Goal: Use online tool/utility: Utilize a website feature to perform a specific function

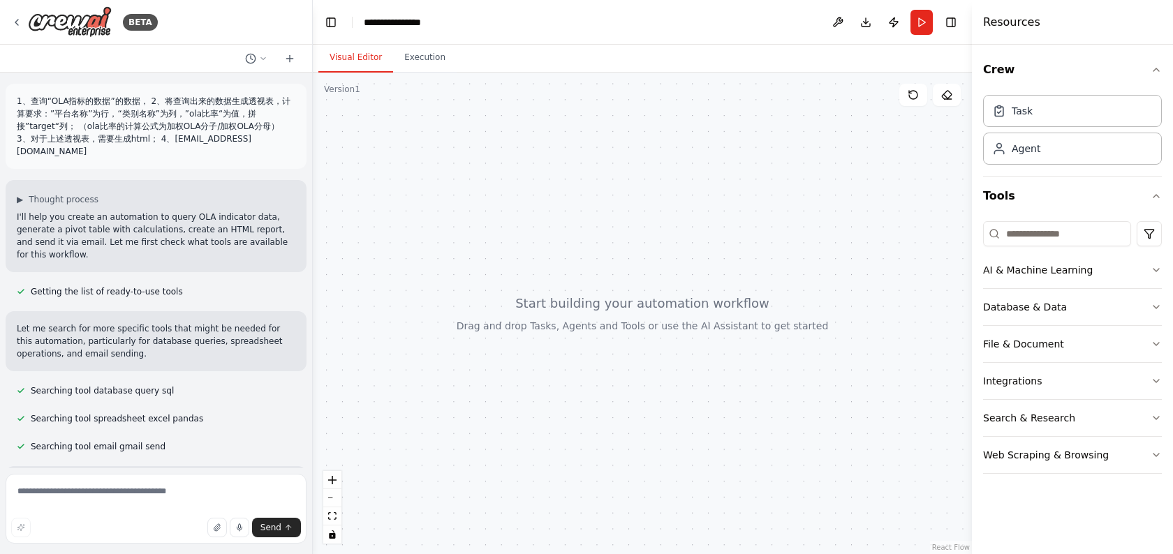
scroll to position [652, 0]
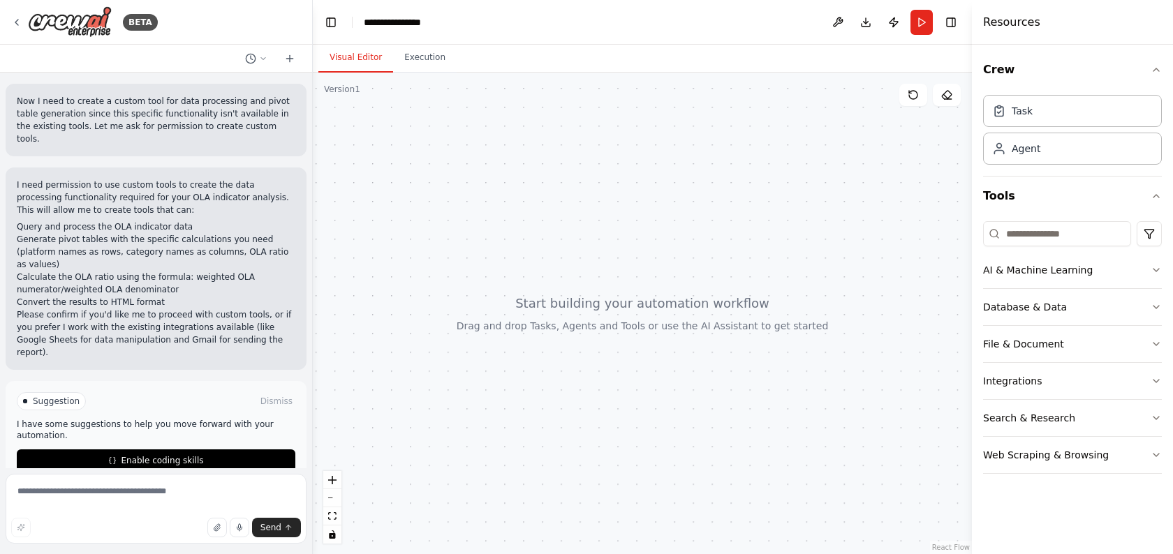
click at [80, 498] on textarea at bounding box center [156, 509] width 301 height 70
click at [21, 23] on icon at bounding box center [16, 22] width 11 height 11
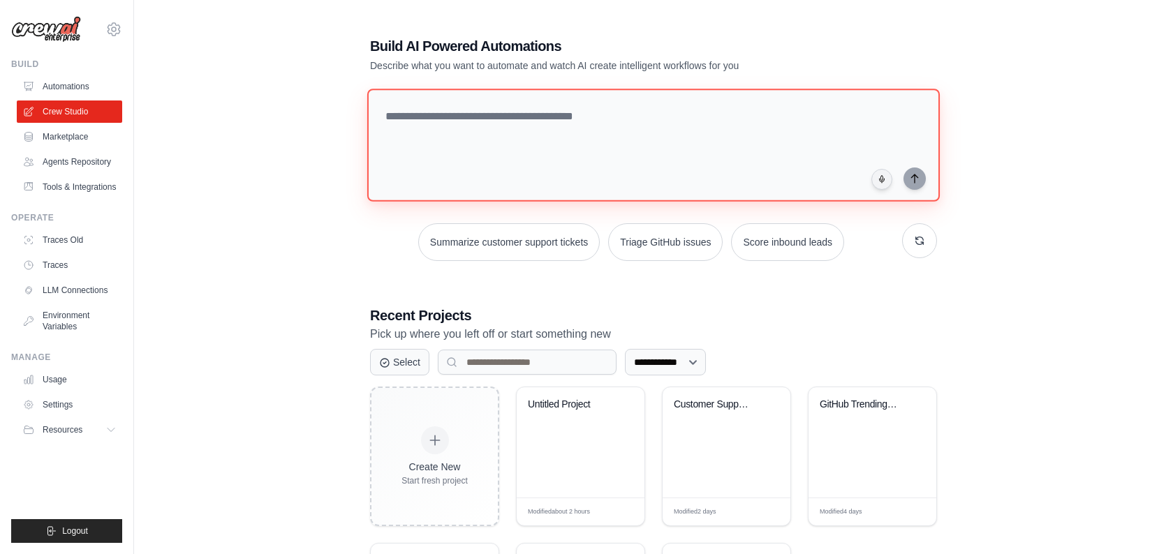
click at [445, 148] on textarea at bounding box center [653, 145] width 572 height 113
paste textarea "**********"
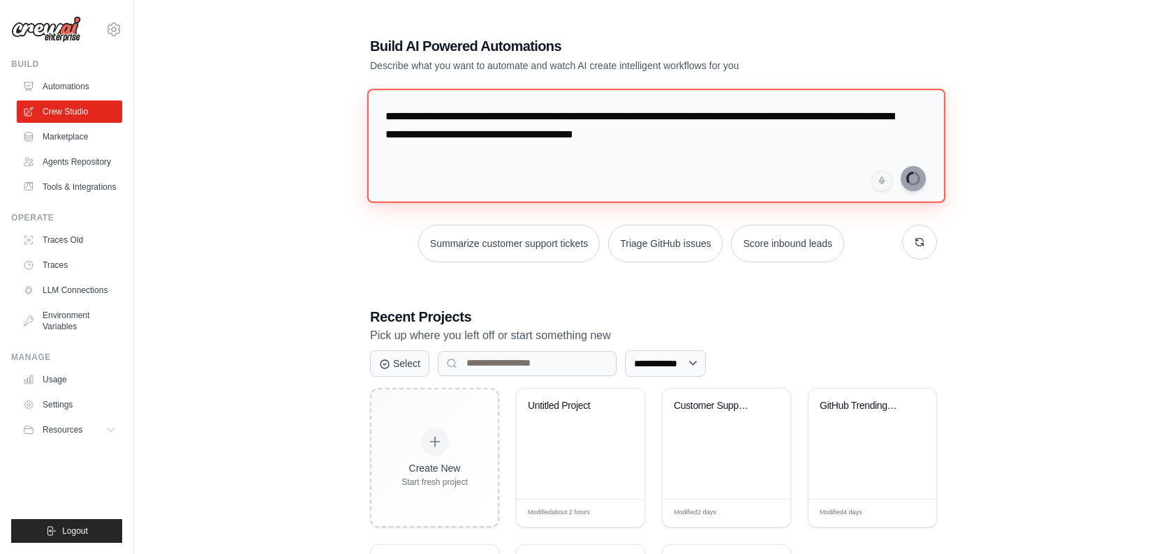
type textarea "**********"
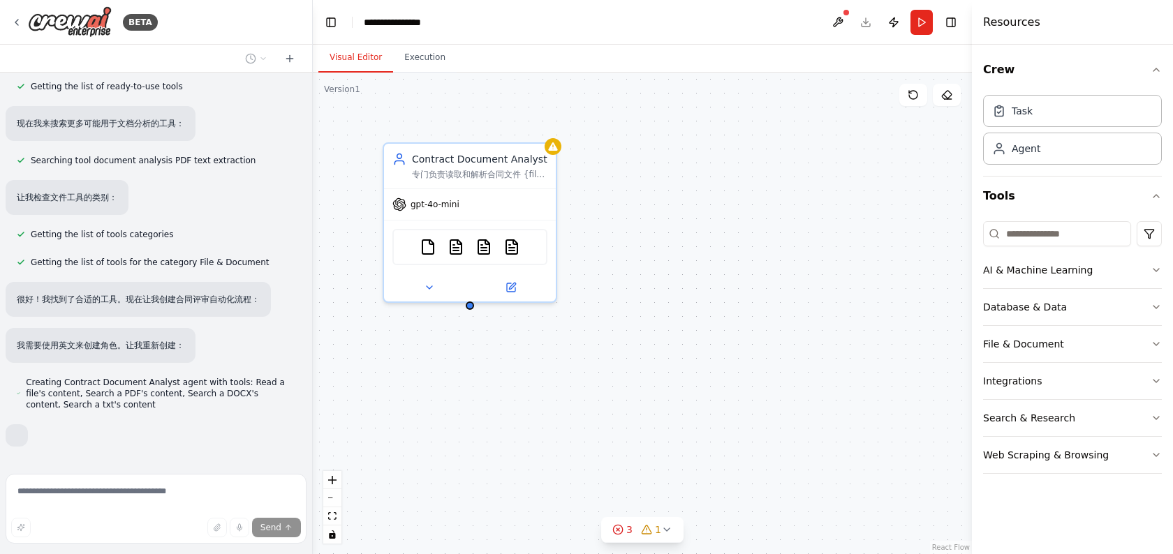
scroll to position [254, 0]
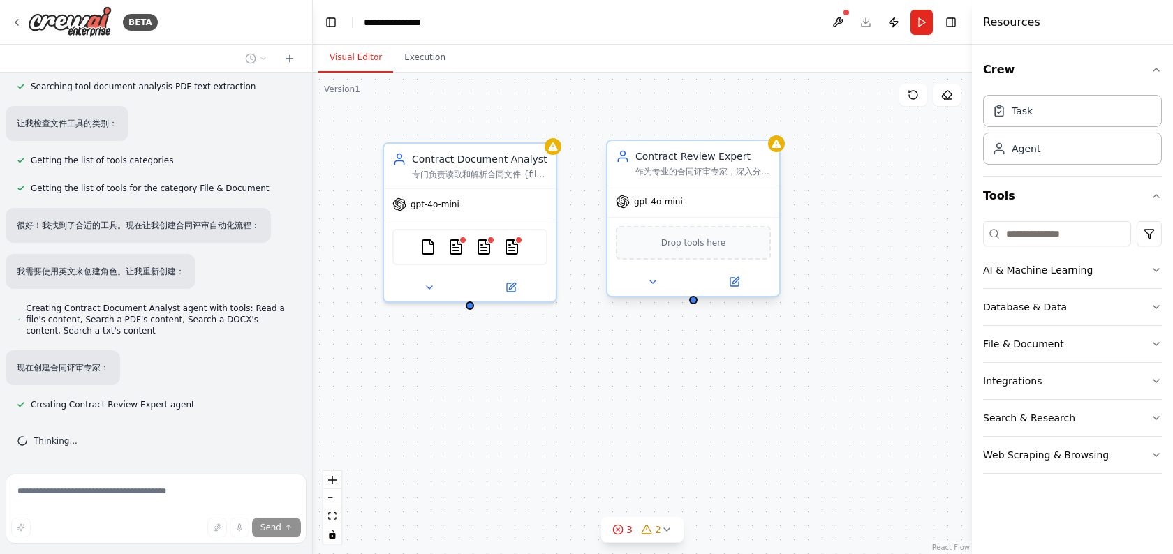
click at [671, 187] on div "gpt-4o-mini" at bounding box center [693, 201] width 172 height 31
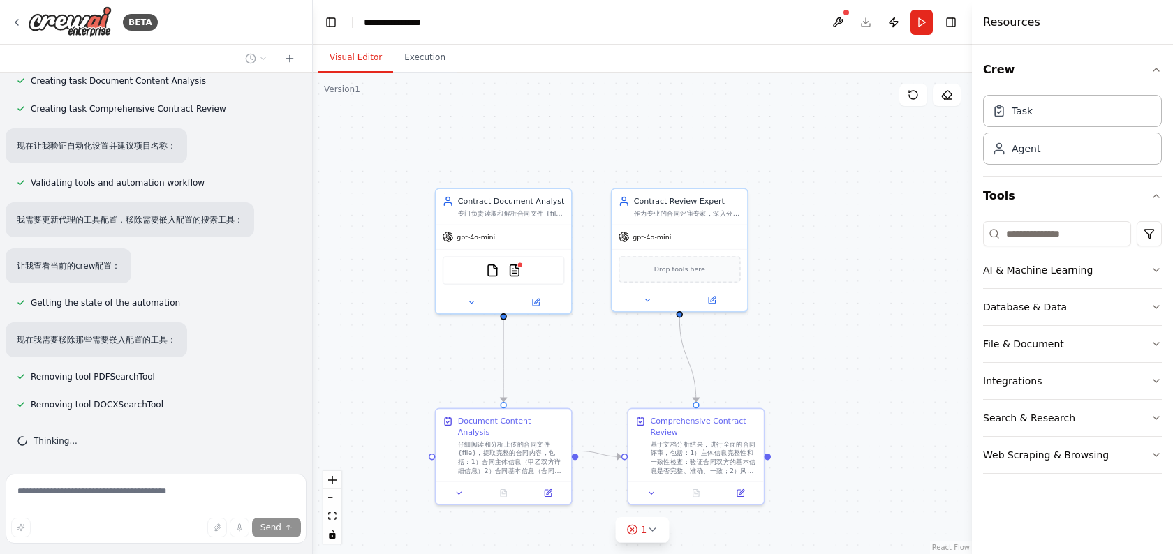
scroll to position [662, 0]
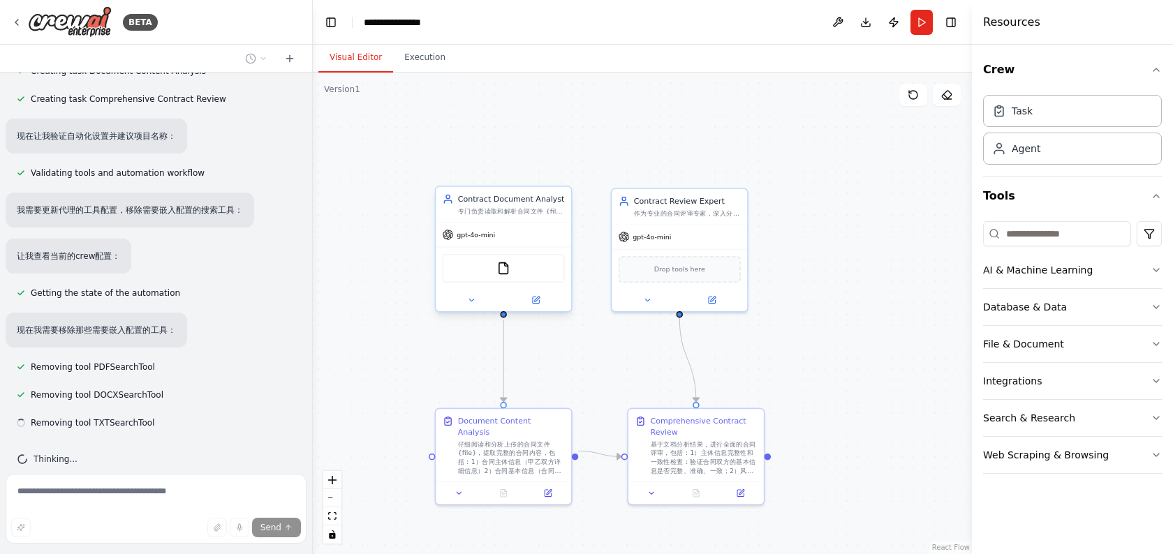
click at [510, 210] on div "专门负责读取和解析合同文件 {file} 的内容，提取合同中的关键信息，包括合同主体、条款内容、重要日期和数据等，为后续的合同评审工作提供完整准确的文档内容。" at bounding box center [511, 211] width 107 height 9
drag, startPoint x: 390, startPoint y: 417, endPoint x: 362, endPoint y: 412, distance: 29.2
click at [362, 412] on div ".deletable-edge-delete-btn { width: 20px; height: 20px; border: 0px solid #ffff…" at bounding box center [642, 314] width 659 height 482
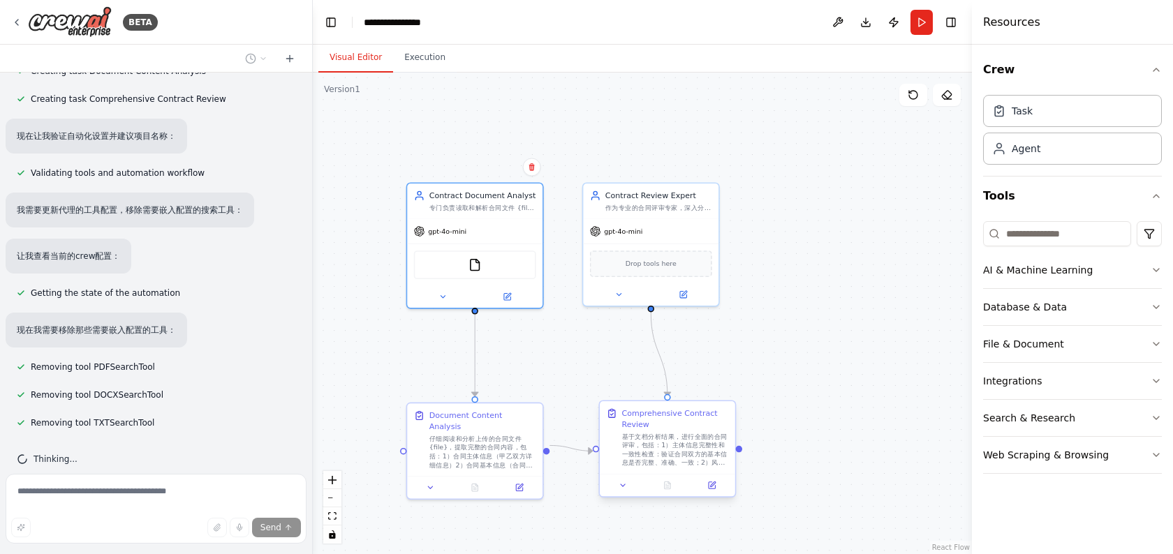
click at [660, 440] on div "基于文档分析结果，进行全面的合同评审，包括：1）主体信息完整性和一致性检查：验证合同双方的基本信息是否完整、准确、一致；2）风险点识别：深入分析合同条款，识别…" at bounding box center [675, 449] width 107 height 35
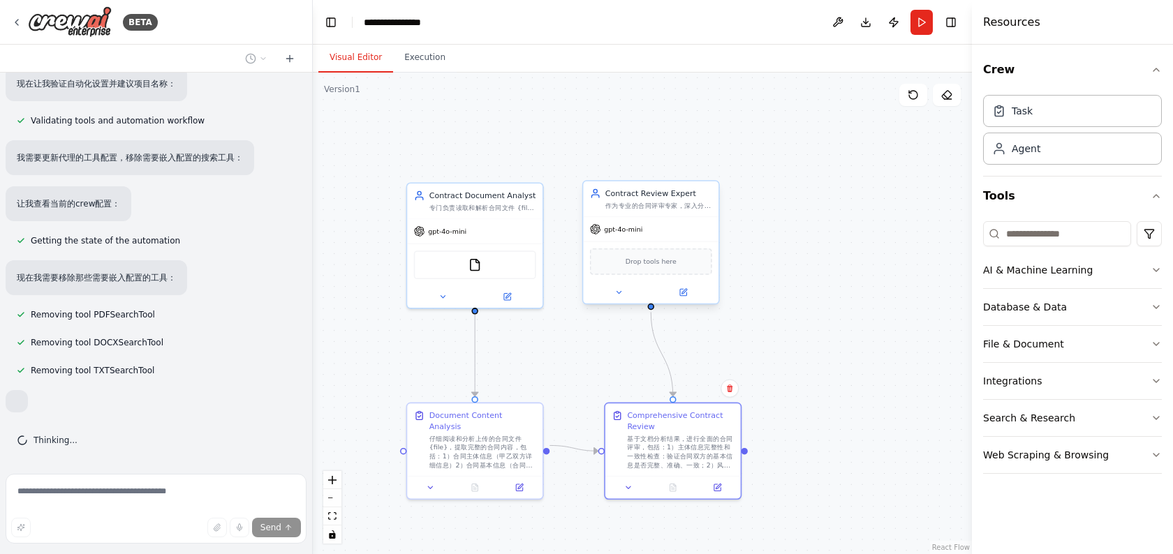
click at [648, 204] on div "作为专业的合同评审专家，深入分析合同中主体信息的完整性和一致性，识别潜在的法律风险点，评估合同条款的合理性，并提供专业的风险防范建议和优化措施。" at bounding box center [658, 205] width 107 height 9
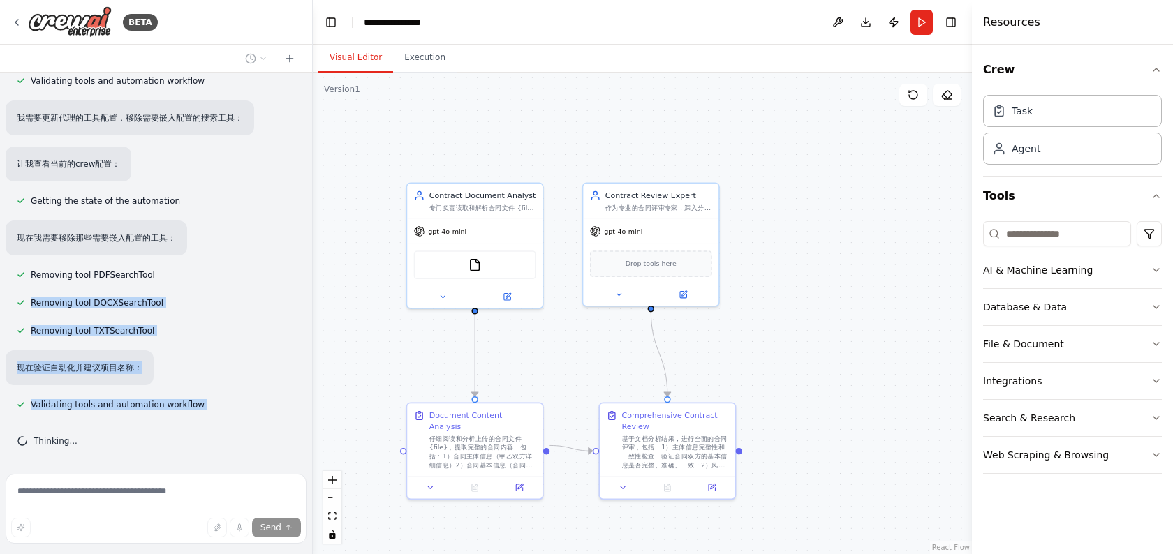
drag, startPoint x: 178, startPoint y: 293, endPoint x: 194, endPoint y: 435, distance: 142.6
click at [194, 435] on div "合同评审业务流程中，首先上传一个合同文件（flie变量）后，接着使用文档阅读节点阅读合同里的内容，然后使用大模型节点扮演一个合同评审专家的角色，对合同中的主体…" at bounding box center [156, 271] width 312 height 396
click at [194, 435] on div "Thinking..." at bounding box center [156, 441] width 301 height 34
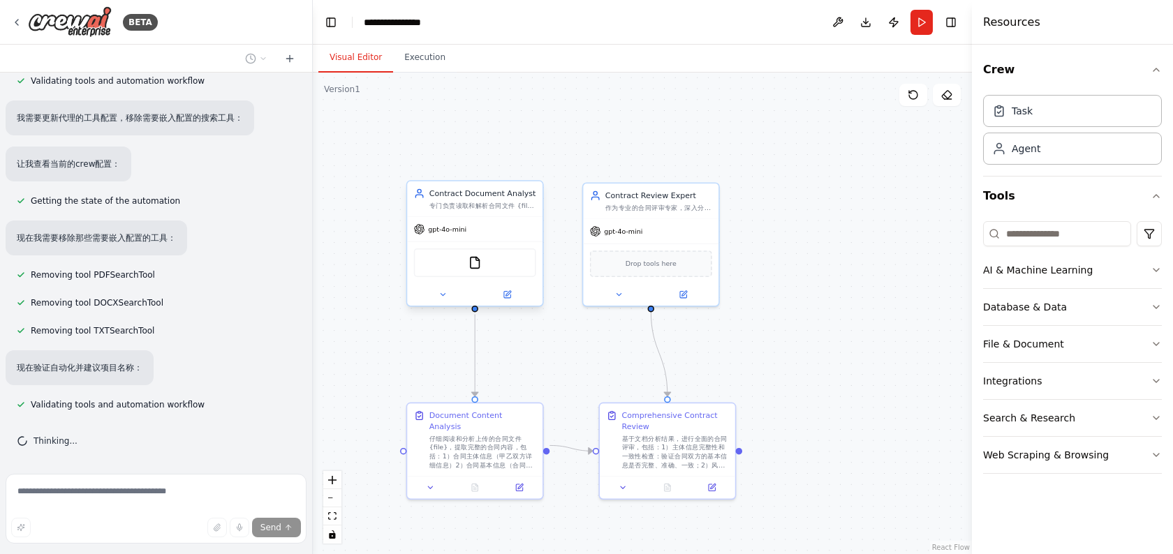
click at [491, 207] on div "专门负责读取和解析合同文件 {file} 的内容，提取合同中的关键信息，包括合同主体、条款内容、重要日期和数据等，为后续的合同评审工作提供完整准确的文档内容。" at bounding box center [482, 205] width 107 height 9
click at [394, 402] on div ".deletable-edge-delete-btn { width: 20px; height: 20px; border: 0px solid #ffff…" at bounding box center [642, 314] width 659 height 482
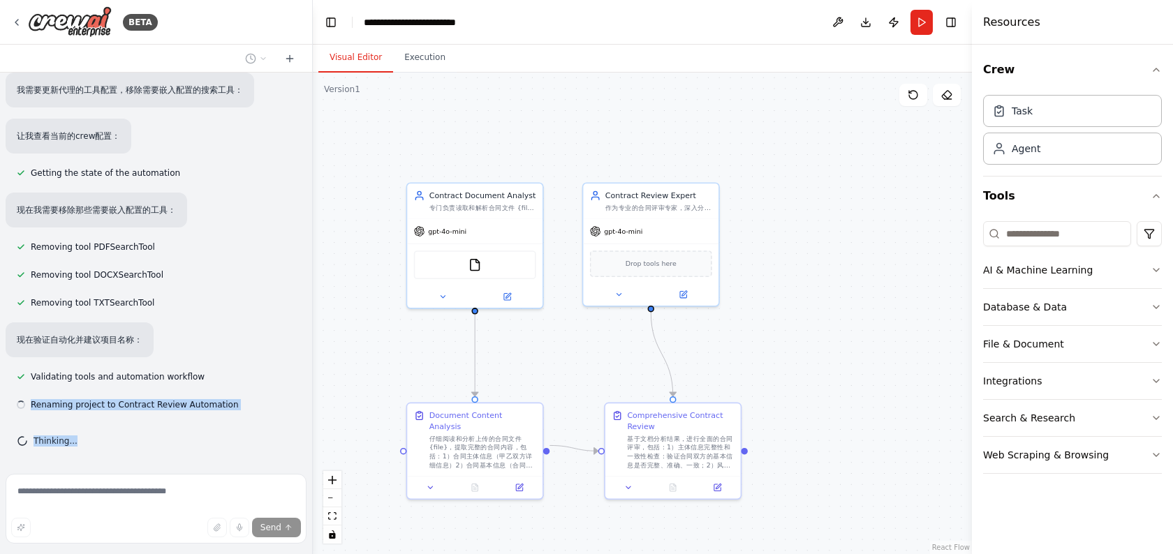
drag, startPoint x: 110, startPoint y: 389, endPoint x: 135, endPoint y: 442, distance: 58.7
click at [135, 442] on div "合同评审业务流程中，首先上传一个合同文件（flie变量）后，接着使用文档阅读节点阅读合同里的内容，然后使用大模型节点扮演一个合同评审专家的角色，对合同中的主体…" at bounding box center [156, 271] width 312 height 396
click at [135, 442] on div "Thinking..." at bounding box center [156, 441] width 278 height 11
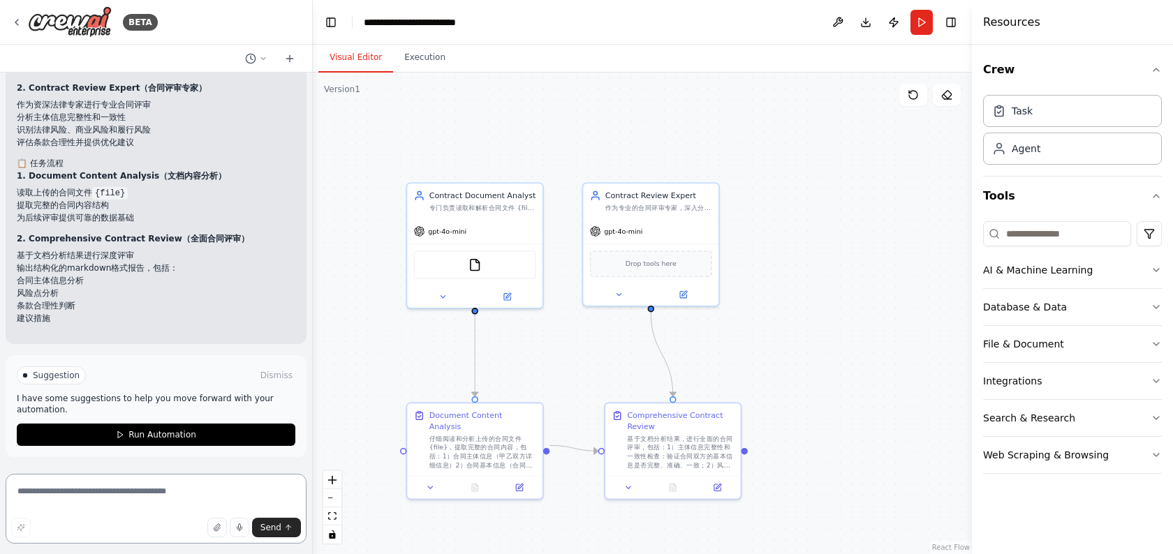
scroll to position [1307, 0]
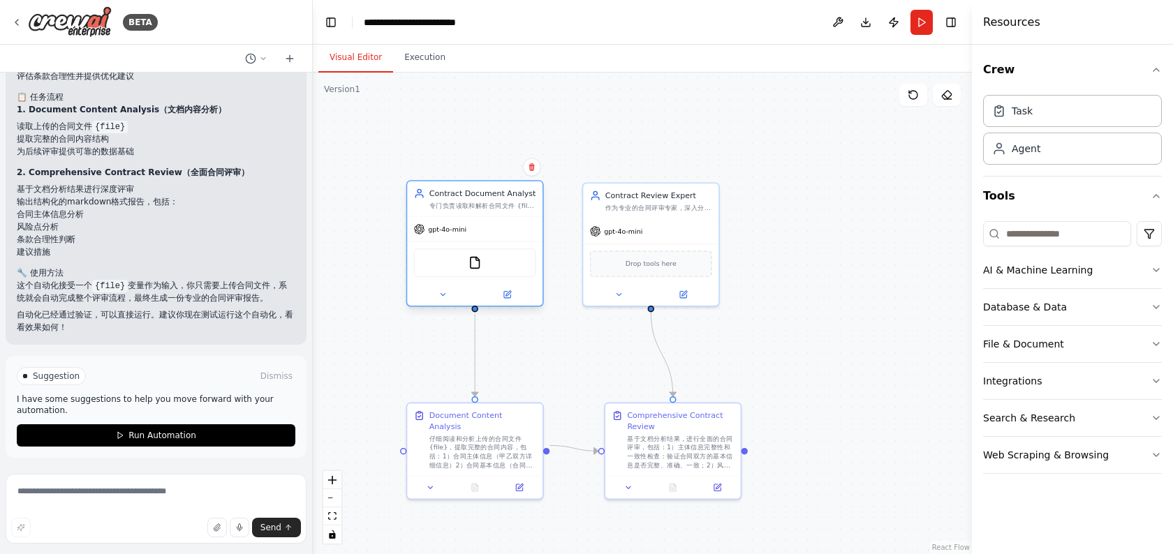
click at [498, 244] on div "FileReadTool" at bounding box center [474, 262] width 135 height 43
click at [496, 279] on div "FileReadTool" at bounding box center [474, 262] width 135 height 43
click at [486, 269] on div "FileReadTool" at bounding box center [475, 262] width 122 height 29
click at [689, 225] on div "gpt-4o-mini" at bounding box center [650, 229] width 135 height 24
click at [683, 416] on div "Comprehensive Contract Review" at bounding box center [680, 419] width 107 height 22
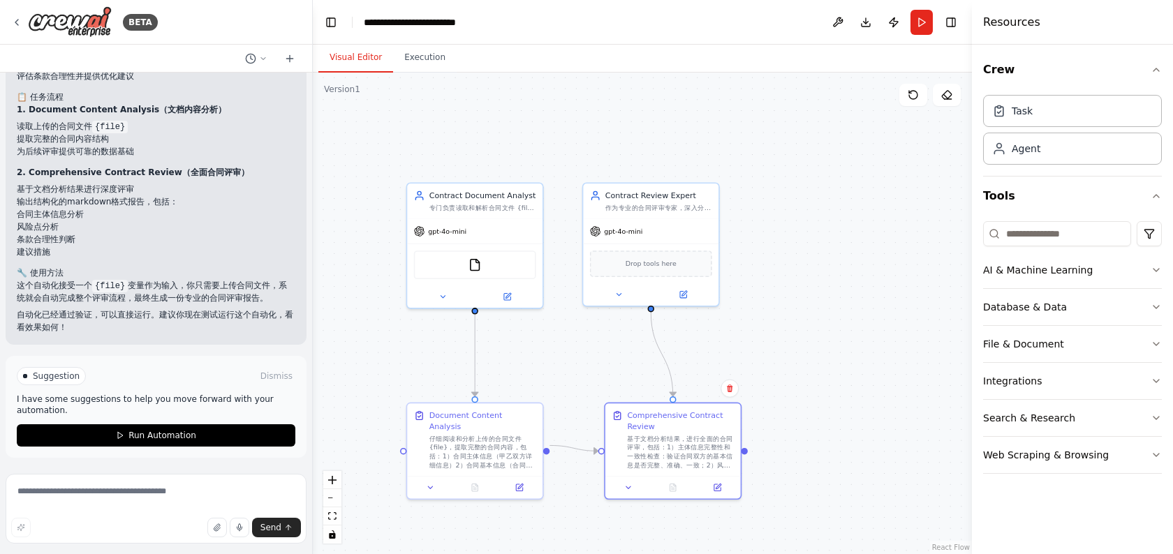
click at [559, 341] on div ".deletable-edge-delete-btn { width: 20px; height: 20px; border: 0px solid #ffff…" at bounding box center [642, 314] width 659 height 482
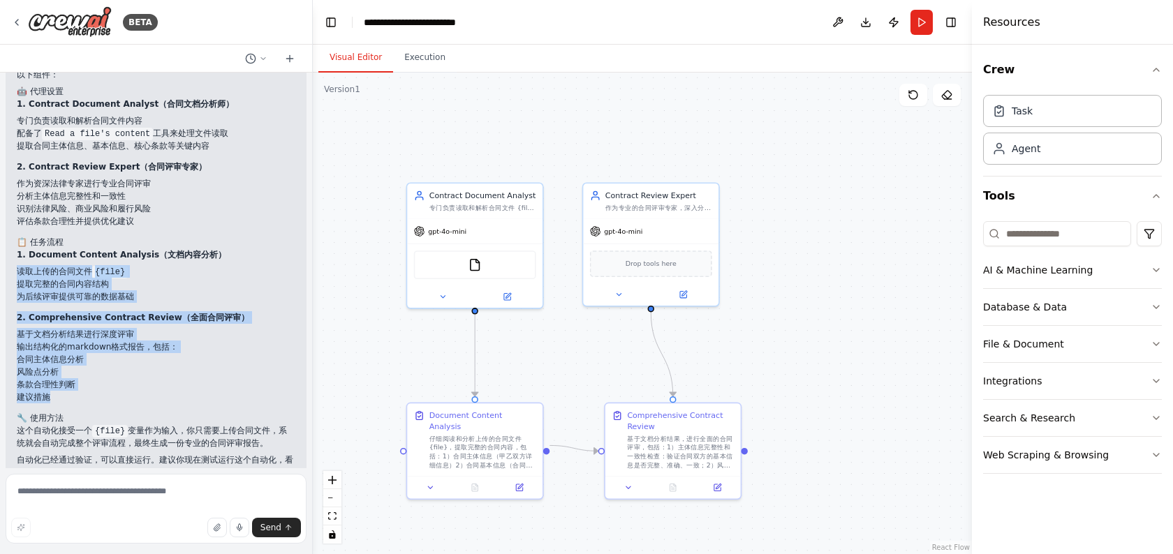
drag, startPoint x: 114, startPoint y: 263, endPoint x: 140, endPoint y: 406, distance: 145.4
click at [140, 406] on div "完美！我已经为你创建了一个完整的合同评审自动化流程。这个自动化包含以下组件： 🤖 代理设置 1. Contract Document Analyst（合同文档…" at bounding box center [156, 267] width 278 height 423
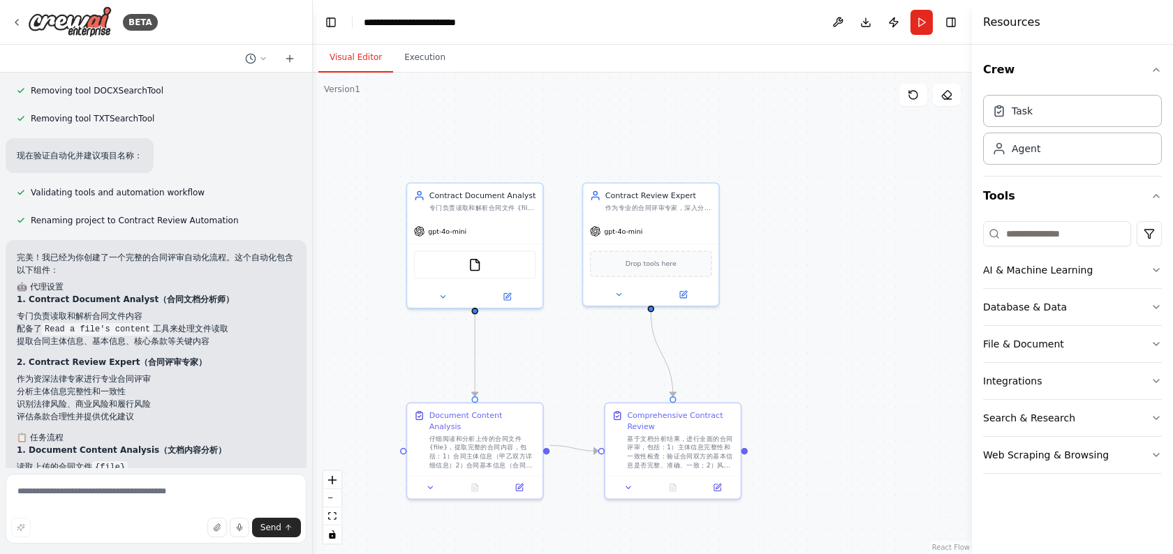
scroll to position [1002, 0]
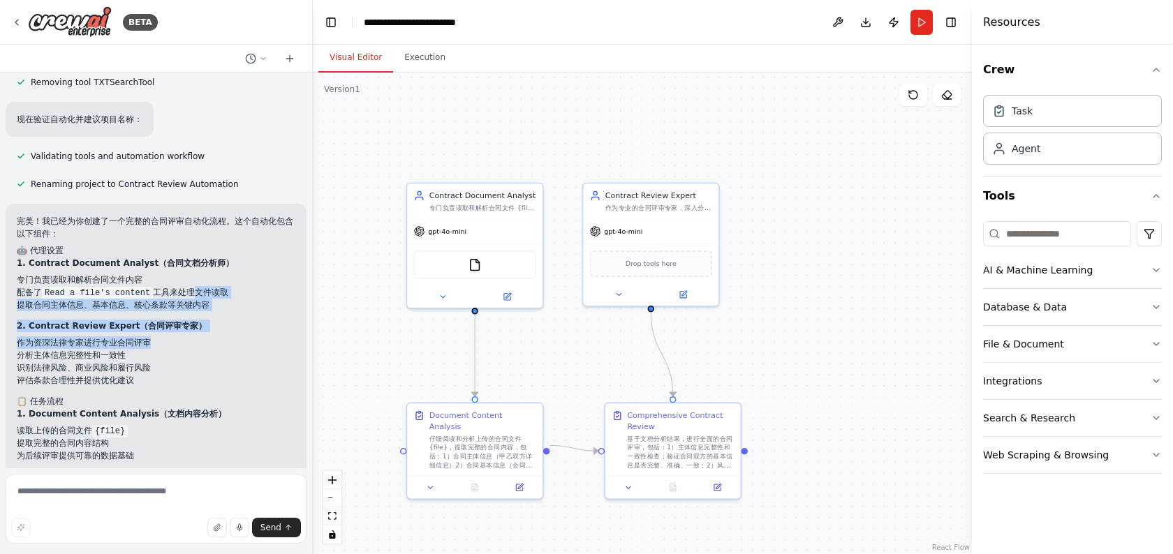
drag, startPoint x: 187, startPoint y: 293, endPoint x: 200, endPoint y: 356, distance: 64.1
click at [200, 356] on div "完美！我已经为你创建了一个完整的合同评审自动化流程。这个自动化包含以下组件： 🤖 代理设置 1. Contract Document Analyst（合同文档…" at bounding box center [156, 426] width 278 height 423
click at [200, 356] on li "分析主体信息完整性和一致性" at bounding box center [156, 355] width 278 height 13
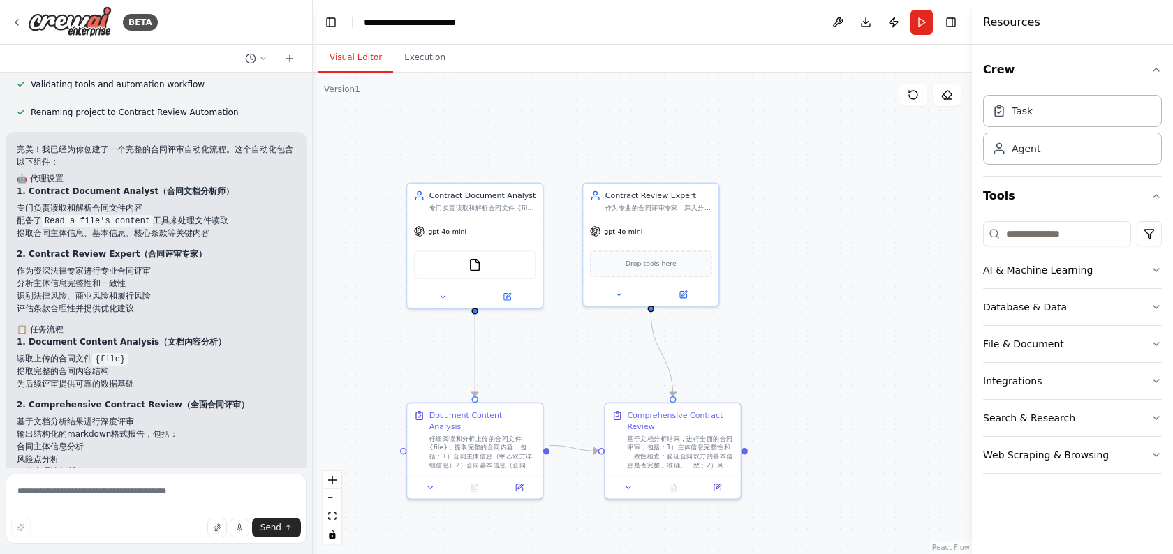
scroll to position [1154, 0]
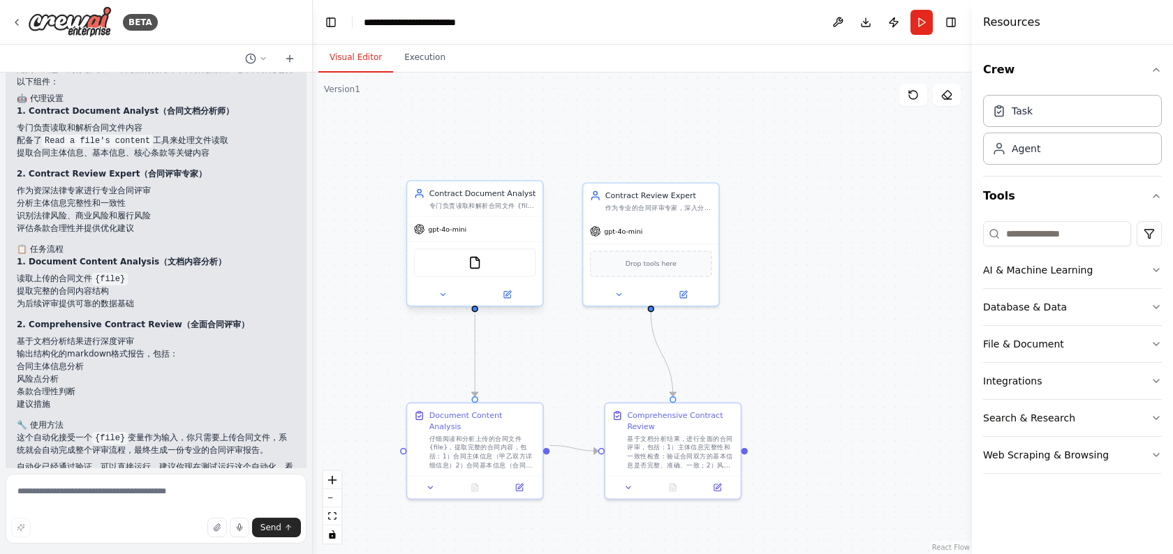
click at [470, 222] on div "gpt-4o-mini" at bounding box center [474, 229] width 135 height 24
click at [512, 303] on div at bounding box center [474, 294] width 135 height 22
click at [509, 299] on button at bounding box center [507, 294] width 62 height 13
click at [645, 433] on div "基于文档分析结果，进行全面的合同评审，包括：1）主体信息完整性和一致性检查：验证合同双方的基本信息是否完整、准确、一致；2）风险点识别：深入分析合同条款，识别…" at bounding box center [680, 449] width 107 height 35
click at [664, 238] on div "gpt-4o-mini" at bounding box center [650, 229] width 135 height 24
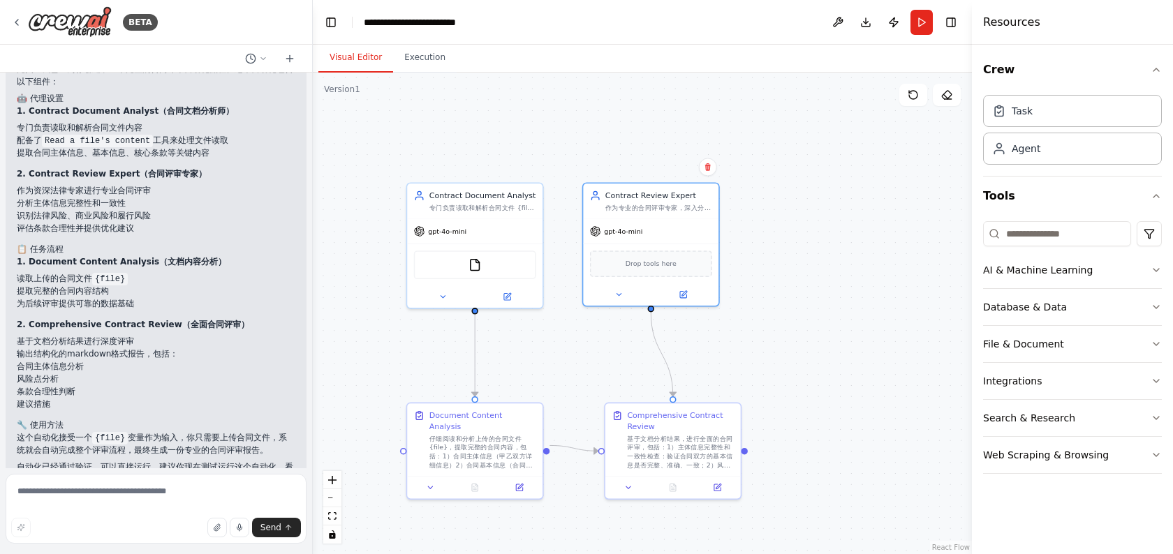
click at [887, 294] on div ".deletable-edge-delete-btn { width: 20px; height: 20px; border: 0px solid #ffff…" at bounding box center [642, 314] width 659 height 482
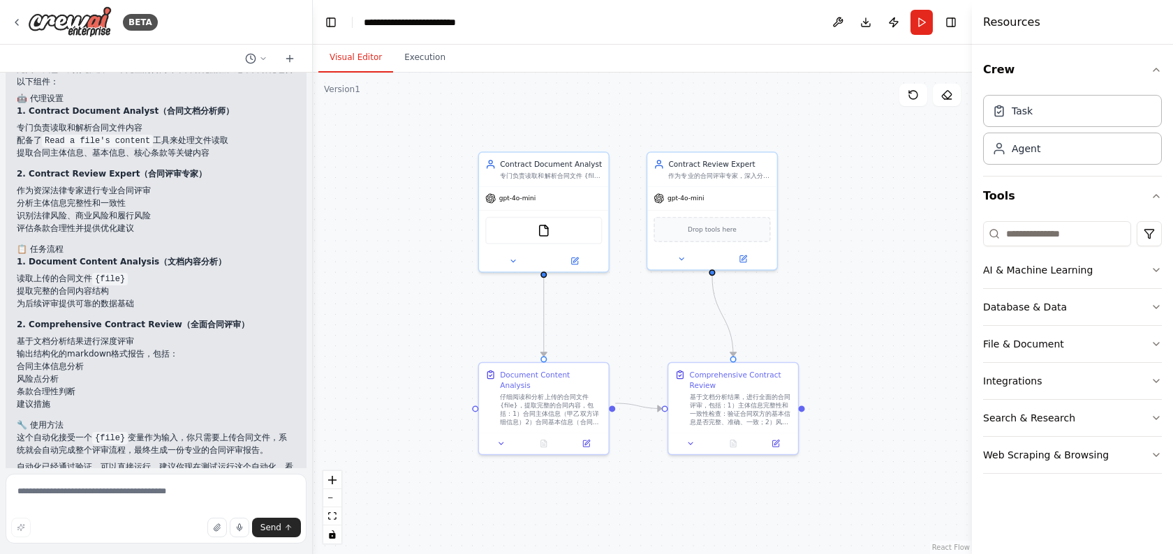
drag, startPoint x: 831, startPoint y: 284, endPoint x: 883, endPoint y: 248, distance: 63.1
click at [883, 248] on div ".deletable-edge-delete-btn { width: 20px; height: 20px; border: 0px solid #ffff…" at bounding box center [642, 314] width 659 height 482
click at [401, 365] on div ".deletable-edge-delete-btn { width: 20px; height: 20px; border: 0px solid #ffff…" at bounding box center [642, 314] width 659 height 482
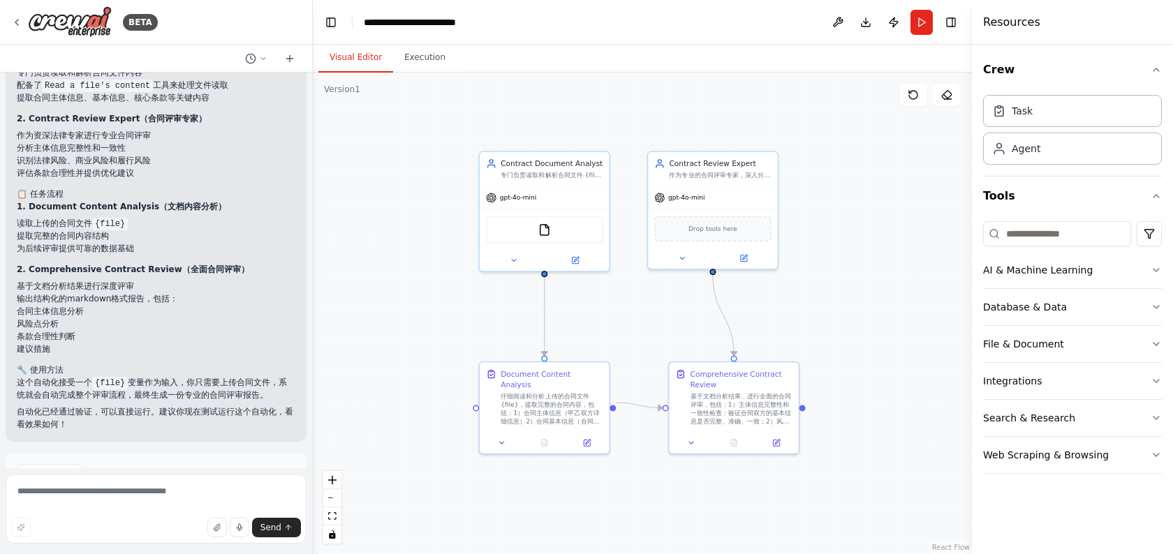
scroll to position [1208, 0]
click at [535, 181] on div "Contract Document Analyst 专门负责读取和解析合同文件 {file} 的内容，提取合同中的关键信息，包括合同主体、条款内容、重要日期和…" at bounding box center [543, 167] width 129 height 34
click at [577, 263] on button at bounding box center [574, 258] width 59 height 13
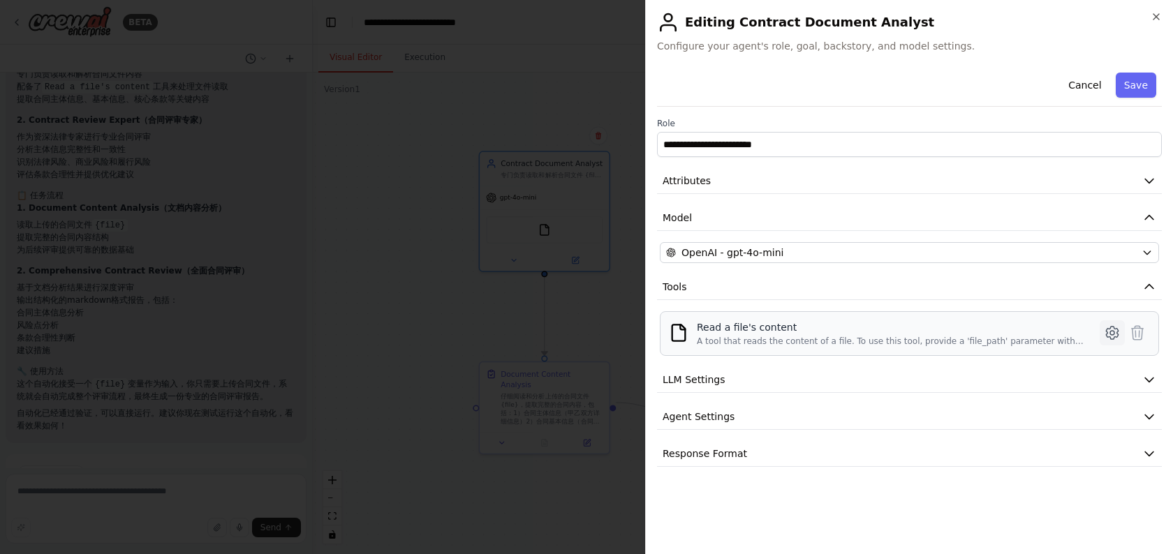
click at [1117, 333] on icon at bounding box center [1111, 333] width 17 height 17
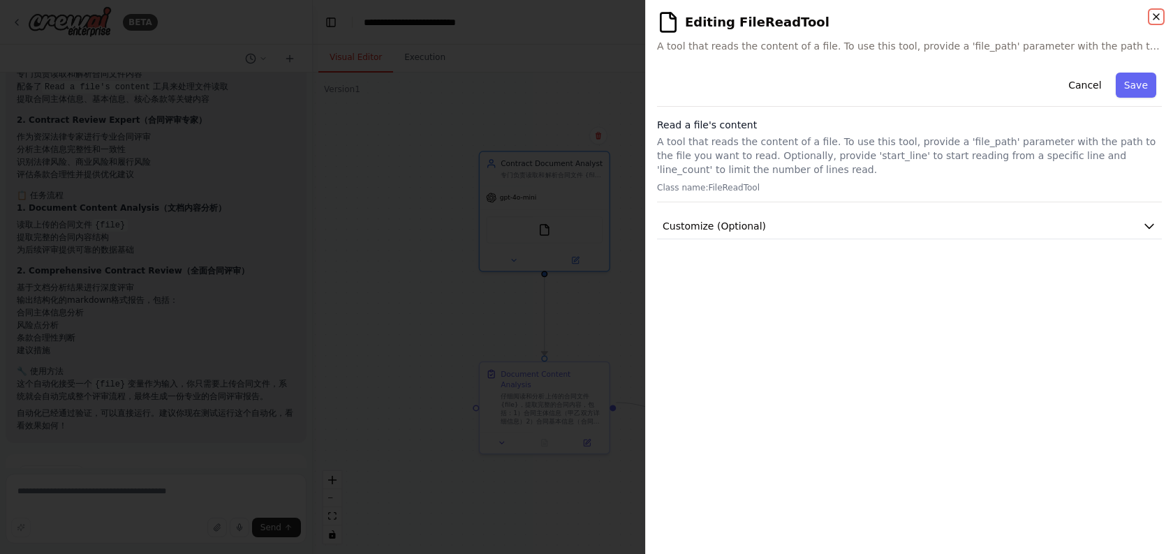
click at [1159, 17] on icon "button" at bounding box center [1155, 16] width 11 height 11
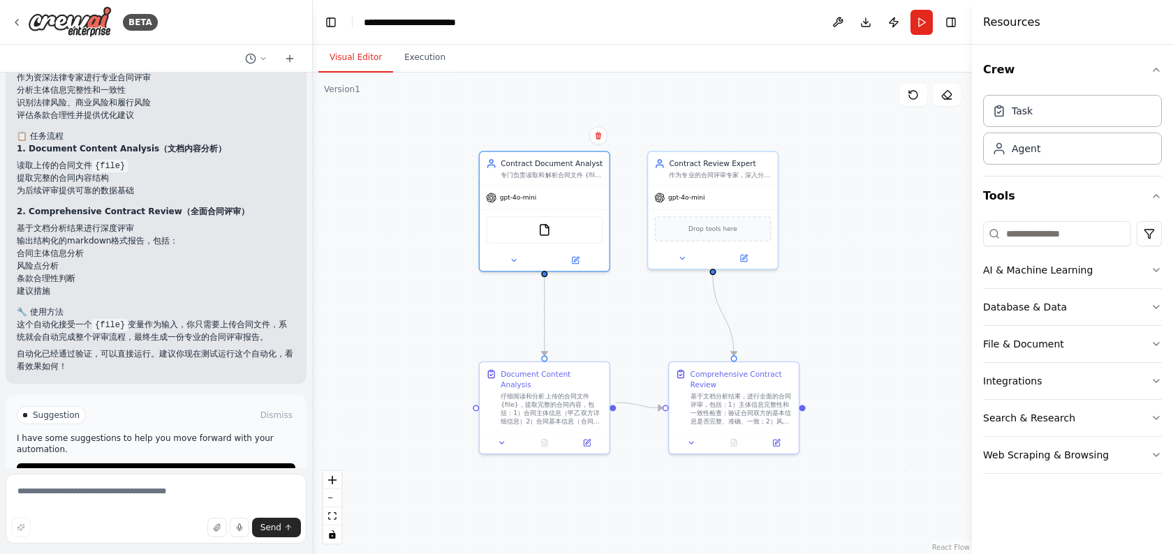
scroll to position [1307, 0]
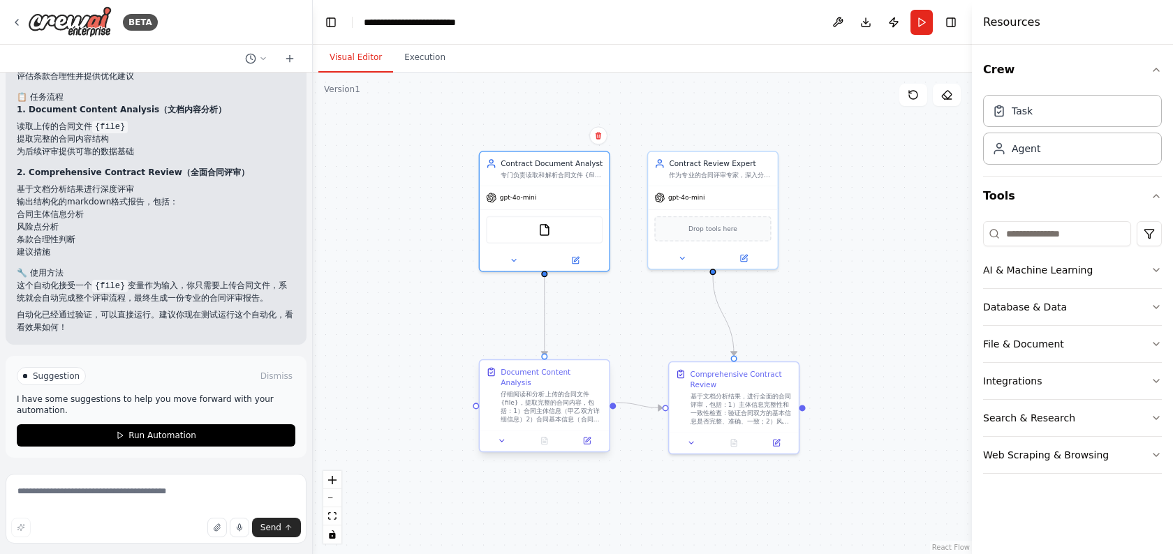
click at [528, 390] on div "仔细阅读和分析上传的合同文件 {file}，提取完整的合同内容，包括：1）合同主体信息（甲乙双方详细信息）2）合同基本信息（合同名称、签订日期、生效期限等）3…" at bounding box center [551, 407] width 102 height 34
click at [454, 323] on div ".deletable-edge-delete-btn { width: 20px; height: 20px; border: 0px solid #ffff…" at bounding box center [642, 314] width 659 height 482
click at [738, 383] on div "Comprehensive Contract Review" at bounding box center [741, 376] width 102 height 21
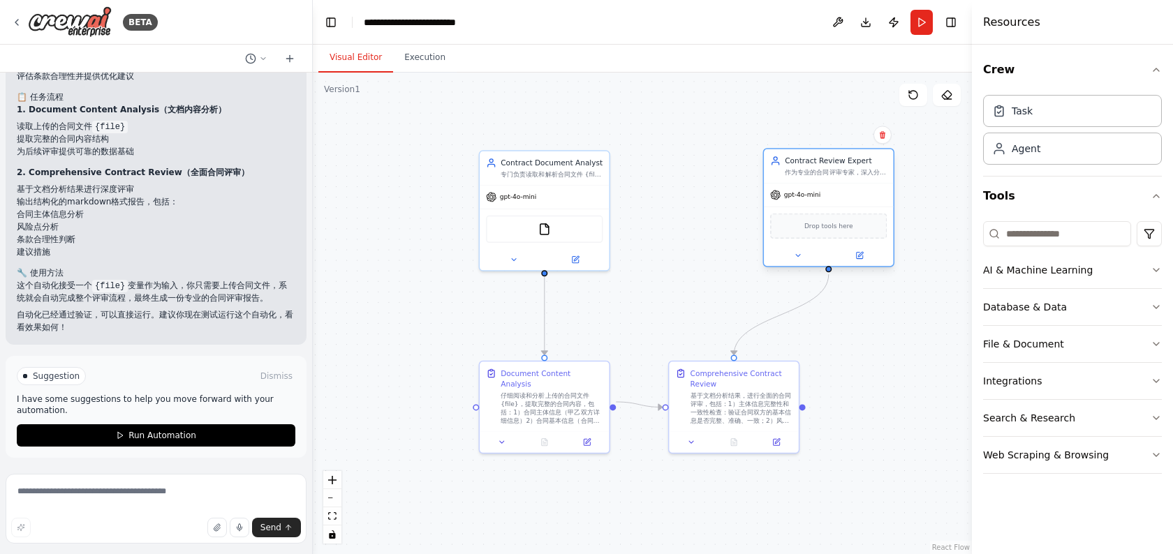
drag, startPoint x: 710, startPoint y: 181, endPoint x: 835, endPoint y: 181, distance: 125.6
click at [835, 181] on div "Contract Review Expert 作为专业的合同评审专家，深入分析合同中主体信息的完整性和一致性，识别潜在的法律风险点，评估合同条款的合理性，并提…" at bounding box center [828, 166] width 129 height 34
click at [650, 200] on div ".deletable-edge-delete-btn { width: 20px; height: 20px; border: 0px solid #ffff…" at bounding box center [642, 314] width 659 height 482
click at [570, 179] on div "Contract Document Analyst 专门负责读取和解析合同文件 {file} 的内容，提取合同中的关键信息，包括合同主体、条款内容、重要日期和…" at bounding box center [543, 166] width 129 height 34
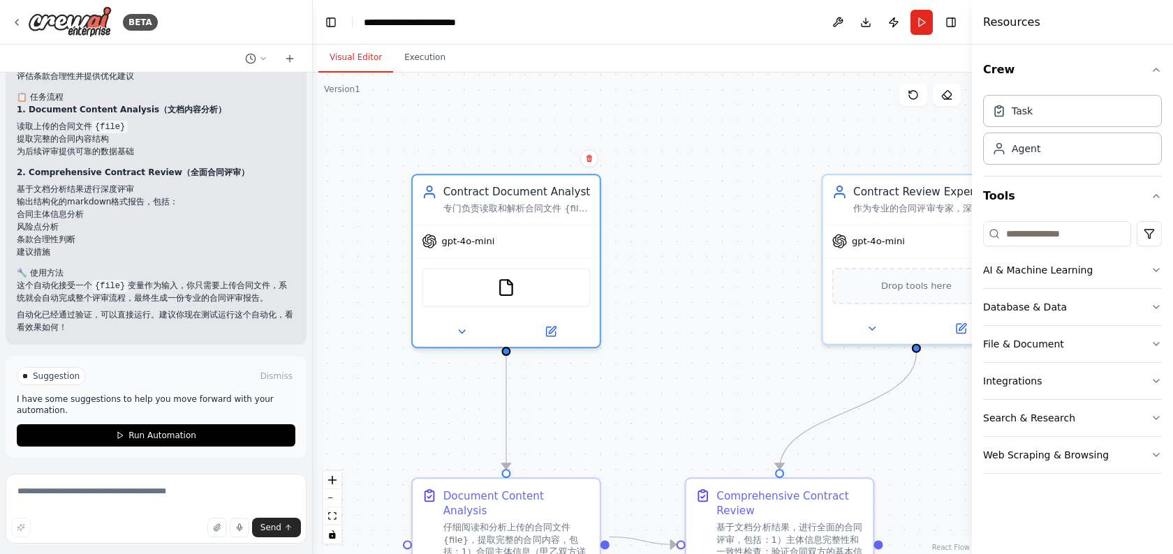
drag, startPoint x: 676, startPoint y: 237, endPoint x: 676, endPoint y: 362, distance: 124.2
click at [676, 362] on div ".deletable-edge-delete-btn { width: 20px; height: 20px; border: 0px solid #ffff…" at bounding box center [642, 314] width 659 height 482
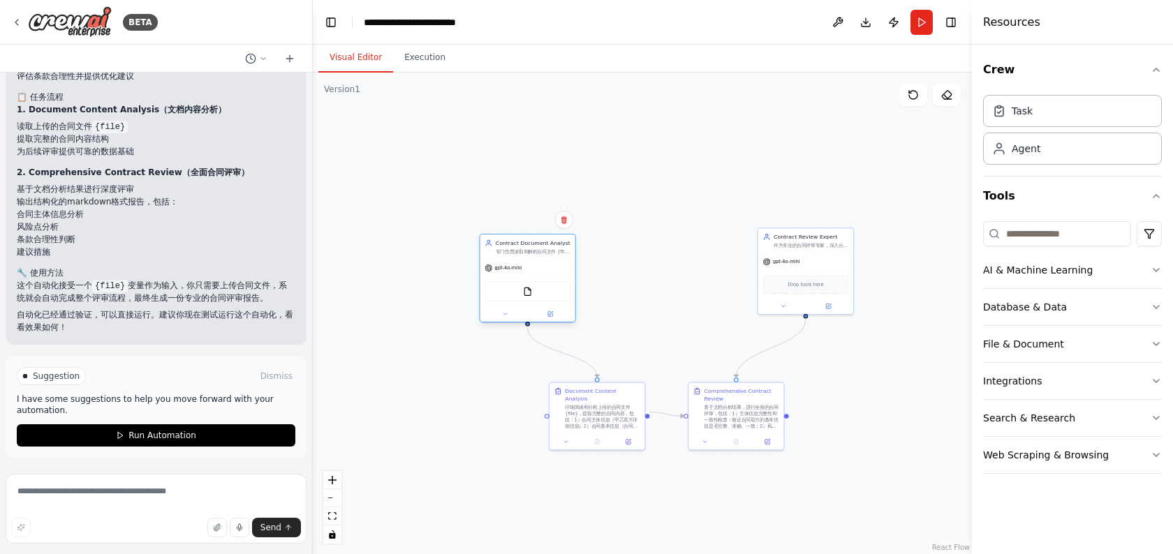
drag, startPoint x: 598, startPoint y: 245, endPoint x: 521, endPoint y: 256, distance: 77.6
click at [521, 256] on div "Contract Document Analyst 专门负责读取和解析合同文件 {file} 的内容，提取合同中的关键信息，包括合同主体、条款内容、重要日期和…" at bounding box center [527, 247] width 95 height 24
drag, startPoint x: 589, startPoint y: 394, endPoint x: 507, endPoint y: 405, distance: 82.3
click at [507, 405] on div "Document Content Analysis 仔细阅读和分析上传的合同文件 {file}，提取完整的合同内容，包括：1）合同主体信息（甲乙双方详细信息）…" at bounding box center [517, 415] width 75 height 42
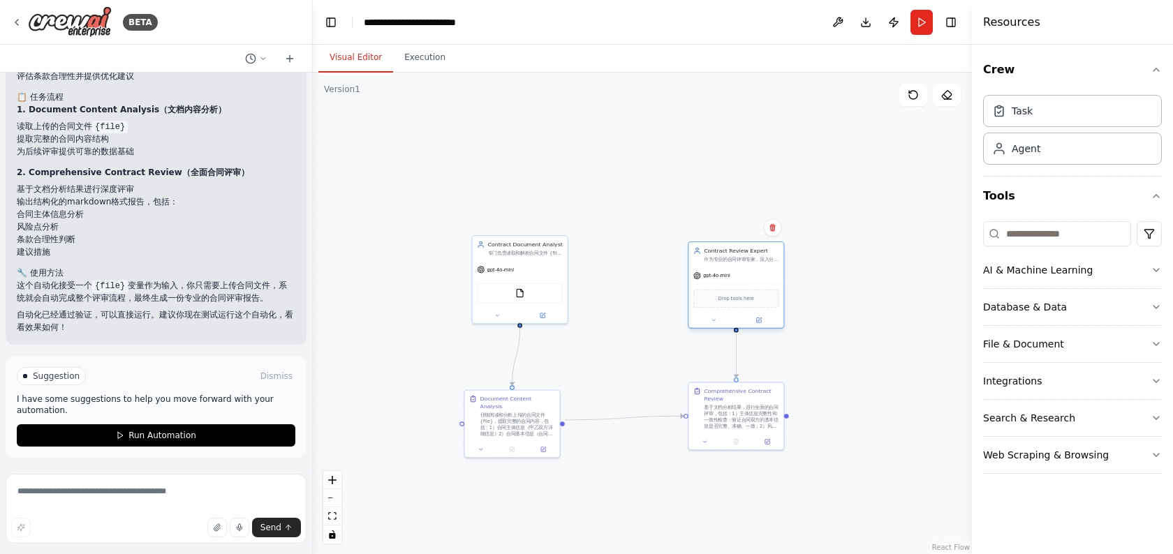
drag, startPoint x: 816, startPoint y: 241, endPoint x: 746, endPoint y: 255, distance: 71.0
click at [746, 255] on div "Contract Review Expert 作为专业的合同评审专家，深入分析合同中主体信息的完整性和一致性，识别潜在的法律风险点，评估合同条款的合理性，并提…" at bounding box center [741, 254] width 75 height 15
click at [874, 290] on div ".deletable-edge-delete-btn { width: 20px; height: 20px; border: 0px solid #ffff…" at bounding box center [642, 314] width 659 height 482
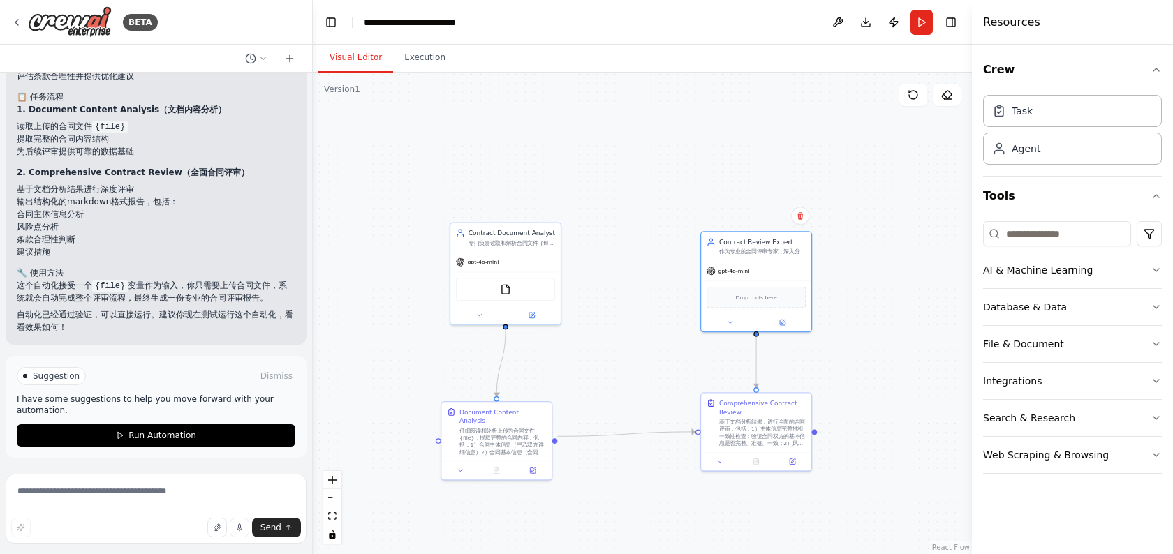
click at [628, 321] on div ".deletable-edge-delete-btn { width: 20px; height: 20px; border: 0px solid #ffff…" at bounding box center [642, 314] width 659 height 482
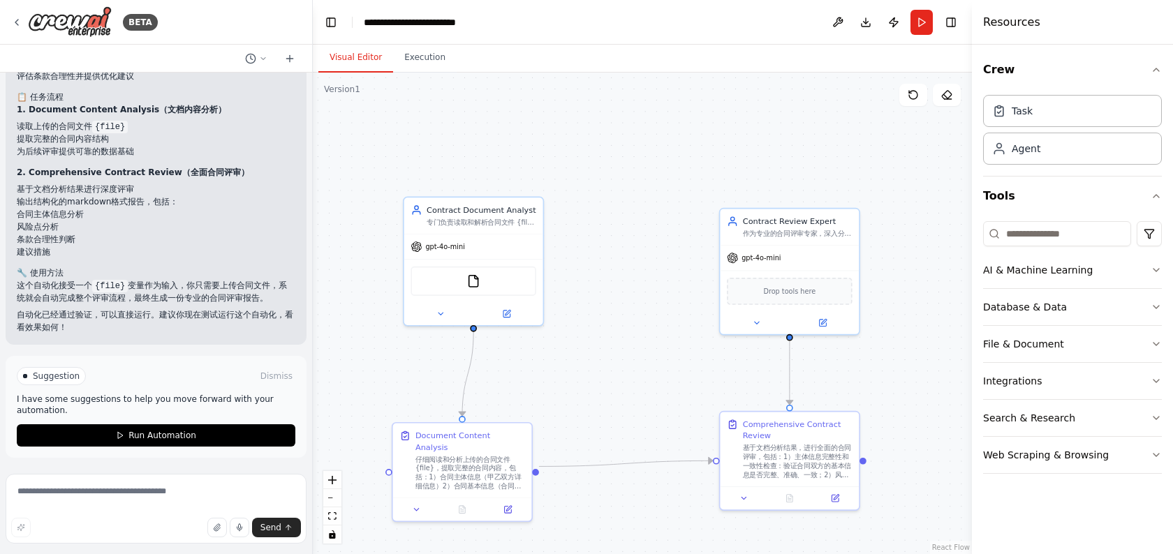
drag, startPoint x: 637, startPoint y: 367, endPoint x: 637, endPoint y: 285, distance: 81.7
click at [637, 285] on div ".deletable-edge-delete-btn { width: 20px; height: 20px; border: 0px solid #ffff…" at bounding box center [642, 314] width 659 height 482
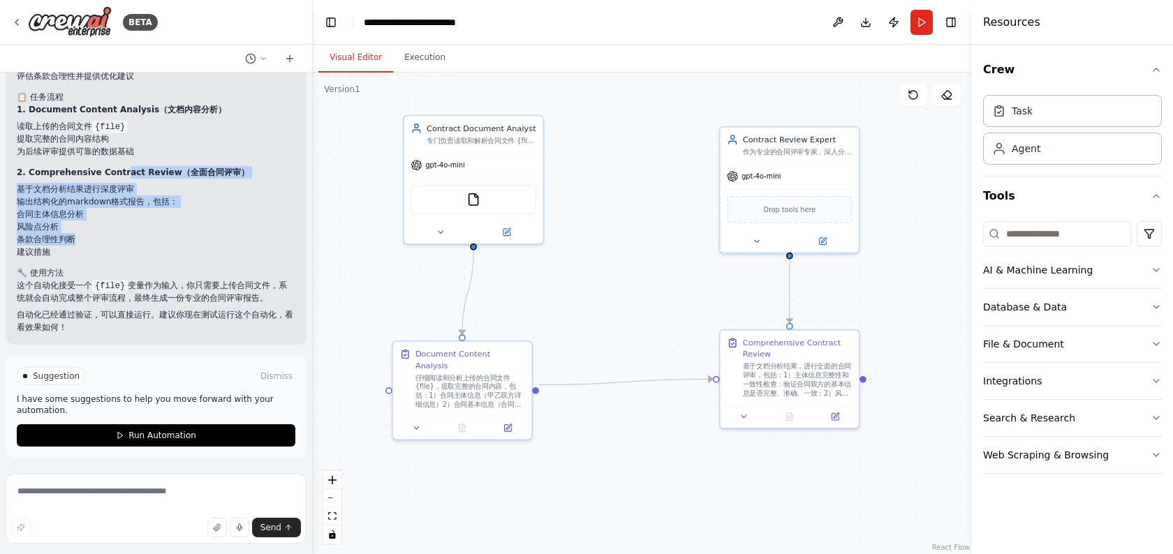
drag, startPoint x: 120, startPoint y: 174, endPoint x: 184, endPoint y: 282, distance: 125.4
click at [184, 282] on div "完美！我已经为你创建了一个完整的合同评审自动化流程。这个自动化包含以下组件： 🤖 代理设置 1. Contract Document Analyst（合同文档…" at bounding box center [156, 122] width 278 height 423
click at [184, 282] on p "这个自动化接受一个 {file} 变量作为输入，你只需要上传合同文件，系统就会自动完成整个评审流程，最终生成一份专业的合同评审报告。" at bounding box center [156, 291] width 278 height 25
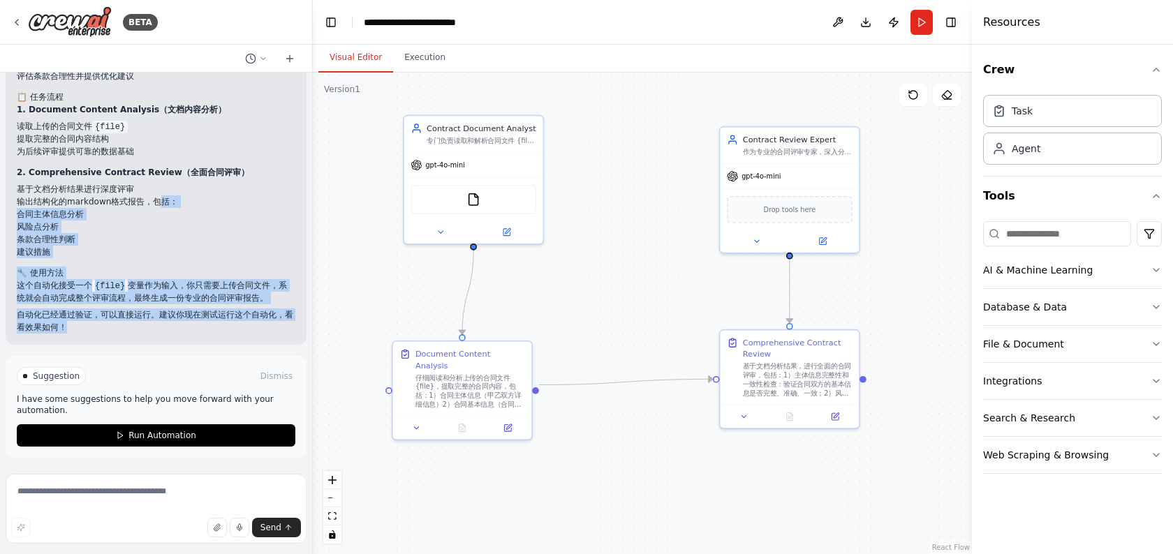
drag, startPoint x: 157, startPoint y: 203, endPoint x: 196, endPoint y: 343, distance: 145.6
click at [196, 343] on div "完美！我已经为你创建了一个完整的合同评审自动化流程。这个自动化包含以下组件： 🤖 代理设置 1. Contract Document Analyst（合同文档…" at bounding box center [156, 121] width 301 height 445
click at [180, 311] on p "自动化已经通过验证，可以直接运行。建议你现在测试运行这个自动化，看看效果如何！" at bounding box center [156, 320] width 278 height 25
drag, startPoint x: 191, startPoint y: 337, endPoint x: 177, endPoint y: 256, distance: 82.2
click at [177, 256] on div "完美！我已经为你创建了一个完整的合同评审自动化流程。这个自动化包含以下组件： 🤖 代理设置 1. Contract Document Analyst（合同文档…" at bounding box center [156, 121] width 301 height 445
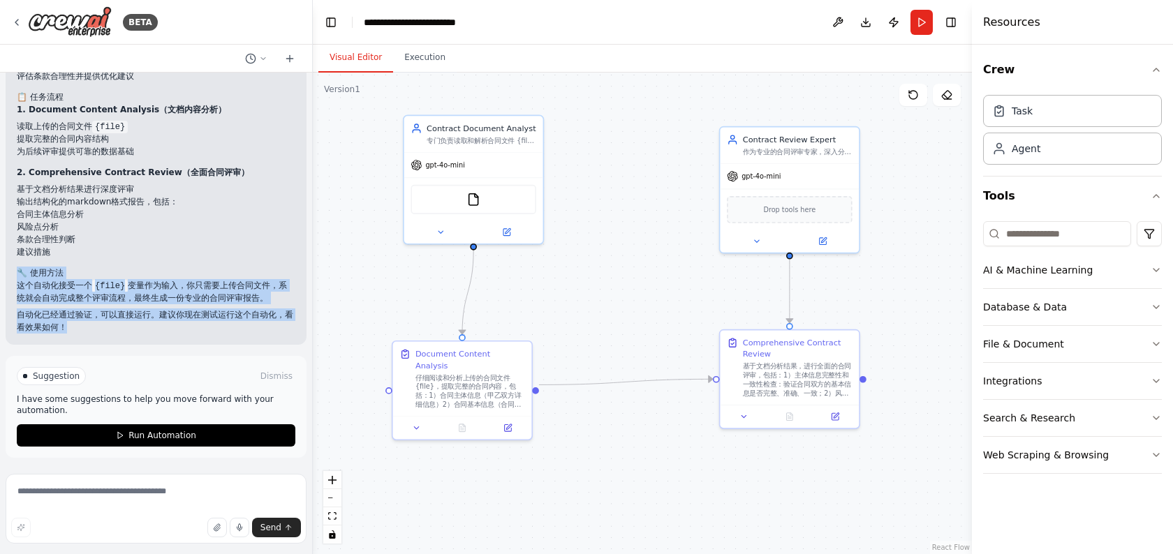
click at [177, 256] on li "建议措施" at bounding box center [156, 252] width 278 height 13
drag, startPoint x: 151, startPoint y: 254, endPoint x: 166, endPoint y: 306, distance: 53.9
click at [166, 306] on div "完美！我已经为你创建了一个完整的合同评审自动化流程。这个自动化包含以下组件： 🤖 代理设置 1. Contract Document Analyst（合同文档…" at bounding box center [156, 122] width 278 height 423
drag, startPoint x: 145, startPoint y: 241, endPoint x: 172, endPoint y: 328, distance: 90.5
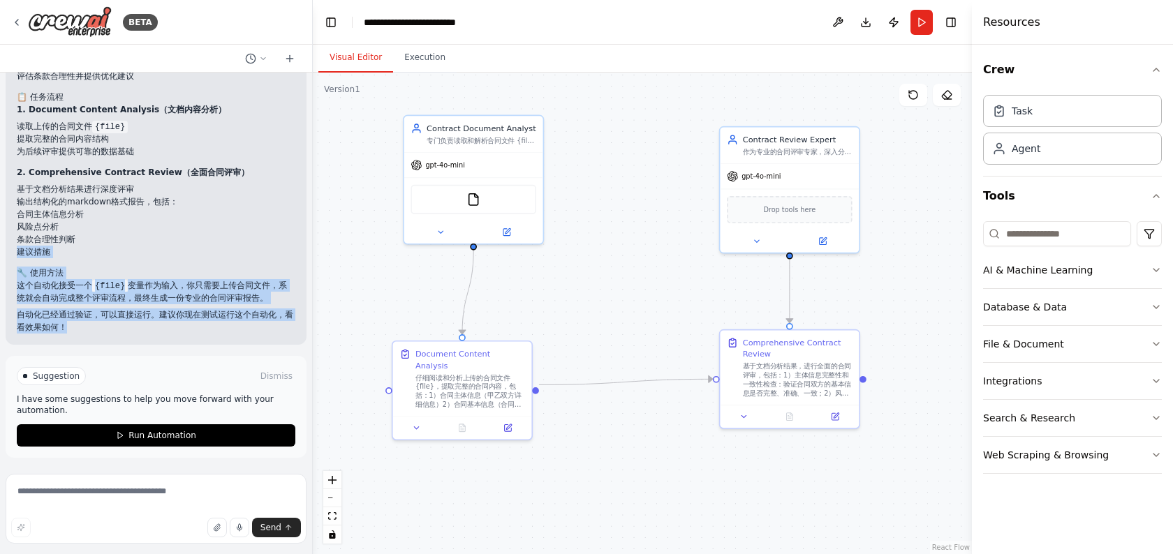
click at [172, 328] on div "完美！我已经为你创建了一个完整的合同评审自动化流程。这个自动化包含以下组件： 🤖 代理设置 1. Contract Document Analyst（合同文档…" at bounding box center [156, 122] width 278 height 423
click at [172, 328] on p "自动化已经通过验证，可以直接运行。建议你现在测试运行这个自动化，看看效果如何！" at bounding box center [156, 320] width 278 height 25
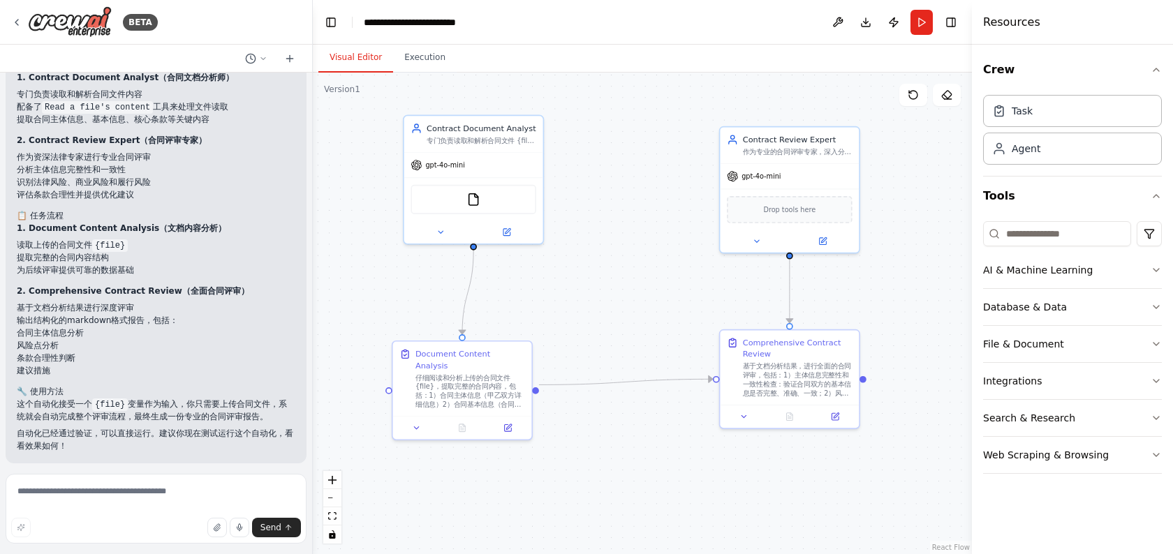
scroll to position [1187, 0]
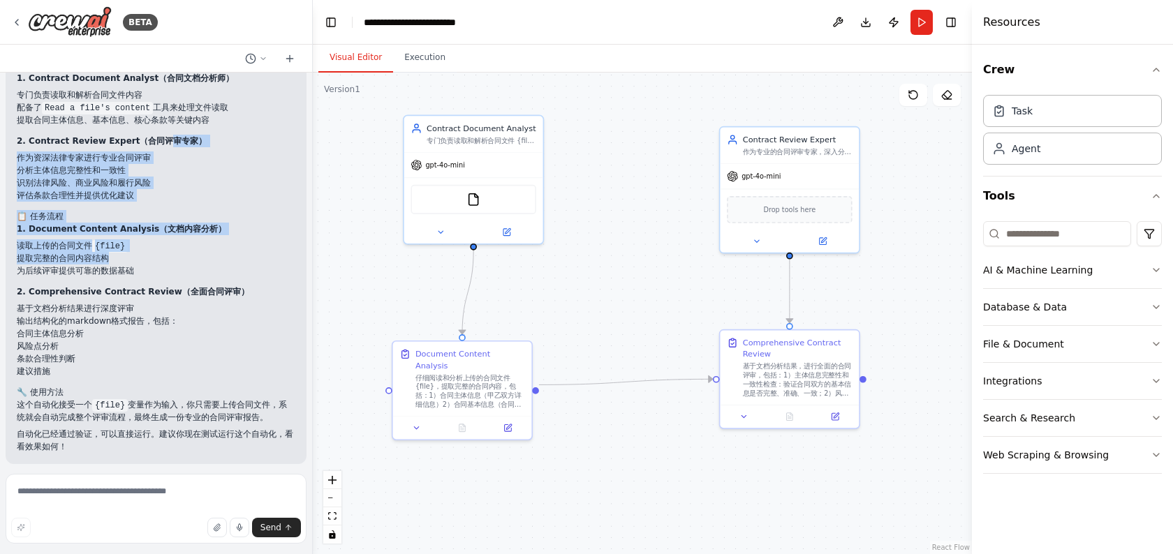
drag, startPoint x: 161, startPoint y: 138, endPoint x: 184, endPoint y: 278, distance: 142.2
click at [184, 278] on div "完美！我已经为你创建了一个完整的合同评审自动化流程。这个自动化包含以下组件： 🤖 代理设置 1. Contract Document Analyst（合同文档…" at bounding box center [156, 241] width 278 height 423
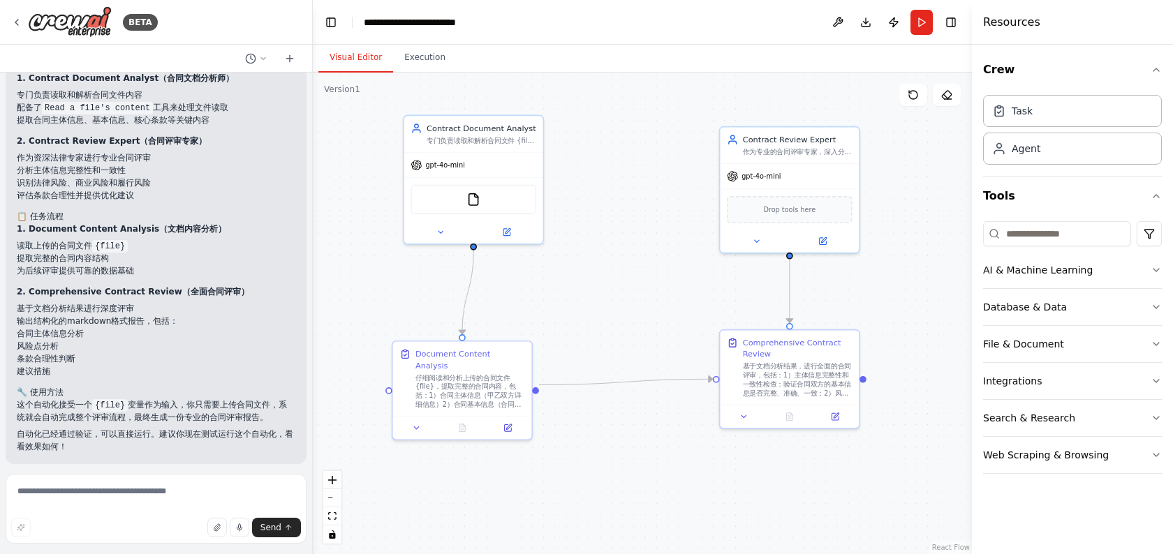
scroll to position [1077, 0]
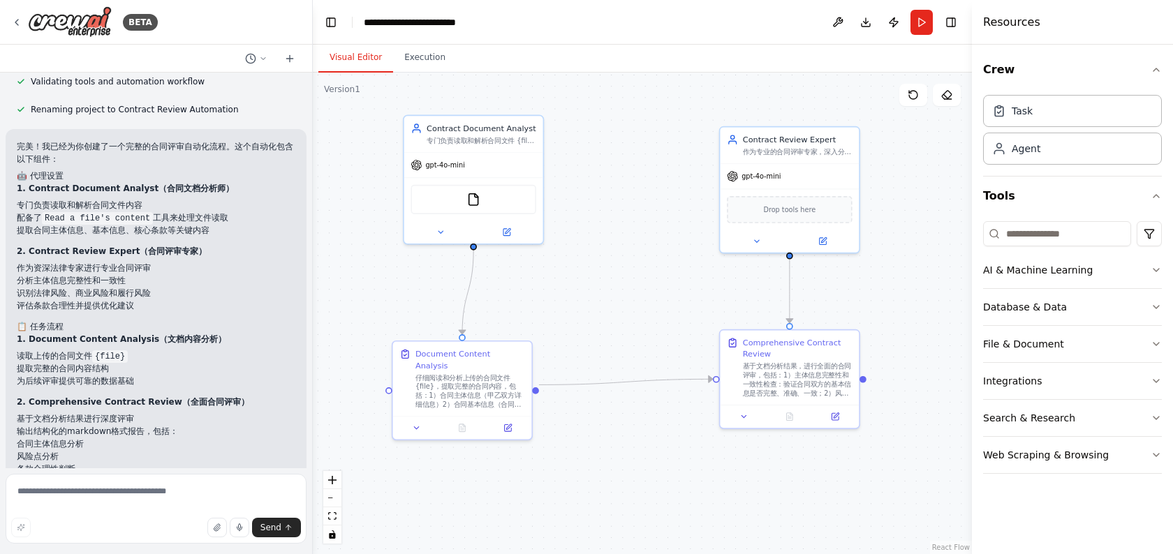
click at [613, 260] on div ".deletable-edge-delete-btn { width: 20px; height: 20px; border: 0px solid #ffff…" at bounding box center [642, 314] width 659 height 482
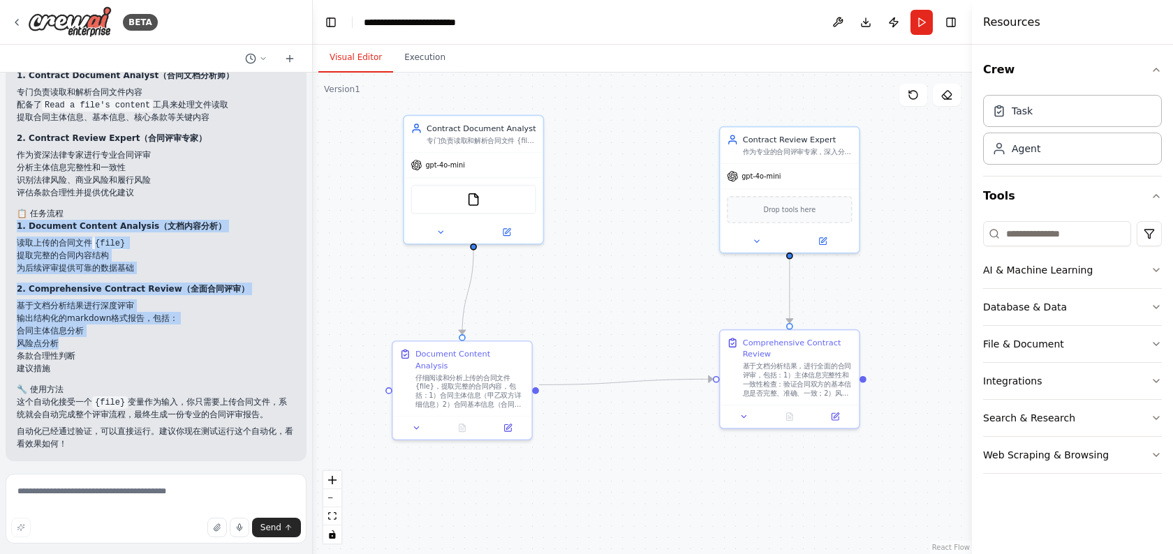
drag, startPoint x: 160, startPoint y: 218, endPoint x: 201, endPoint y: 346, distance: 134.2
click at [201, 347] on div "完美！我已经为你创建了一个完整的合同评审自动化流程。这个自动化包含以下组件： 🤖 代理设置 1. Contract Document Analyst（合同文档…" at bounding box center [156, 238] width 278 height 423
click at [201, 346] on li "风险点分析" at bounding box center [156, 343] width 278 height 13
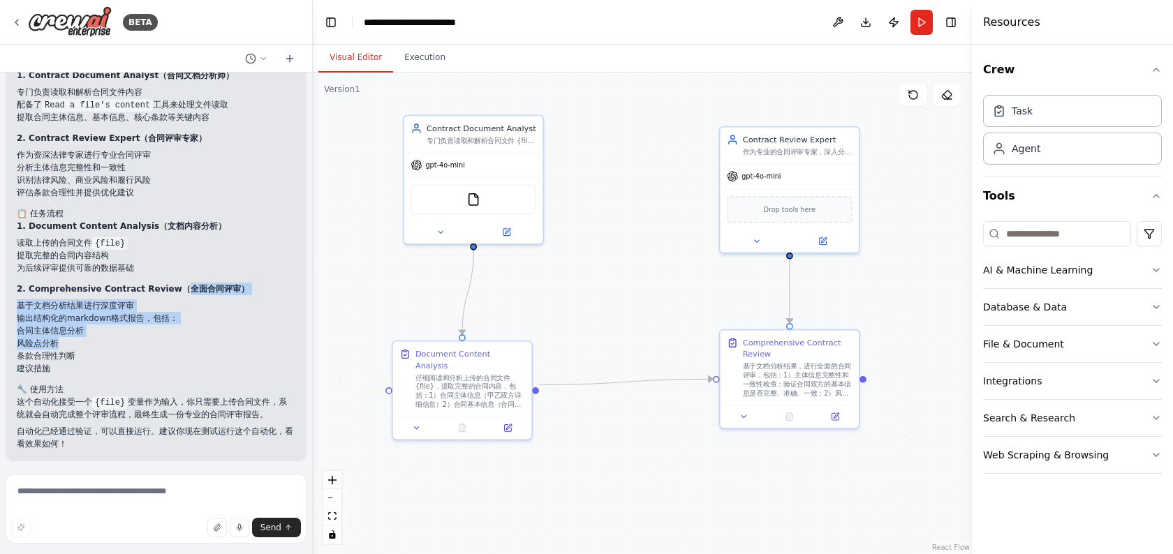
drag, startPoint x: 168, startPoint y: 289, endPoint x: 186, endPoint y: 365, distance: 78.1
click at [186, 365] on div "完美！我已经为你创建了一个完整的合同评审自动化流程。这个自动化包含以下组件： 🤖 代理设置 1. Contract Document Analyst（合同文档…" at bounding box center [156, 238] width 278 height 423
click at [754, 377] on div "基于文档分析结果，进行全面的合同评审，包括：1）主体信息完整性和一致性检查：验证合同双方的基本信息是否完整、准确、一致；2）风险点识别：深入分析合同条款，识别…" at bounding box center [798, 377] width 110 height 36
click at [791, 158] on div "Contract Review Expert 作为专业的合同评审专家，深入分析合同中主体信息的完整性和一致性，识别潜在的法律风险点，评估合同条款的合理性，并提…" at bounding box center [789, 143] width 139 height 36
click at [1065, 107] on div "Task" at bounding box center [1072, 110] width 179 height 32
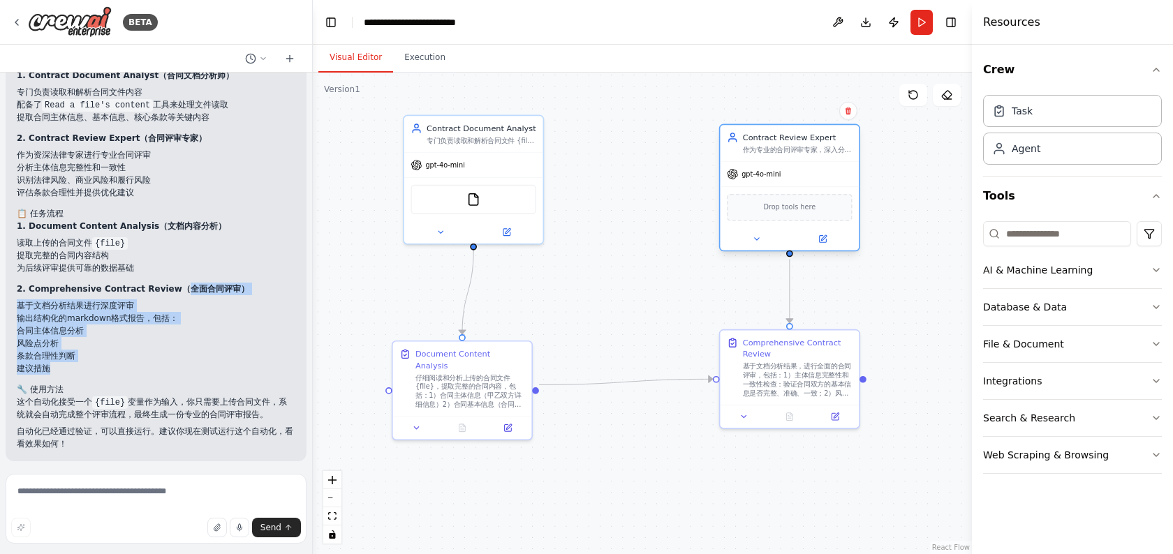
click at [789, 185] on div "gpt-4o-mini" at bounding box center [789, 174] width 139 height 25
click at [822, 240] on icon at bounding box center [824, 238] width 6 height 6
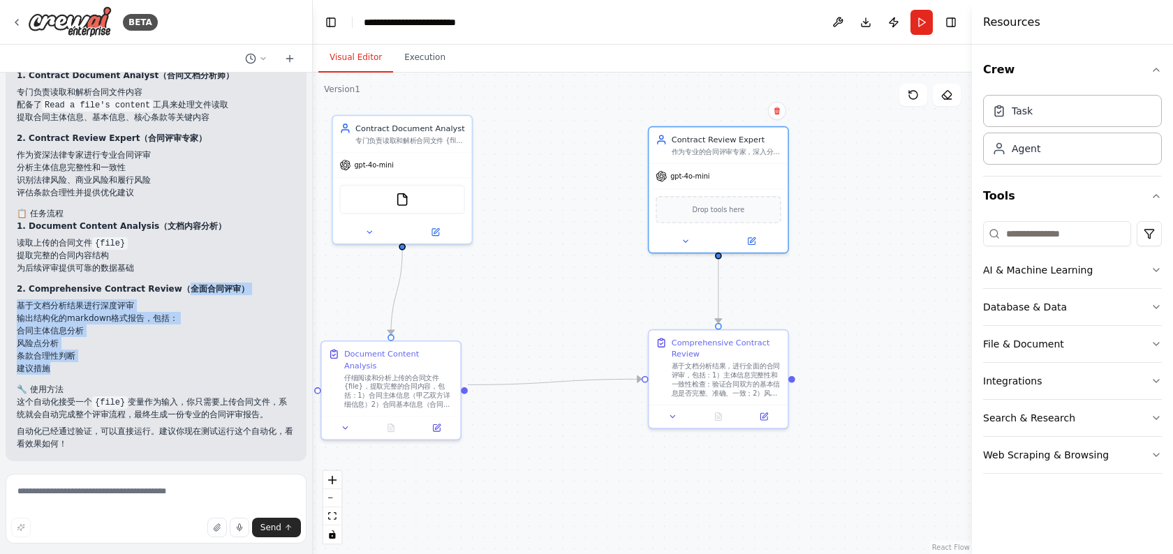
drag, startPoint x: 870, startPoint y: 292, endPoint x: 791, endPoint y: 292, distance: 78.9
click at [791, 292] on div ".deletable-edge-delete-btn { width: 20px; height: 20px; border: 0px solid #ffff…" at bounding box center [642, 314] width 659 height 482
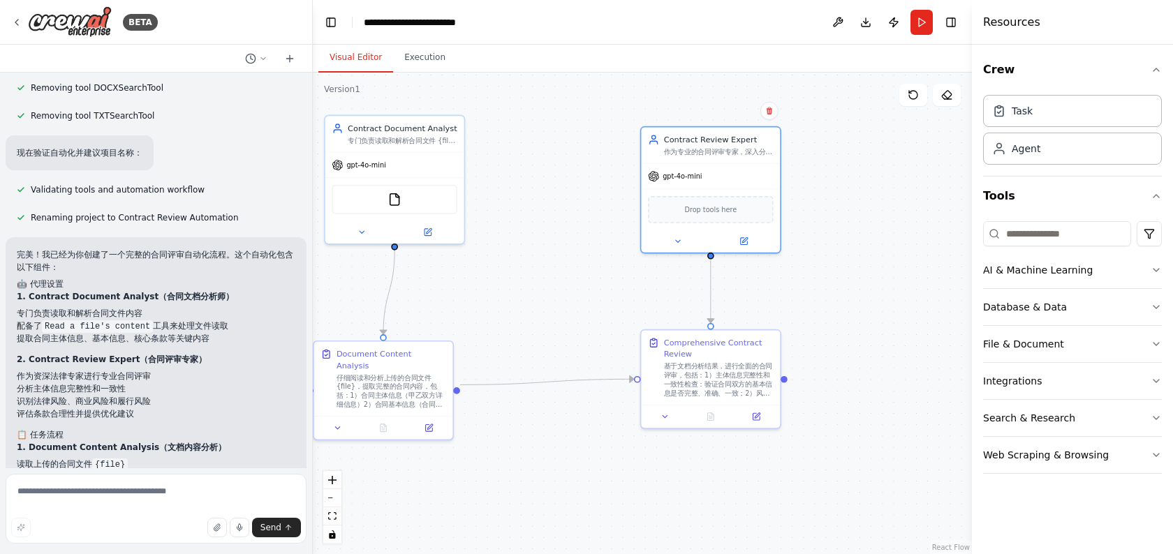
scroll to position [971, 0]
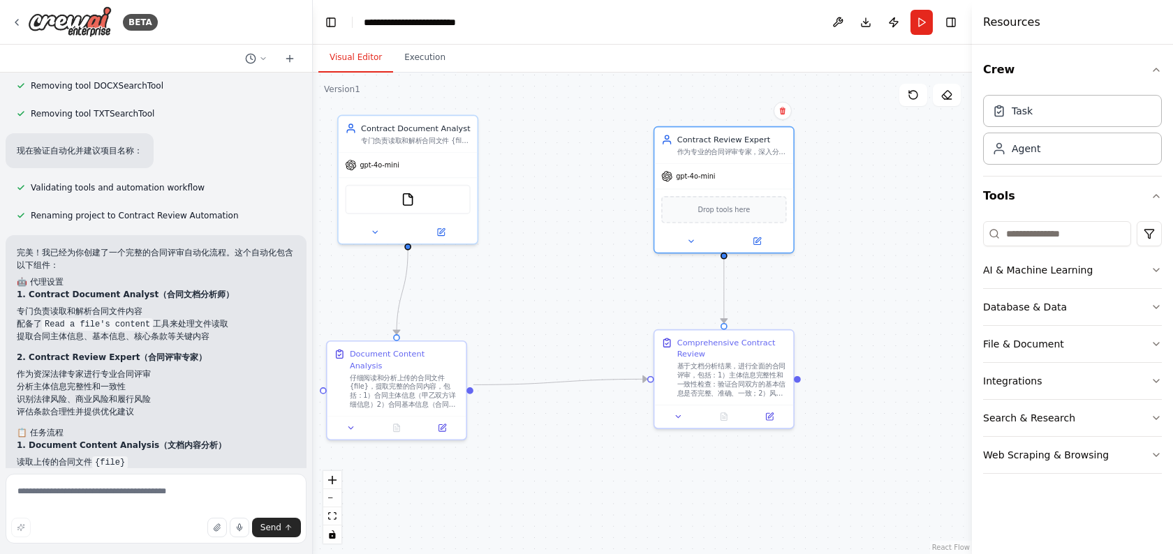
drag, startPoint x: 548, startPoint y: 300, endPoint x: 574, endPoint y: 304, distance: 26.9
click at [574, 304] on div ".deletable-edge-delete-btn { width: 20px; height: 20px; border: 0px solid #ffff…" at bounding box center [642, 314] width 659 height 482
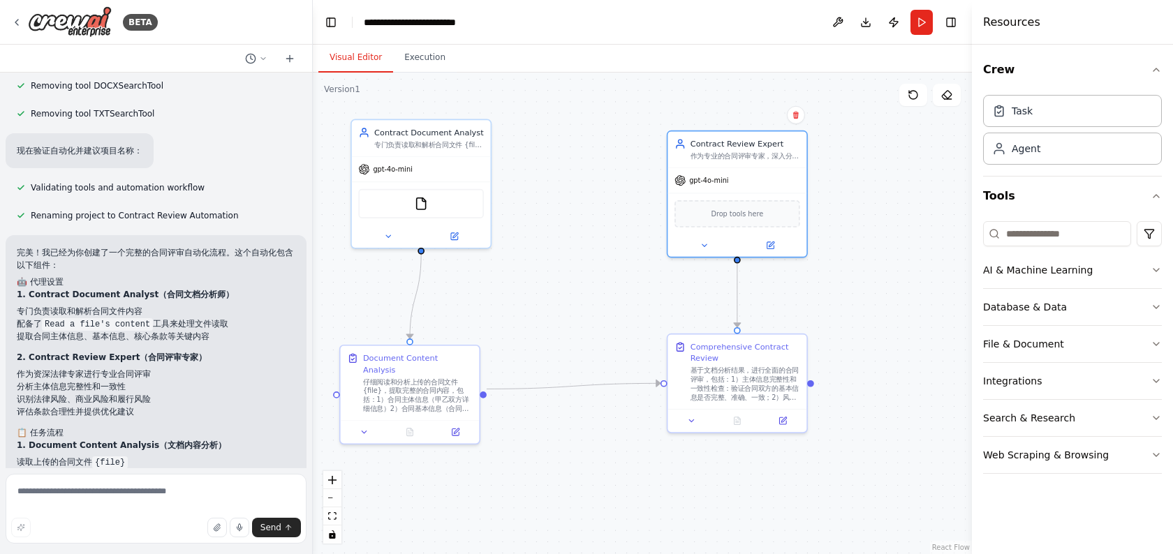
click at [122, 355] on strong "2. Contract Review Expert（合同评审专家）" at bounding box center [112, 357] width 191 height 10
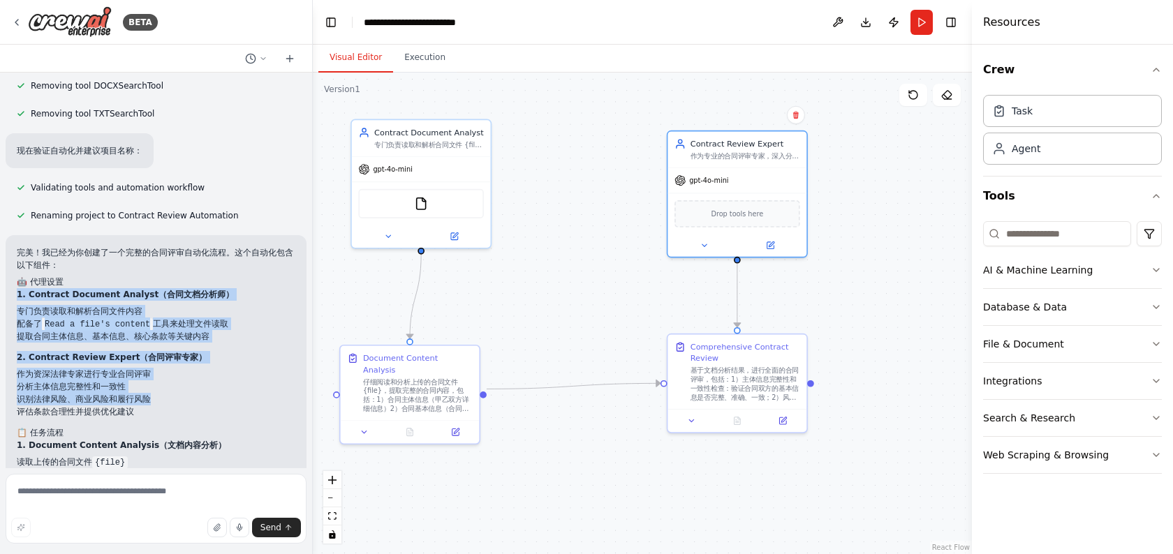
drag, startPoint x: 119, startPoint y: 281, endPoint x: 181, endPoint y: 458, distance: 187.2
click at [181, 458] on div "完美！我已经为你创建了一个完整的合同评审自动化流程。这个自动化包含以下组件： 🤖 代理设置 1. Contract Document Analyst（合同文档…" at bounding box center [156, 457] width 278 height 423
click at [181, 458] on li "读取上传的合同文件 {file}" at bounding box center [156, 462] width 278 height 13
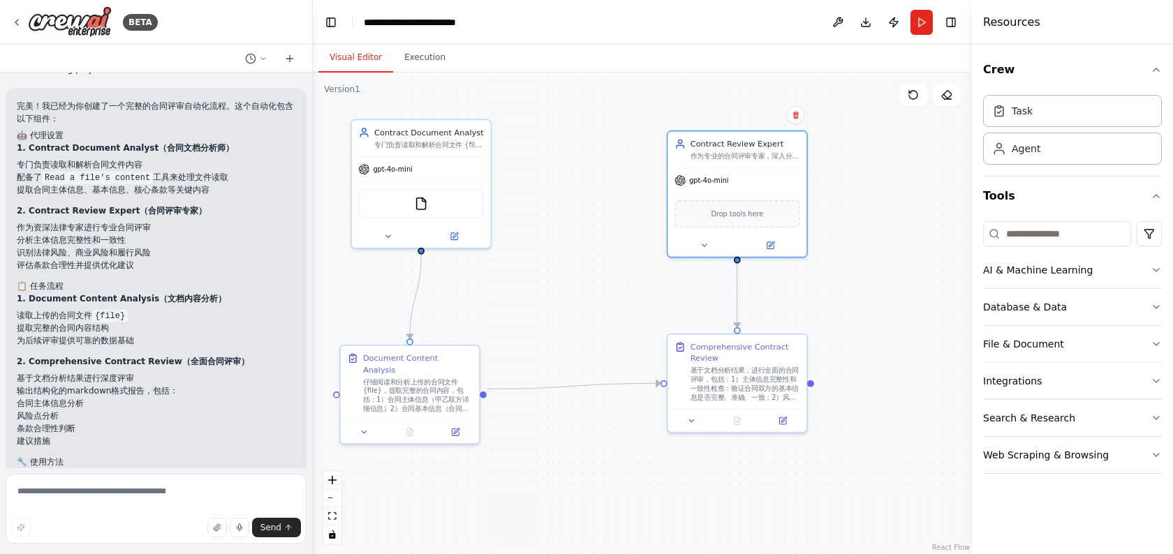
scroll to position [1157, 0]
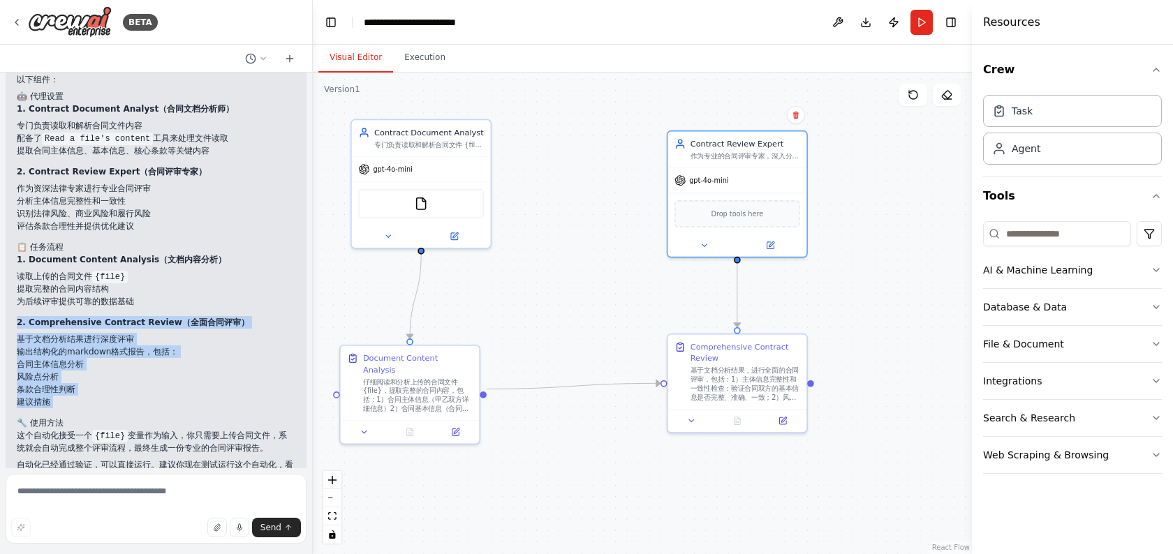
drag, startPoint x: 177, startPoint y: 310, endPoint x: 191, endPoint y: 415, distance: 106.3
click at [191, 415] on div "完美！我已经为你创建了一个完整的合同评审自动化流程。这个自动化包含以下组件： 🤖 代理设置 1. Contract Document Analyst（合同文档…" at bounding box center [156, 272] width 278 height 423
drag, startPoint x: 173, startPoint y: 403, endPoint x: 145, endPoint y: 334, distance: 75.2
click at [145, 334] on ul "基于文档分析结果进行深度评审 输出结构化的markdown格式报告，包括： 合同主体信息分析 风险点分析 条款合理性判断 建议措施" at bounding box center [156, 370] width 278 height 75
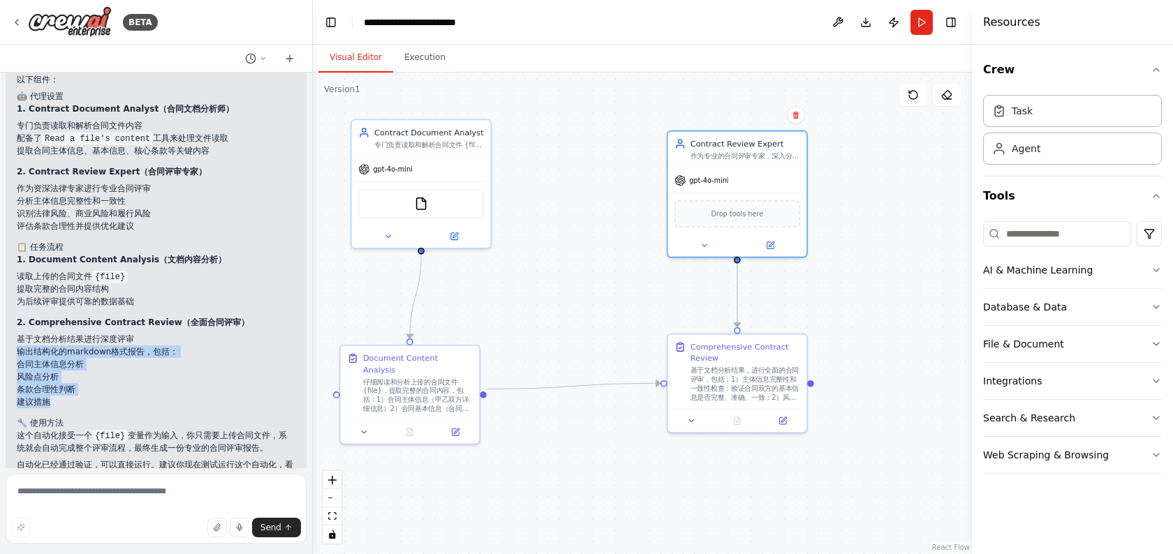
click at [145, 334] on li "基于文档分析结果进行深度评审" at bounding box center [156, 339] width 278 height 13
drag, startPoint x: 138, startPoint y: 321, endPoint x: 156, endPoint y: 417, distance: 97.3
click at [156, 417] on div "完美！我已经为你创建了一个完整的合同评审自动化流程。这个自动化包含以下组件： 🤖 代理设置 1. Contract Document Analyst（合同文档…" at bounding box center [156, 272] width 278 height 423
click at [156, 417] on h2 "🔧 使用方法" at bounding box center [156, 423] width 278 height 13
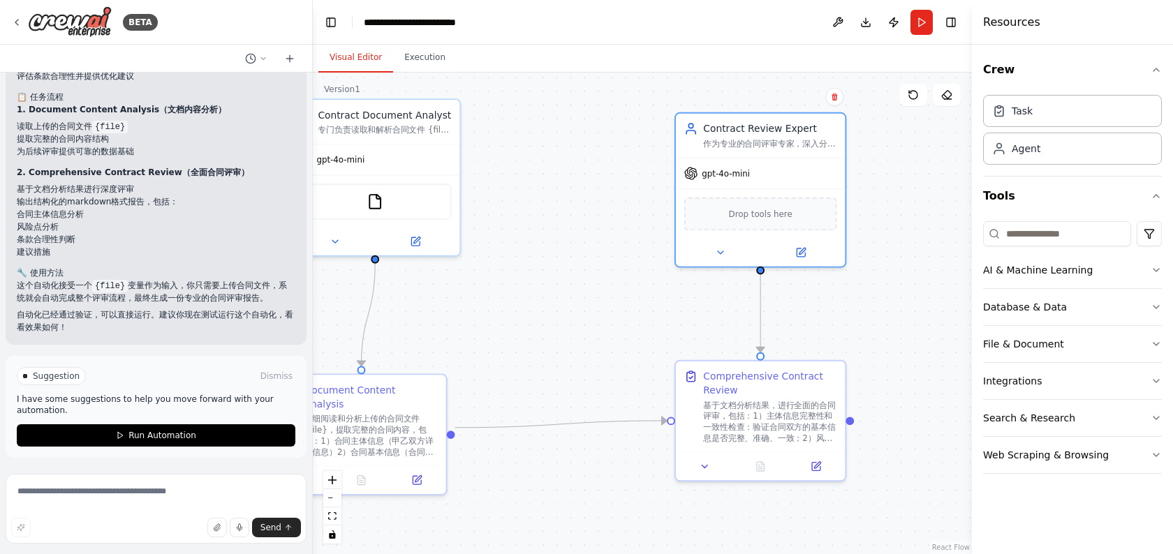
drag, startPoint x: 507, startPoint y: 283, endPoint x: 591, endPoint y: 283, distance: 83.8
click at [591, 283] on div ".deletable-edge-delete-btn { width: 20px; height: 20px; border: 0px solid #ffff…" at bounding box center [642, 314] width 659 height 482
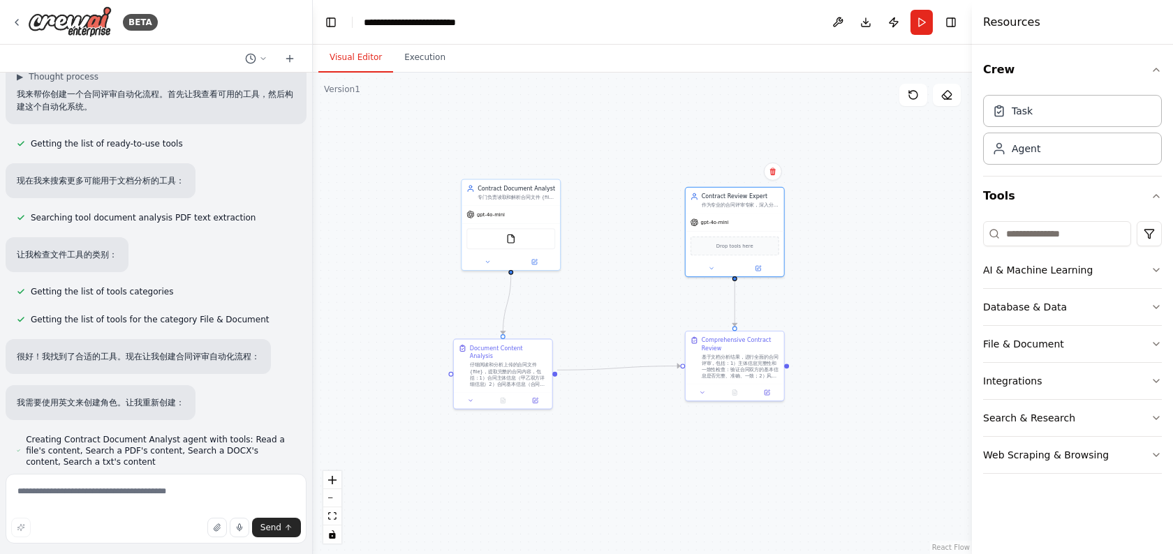
scroll to position [0, 0]
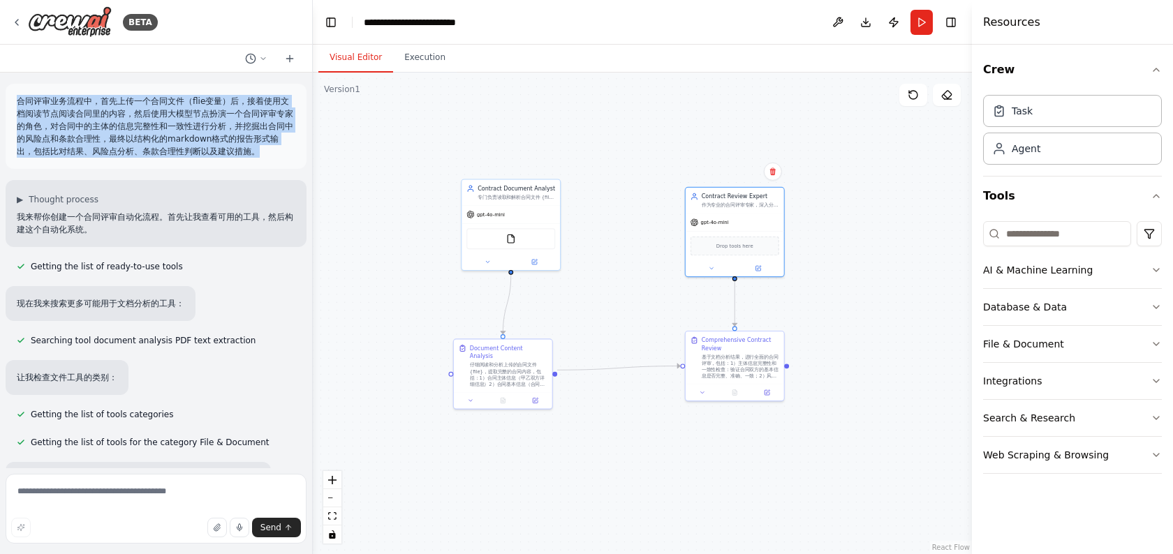
drag, startPoint x: 14, startPoint y: 101, endPoint x: 236, endPoint y: 162, distance: 230.3
click at [236, 162] on div "合同评审业务流程中，首先上传一个合同文件（flie变量）后，接着使用文档阅读节点阅读合同里的内容，然后使用大模型节点扮演一个合同评审专家的角色，对合同中的主体…" at bounding box center [156, 126] width 301 height 85
copy p "合同评审业务流程中，首先上传一个合同文件（flie变量）后，接着使用文档阅读节点阅读合同里的内容，然后使用大模型节点扮演一个合同评审专家的角色，对合同中的主体…"
click at [496, 366] on div "仔细阅读和分析上传的合同文件 {file}，提取完整的合同内容，包括：1）合同主体信息（甲乙双方详细信息）2）合同基本信息（合同名称、签订日期、生效期限等）3…" at bounding box center [508, 373] width 77 height 26
click at [502, 199] on div "Contract Document Analyst 专门负责读取和解析合同文件 {file} 的内容，提取合同中的关键信息，包括合同主体、条款内容、重要日期和…" at bounding box center [510, 191] width 98 height 26
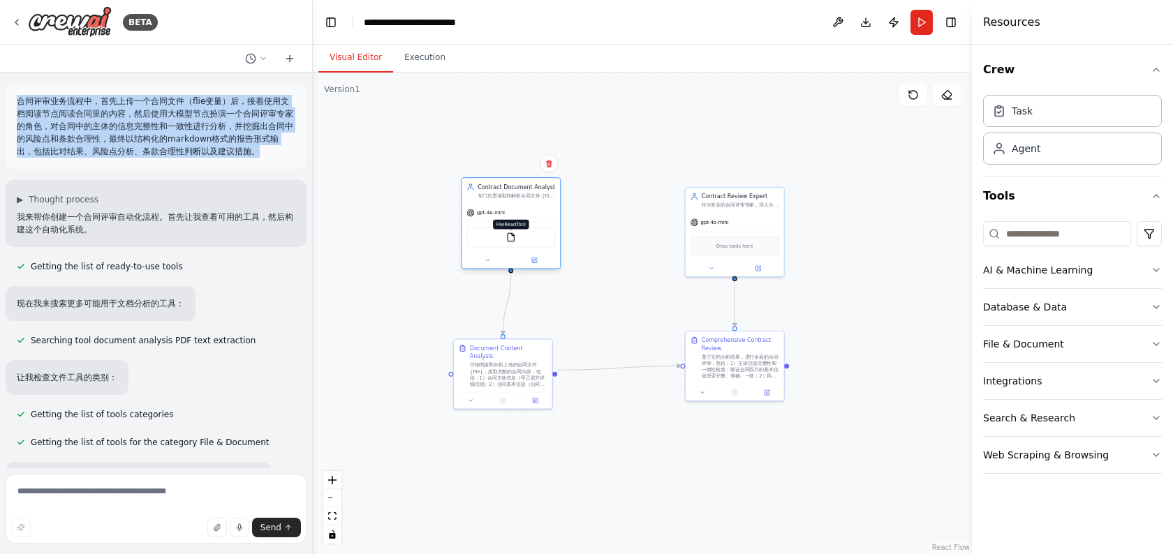
click at [512, 241] on img at bounding box center [511, 237] width 10 height 10
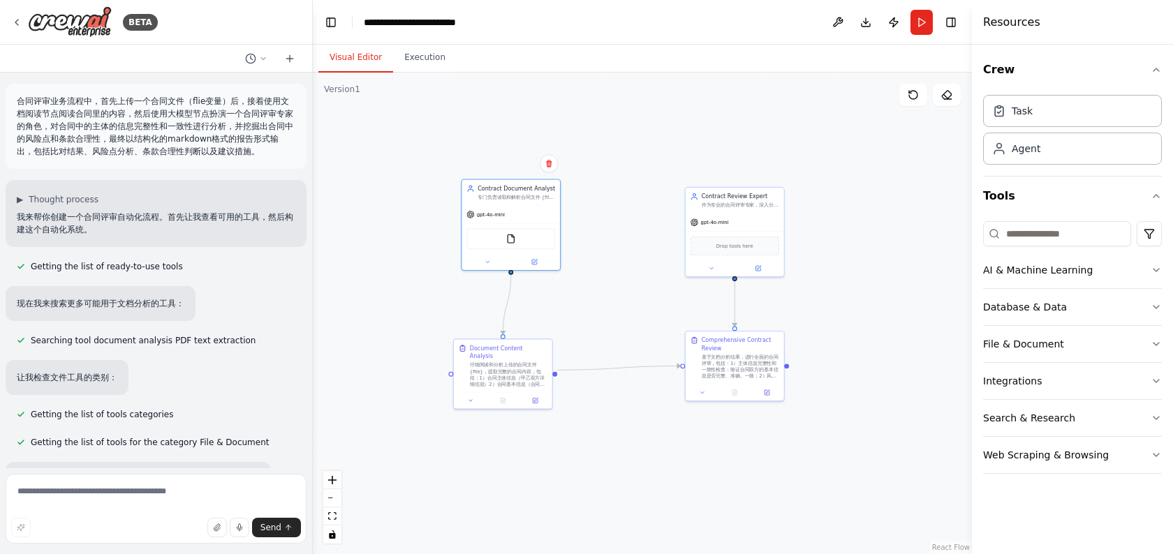
click at [582, 320] on div ".deletable-edge-delete-btn { width: 20px; height: 20px; border: 0px solid #ffff…" at bounding box center [642, 314] width 659 height 482
click at [757, 219] on div "gpt-4o-mini" at bounding box center [734, 220] width 98 height 17
click at [629, 281] on div ".deletable-edge-delete-btn { width: 20px; height: 20px; border: 0px solid #ffff…" at bounding box center [642, 314] width 659 height 482
drag, startPoint x: 522, startPoint y: 200, endPoint x: 475, endPoint y: 201, distance: 47.5
click at [475, 201] on div "Contract Document Analyst 专门负责读取和解析合同文件 {file} 的内容，提取合同中的关键信息，包括合同主体、条款内容、重要日期和…" at bounding box center [463, 191] width 98 height 26
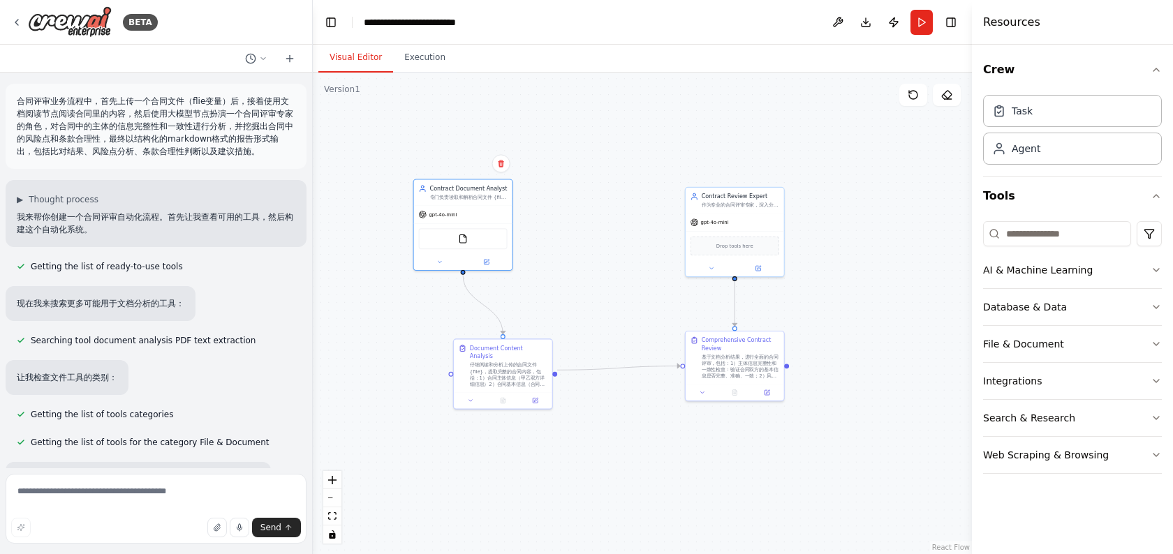
click at [623, 208] on div ".deletable-edge-delete-btn { width: 20px; height: 20px; border: 0px solid #ffff…" at bounding box center [642, 314] width 659 height 482
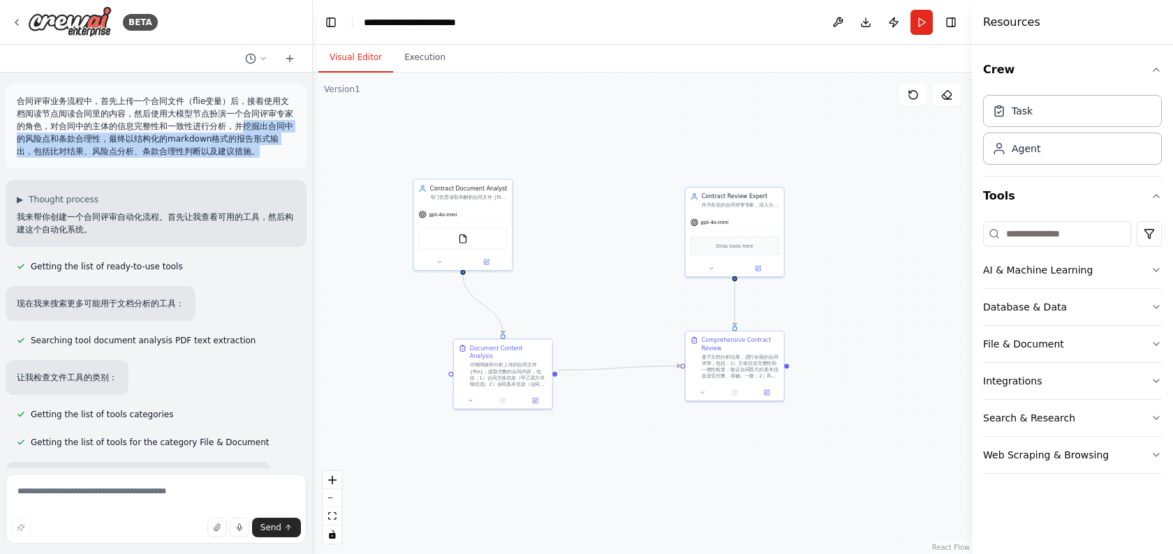
drag, startPoint x: 265, startPoint y: 157, endPoint x: 232, endPoint y: 105, distance: 61.4
click at [232, 105] on p "合同评审业务流程中，首先上传一个合同文件（flie变量）后，接着使用文档阅读节点阅读合同里的内容，然后使用大模型节点扮演一个合同评审专家的角色，对合同中的主体…" at bounding box center [156, 126] width 278 height 63
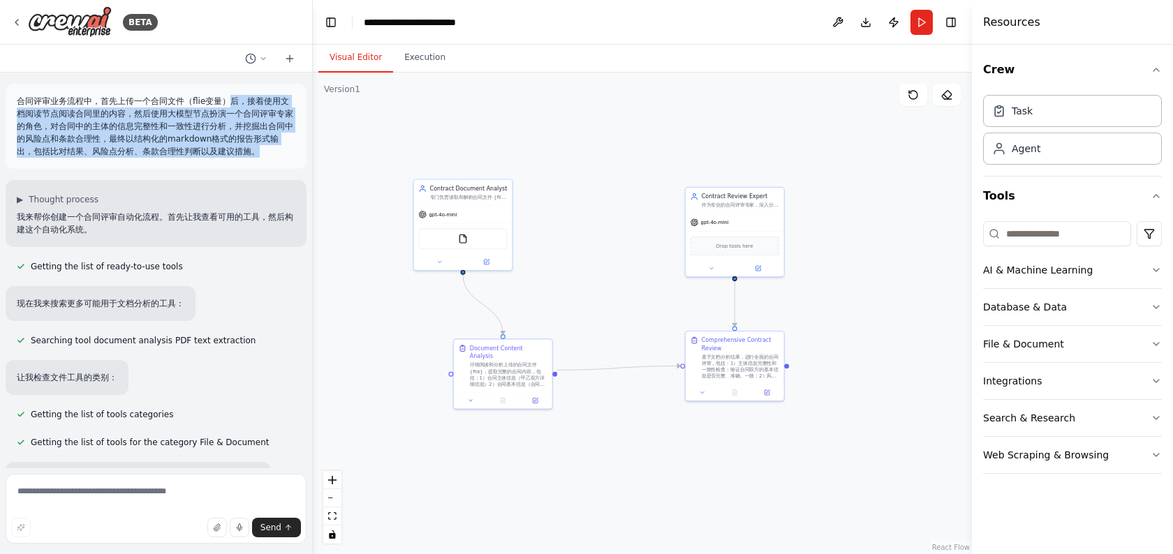
click at [232, 105] on p "合同评审业务流程中，首先上传一个合同文件（flie变量）后，接着使用文档阅读节点阅读合同里的内容，然后使用大模型节点扮演一个合同评审专家的角色，对合同中的主体…" at bounding box center [156, 126] width 278 height 63
drag, startPoint x: 232, startPoint y: 105, endPoint x: 249, endPoint y: 149, distance: 47.1
click at [249, 149] on p "合同评审业务流程中，首先上传一个合同文件（flie变量）后，接着使用文档阅读节点阅读合同里的内容，然后使用大模型节点扮演一个合同评审专家的角色，对合同中的主体…" at bounding box center [156, 126] width 278 height 63
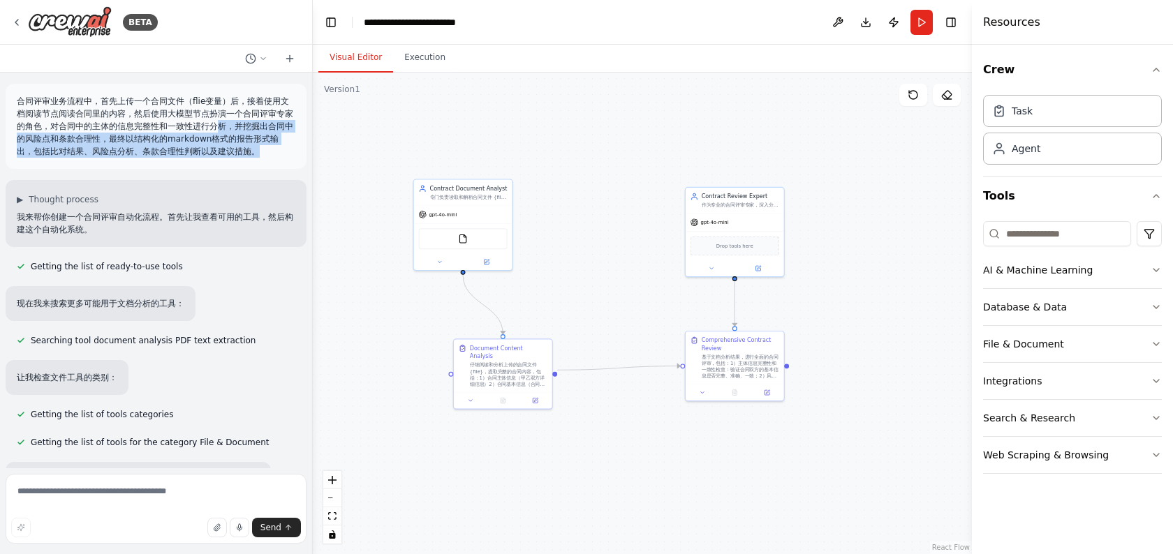
drag, startPoint x: 249, startPoint y: 149, endPoint x: 204, endPoint y: 110, distance: 59.4
click at [204, 110] on p "合同评审业务流程中，首先上传一个合同文件（flie变量）后，接着使用文档阅读节点阅读合同里的内容，然后使用大模型节点扮演一个合同评审专家的角色，对合同中的主体…" at bounding box center [156, 126] width 278 height 63
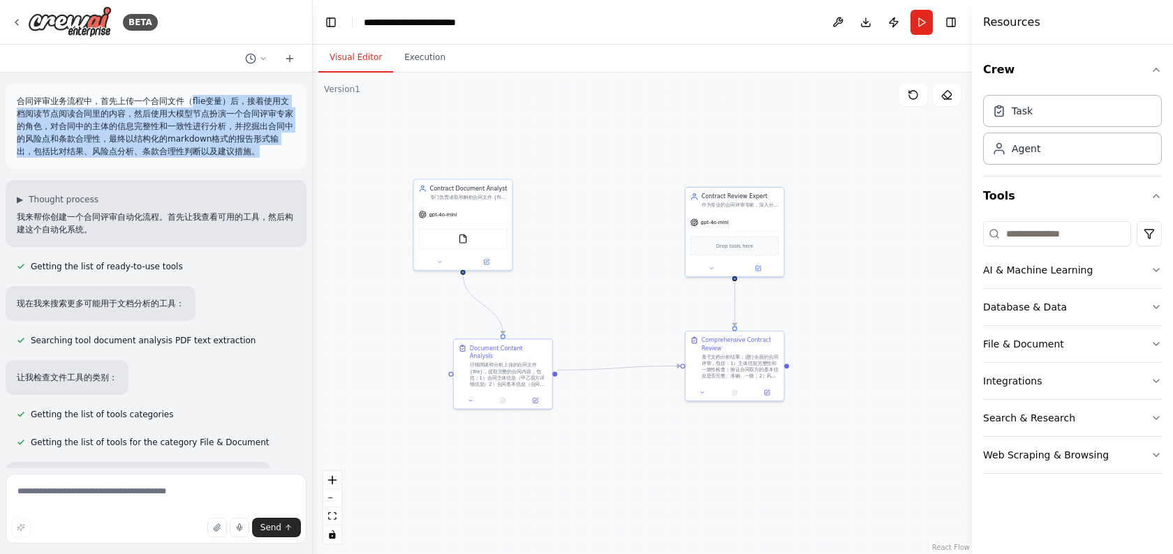
drag, startPoint x: 192, startPoint y: 99, endPoint x: 243, endPoint y: 156, distance: 76.6
click at [243, 158] on div "合同评审业务流程中，首先上传一个合同文件（flie变量）后，接着使用文档阅读节点阅读合同里的内容，然后使用大模型节点扮演一个合同评审专家的角色，对合同中的主体…" at bounding box center [156, 126] width 301 height 85
click at [243, 156] on p "合同评审业务流程中，首先上传一个合同文件（flie变量）后，接着使用文档阅读节点阅读合同里的内容，然后使用大模型节点扮演一个合同评审专家的角色，对合同中的主体…" at bounding box center [156, 126] width 278 height 63
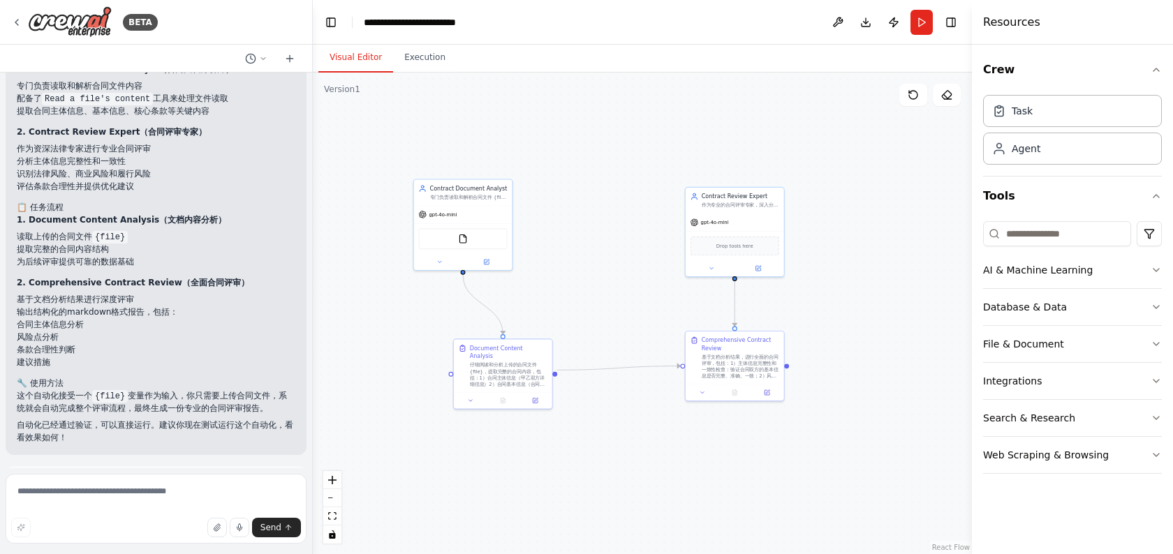
scroll to position [1307, 0]
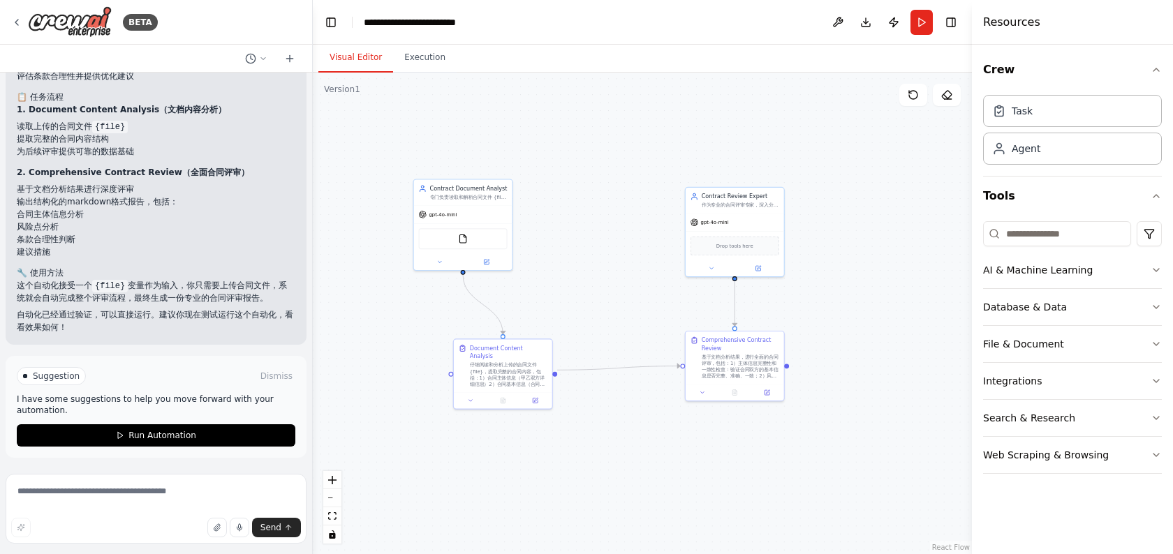
click at [754, 114] on div ".deletable-edge-delete-btn { width: 20px; height: 20px; border: 0px solid #ffff…" at bounding box center [642, 314] width 659 height 482
click at [921, 28] on button "Run" at bounding box center [921, 22] width 22 height 25
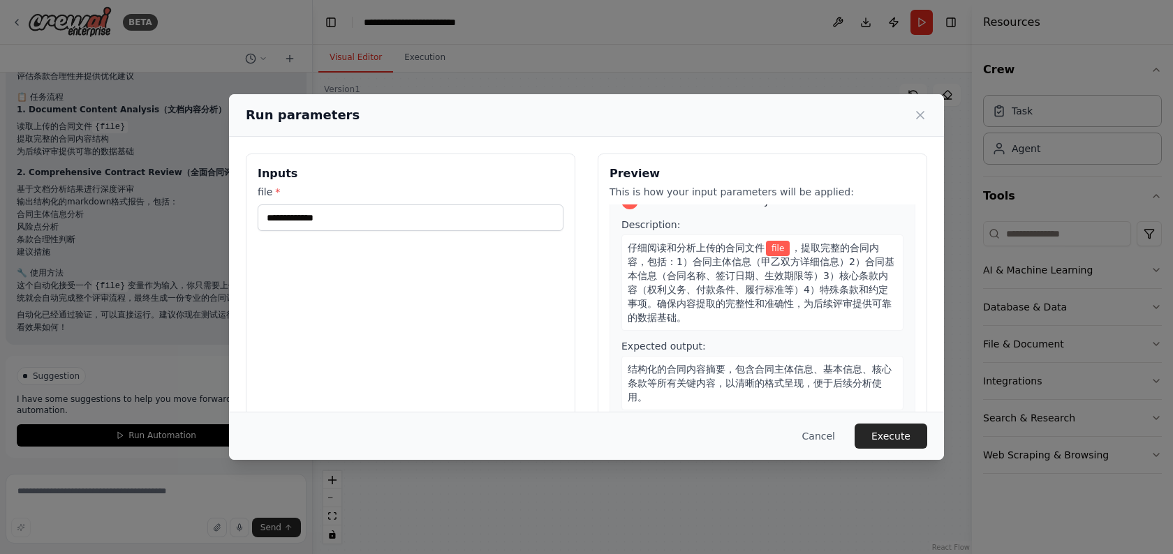
scroll to position [0, 0]
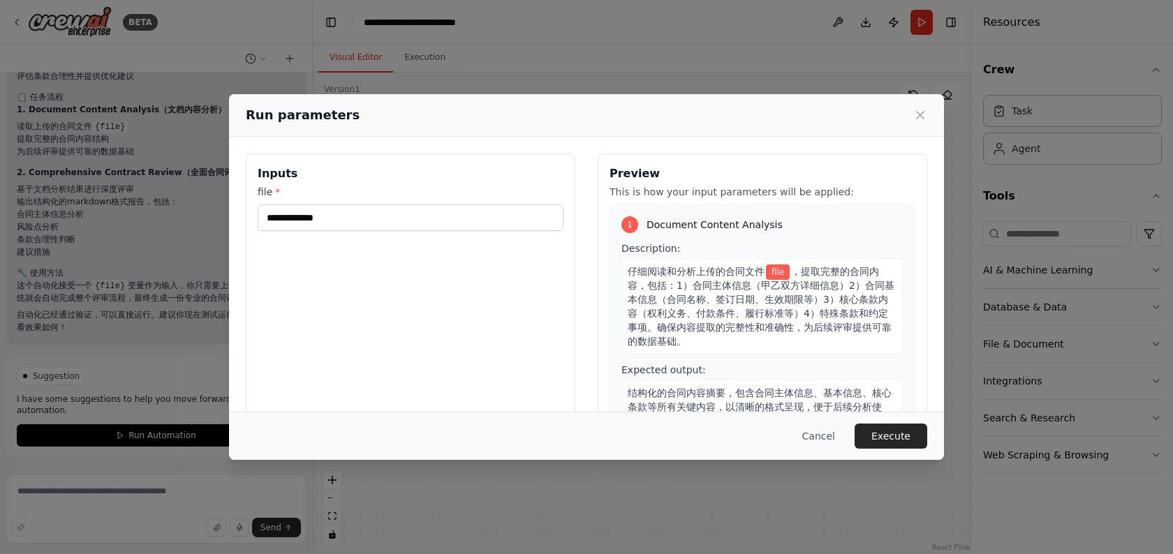
click at [403, 203] on div "file *" at bounding box center [411, 208] width 306 height 46
click at [360, 232] on div "Inputs file *" at bounding box center [410, 319] width 329 height 331
click at [355, 225] on input "file *" at bounding box center [411, 217] width 306 height 27
type input "***"
click at [325, 223] on input "***" at bounding box center [411, 217] width 306 height 27
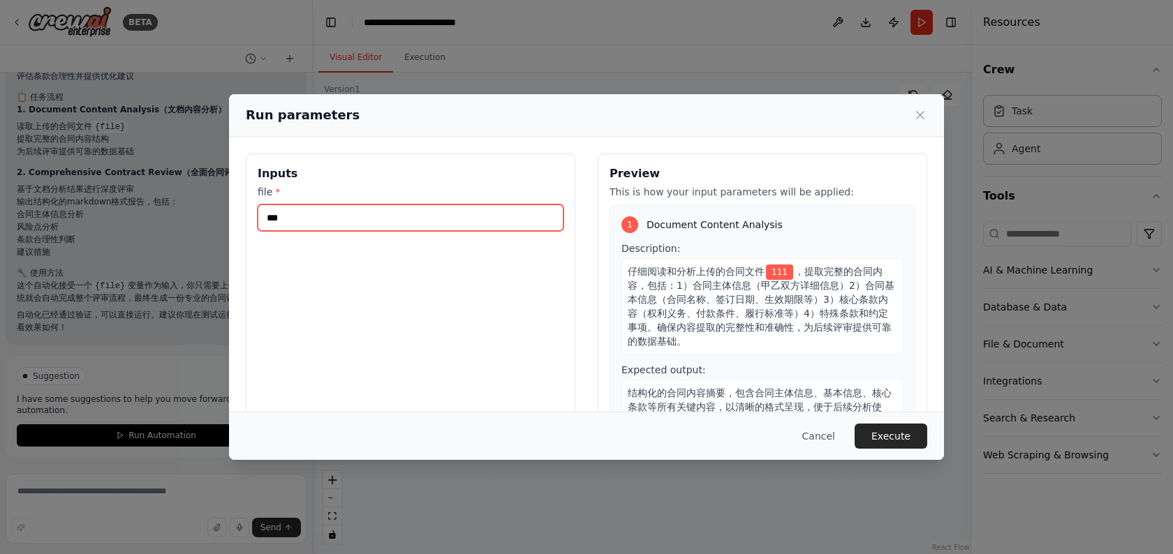
drag, startPoint x: 325, startPoint y: 223, endPoint x: 137, endPoint y: 230, distance: 187.2
click at [137, 230] on div "Run parameters Inputs file * *** Preview This is how your input parameters will…" at bounding box center [586, 277] width 1173 height 554
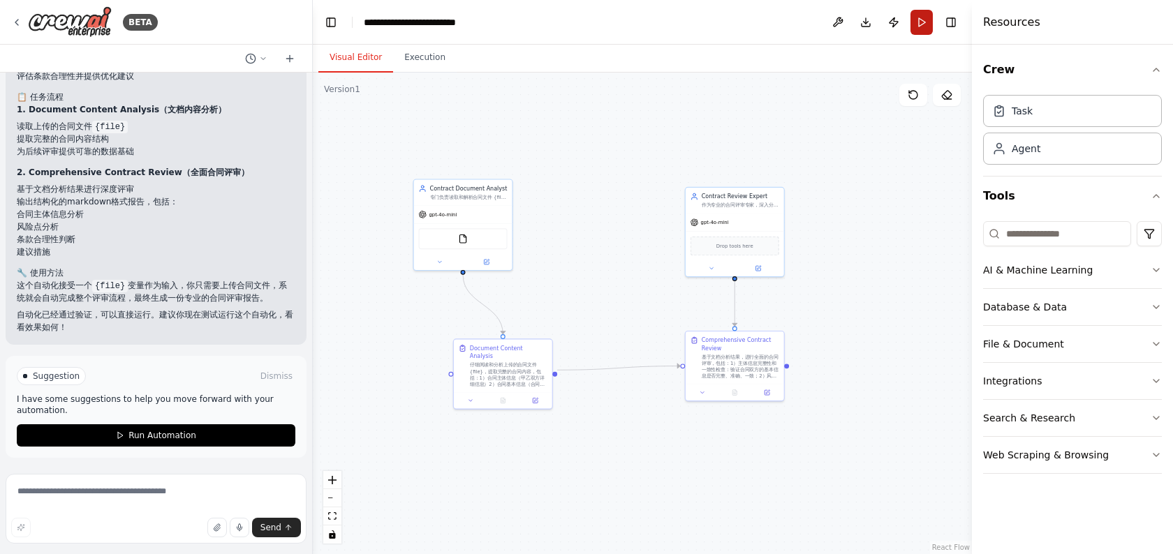
click at [920, 25] on button "Run" at bounding box center [921, 22] width 22 height 25
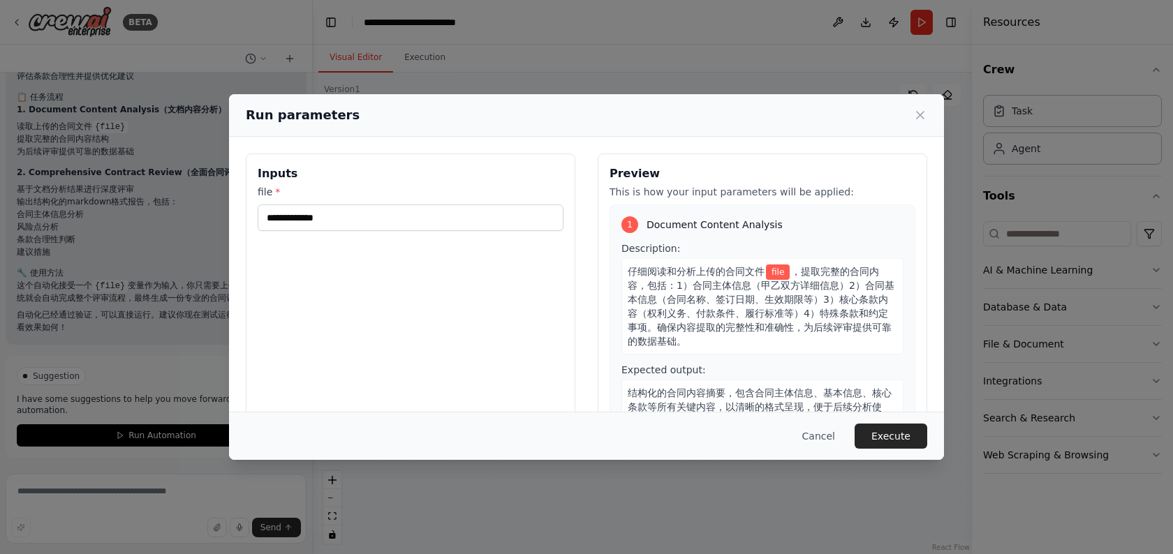
click at [391, 239] on div "Inputs file *" at bounding box center [410, 319] width 329 height 331
click at [365, 220] on input "file *" at bounding box center [411, 217] width 306 height 27
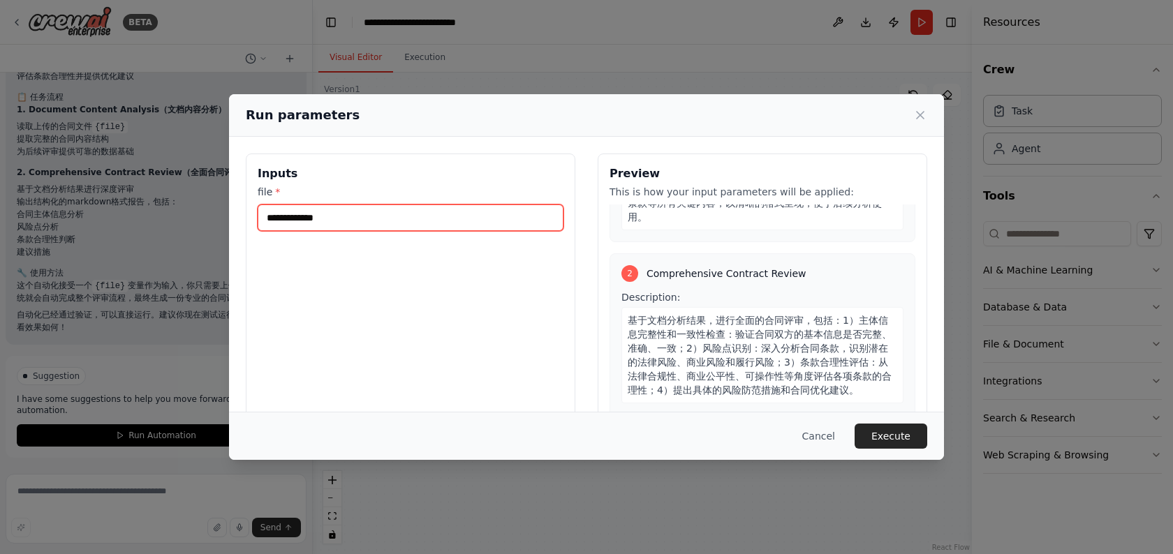
scroll to position [226, 0]
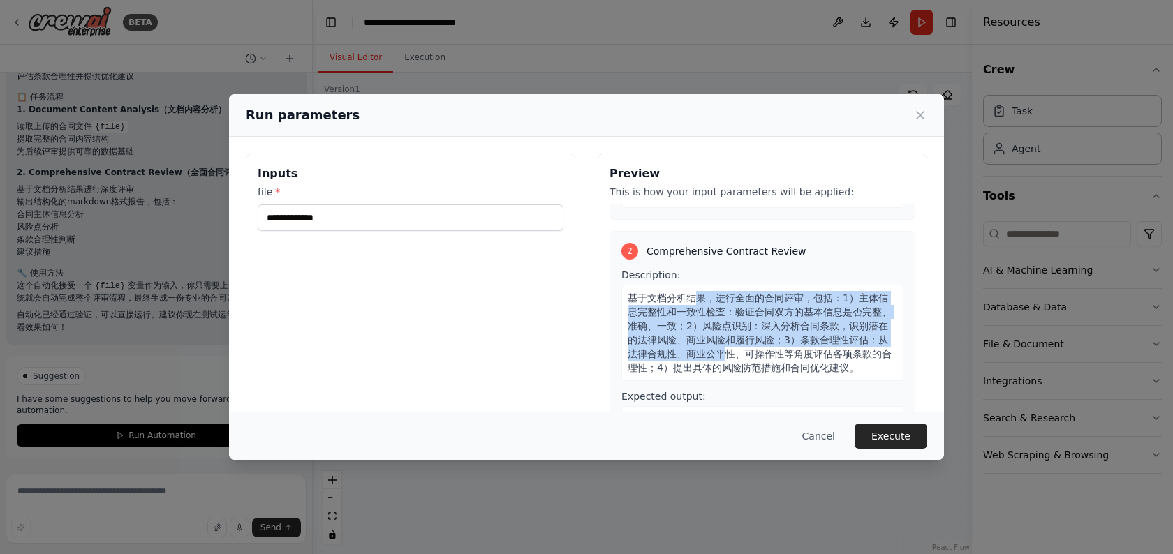
drag, startPoint x: 693, startPoint y: 292, endPoint x: 715, endPoint y: 359, distance: 70.6
click at [715, 359] on div "基于文档分析结果，进行全面的合同评审，包括：1）主体信息完整性和一致性检查：验证合同双方的基本信息是否完整、准确、一致；2）风险点识别：深入分析合同条款，识别…" at bounding box center [762, 333] width 282 height 96
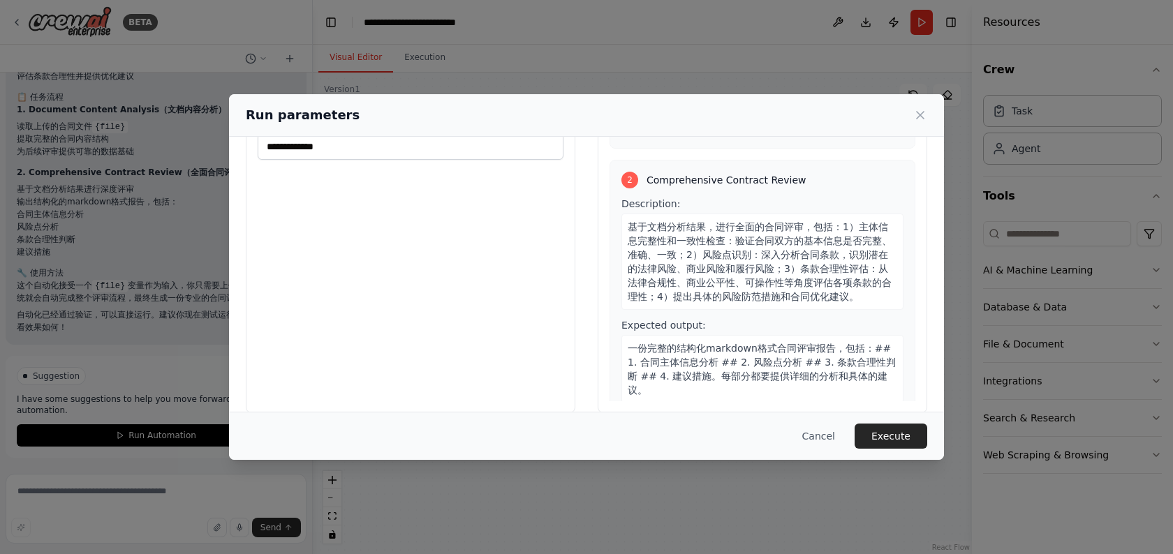
scroll to position [89, 0]
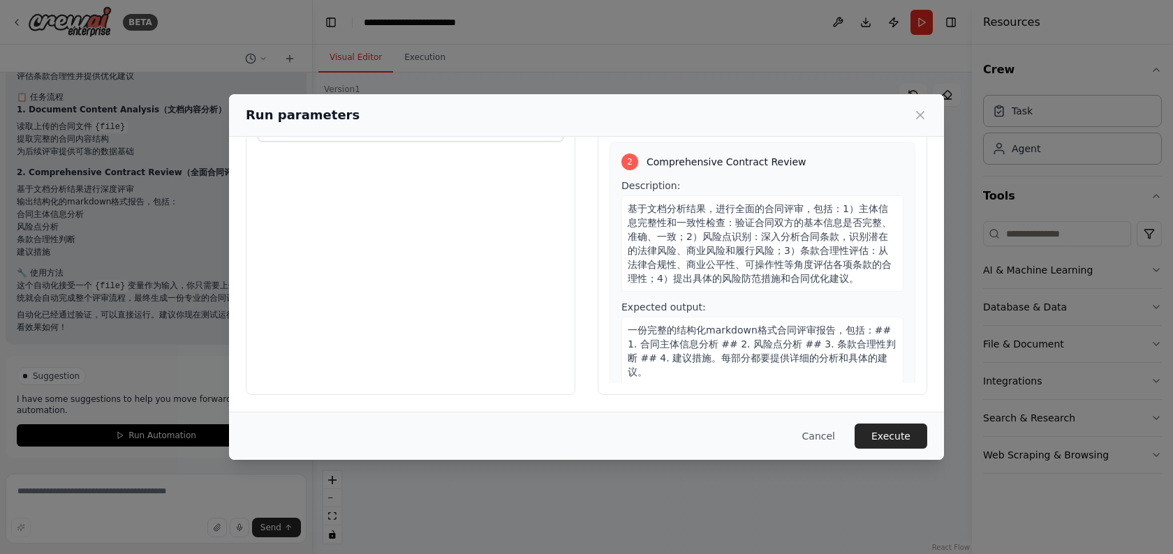
drag, startPoint x: 710, startPoint y: 343, endPoint x: 713, endPoint y: 378, distance: 35.0
click at [713, 375] on div "2 Comprehensive Contract Review Description: 基于文档分析结果，进行全面的合同评审，包括：1）主体信息完整性和一致…" at bounding box center [762, 269] width 306 height 255
click at [713, 378] on div "2 Comprehensive Contract Review Description: 基于文档分析结果，进行全面的合同评审，包括：1）主体信息完整性和一致…" at bounding box center [762, 269] width 306 height 255
drag, startPoint x: 674, startPoint y: 320, endPoint x: 681, endPoint y: 359, distance: 39.7
click at [680, 357] on div "一份完整的结构化markdown格式合同评审报告，包括：## 1. 合同主体信息分析 ## 2. 风险点分析 ## 3. 条款合理性判断 ## 4. 建议措施…" at bounding box center [762, 351] width 282 height 68
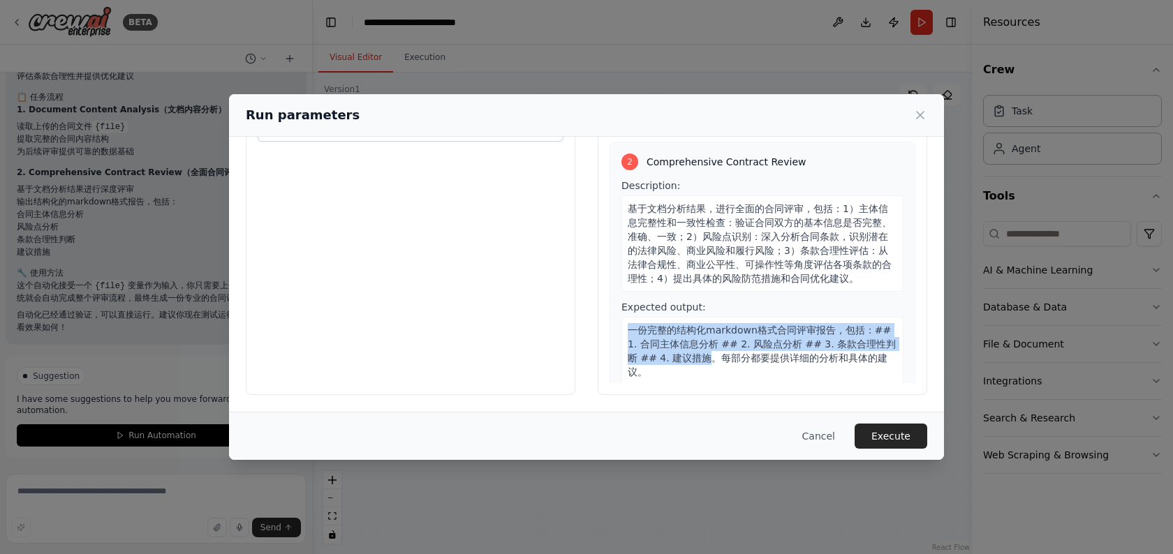
click at [681, 359] on span "一份完整的结构化markdown格式合同评审报告，包括：## 1. 合同主体信息分析 ## 2. 风险点分析 ## 3. 条款合理性判断 ## 4. 建议措施…" at bounding box center [761, 351] width 268 height 53
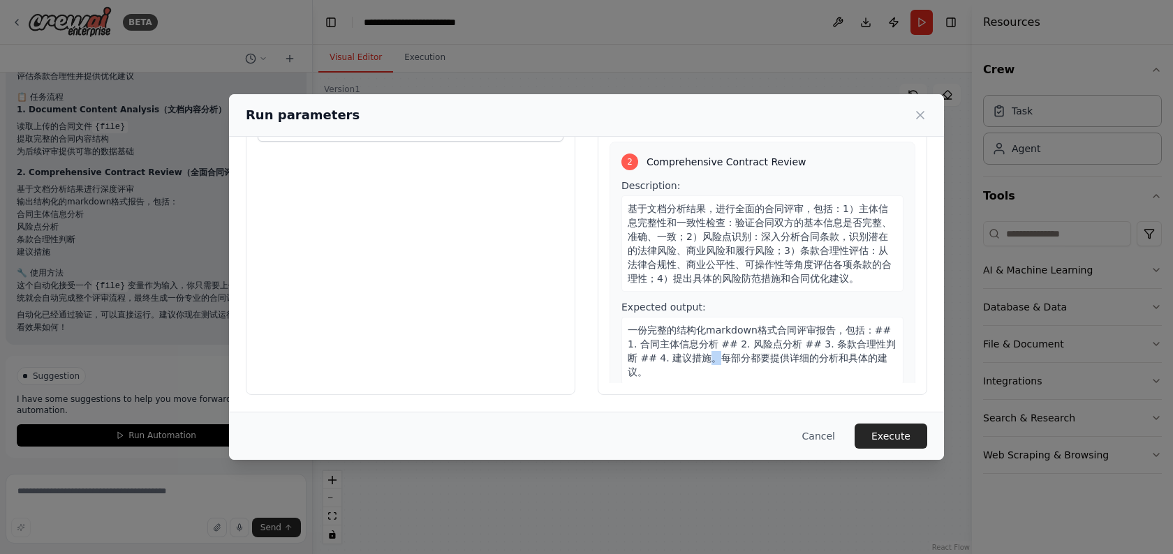
click at [681, 364] on div "一份完整的结构化markdown格式合同评审报告，包括：## 1. 合同主体信息分析 ## 2. 风险点分析 ## 3. 条款合理性判断 ## 4. 建议措施…" at bounding box center [762, 351] width 282 height 68
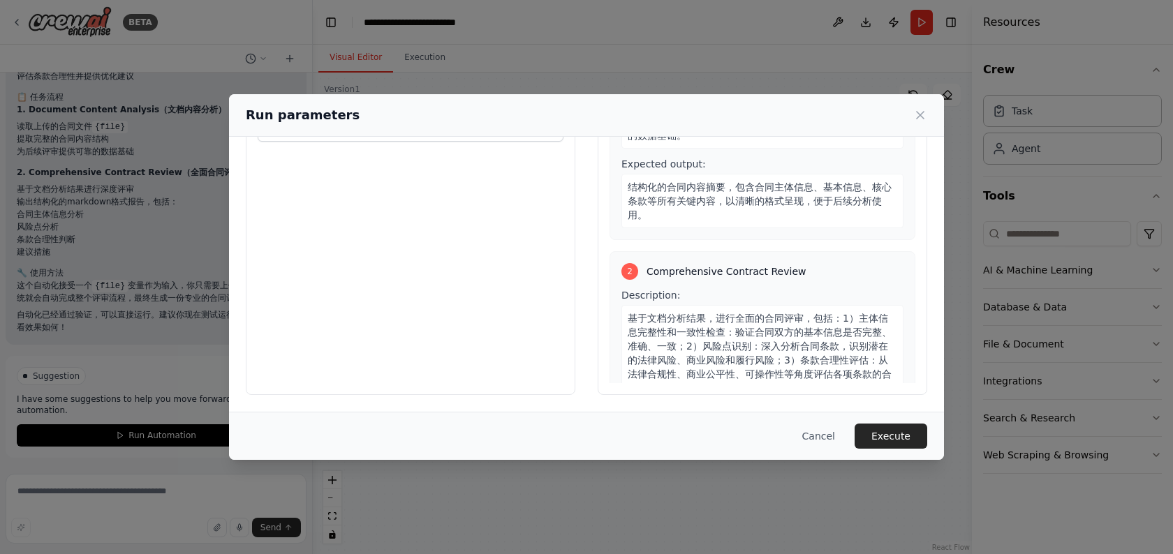
scroll to position [0, 0]
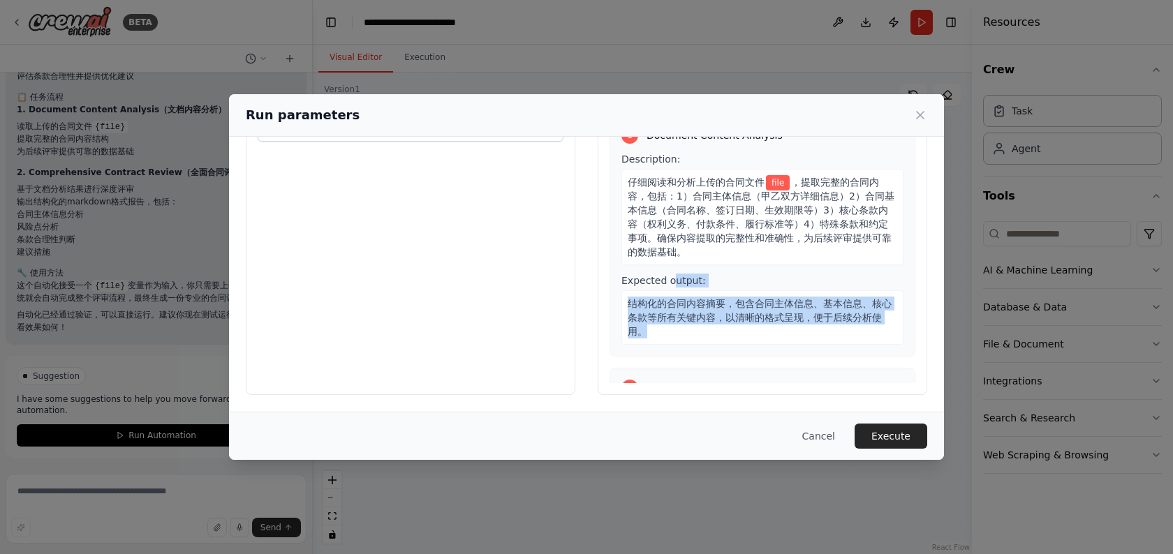
drag, startPoint x: 672, startPoint y: 285, endPoint x: 683, endPoint y: 354, distance: 69.2
click at [683, 354] on div "1 Document Content Analysis Description: 仔细阅读和分析上传的合同文件 file ，提取完整的合同内容，包括：1）合同…" at bounding box center [762, 235] width 306 height 241
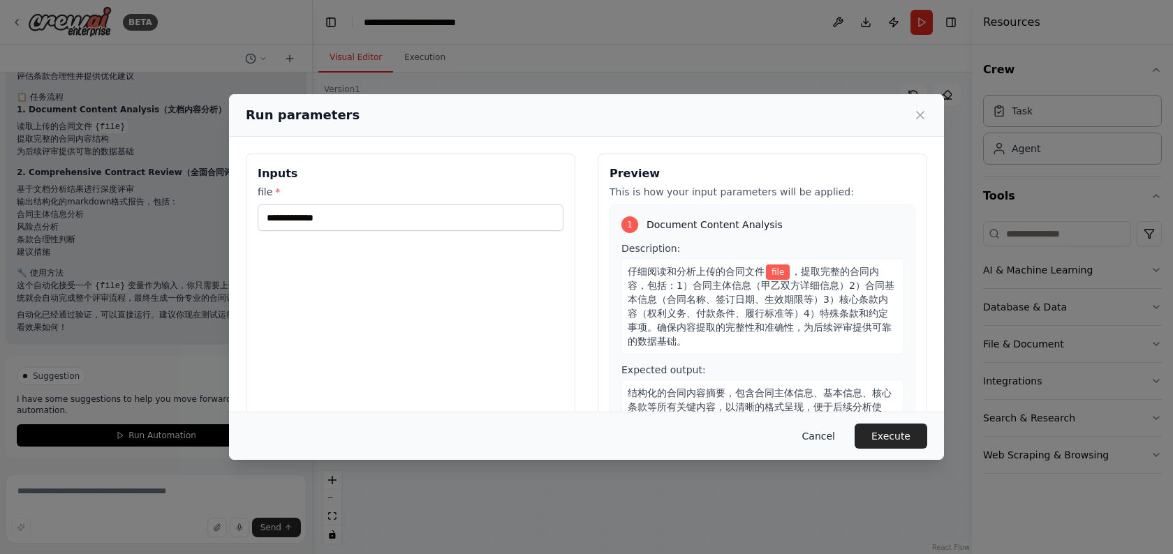
click at [819, 440] on button "Cancel" at bounding box center [818, 436] width 55 height 25
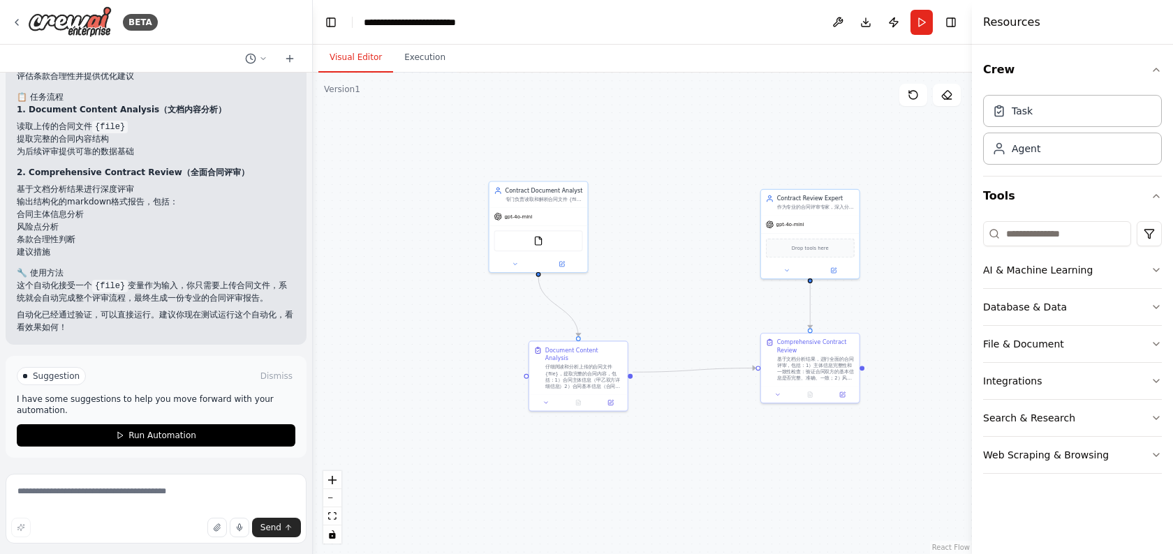
drag, startPoint x: 625, startPoint y: 285, endPoint x: 707, endPoint y: 288, distance: 81.7
click at [707, 288] on div ".deletable-edge-delete-btn { width: 20px; height: 20px; border: 0px solid #ffff…" at bounding box center [642, 314] width 659 height 482
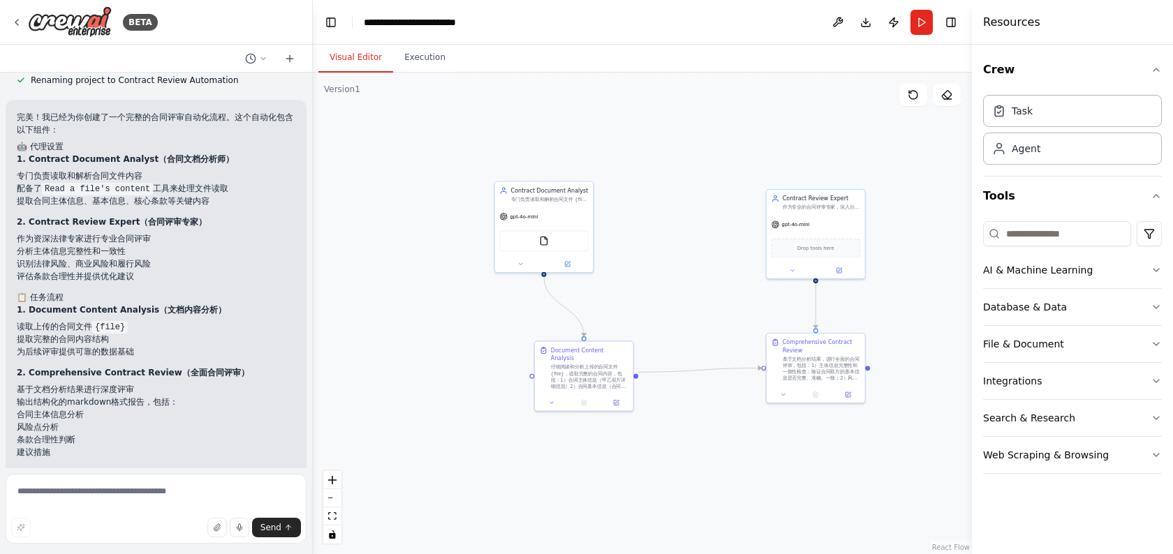
scroll to position [1307, 0]
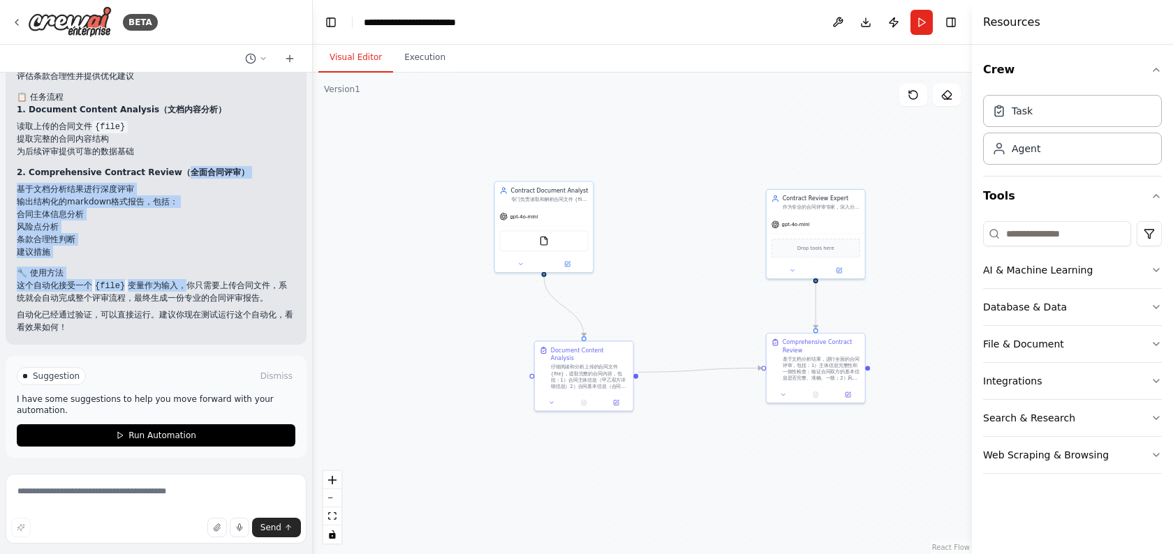
drag, startPoint x: 170, startPoint y: 167, endPoint x: 185, endPoint y: 283, distance: 117.6
click at [185, 283] on div "完美！我已经为你创建了一个完整的合同评审自动化流程。这个自动化包含以下组件： 🤖 代理设置 1. Contract Document Analyst（合同文档…" at bounding box center [156, 122] width 278 height 423
click at [185, 283] on p "这个自动化接受一个 {file} 变量作为输入，你只需要上传合同文件，系统就会自动完成整个评审流程，最终生成一份专业的合同评审报告。" at bounding box center [156, 291] width 278 height 25
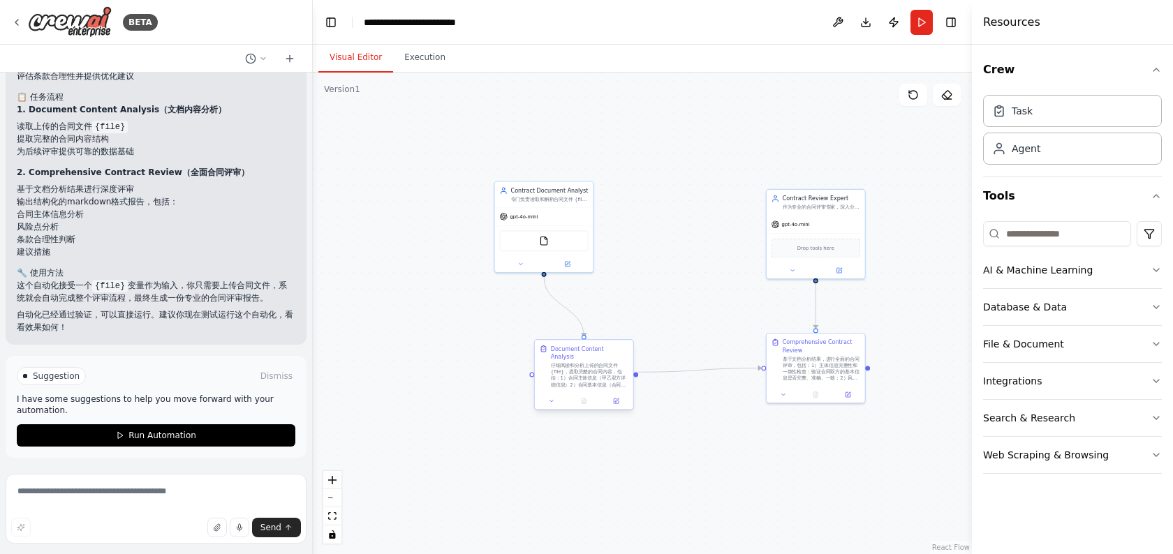
click at [623, 352] on div "Document Content Analysis" at bounding box center [589, 353] width 77 height 16
drag, startPoint x: 694, startPoint y: 193, endPoint x: 642, endPoint y: 207, distance: 54.2
click at [642, 207] on div ".deletable-edge-delete-btn { width: 20px; height: 20px; border: 0px solid #ffff…" at bounding box center [642, 314] width 659 height 482
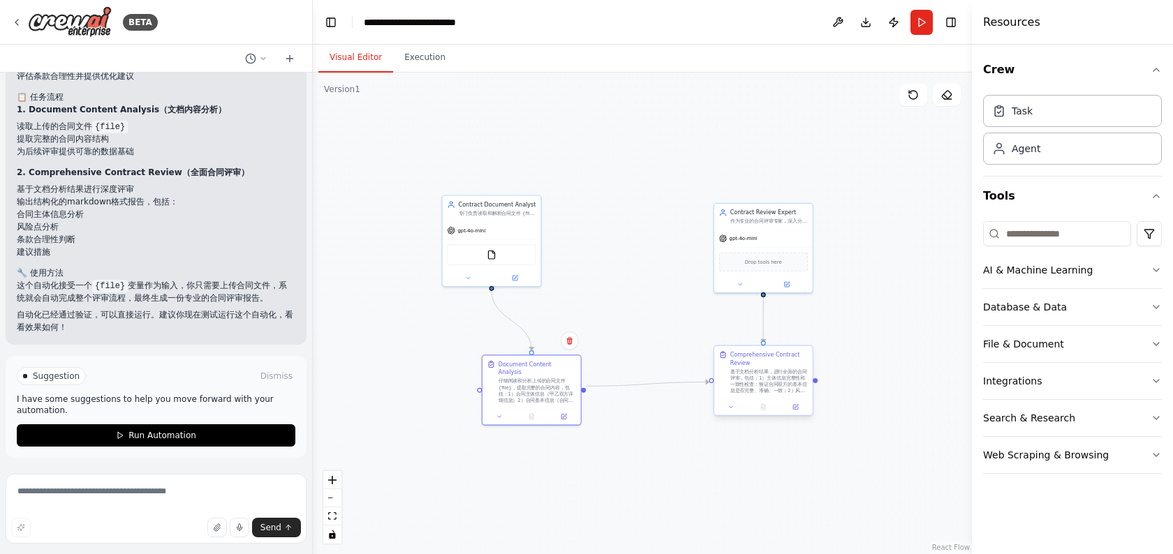
click at [761, 380] on div "基于文档分析结果，进行全面的合同评审，包括：1）主体信息完整性和一致性检查：验证合同双方的基本信息是否完整、准确、一致；2）风险点识别：深入分析合同条款，识别…" at bounding box center [768, 382] width 77 height 26
click at [752, 366] on div "Comprehensive Contract Review" at bounding box center [768, 359] width 77 height 16
click at [796, 414] on div at bounding box center [763, 407] width 98 height 16
click at [796, 410] on button at bounding box center [795, 407] width 27 height 10
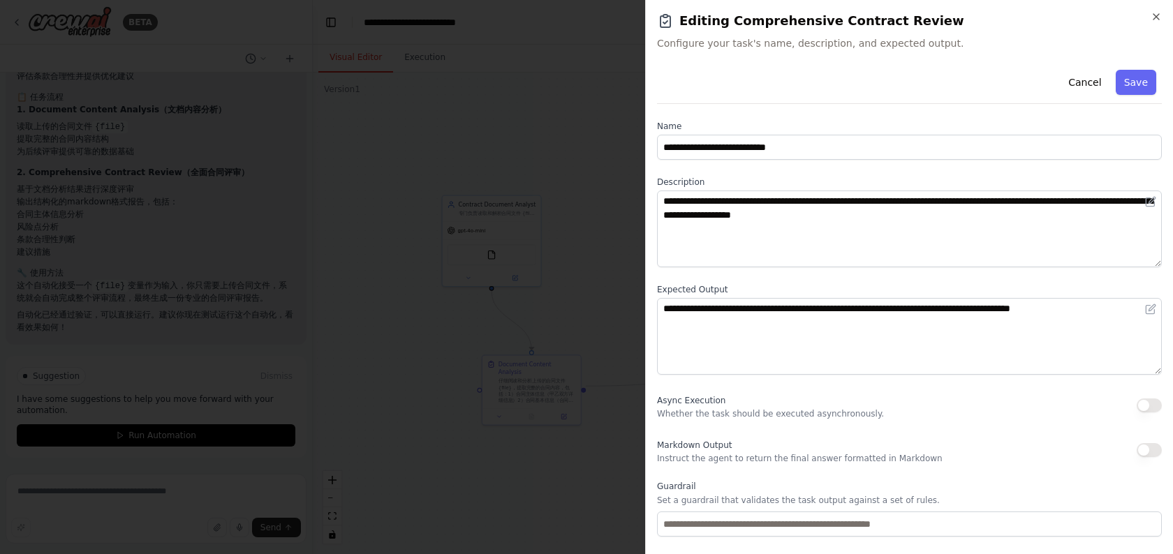
scroll to position [43, 0]
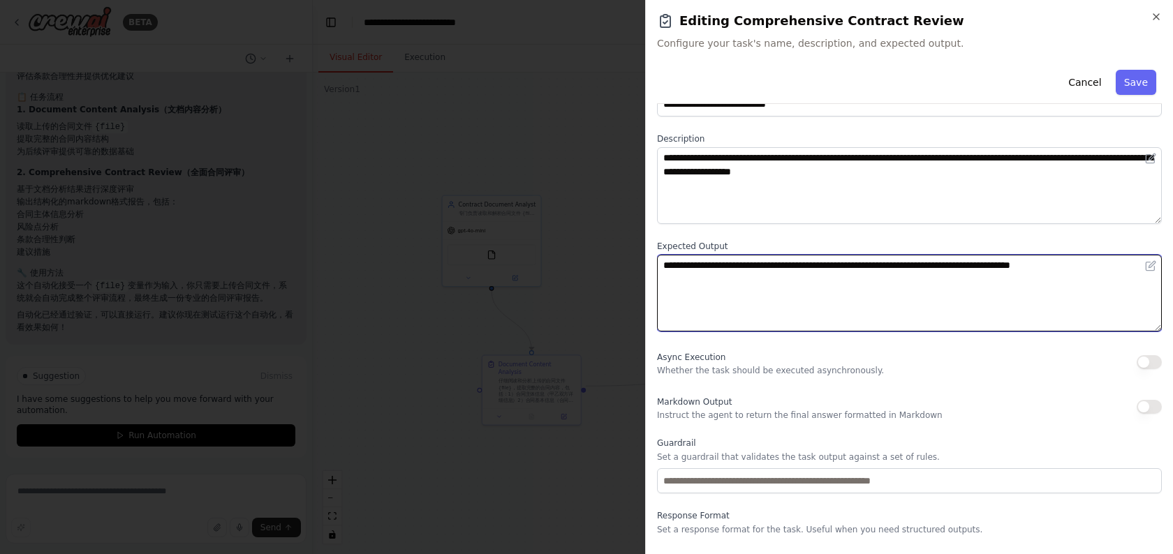
drag, startPoint x: 767, startPoint y: 265, endPoint x: 778, endPoint y: 315, distance: 50.8
click at [778, 315] on textarea "**********" at bounding box center [909, 293] width 505 height 77
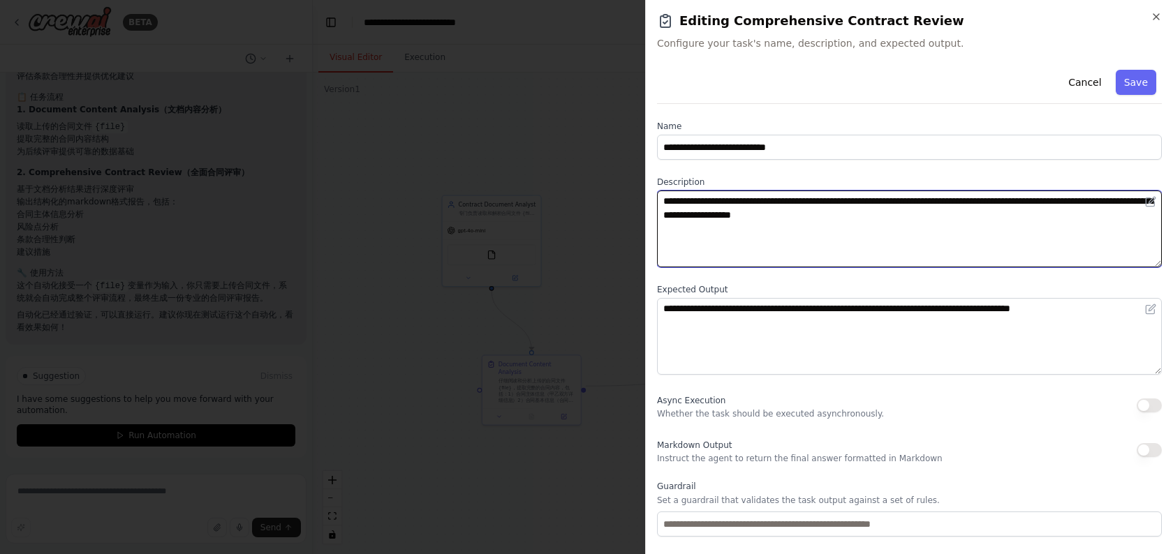
click at [759, 251] on textarea "**********" at bounding box center [909, 229] width 505 height 77
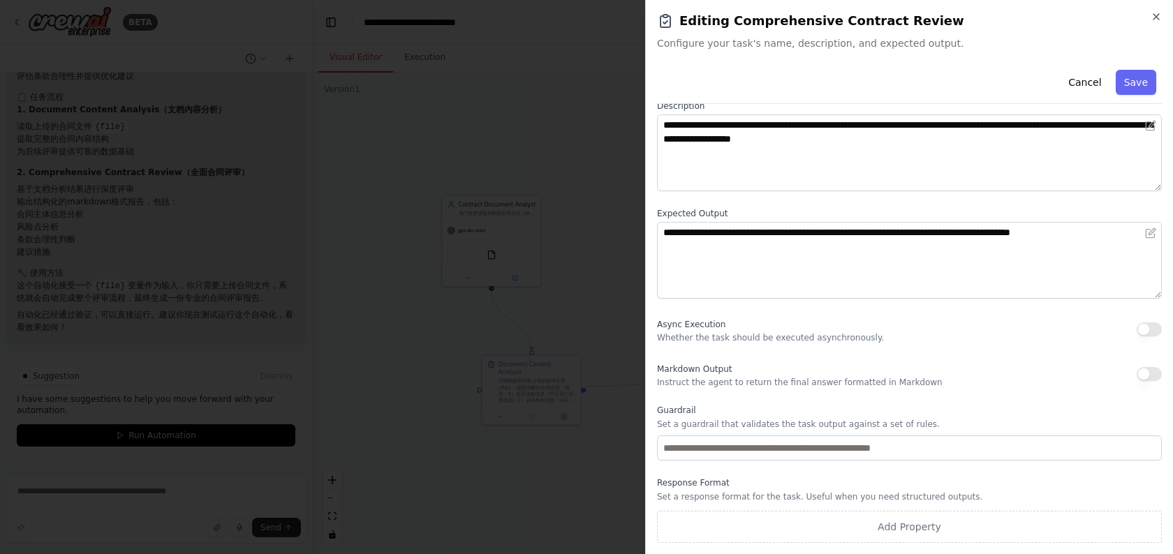
click at [692, 330] on div "Async Execution Whether the task should be executed asynchronously." at bounding box center [770, 329] width 227 height 28
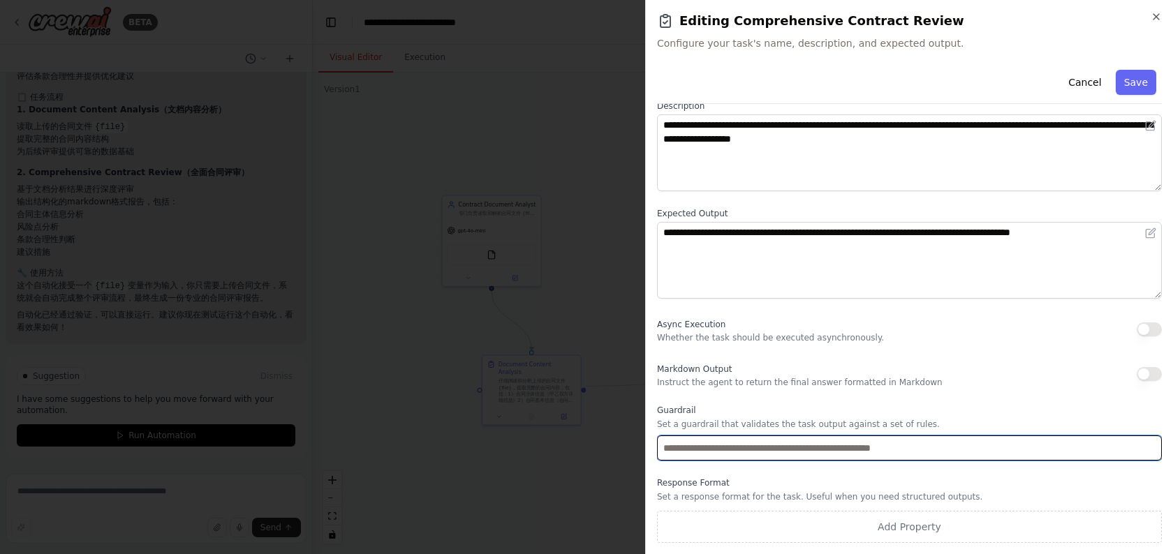
click at [720, 445] on input "text" at bounding box center [909, 448] width 505 height 25
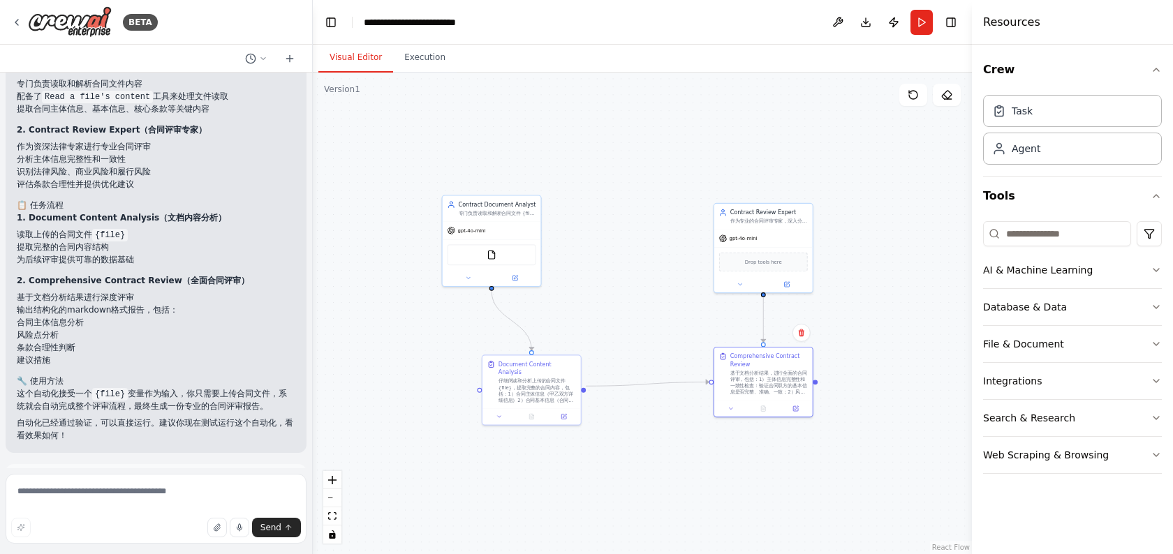
scroll to position [1194, 0]
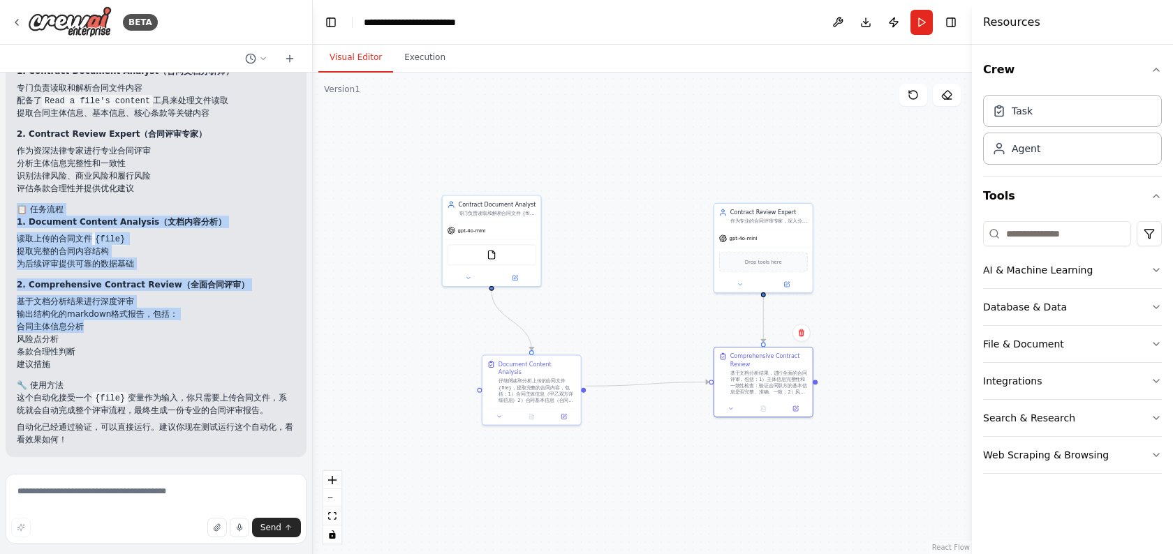
drag, startPoint x: 163, startPoint y: 200, endPoint x: 174, endPoint y: 330, distance: 131.1
click at [174, 330] on div "完美！我已经为你创建了一个完整的合同评审自动化流程。这个自动化包含以下组件： 🤖 代理设置 1. Contract Document Analyst（合同文档…" at bounding box center [156, 234] width 278 height 423
click at [174, 330] on li "合同主体信息分析" at bounding box center [156, 326] width 278 height 13
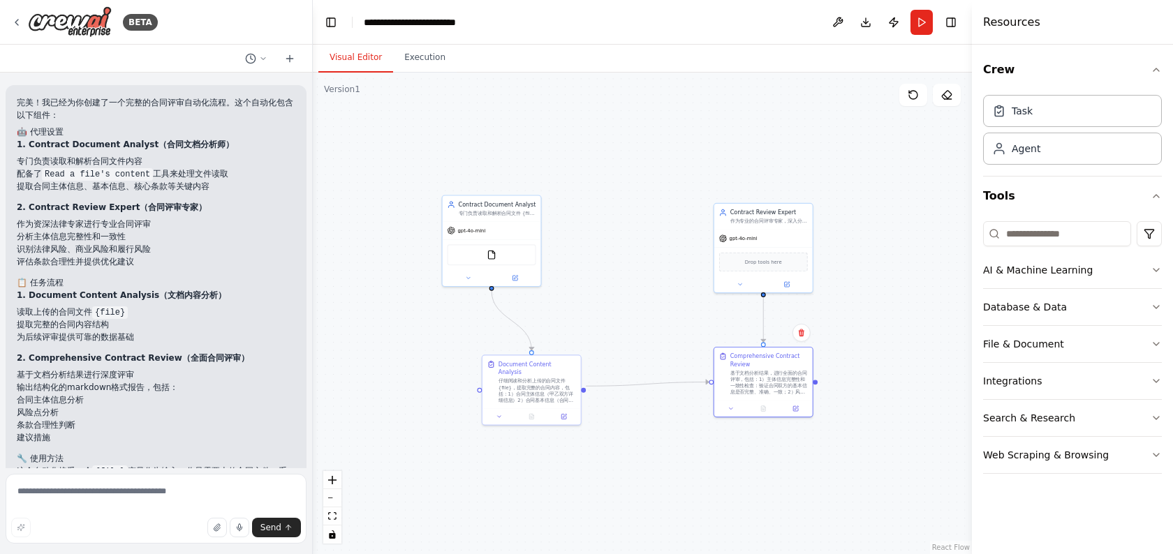
scroll to position [1120, 0]
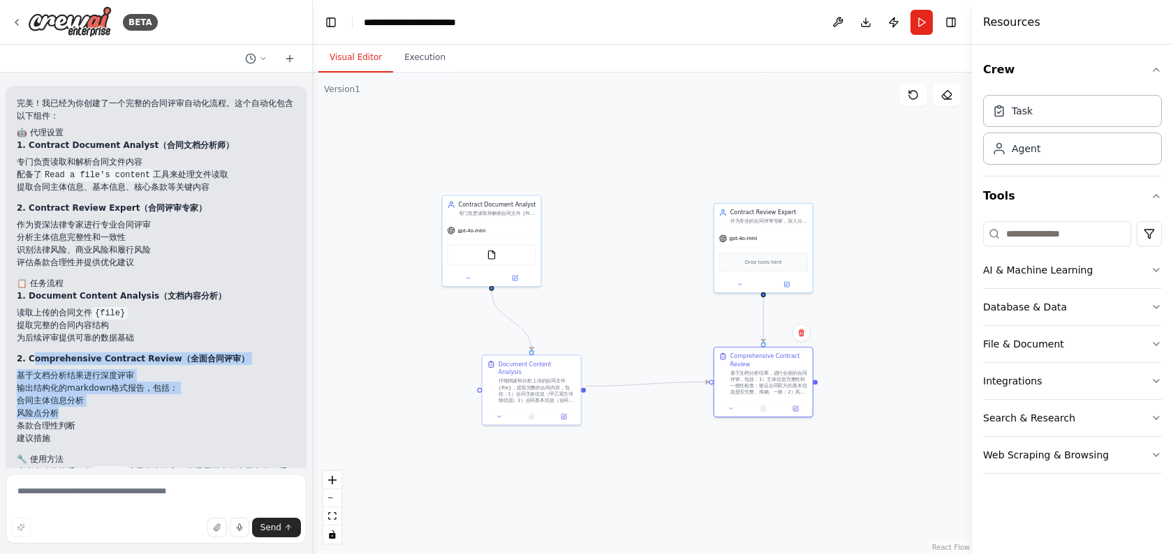
drag, startPoint x: 33, startPoint y: 358, endPoint x: 93, endPoint y: 418, distance: 84.9
click at [93, 418] on div "完美！我已经为你创建了一个完整的合同评审自动化流程。这个自动化包含以下组件： 🤖 代理设置 1. Contract Document Analyst（合同文档…" at bounding box center [156, 308] width 278 height 423
click at [93, 418] on li "风险点分析" at bounding box center [156, 413] width 278 height 13
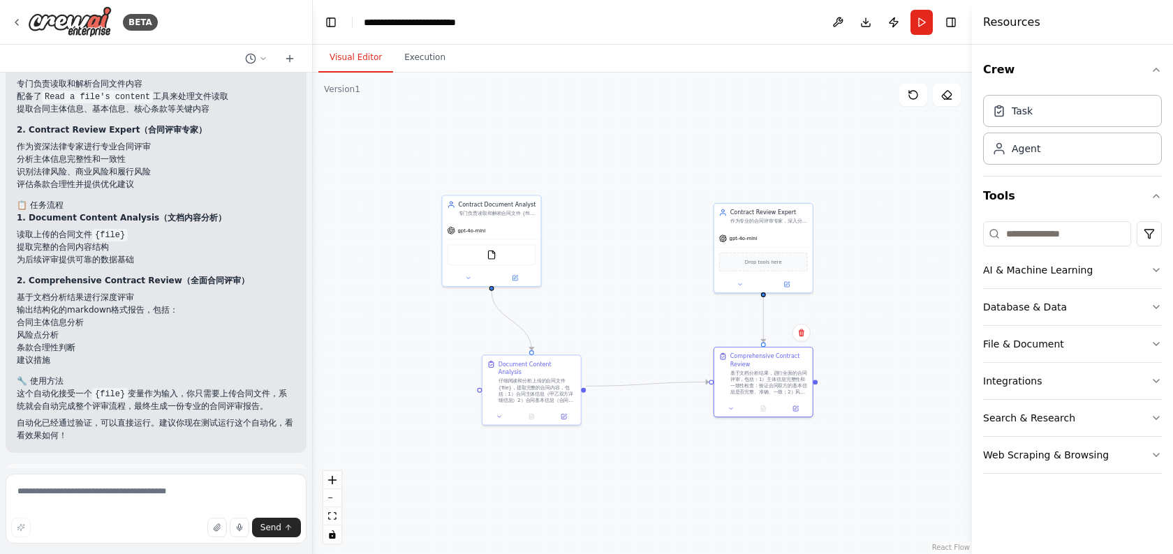
scroll to position [1199, 0]
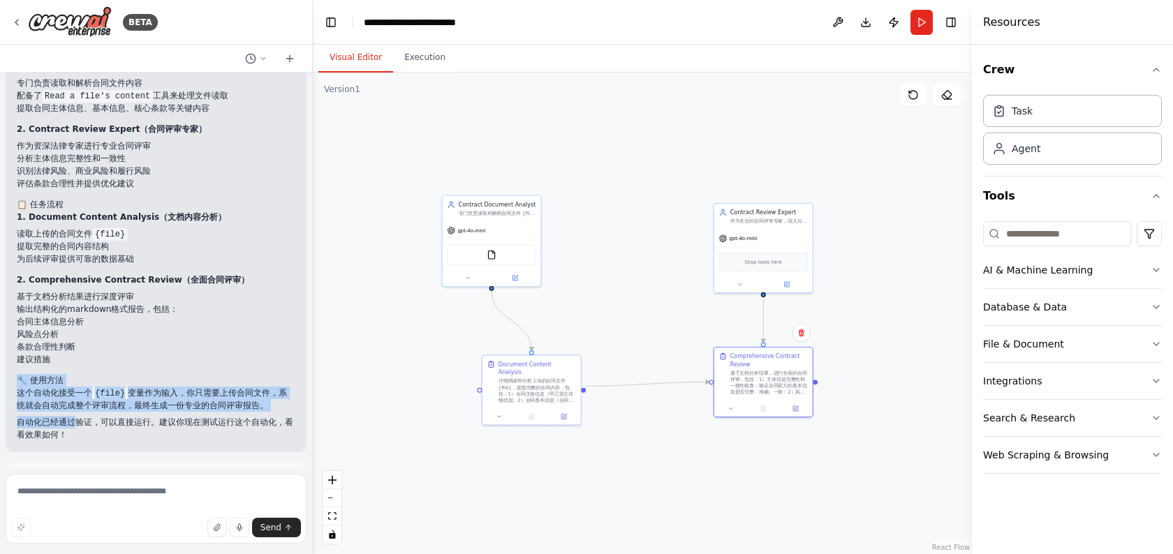
drag, startPoint x: 59, startPoint y: 367, endPoint x: 78, endPoint y: 426, distance: 62.5
click at [78, 426] on div "完美！我已经为你创建了一个完整的合同评审自动化流程。这个自动化包含以下组件： 🤖 代理设置 1. Contract Document Analyst（合同文档…" at bounding box center [156, 229] width 278 height 423
click at [78, 426] on p "自动化已经通过验证，可以直接运行。建议你现在测试运行这个自动化，看看效果如何！" at bounding box center [156, 428] width 278 height 25
drag, startPoint x: 94, startPoint y: 445, endPoint x: 29, endPoint y: 382, distance: 90.8
click at [29, 382] on div "完美！我已经为你创建了一个完整的合同评审自动化流程。这个自动化包含以下组件： 🤖 代理设置 1. Contract Document Analyst（合同文档…" at bounding box center [156, 229] width 301 height 445
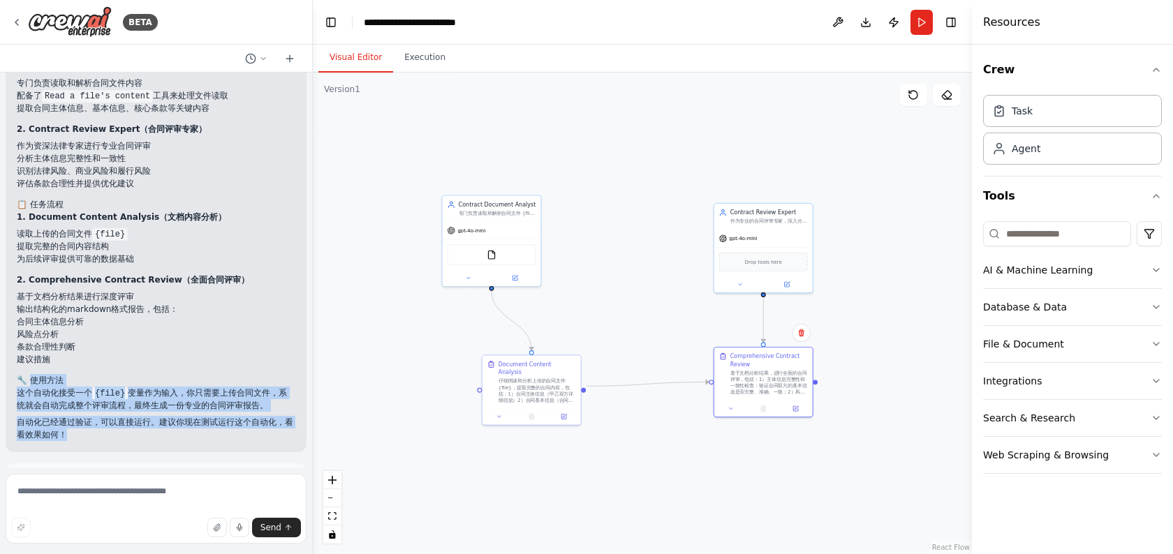
click at [29, 382] on h2 "🔧 使用方法" at bounding box center [156, 380] width 278 height 13
drag, startPoint x: 29, startPoint y: 382, endPoint x: 78, endPoint y: 422, distance: 63.5
click at [78, 422] on div "完美！我已经为你创建了一个完整的合同评审自动化流程。这个自动化包含以下组件： 🤖 代理设置 1. Contract Document Analyst（合同文档…" at bounding box center [156, 229] width 278 height 423
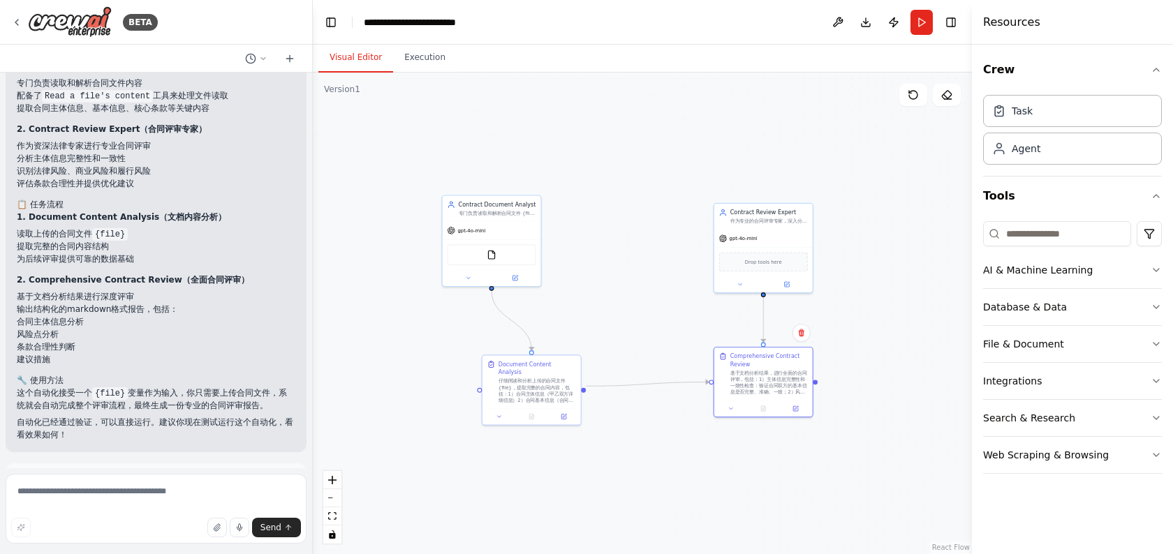
click at [82, 435] on p "自动化已经通过验证，可以直接运行。建议你现在测试运行这个自动化，看看效果如何！" at bounding box center [156, 428] width 278 height 25
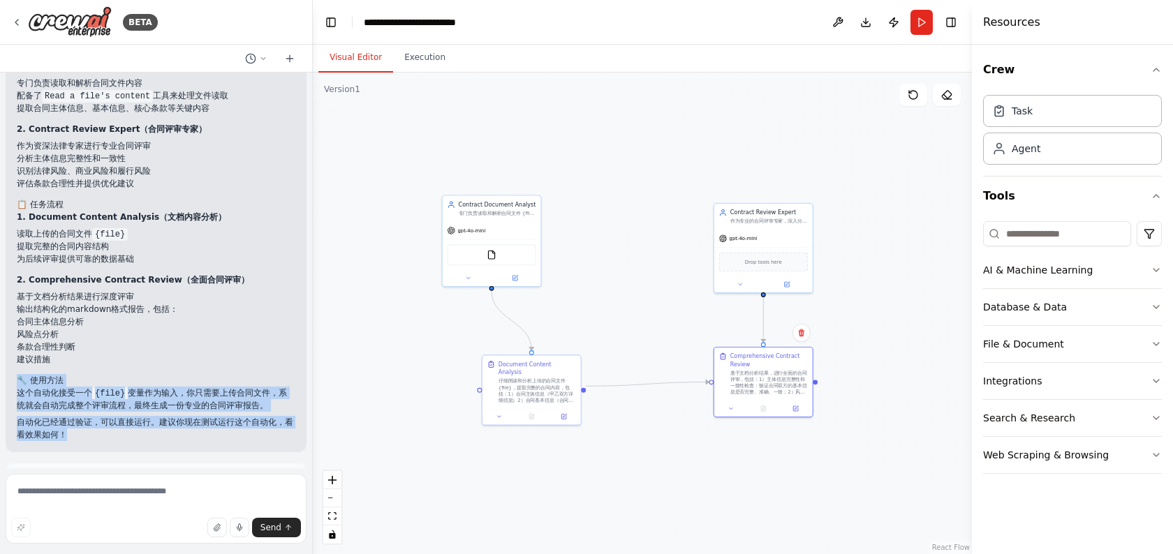
drag, startPoint x: 82, startPoint y: 435, endPoint x: 11, endPoint y: 369, distance: 96.8
click at [11, 369] on div "完美！我已经为你创建了一个完整的合同评审自动化流程。这个自动化包含以下组件： 🤖 代理设置 1. Contract Document Analyst（合同文档…" at bounding box center [156, 229] width 301 height 445
drag, startPoint x: 17, startPoint y: 377, endPoint x: 77, endPoint y: 421, distance: 75.0
click at [77, 421] on div "完美！我已经为你创建了一个完整的合同评审自动化流程。这个自动化包含以下组件： 🤖 代理设置 1. Contract Document Analyst（合同文档…" at bounding box center [156, 229] width 278 height 423
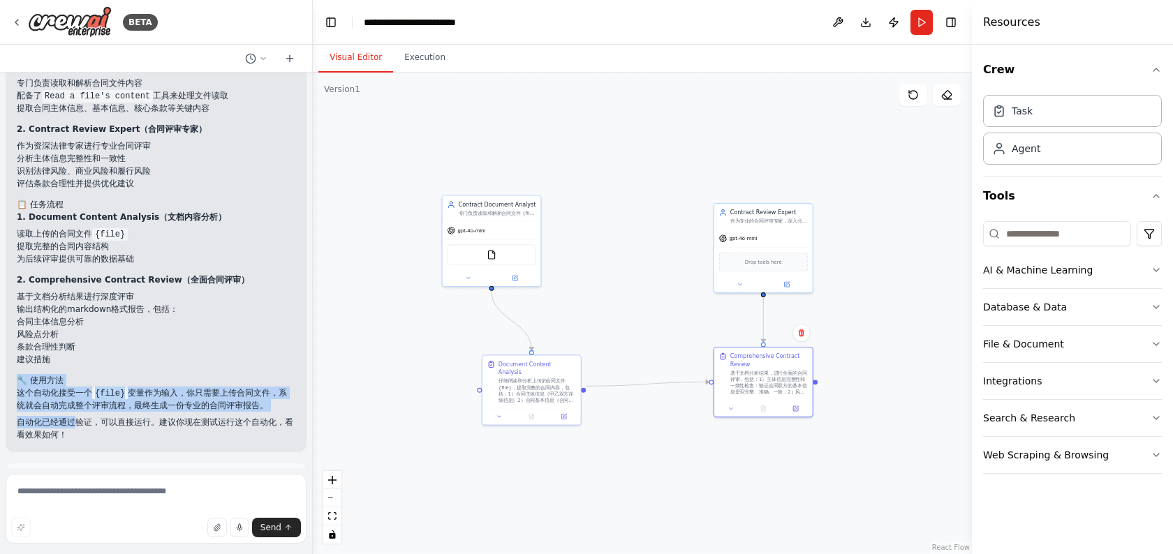
click at [77, 421] on p "自动化已经通过验证，可以直接运行。建议你现在测试运行这个自动化，看看效果如何！" at bounding box center [156, 428] width 278 height 25
drag, startPoint x: 85, startPoint y: 430, endPoint x: 22, endPoint y: 377, distance: 82.2
click at [22, 377] on div "完美！我已经为你创建了一个完整的合同评审自动化流程。这个自动化包含以下组件： 🤖 代理设置 1. Contract Document Analyst（合同文档…" at bounding box center [156, 229] width 278 height 423
click at [22, 377] on h2 "🔧 使用方法" at bounding box center [156, 380] width 278 height 13
drag, startPoint x: 17, startPoint y: 376, endPoint x: 103, endPoint y: 447, distance: 112.1
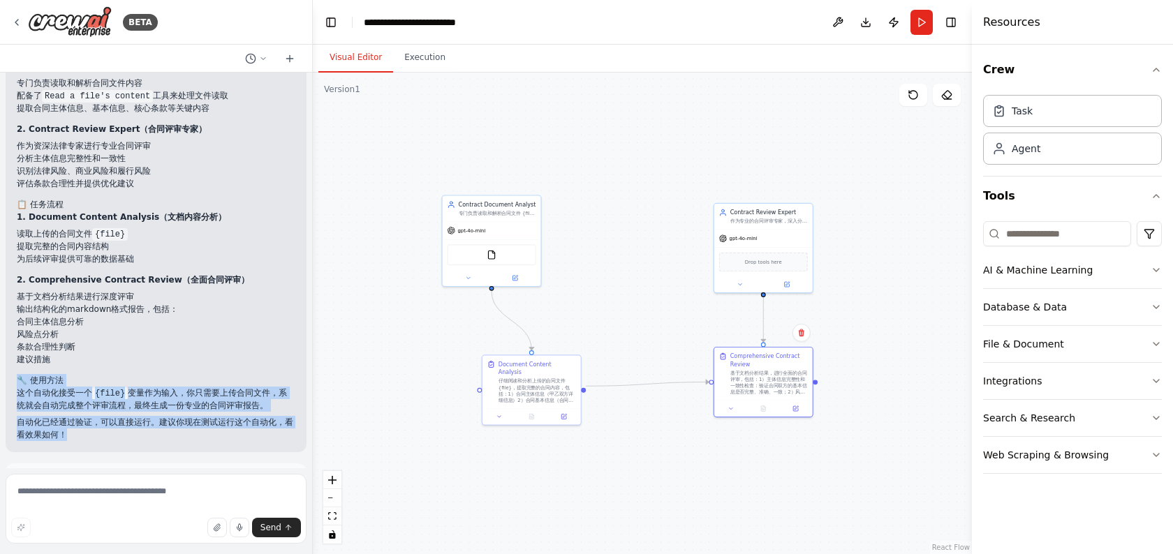
click at [103, 447] on div "完美！我已经为你创建了一个完整的合同评审自动化流程。这个自动化包含以下组件： 🤖 代理设置 1. Contract Document Analyst（合同文档…" at bounding box center [156, 229] width 301 height 445
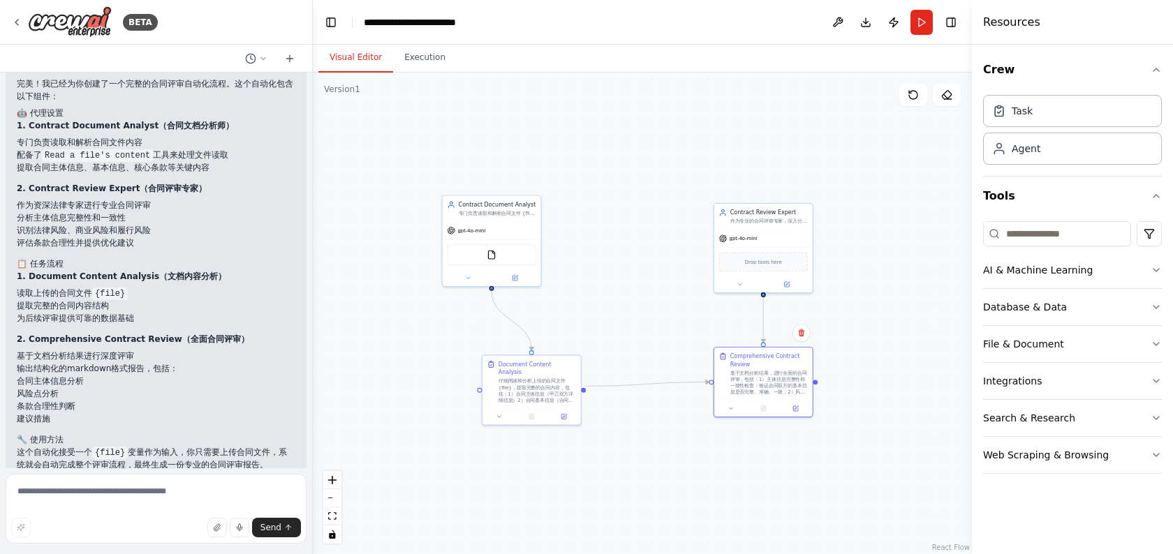
scroll to position [1307, 0]
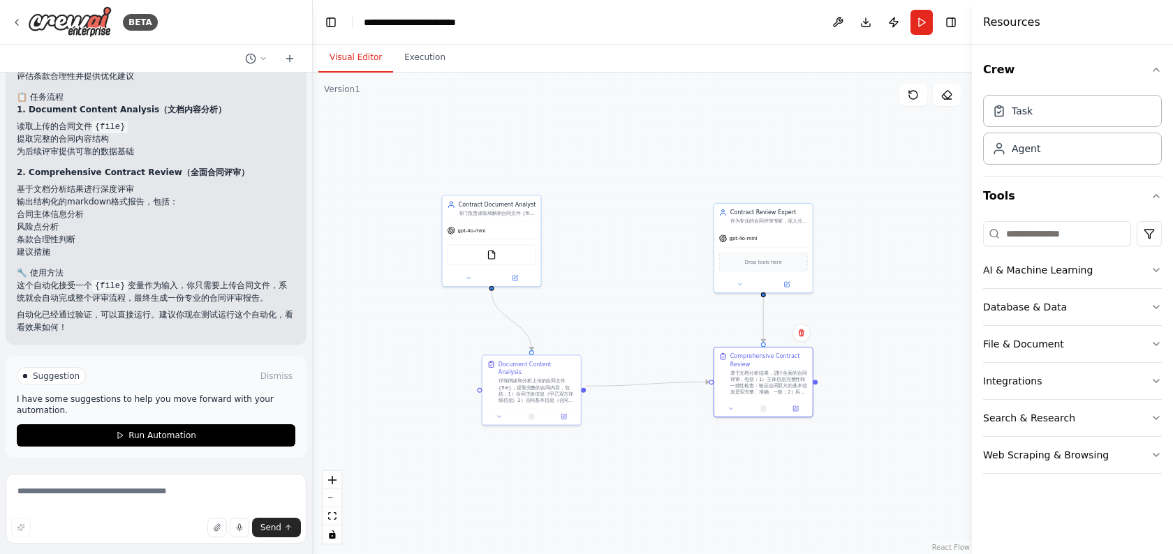
drag, startPoint x: 68, startPoint y: 306, endPoint x: 75, endPoint y: 324, distance: 19.1
click at [68, 313] on div "完美！我已经为你创建了一个完整的合同评审自动化流程。这个自动化包含以下组件： 🤖 代理设置 1. Contract Document Analyst（合同文档…" at bounding box center [156, 122] width 278 height 423
click at [75, 324] on p "自动化已经通过验证，可以直接运行。建议你现在测试运行这个自动化，看看效果如何！" at bounding box center [156, 320] width 278 height 25
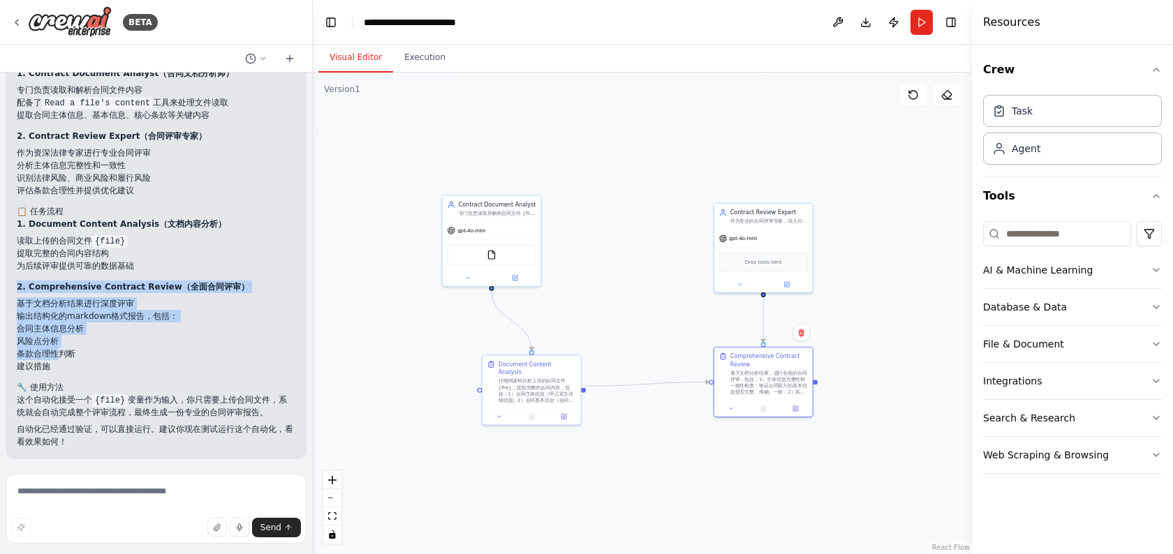
drag, startPoint x: 28, startPoint y: 280, endPoint x: 70, endPoint y: 370, distance: 99.3
click at [70, 370] on div "完美！我已经为你创建了一个完整的合同评审自动化流程。这个自动化包含以下组件： 🤖 代理设置 1. Contract Document Analyst（合同文档…" at bounding box center [156, 236] width 278 height 423
click at [70, 370] on li "建议措施" at bounding box center [156, 366] width 278 height 13
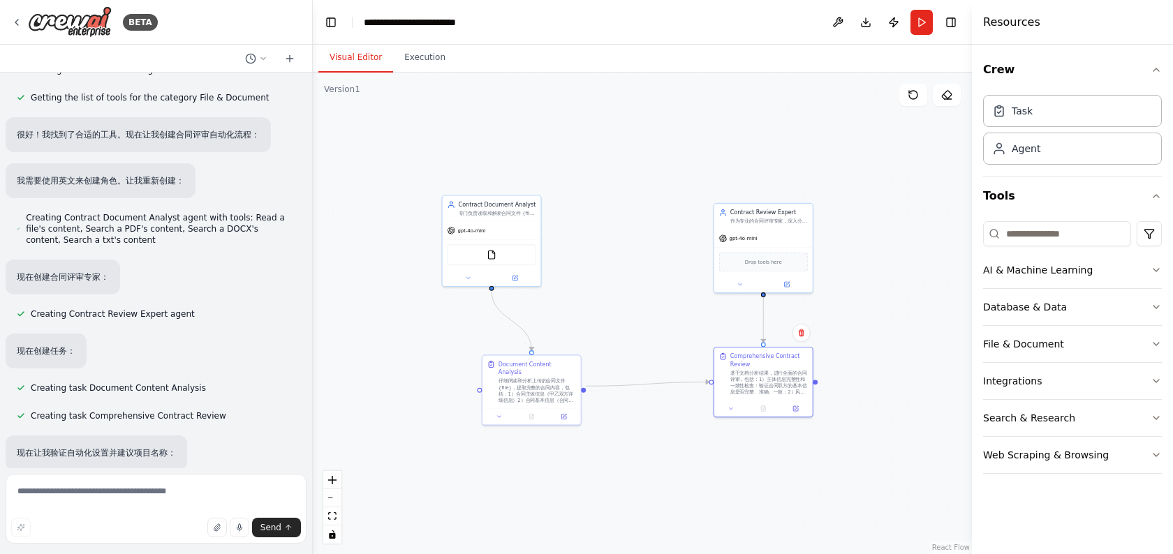
scroll to position [0, 0]
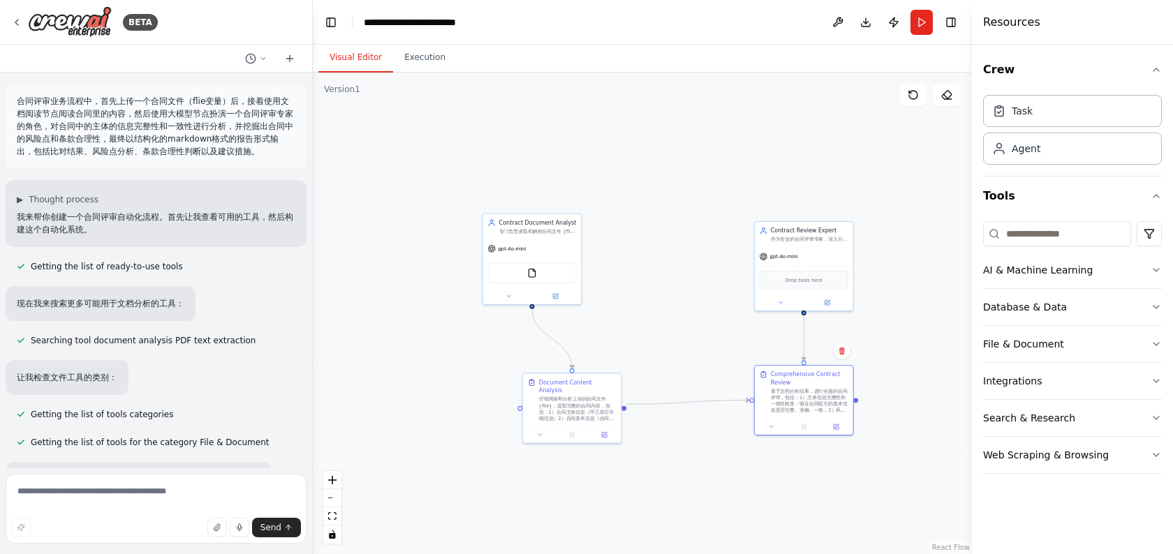
drag, startPoint x: 648, startPoint y: 230, endPoint x: 687, endPoint y: 247, distance: 42.8
click at [687, 247] on div ".deletable-edge-delete-btn { width: 20px; height: 20px; border: 0px solid #ffff…" at bounding box center [642, 314] width 659 height 482
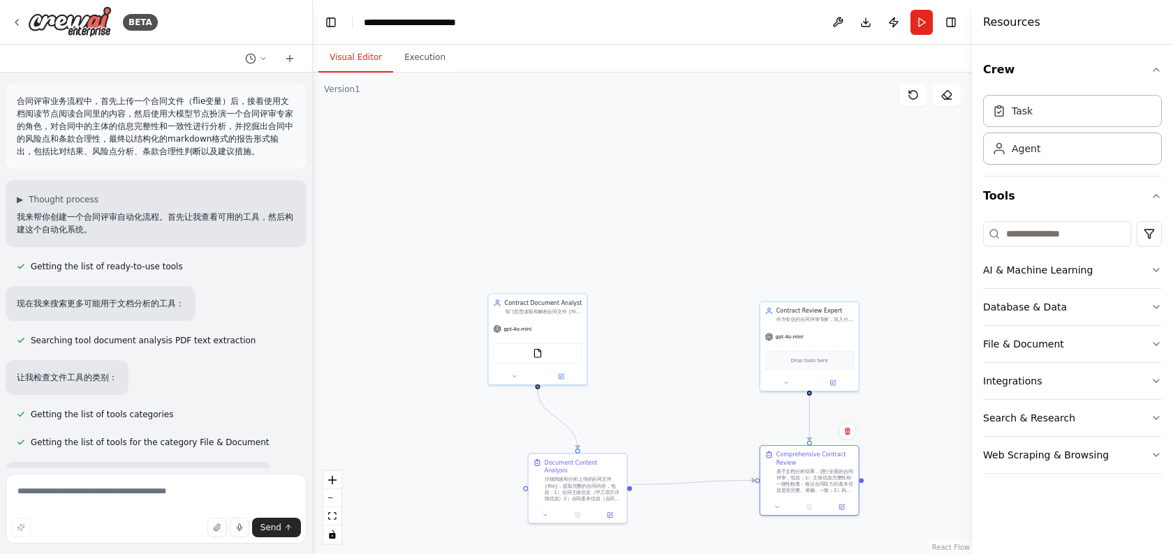
drag, startPoint x: 657, startPoint y: 202, endPoint x: 664, endPoint y: 285, distance: 82.7
click at [664, 285] on div ".deletable-edge-delete-btn { width: 20px; height: 20px; border: 0px solid #ffff…" at bounding box center [642, 314] width 659 height 482
click at [91, 501] on textarea at bounding box center [156, 509] width 301 height 70
paste textarea "**********"
type textarea "**********"
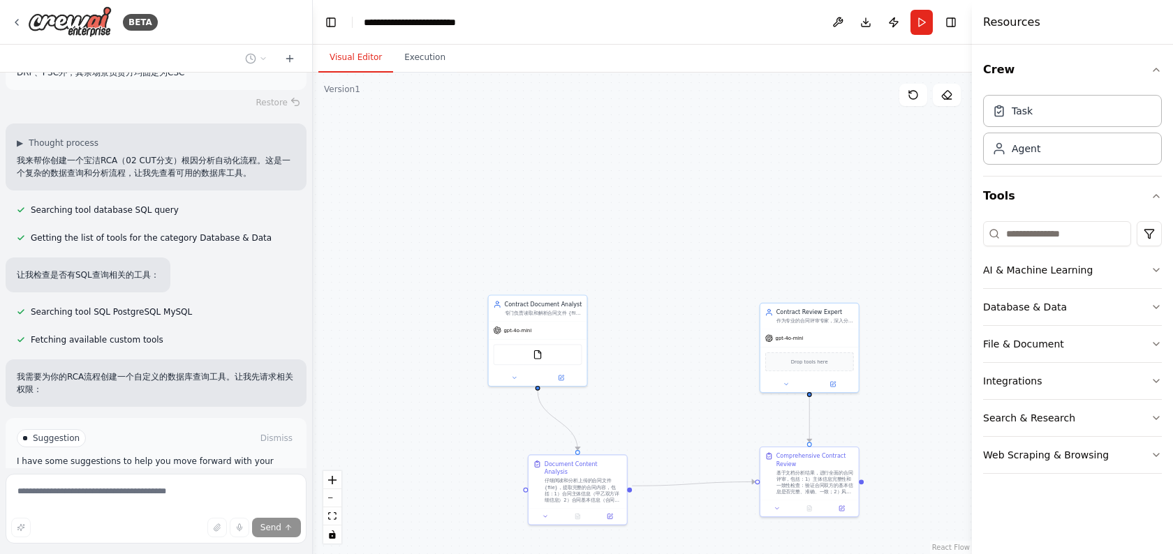
scroll to position [3129, 0]
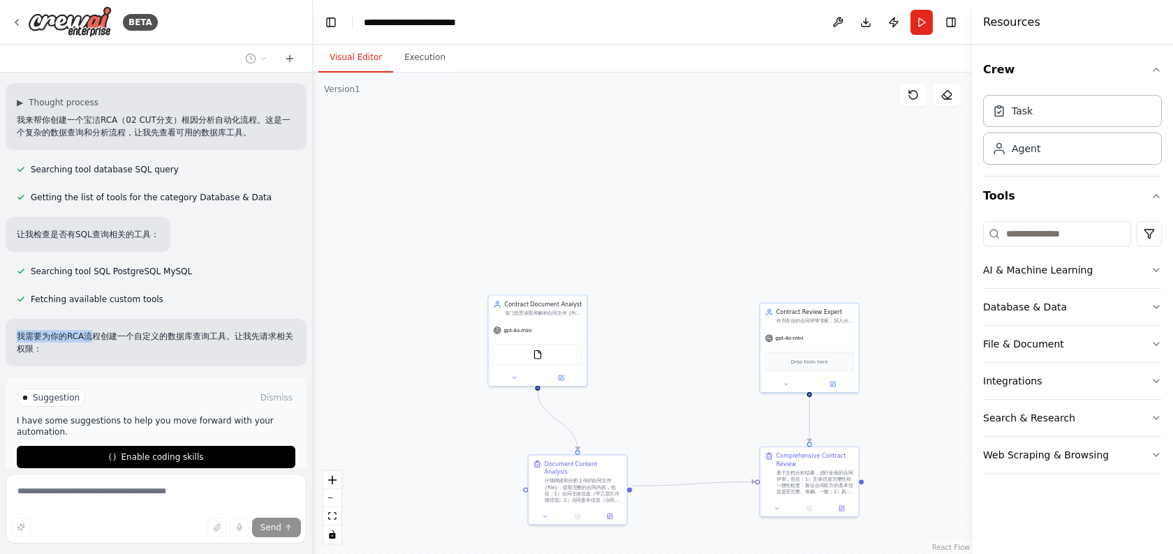
drag, startPoint x: 88, startPoint y: 286, endPoint x: 98, endPoint y: 301, distance: 17.6
click at [98, 319] on div "我需要为你的RCA流程创建一个自定义的数据库查询工具。让我先请求相关权限：" at bounding box center [156, 342] width 301 height 47
click at [98, 330] on p "我需要为你的RCA流程创建一个自定义的数据库查询工具。让我先请求相关权限：" at bounding box center [156, 342] width 278 height 25
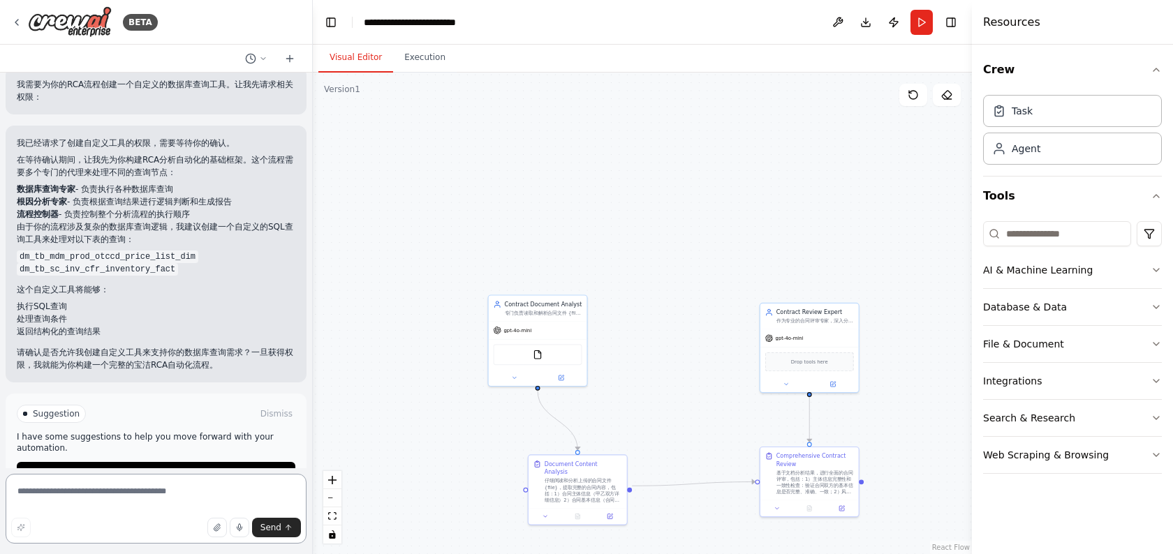
scroll to position [3334, 0]
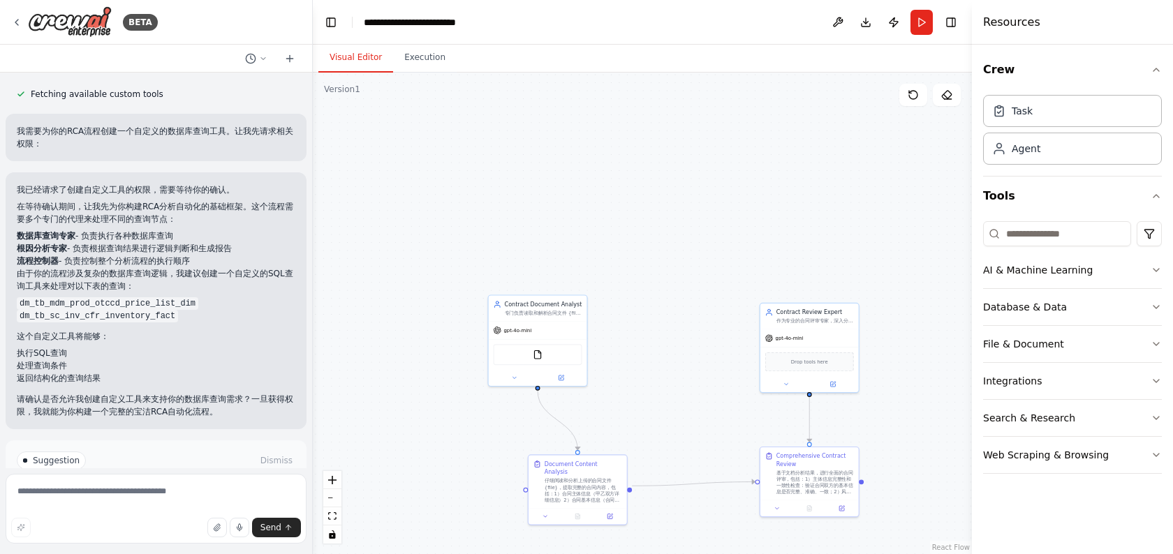
click at [118, 297] on code "dm_tb_mdm_prod_otccd_price_list_dim" at bounding box center [107, 303] width 181 height 13
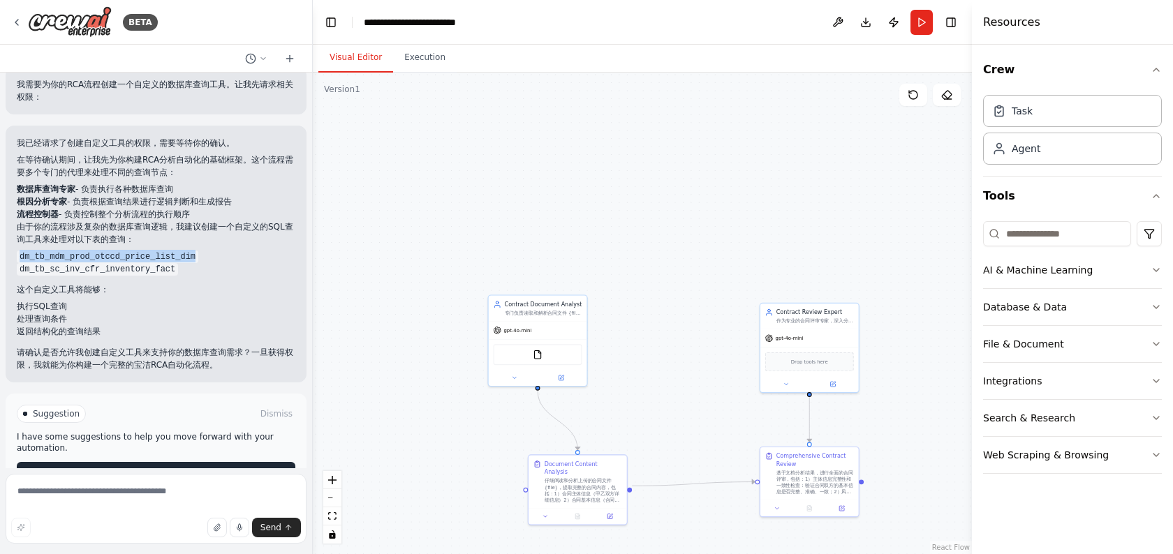
click at [103, 462] on button "Enable coding skills" at bounding box center [156, 473] width 278 height 22
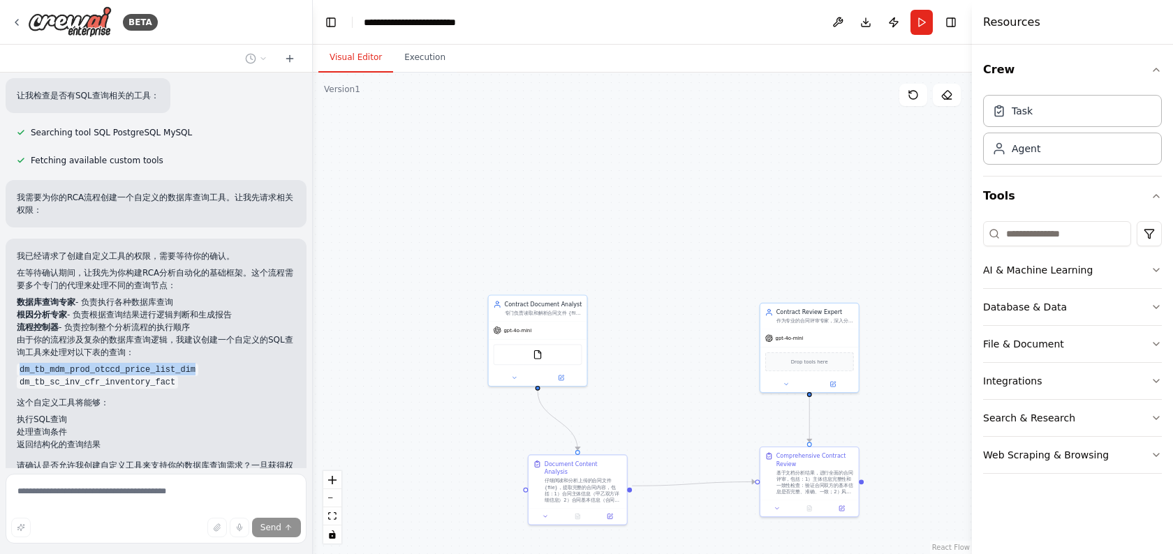
scroll to position [3312, 0]
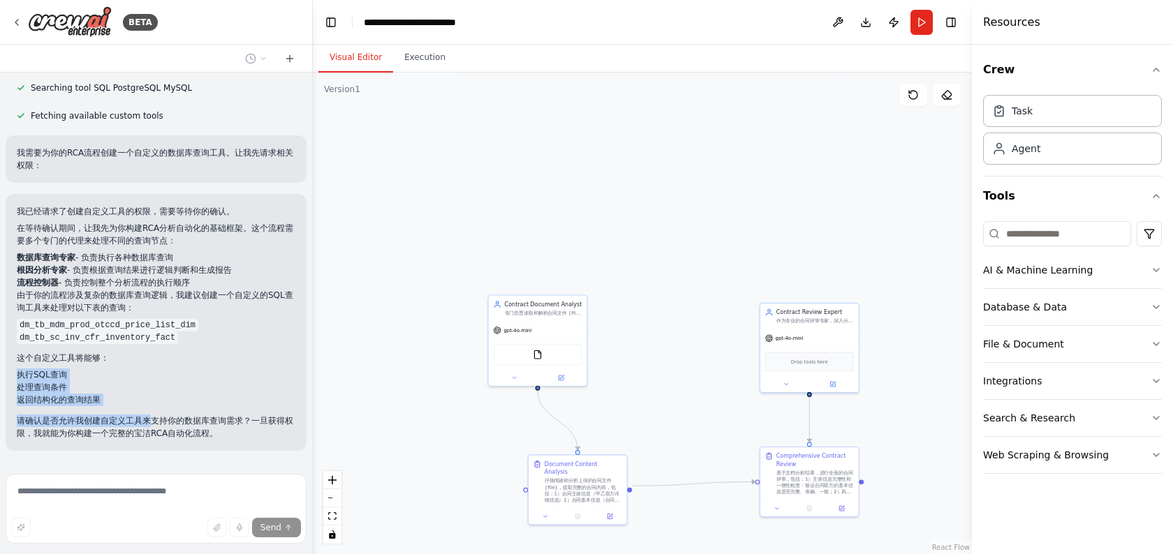
drag, startPoint x: 121, startPoint y: 320, endPoint x: 148, endPoint y: 387, distance: 72.7
click at [148, 387] on div "我已经请求了创建自定义工具的权限，需要等待你的确认。 在等待确认期间，让我先为你构建RCA分析自动化的基础框架。这个流程需要多个专门的代理来处理不同的查询节点…" at bounding box center [156, 322] width 278 height 235
click at [148, 415] on p "请确认是否允许我创建自定义工具来支持你的数据库查询需求？一旦获得权限，我就能为你构建一个完整的宝洁RCA自动化流程。" at bounding box center [156, 427] width 278 height 25
drag, startPoint x: 87, startPoint y: 327, endPoint x: 106, endPoint y: 378, distance: 54.3
click at [106, 378] on div "我已经请求了创建自定义工具的权限，需要等待你的确认。 在等待确认期间，让我先为你构建RCA分析自动化的基础框架。这个流程需要多个专门的代理来处理不同的查询节点…" at bounding box center [156, 322] width 278 height 235
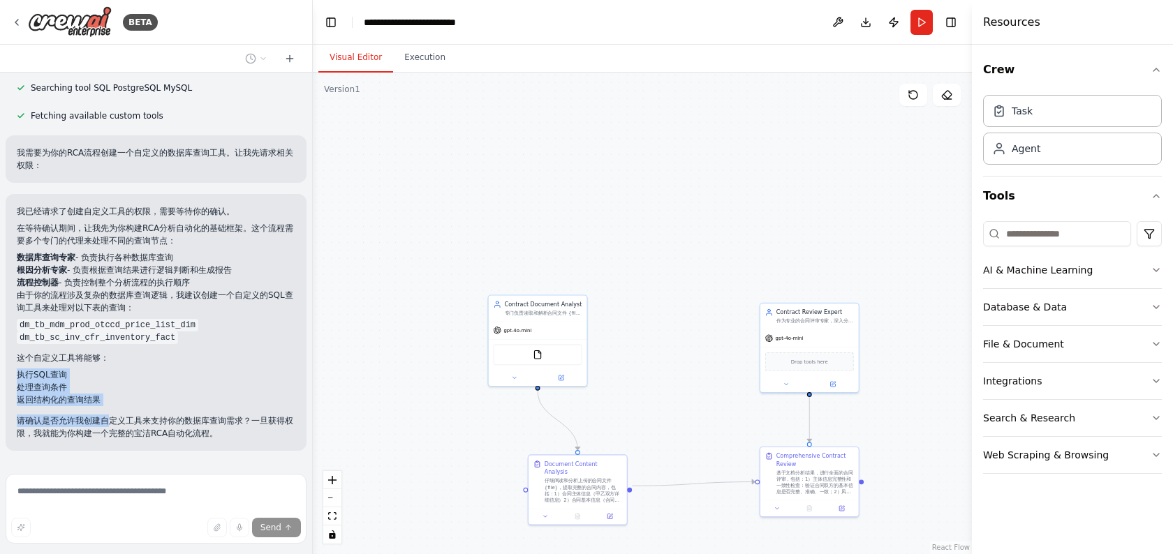
click at [106, 415] on p "请确认是否允许我创建自定义工具来支持你的数据库查询需求？一旦获得权限，我就能为你构建一个完整的宝洁RCA自动化流程。" at bounding box center [156, 427] width 278 height 25
drag, startPoint x: 89, startPoint y: 357, endPoint x: 111, endPoint y: 396, distance: 45.0
click at [111, 396] on div "我已经请求了创建自定义工具的权限，需要等待你的确认。 在等待确认期间，让我先为你构建RCA分析自动化的基础框架。这个流程需要多个专门的代理来处理不同的查询节点…" at bounding box center [156, 322] width 278 height 235
click at [85, 375] on div "我已经请求了创建自定义工具的权限，需要等待你的确认。 在等待确认期间，让我先为你构建RCA分析自动化的基础框架。这个流程需要多个专门的代理来处理不同的查询节点…" at bounding box center [156, 322] width 278 height 235
drag, startPoint x: 67, startPoint y: 366, endPoint x: 91, endPoint y: 405, distance: 45.5
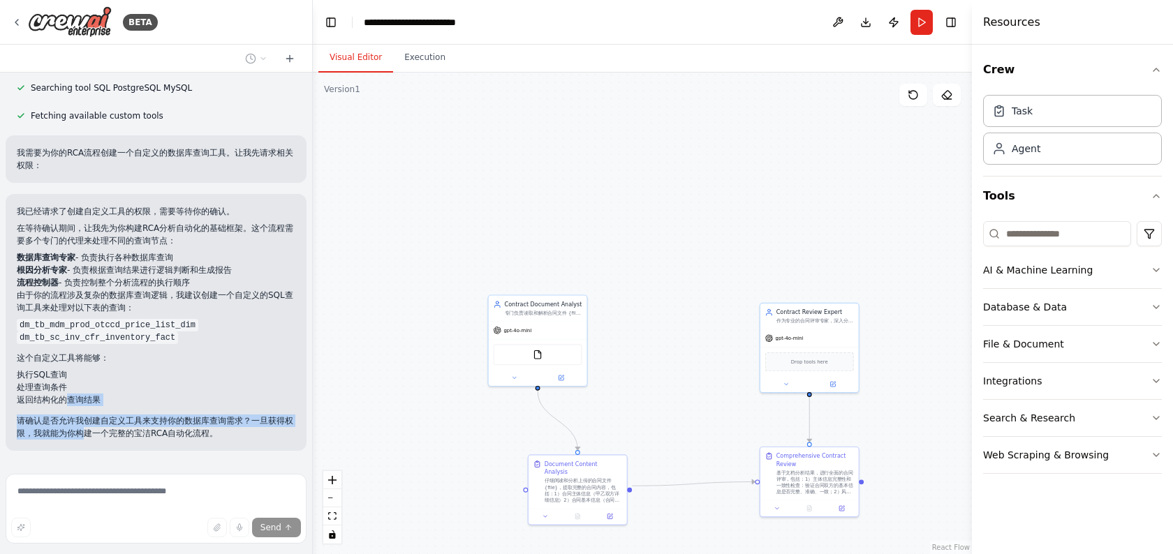
click at [91, 405] on div "我已经请求了创建自定义工具的权限，需要等待你的确认。 在等待确认期间，让我先为你构建RCA分析自动化的基础框架。这个流程需要多个专门的代理来处理不同的查询节点…" at bounding box center [156, 322] width 301 height 257
click at [139, 394] on li "返回结构化的查询结果" at bounding box center [156, 400] width 278 height 13
click at [139, 362] on div "合同评审业务流程中，首先上传一个合同文件（flie变量）后，接着使用文档阅读节点阅读合同里的内容，然后使用大模型节点扮演一个合同评审专家的角色，对合同中的主体…" at bounding box center [156, 271] width 312 height 396
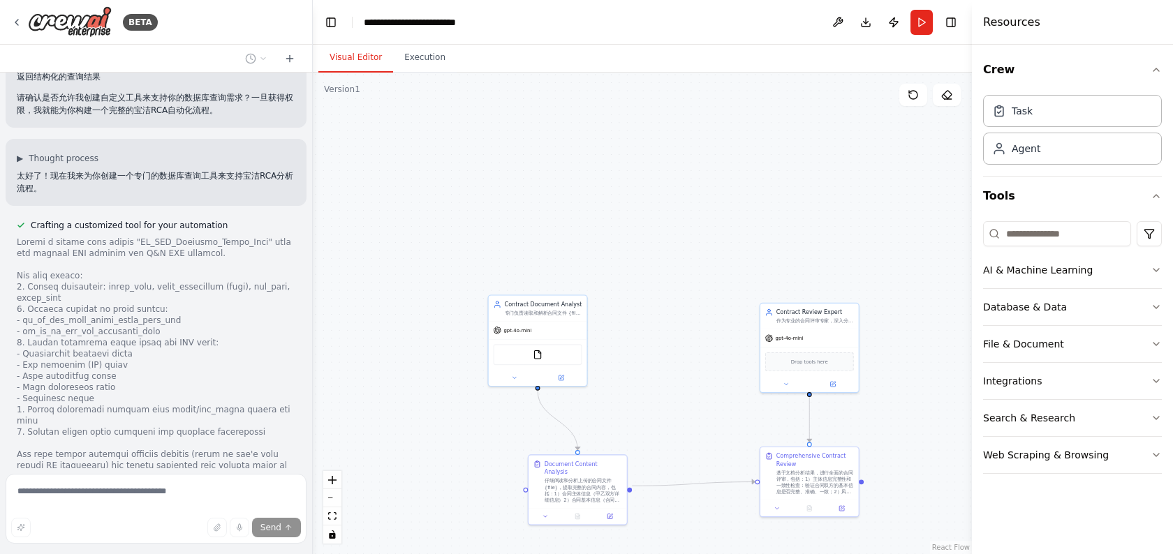
scroll to position [3635, 0]
click at [186, 237] on div at bounding box center [156, 432] width 278 height 391
click at [174, 237] on div at bounding box center [156, 432] width 278 height 391
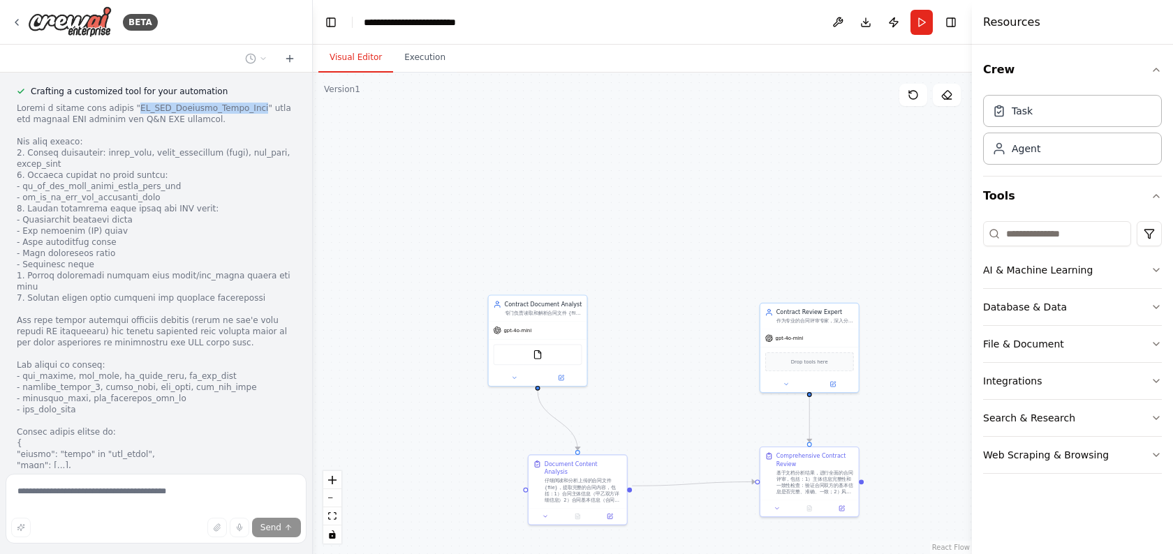
scroll to position [3804, 0]
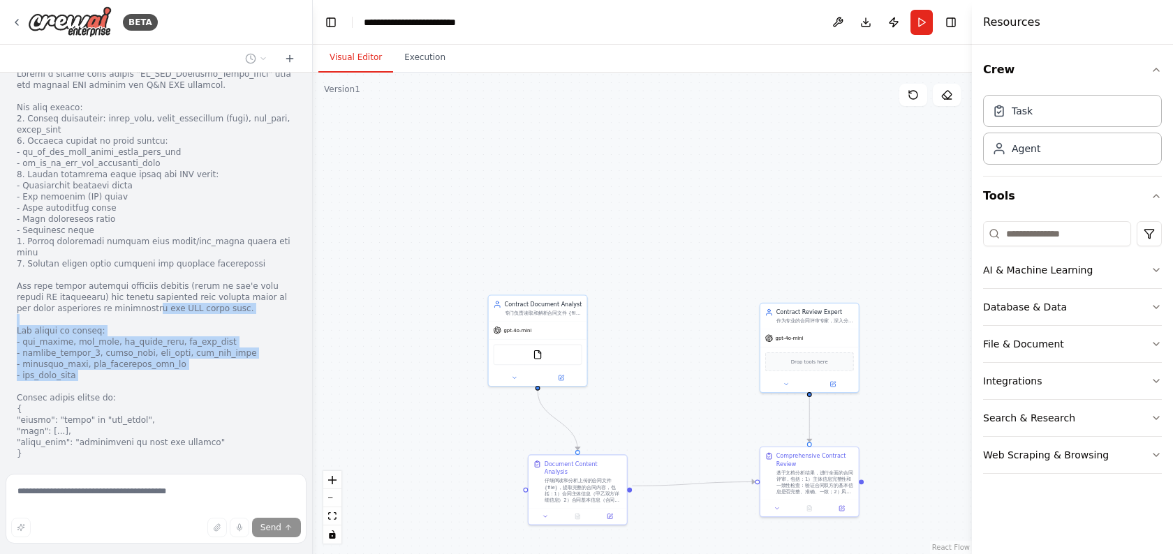
drag, startPoint x: 121, startPoint y: 260, endPoint x: 141, endPoint y: 348, distance: 89.4
click at [141, 348] on div at bounding box center [156, 263] width 278 height 391
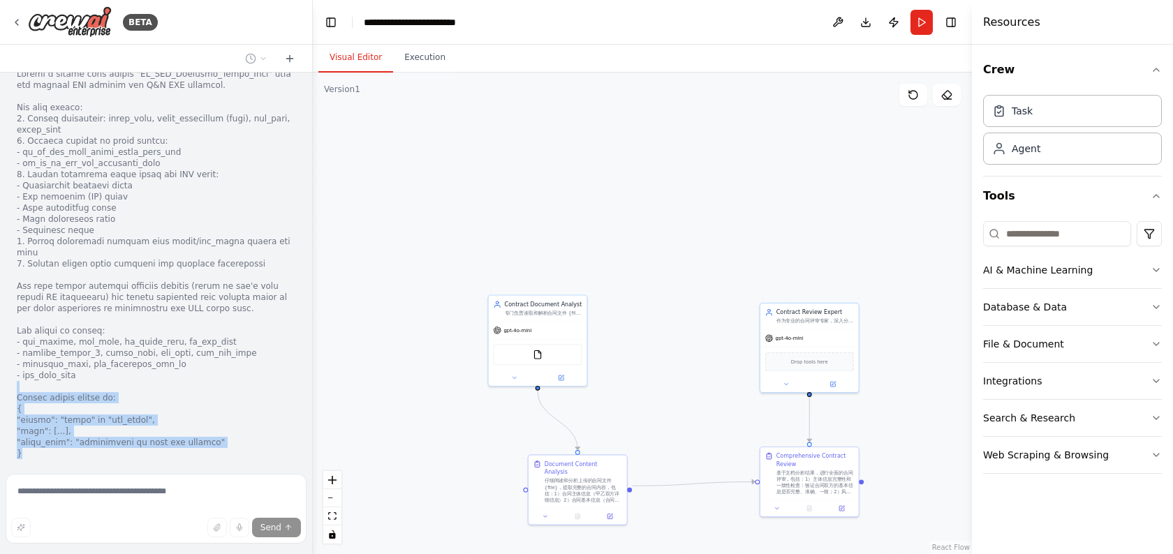
drag, startPoint x: 97, startPoint y: 333, endPoint x: 131, endPoint y: 399, distance: 74.6
click at [131, 399] on div at bounding box center [156, 263] width 278 height 391
drag, startPoint x: 87, startPoint y: 346, endPoint x: 110, endPoint y: 403, distance: 61.3
click at [110, 403] on div at bounding box center [156, 263] width 278 height 391
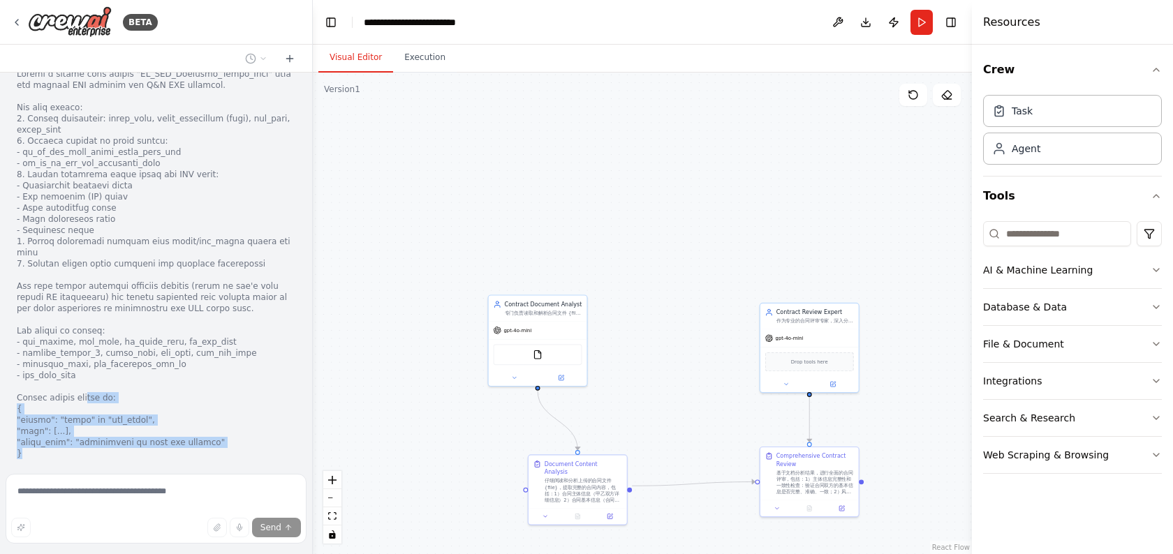
click at [110, 403] on div at bounding box center [156, 263] width 278 height 391
drag, startPoint x: 110, startPoint y: 403, endPoint x: 106, endPoint y: 312, distance: 90.8
click at [106, 315] on div at bounding box center [156, 263] width 278 height 391
click at [46, 357] on div at bounding box center [156, 263] width 278 height 391
drag, startPoint x: 8, startPoint y: 350, endPoint x: 40, endPoint y: 394, distance: 53.9
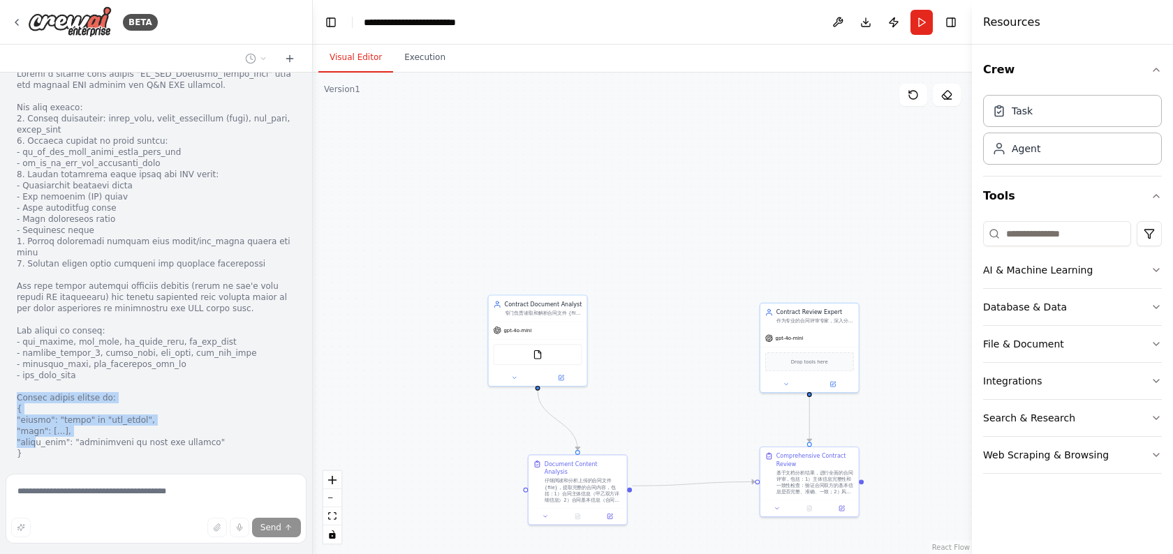
click at [40, 394] on div "Crafting a customized tool for your automation" at bounding box center [156, 255] width 301 height 413
click at [40, 394] on div at bounding box center [156, 263] width 278 height 391
drag, startPoint x: 44, startPoint y: 406, endPoint x: 31, endPoint y: 371, distance: 36.4
click at [31, 375] on div at bounding box center [156, 263] width 278 height 391
click at [31, 371] on div at bounding box center [156, 263] width 278 height 391
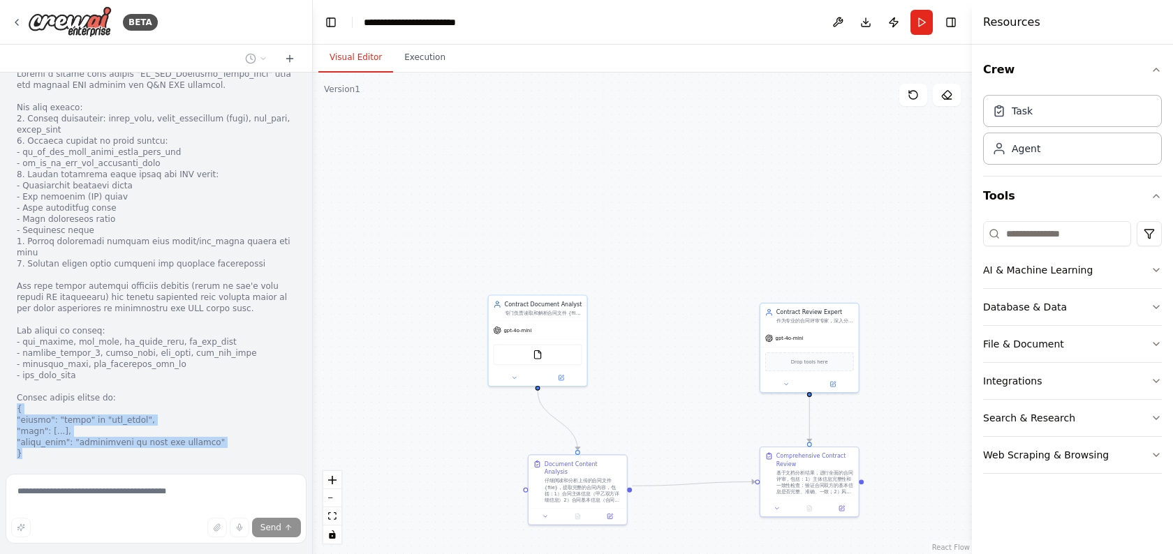
drag, startPoint x: 17, startPoint y: 364, endPoint x: 38, endPoint y: 407, distance: 47.1
click at [38, 407] on div at bounding box center [156, 263] width 278 height 391
drag, startPoint x: 52, startPoint y: 350, endPoint x: 64, endPoint y: 412, distance: 62.6
click at [64, 412] on div "Crafting a customized tool for your automation" at bounding box center [156, 255] width 301 height 413
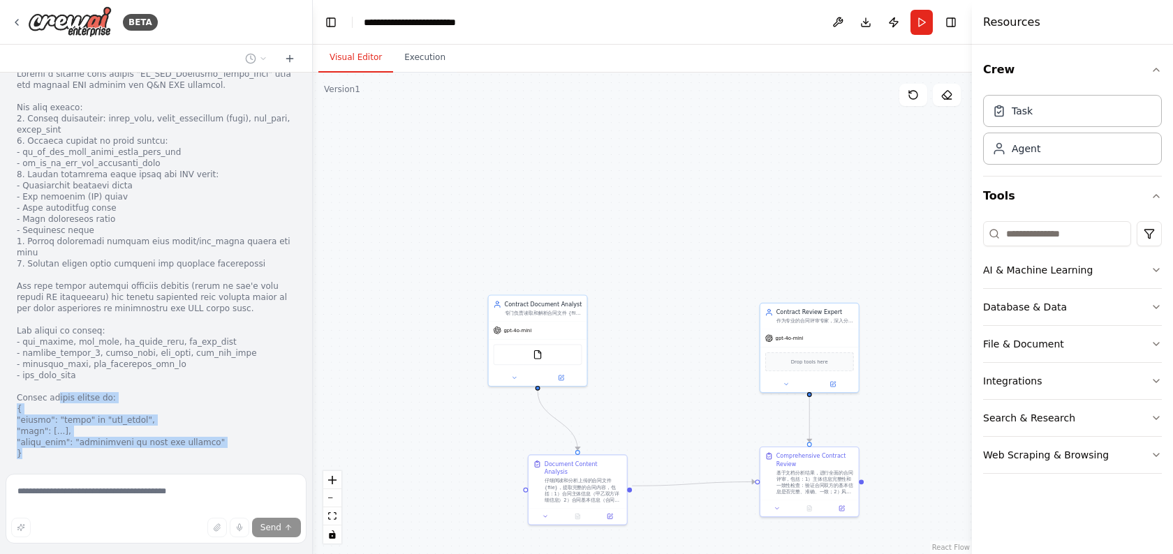
click at [64, 412] on div "Crafting a customized tool for your automation" at bounding box center [156, 255] width 301 height 413
drag, startPoint x: 64, startPoint y: 412, endPoint x: 11, endPoint y: 347, distance: 83.4
click at [11, 348] on div "Crafting a customized tool for your automation" at bounding box center [156, 255] width 301 height 413
click at [11, 347] on div "Crafting a customized tool for your automation" at bounding box center [156, 255] width 301 height 413
drag, startPoint x: 15, startPoint y: 357, endPoint x: 61, endPoint y: 444, distance: 98.4
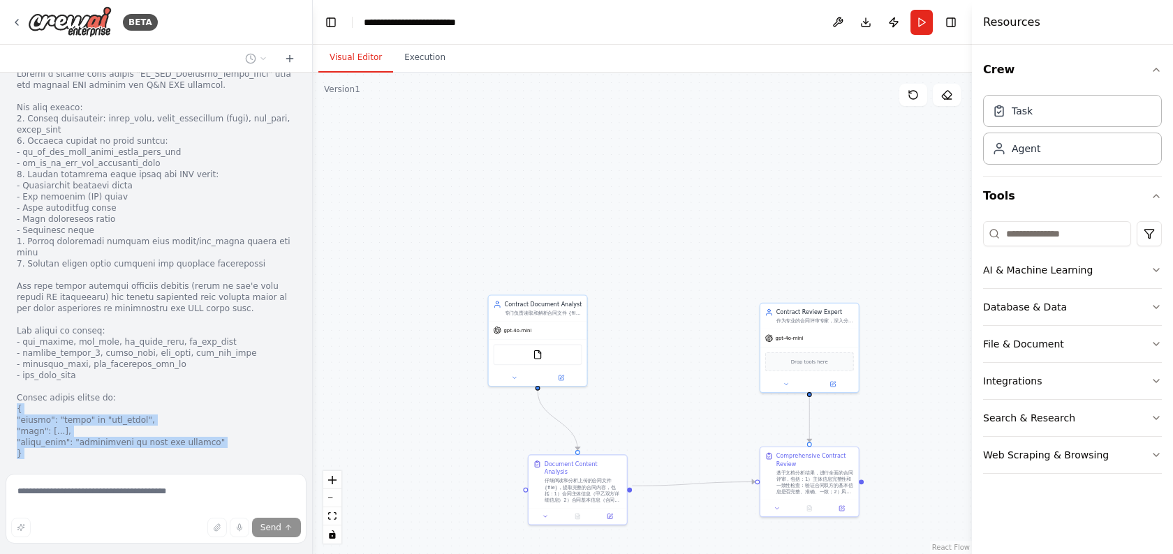
click at [61, 444] on div "合同评审业务流程中，首先上传一个合同文件（flie变量）后，接着使用文档阅读节点阅读合同里的内容，然后使用大模型节点扮演一个合同评审专家的角色，对合同中的主体…" at bounding box center [156, 271] width 312 height 396
click at [61, 484] on span "Thinking..." at bounding box center [56, 489] width 44 height 11
click at [43, 411] on div "Crafting a customized tool for your automation" at bounding box center [156, 255] width 301 height 413
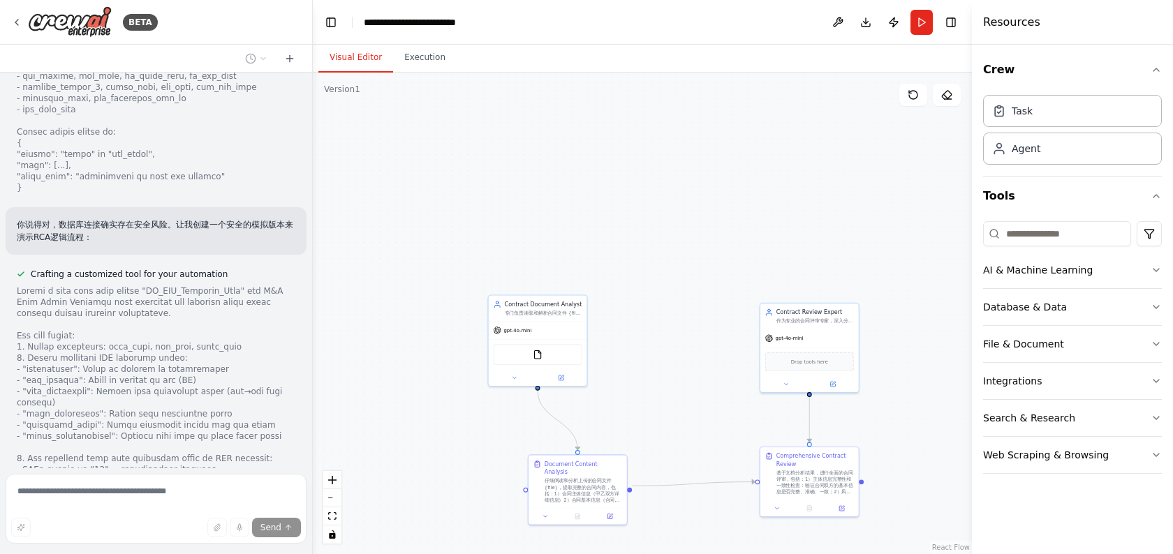
scroll to position [4276, 0]
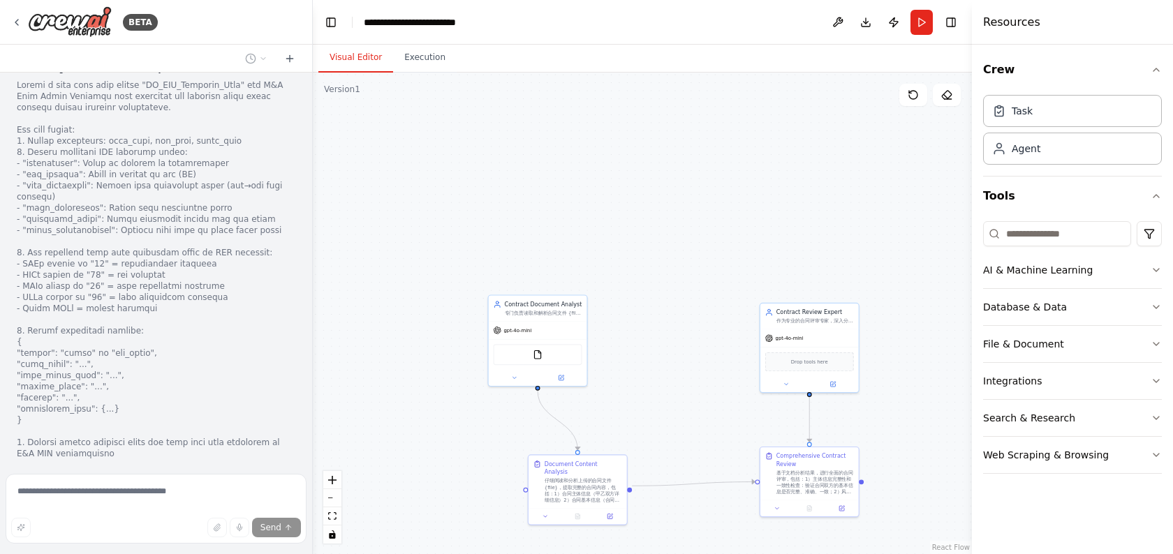
click at [98, 221] on div at bounding box center [156, 270] width 278 height 380
click at [94, 217] on div at bounding box center [156, 270] width 278 height 380
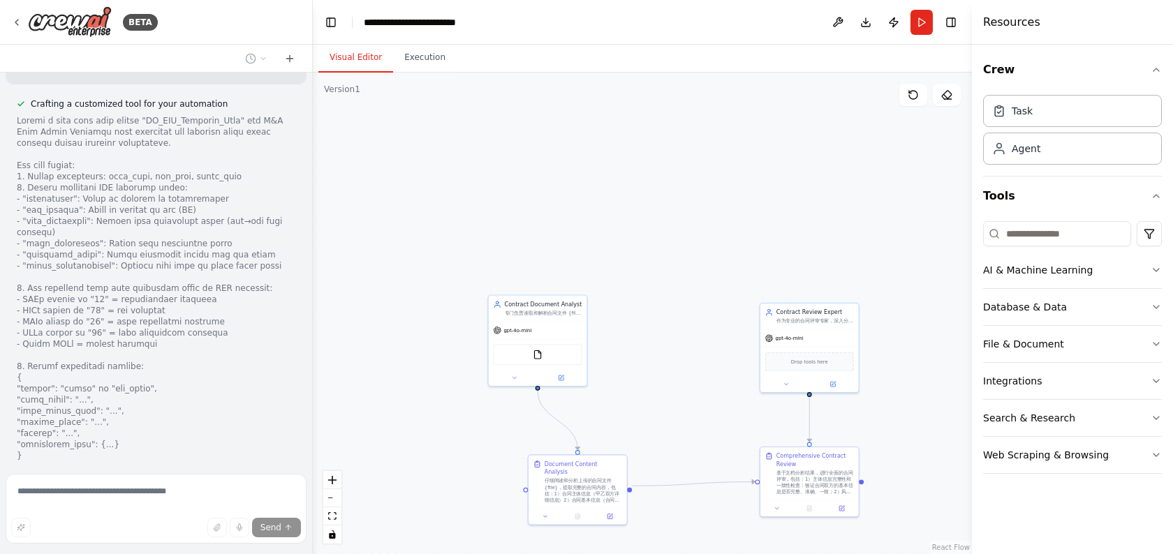
click at [95, 262] on div at bounding box center [156, 305] width 278 height 380
click at [91, 279] on div at bounding box center [156, 305] width 278 height 380
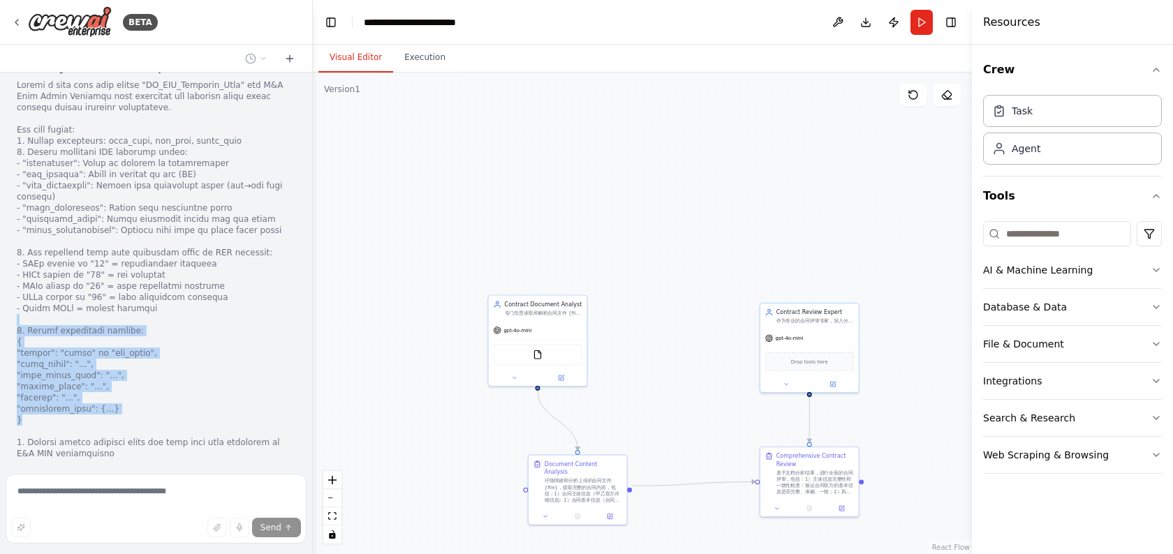
drag, startPoint x: 80, startPoint y: 272, endPoint x: 93, endPoint y: 373, distance: 102.1
click at [93, 372] on div at bounding box center [156, 270] width 278 height 380
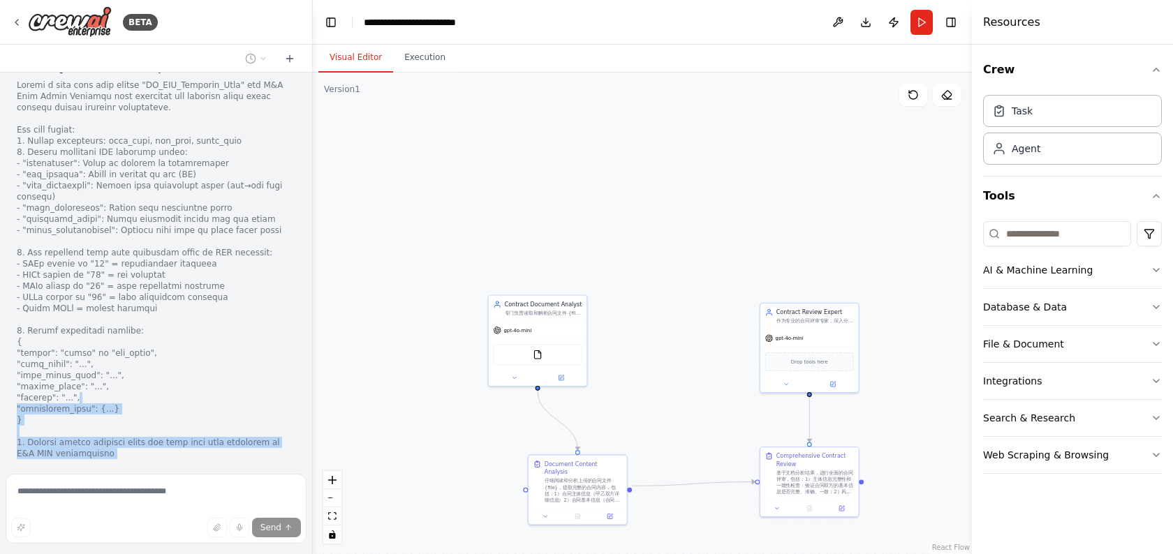
drag, startPoint x: 172, startPoint y: 348, endPoint x: 177, endPoint y: 418, distance: 70.7
click at [177, 418] on div "合同评审业务流程中，首先上传一个合同文件（flie变量）后，接着使用文档阅读节点阅读合同里的内容，然后使用大模型节点扮演一个合同评审专家的角色，对合同中的主体…" at bounding box center [156, 271] width 312 height 396
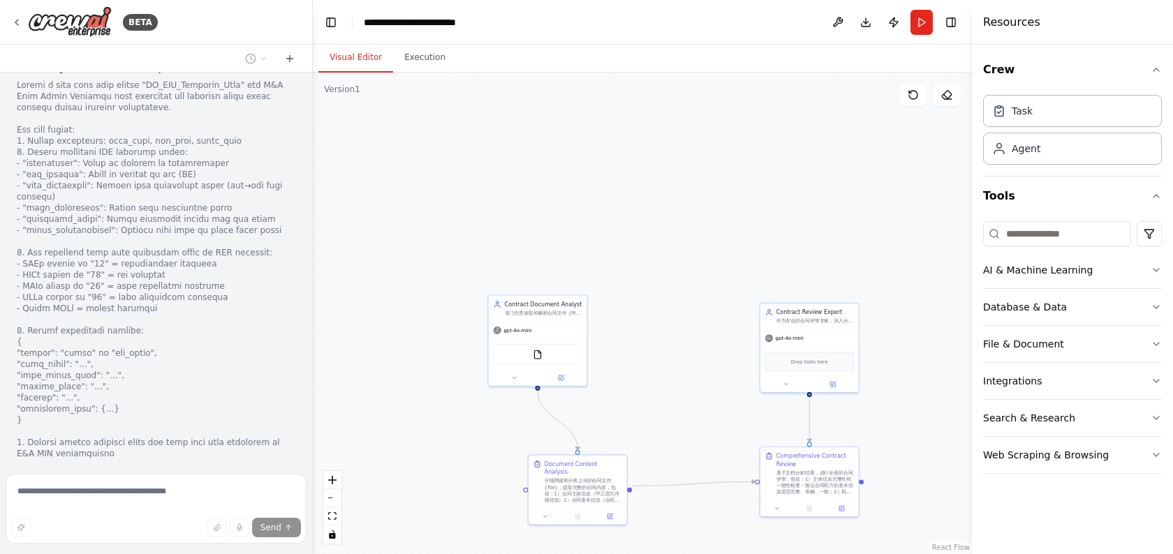
scroll to position [4382, 0]
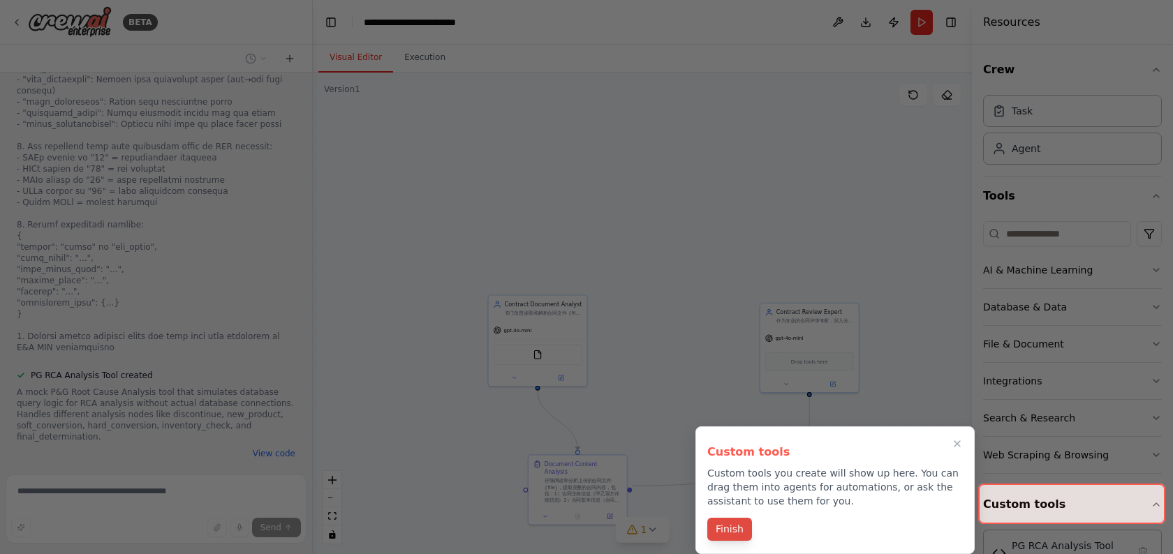
click at [731, 523] on button "Finish" at bounding box center [729, 529] width 45 height 23
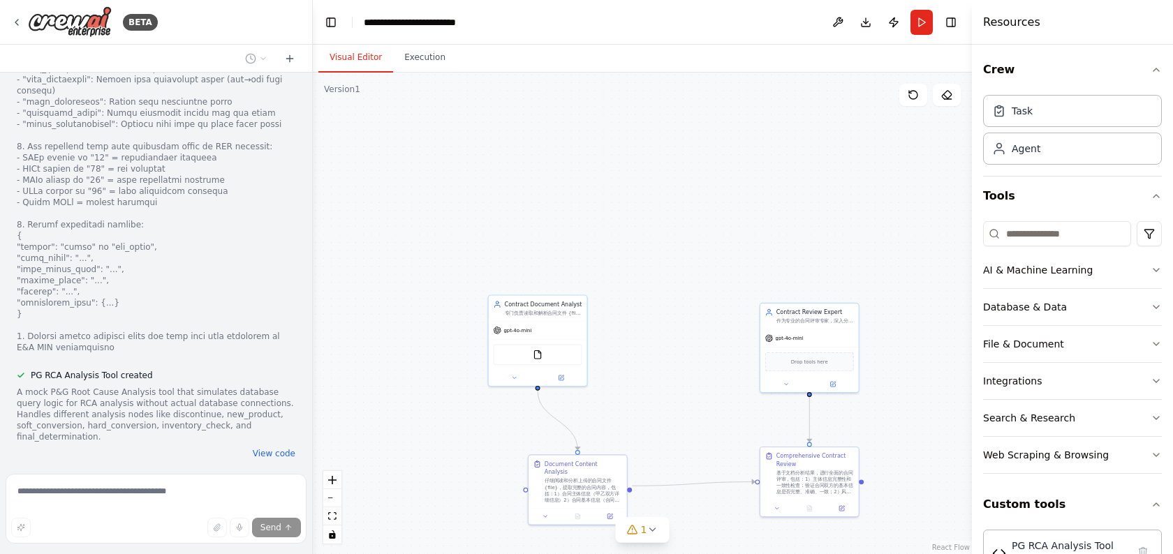
drag, startPoint x: 674, startPoint y: 400, endPoint x: 609, endPoint y: 324, distance: 100.0
click at [609, 324] on div ".deletable-edge-delete-btn { width: 20px; height: 20px; border: 0px solid #ffff…" at bounding box center [642, 314] width 659 height 482
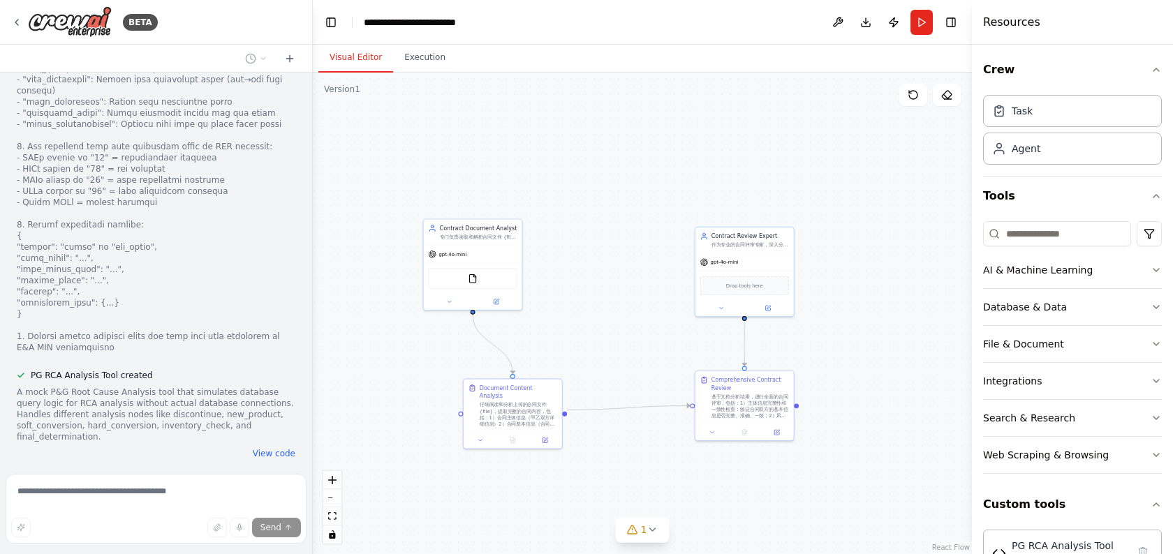
click at [171, 387] on div "A mock P&G Root Cause Analysis tool that simulates database query logic for RCA…" at bounding box center [156, 415] width 278 height 56
drag, startPoint x: 168, startPoint y: 389, endPoint x: 58, endPoint y: 366, distance: 112.1
click at [58, 387] on div "A mock P&G Root Cause Analysis tool that simulates database query logic for RCA…" at bounding box center [156, 415] width 278 height 56
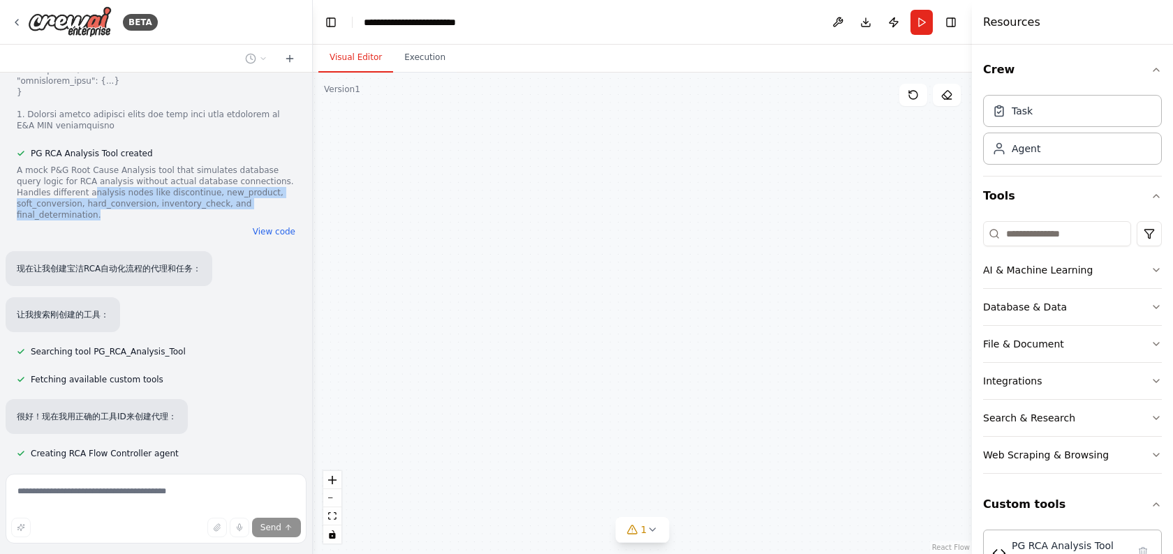
scroll to position [4632, 0]
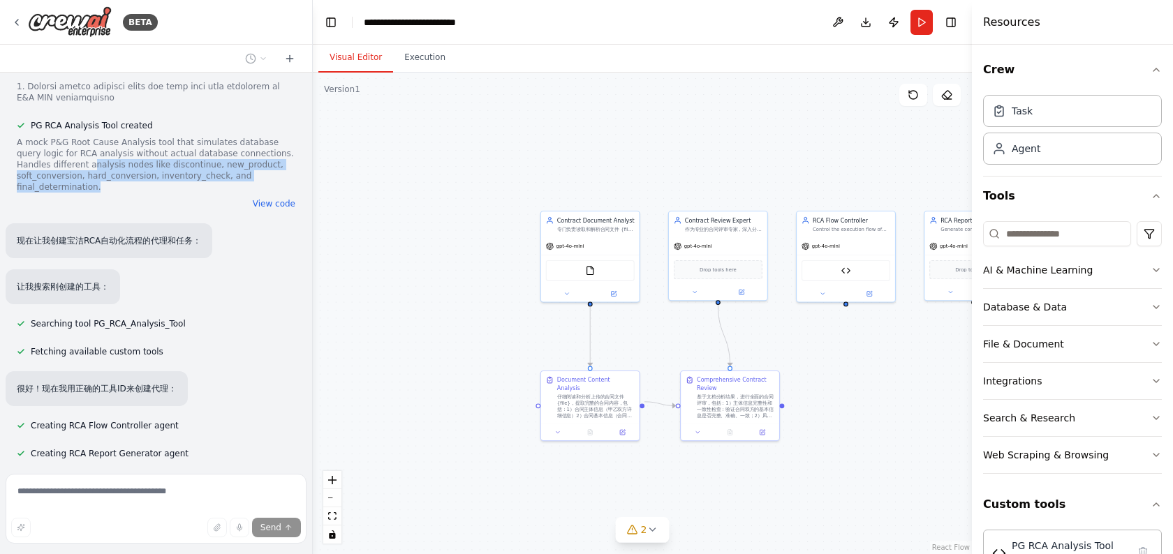
drag, startPoint x: 436, startPoint y: 362, endPoint x: 385, endPoint y: 353, distance: 51.1
click at [385, 353] on div ".deletable-edge-delete-btn { width: 20px; height: 20px; border: 0px solid #ffff…" at bounding box center [642, 314] width 659 height 482
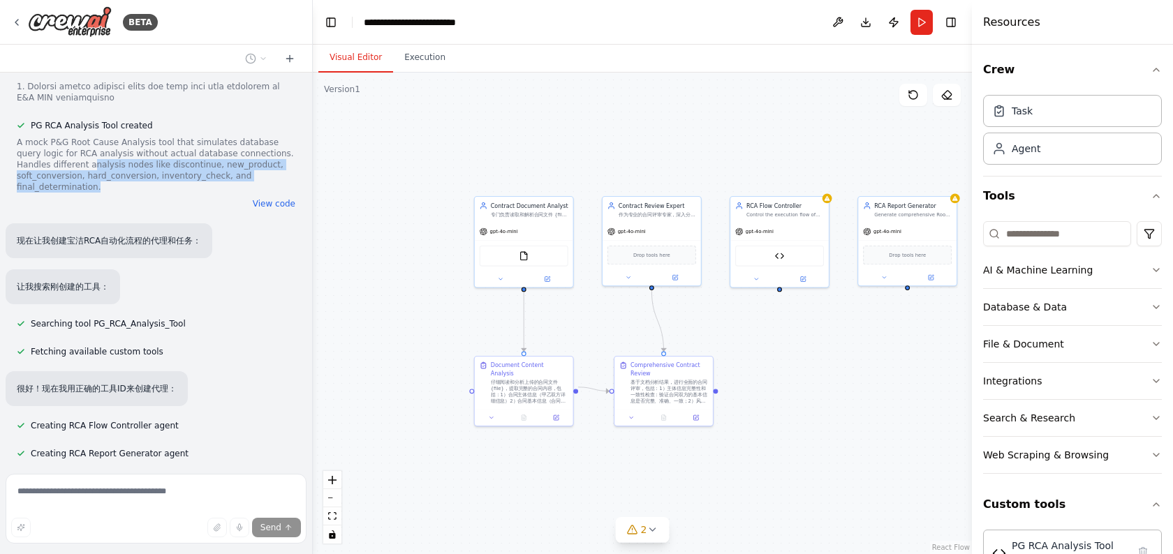
drag, startPoint x: 415, startPoint y: 369, endPoint x: 386, endPoint y: 363, distance: 29.3
click at [386, 363] on div ".deletable-edge-delete-btn { width: 20px; height: 20px; border: 0px solid #ffff…" at bounding box center [642, 314] width 659 height 482
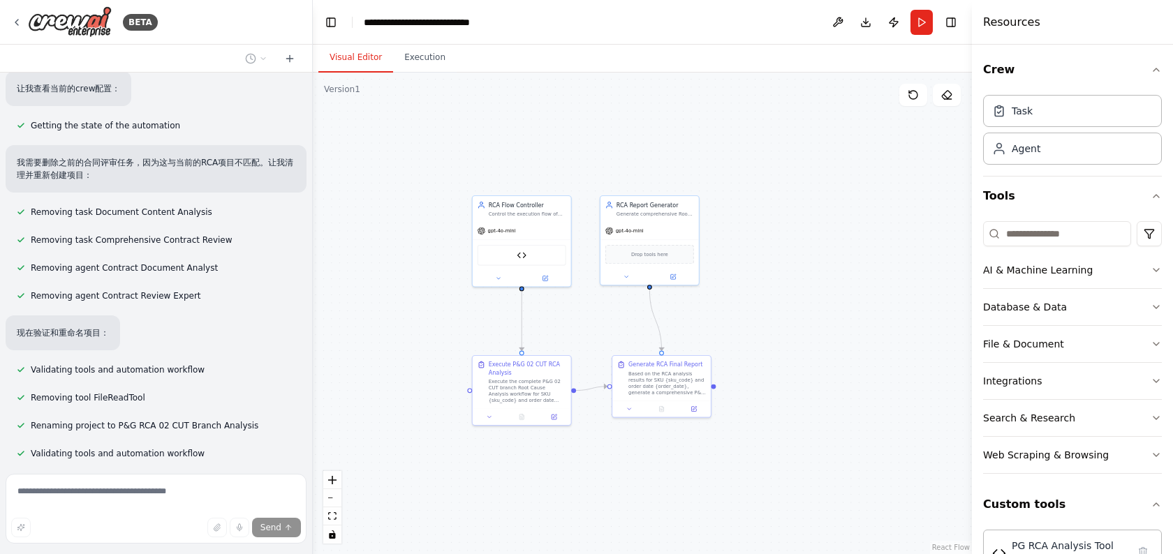
scroll to position [5408, 0]
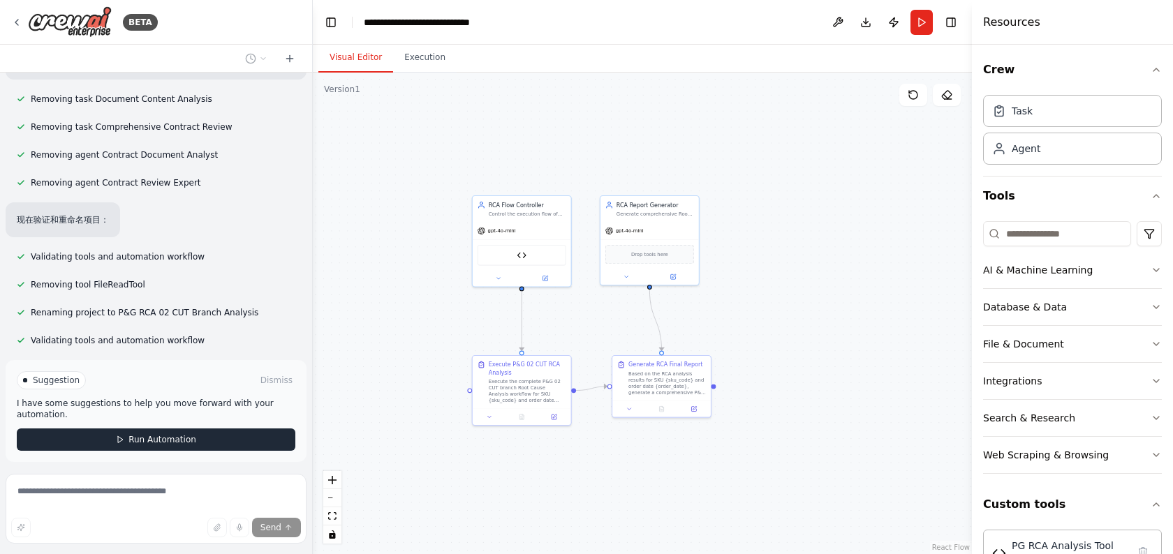
click at [87, 429] on button "Run Automation" at bounding box center [156, 440] width 278 height 22
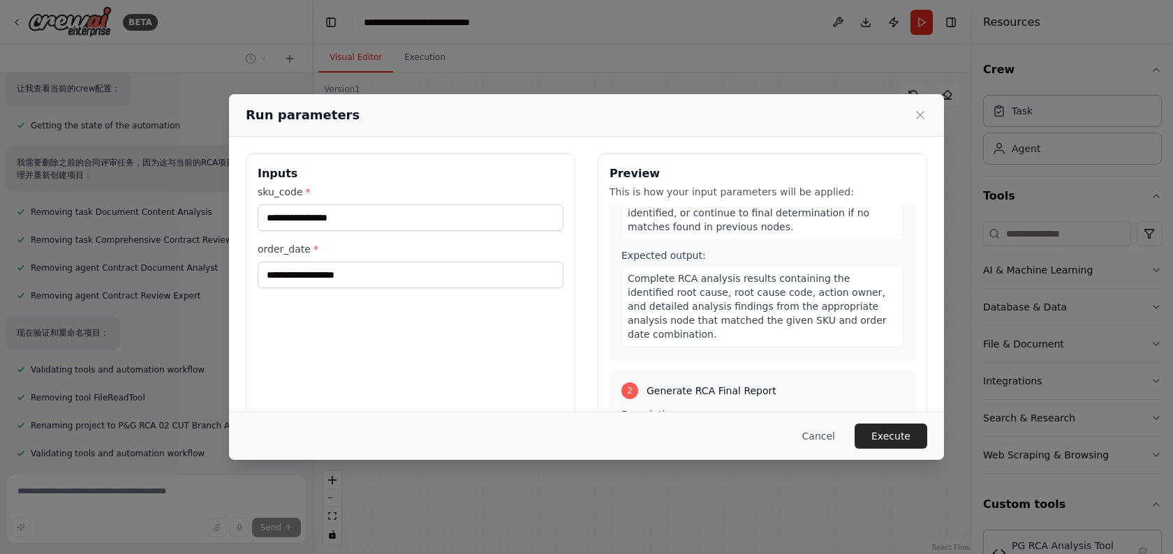
scroll to position [219, 0]
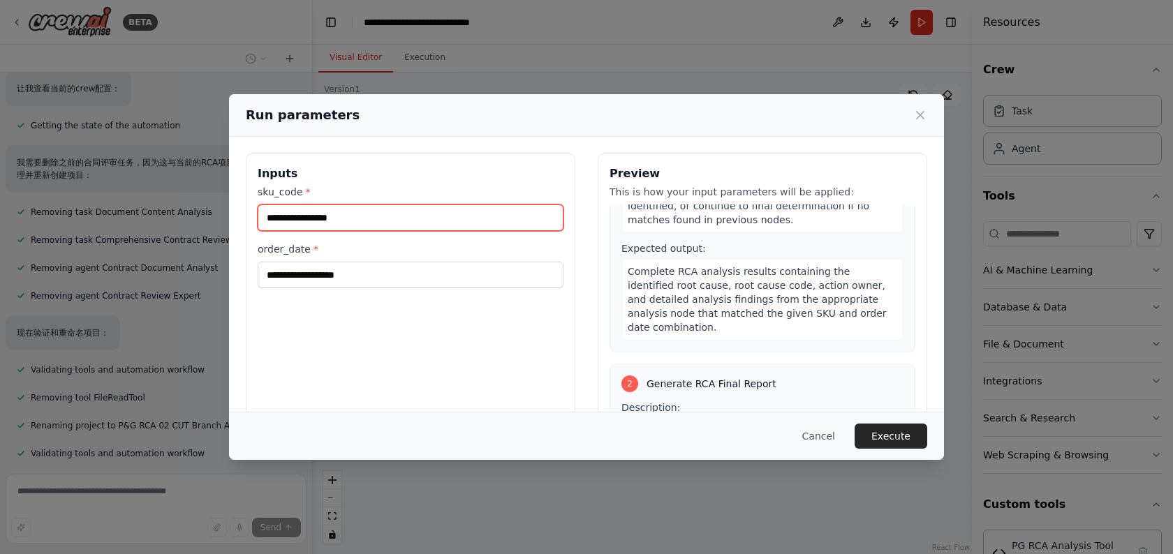
click at [393, 218] on input "sku_code *" at bounding box center [411, 217] width 306 height 27
type input "*"
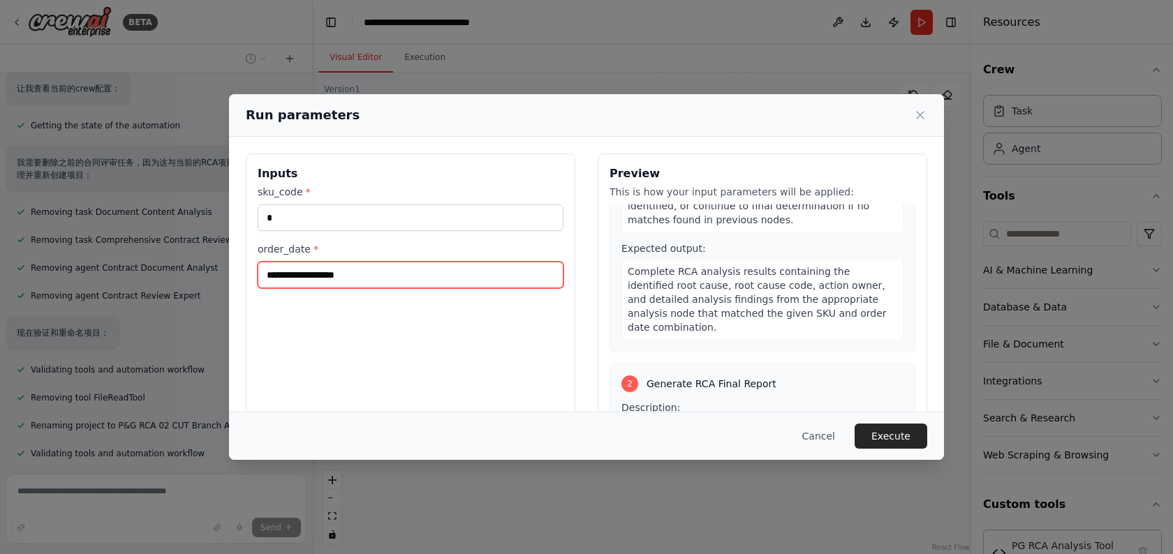
click at [347, 266] on input "order_date *" at bounding box center [411, 275] width 306 height 27
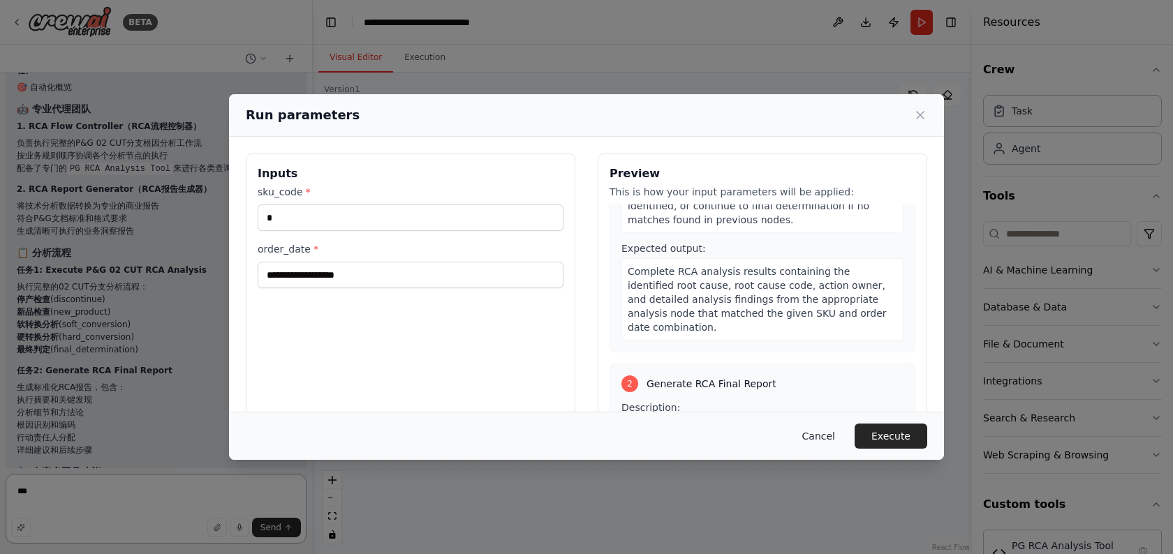
type textarea "***"
click at [824, 443] on button "Cancel" at bounding box center [818, 436] width 55 height 25
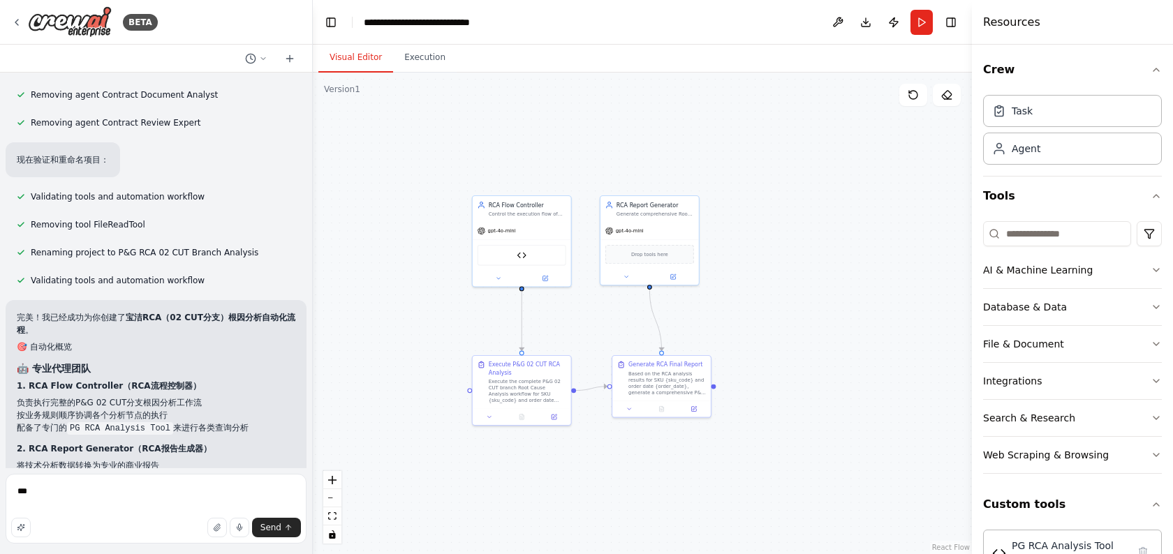
scroll to position [5455, 0]
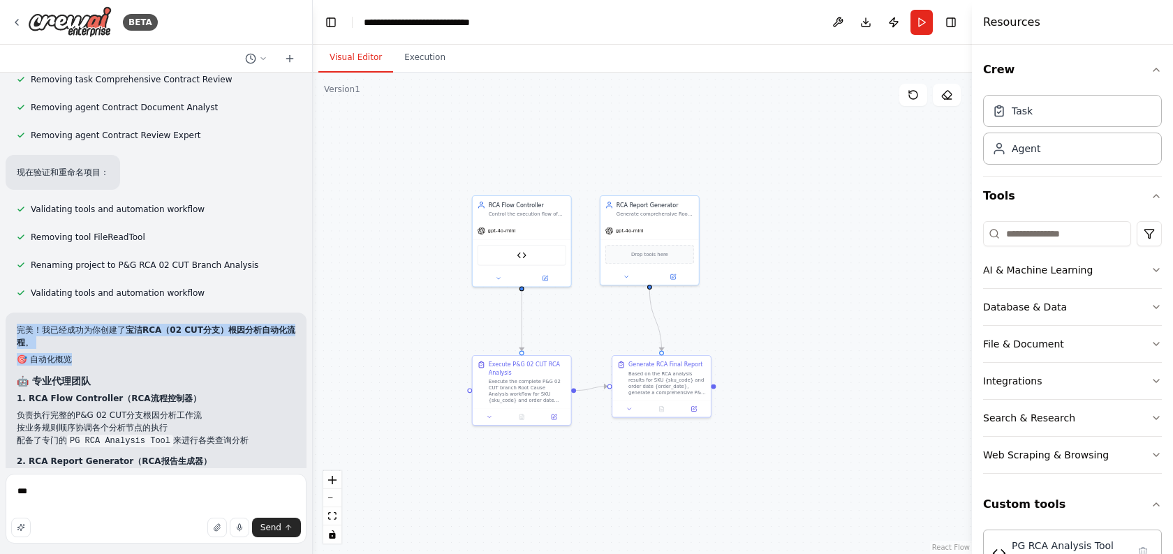
drag, startPoint x: 76, startPoint y: 269, endPoint x: 133, endPoint y: 313, distance: 72.1
click at [133, 353] on h2 "🎯 自动化概览" at bounding box center [156, 359] width 278 height 13
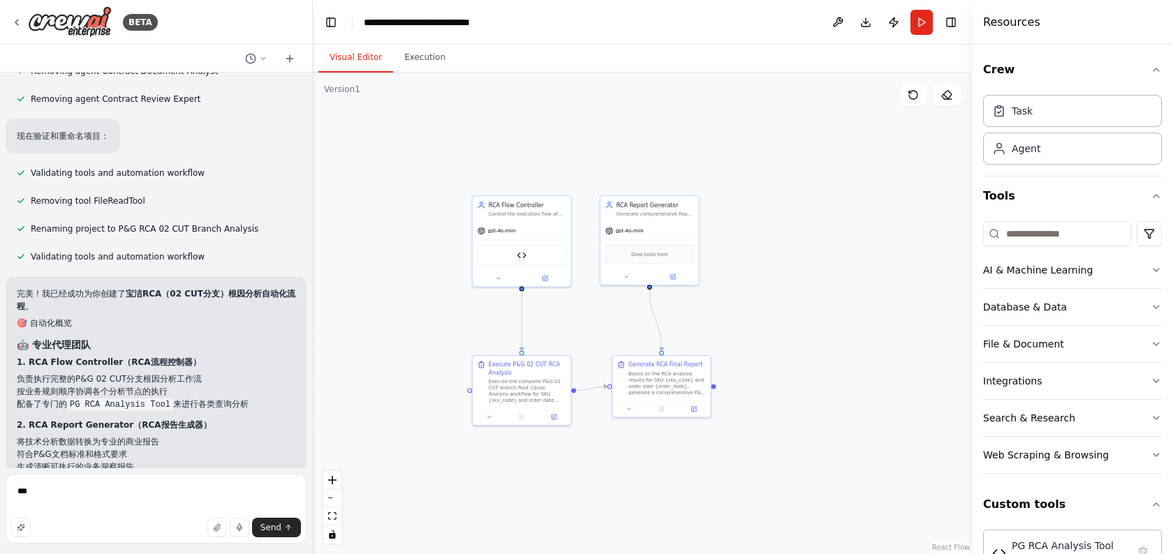
scroll to position [5495, 0]
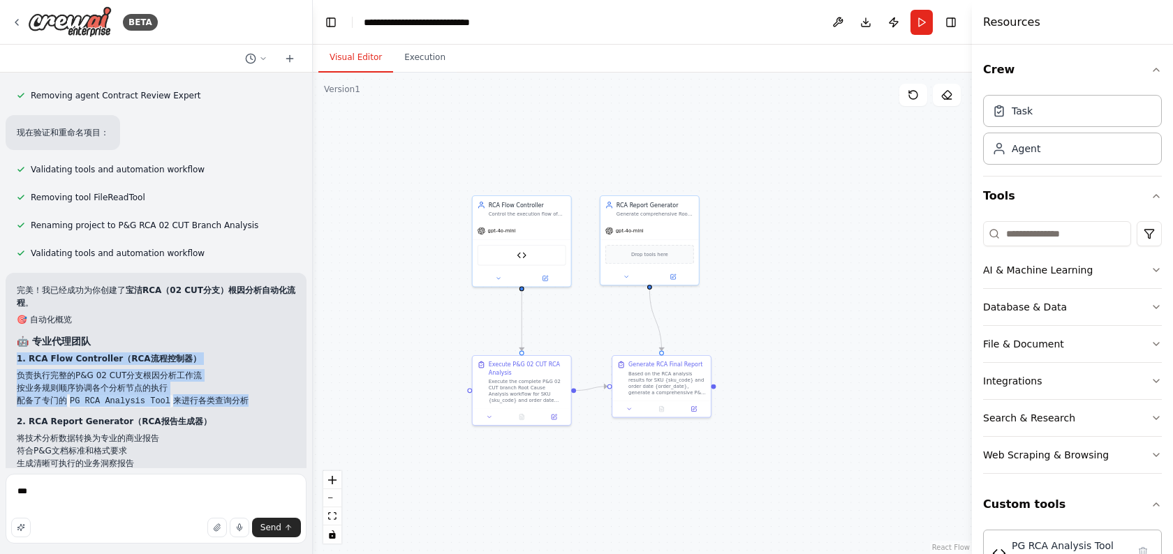
drag, startPoint x: 113, startPoint y: 288, endPoint x: 125, endPoint y: 362, distance: 74.2
drag, startPoint x: 115, startPoint y: 307, endPoint x: 131, endPoint y: 376, distance: 70.9
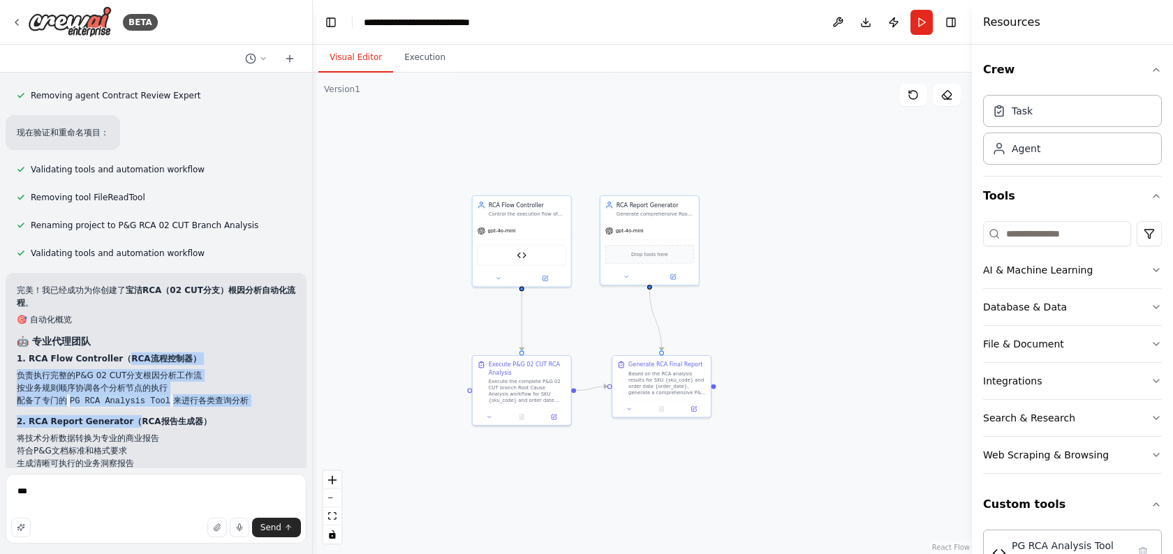
click at [131, 417] on strong "2. RCA Report Generator（RCA报告生成器）" at bounding box center [114, 422] width 195 height 10
drag, startPoint x: 101, startPoint y: 313, endPoint x: 119, endPoint y: 353, distance: 43.7
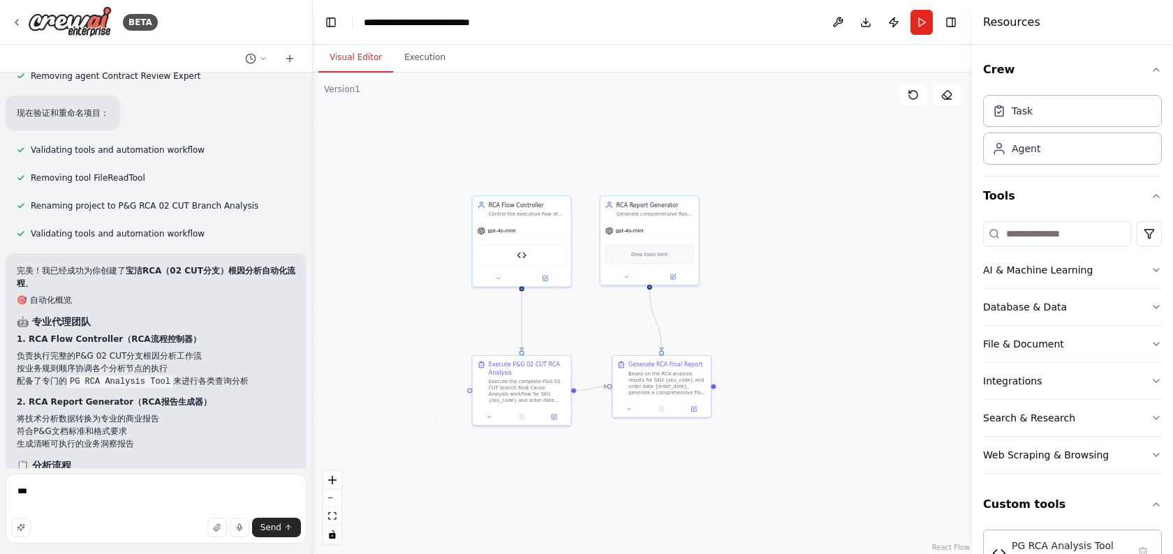
click at [76, 362] on li "按业务规则顺序协调各个分析节点的执行" at bounding box center [156, 368] width 278 height 13
click at [537, 211] on div "Control the execution flow of P&G 02 CUT branch Root Cause Analysis, coordinati…" at bounding box center [527, 212] width 77 height 6
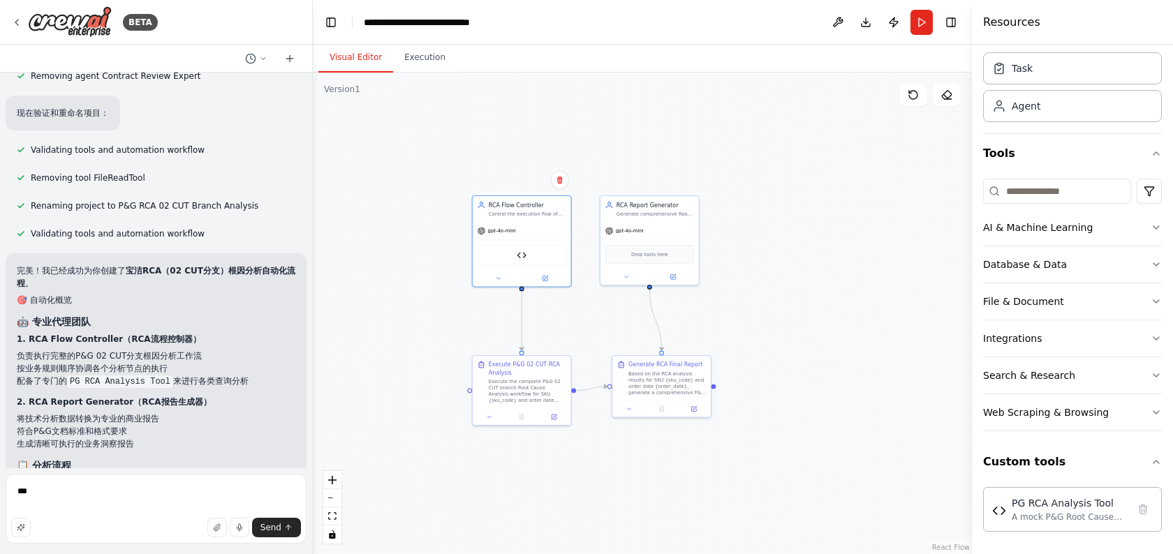
scroll to position [0, 0]
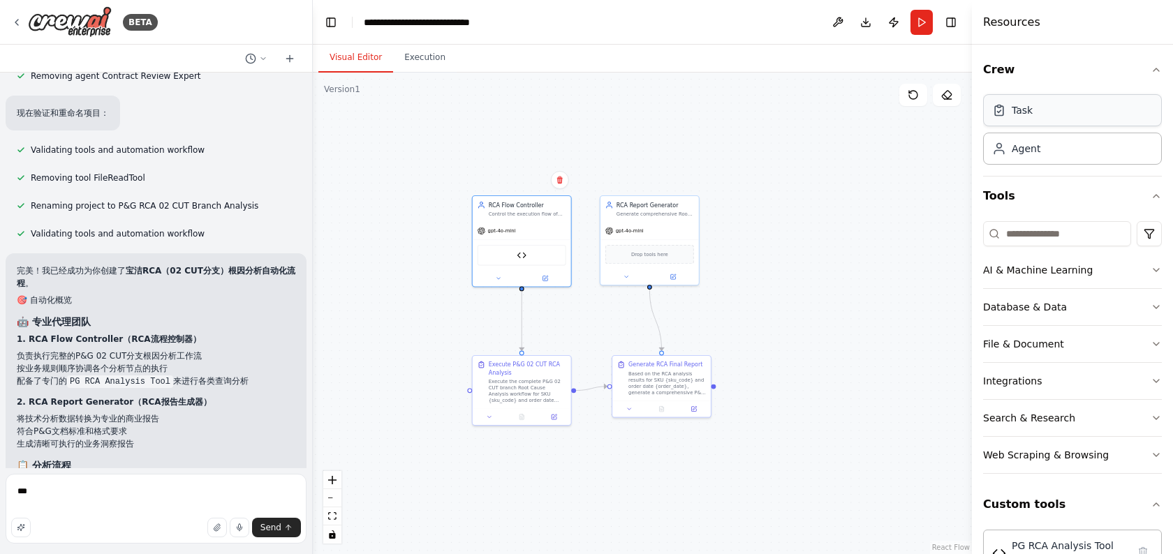
click at [1034, 110] on div "Task" at bounding box center [1072, 110] width 179 height 32
click at [1012, 114] on div "Task" at bounding box center [1021, 110] width 21 height 14
click at [549, 282] on div at bounding box center [522, 277] width 98 height 16
click at [547, 278] on icon at bounding box center [544, 276] width 5 height 5
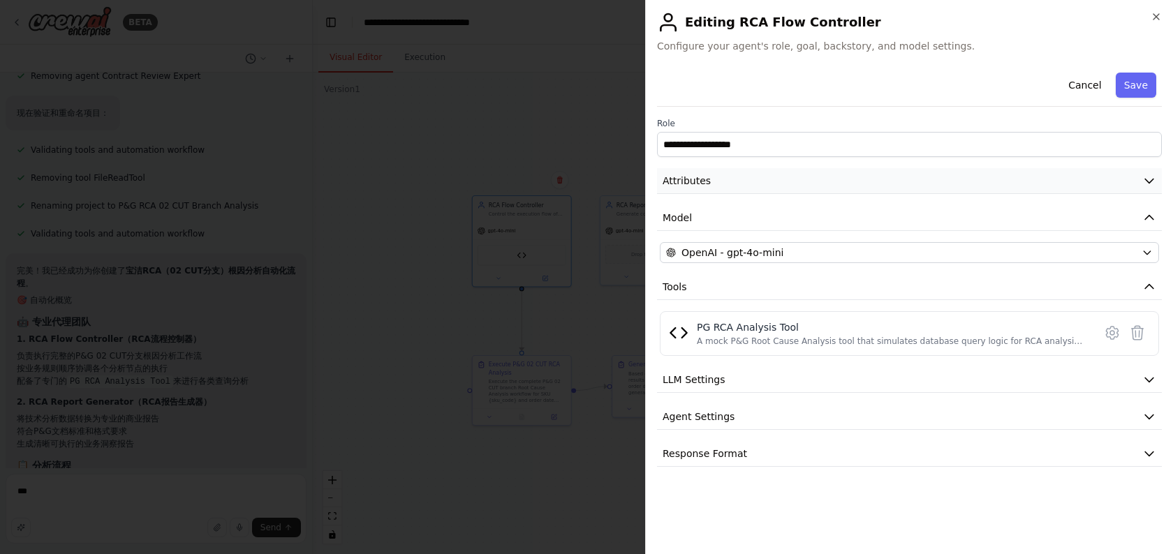
click at [686, 182] on span "Attributes" at bounding box center [686, 181] width 48 height 14
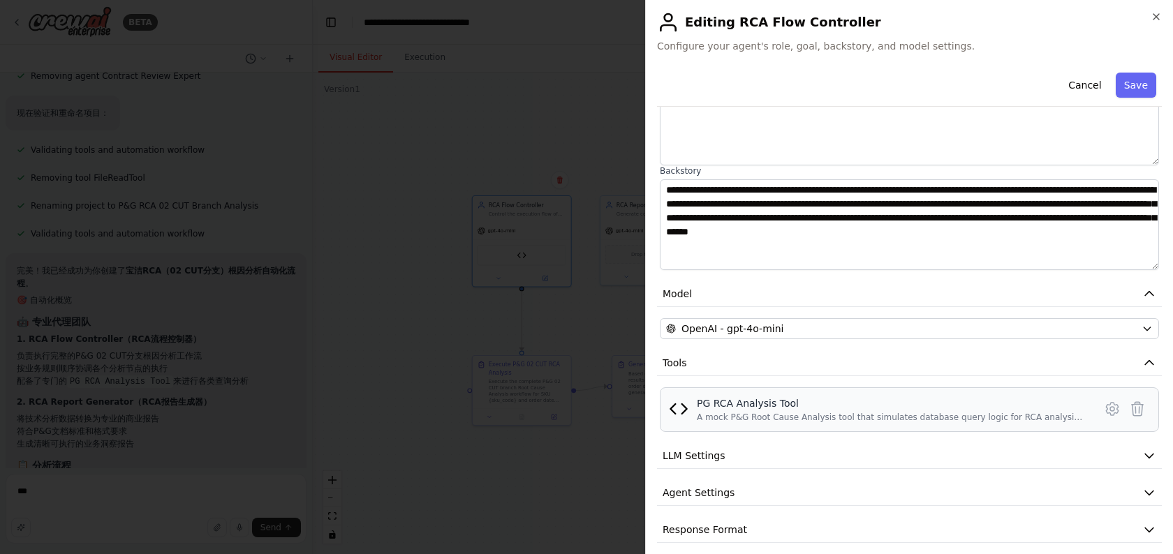
scroll to position [156, 0]
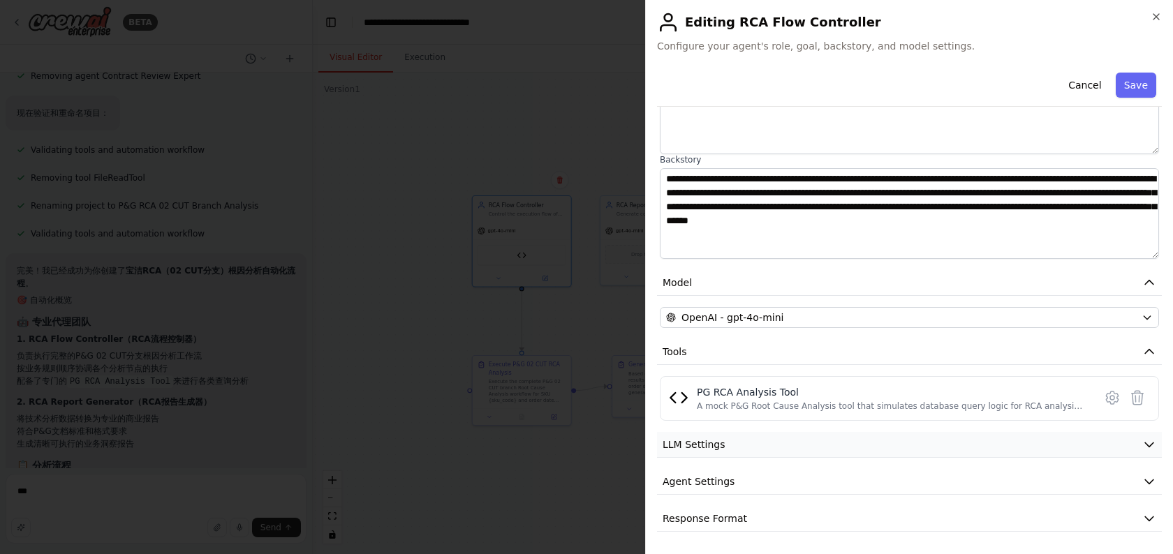
click at [701, 452] on button "LLM Settings" at bounding box center [909, 445] width 505 height 26
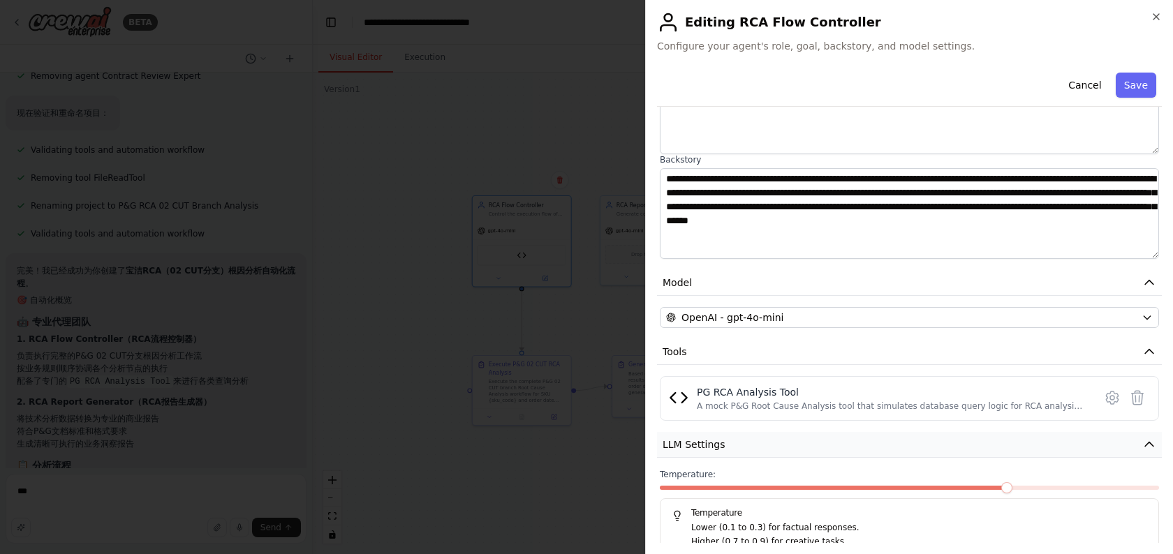
scroll to position [255, 0]
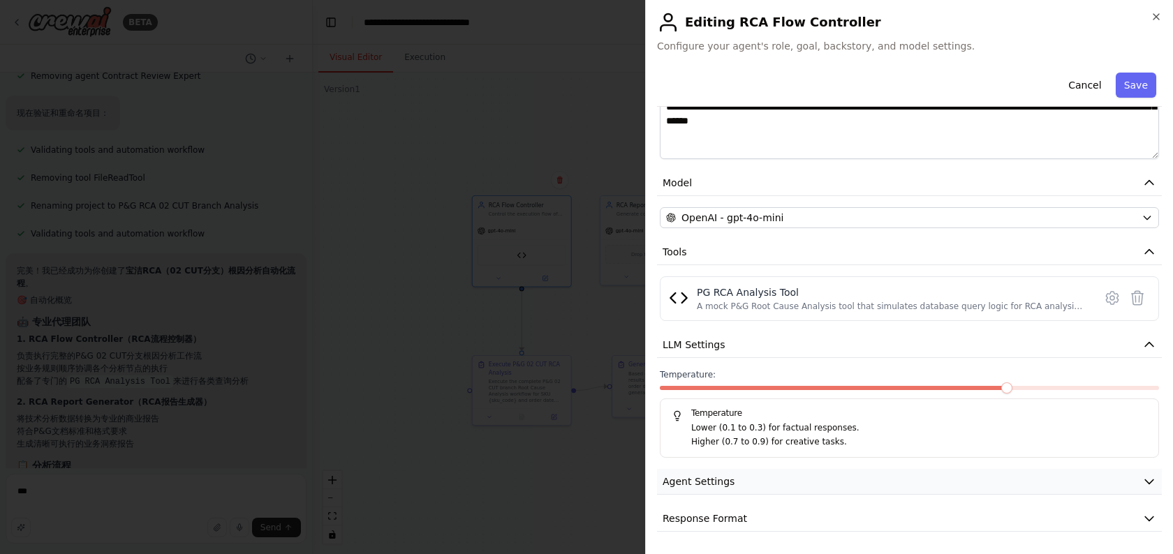
click at [717, 483] on span "Agent Settings" at bounding box center [698, 482] width 72 height 14
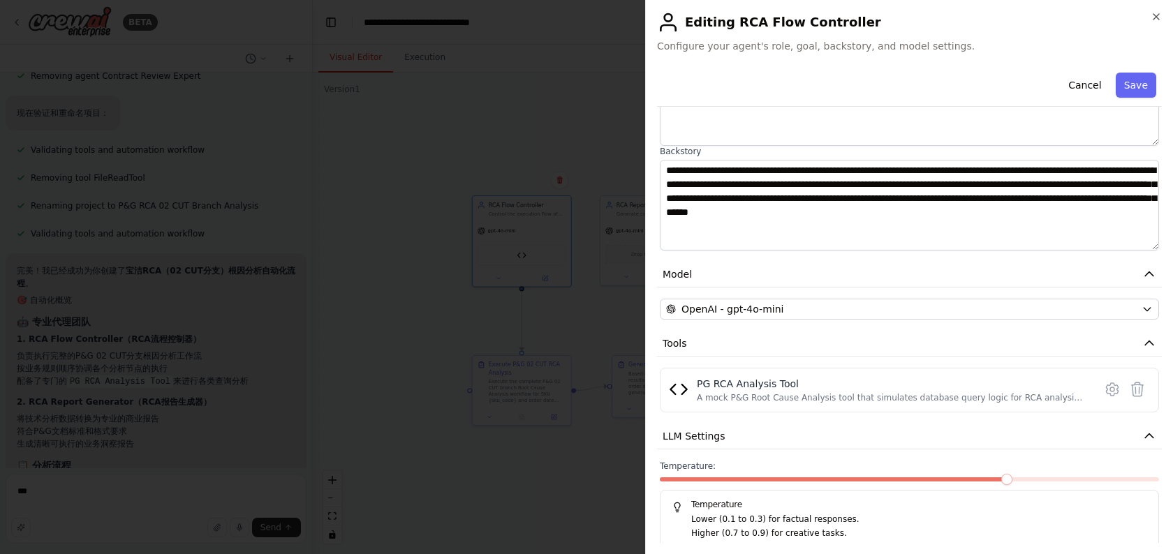
scroll to position [167, 0]
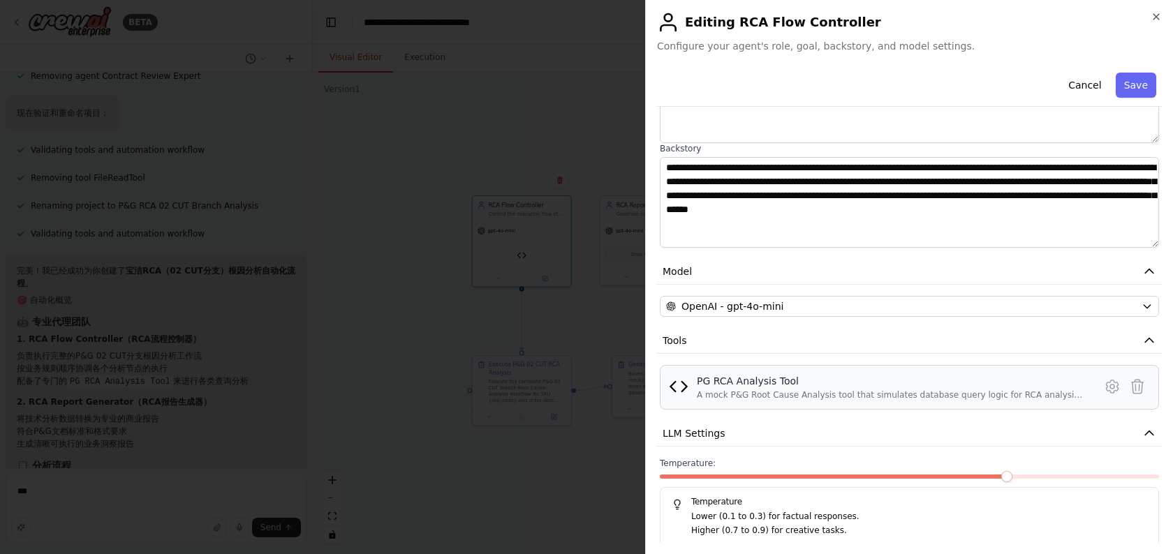
click at [739, 394] on div "A mock P&G Root Cause Analysis tool that simulates database query logic for RCA…" at bounding box center [891, 394] width 389 height 11
click at [1118, 388] on icon at bounding box center [1111, 386] width 17 height 17
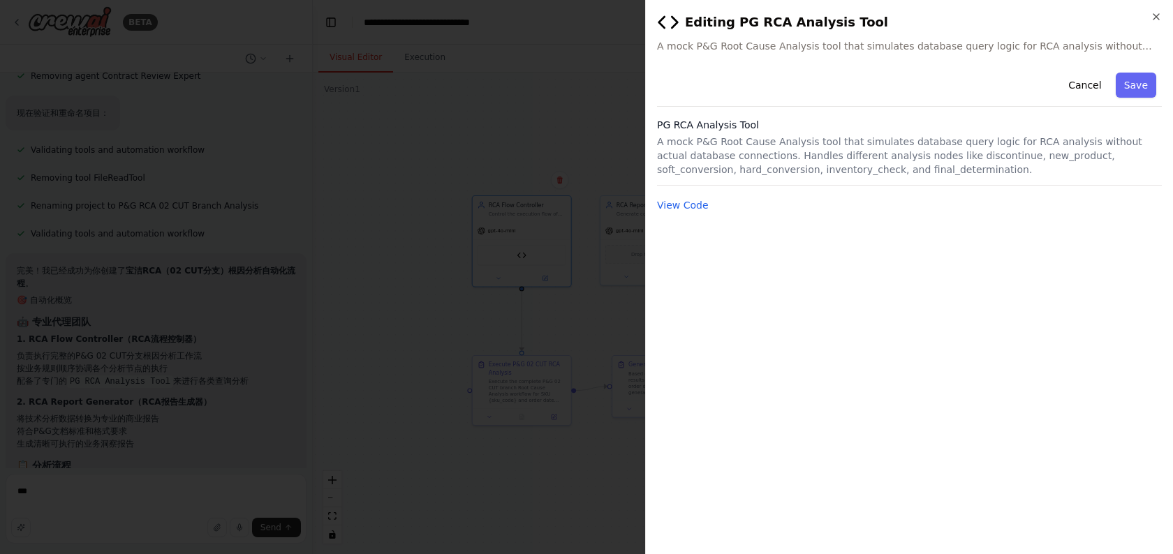
scroll to position [0, 0]
click at [683, 207] on button "View Code" at bounding box center [683, 205] width 52 height 14
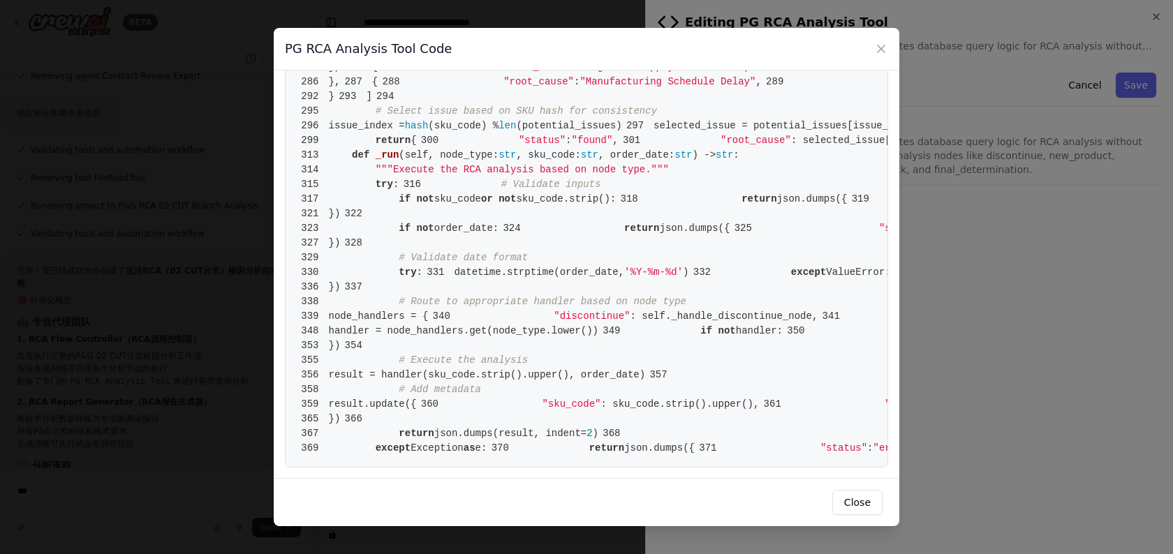
scroll to position [2215, 0]
drag, startPoint x: 733, startPoint y: 366, endPoint x: 734, endPoint y: 476, distance: 109.6
click at [734, 475] on div "1 from crewai.tools import BaseTool 2 from pydantic import BaseModel, Field 3 f…" at bounding box center [586, 274] width 625 height 408
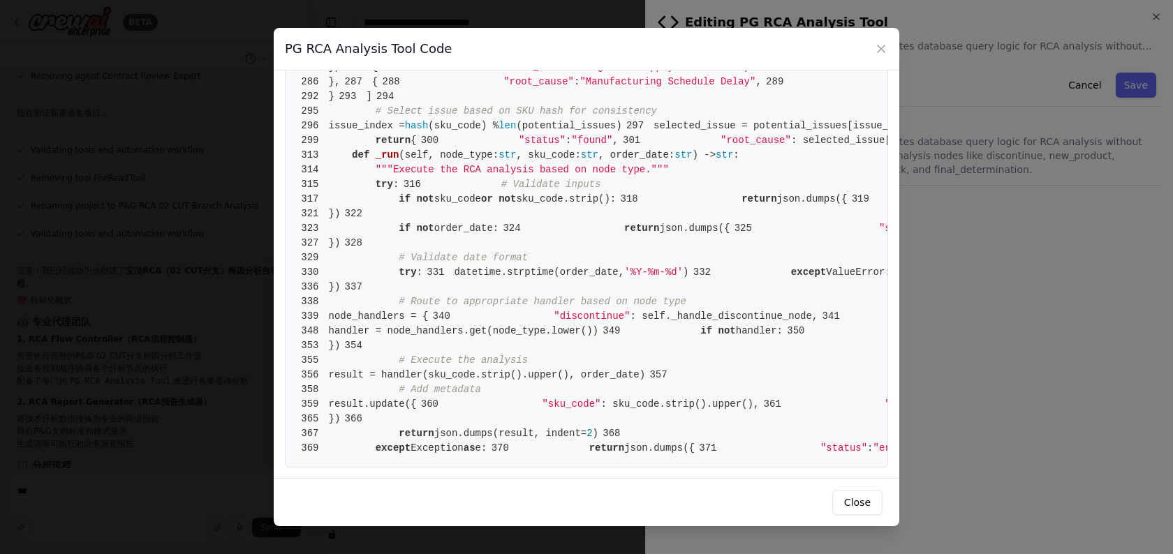
click at [734, 476] on div "1 from crewai.tools import BaseTool 2 from pydantic import BaseModel, Field 3 f…" at bounding box center [586, 274] width 625 height 408
click at [856, 510] on button "Close" at bounding box center [857, 502] width 50 height 25
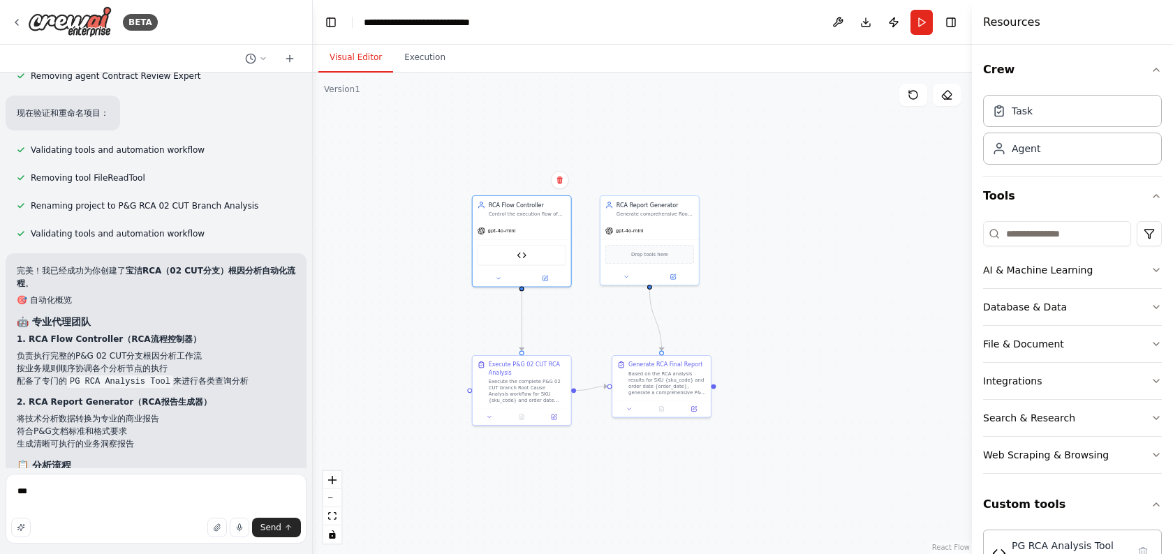
click at [605, 346] on div ".deletable-edge-delete-btn { width: 20px; height: 20px; border: 0px solid #ffff…" at bounding box center [642, 314] width 659 height 482
click at [918, 25] on button "Run" at bounding box center [921, 22] width 22 height 25
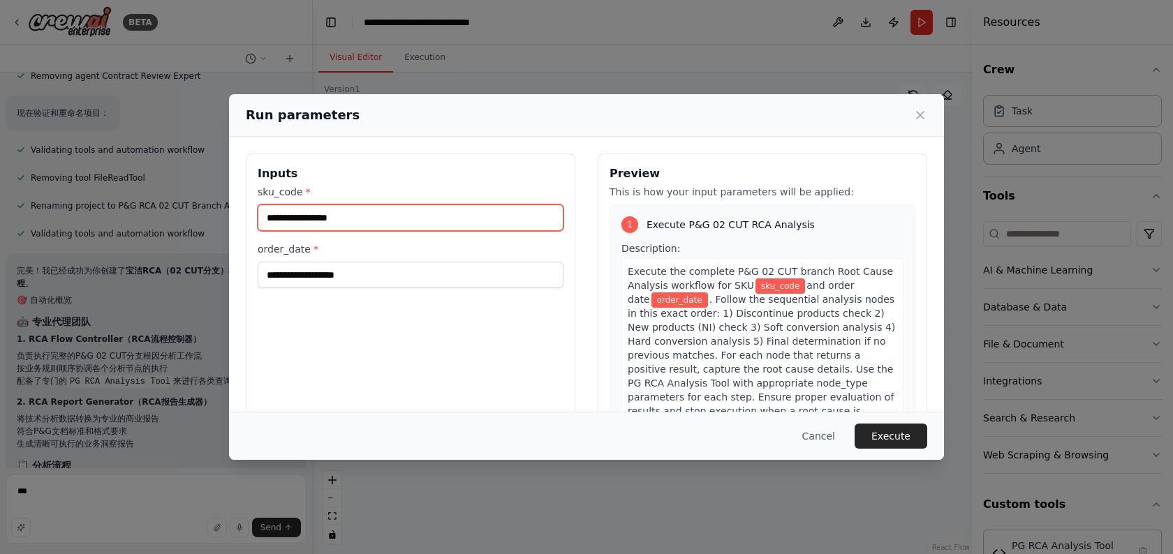
click at [426, 225] on input "sku_code *" at bounding box center [411, 217] width 306 height 27
type input "*"
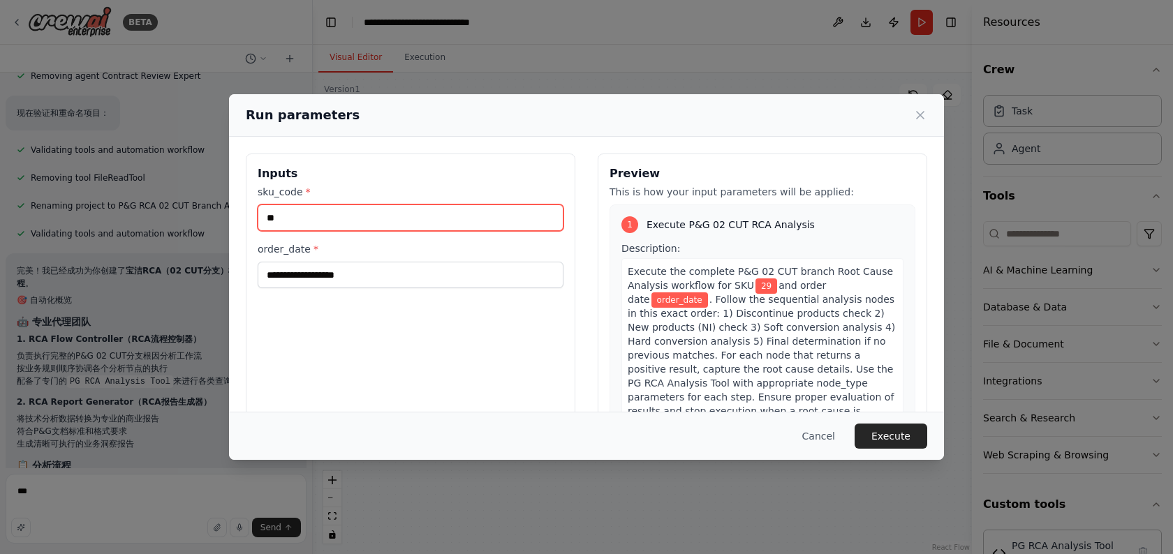
type input "*"
type input "****"
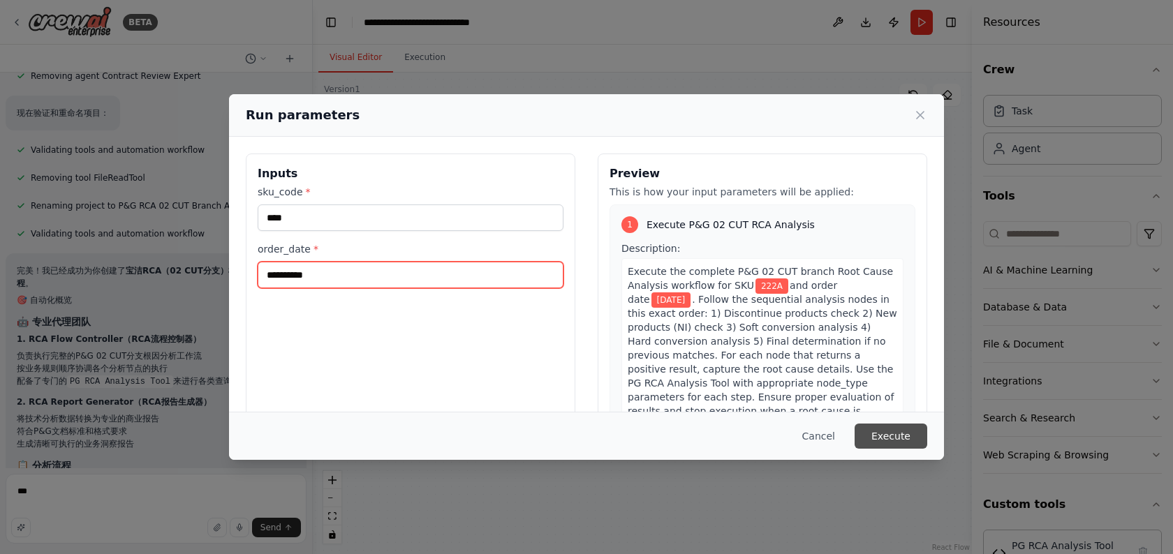
type input "**********"
click at [899, 428] on button "Execute" at bounding box center [890, 436] width 73 height 25
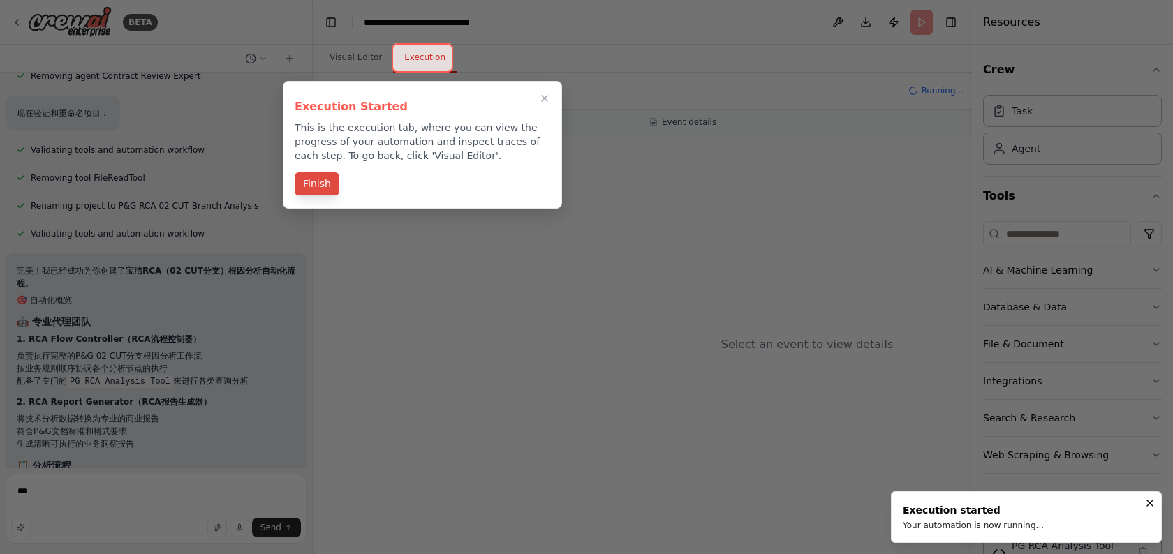
click at [318, 183] on button "Finish" at bounding box center [317, 183] width 45 height 23
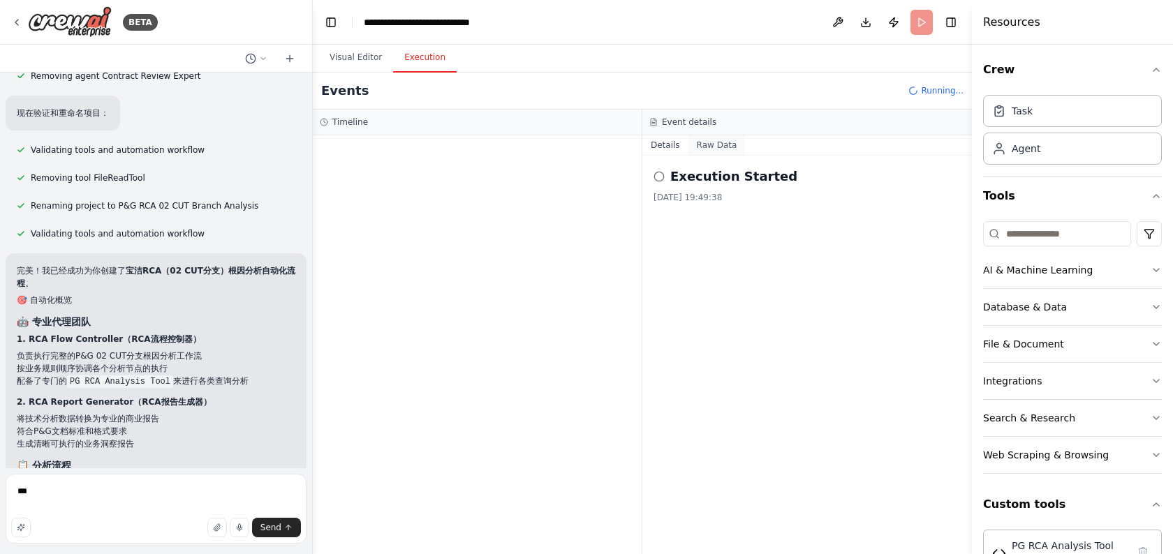
click at [704, 152] on button "Raw Data" at bounding box center [716, 145] width 57 height 20
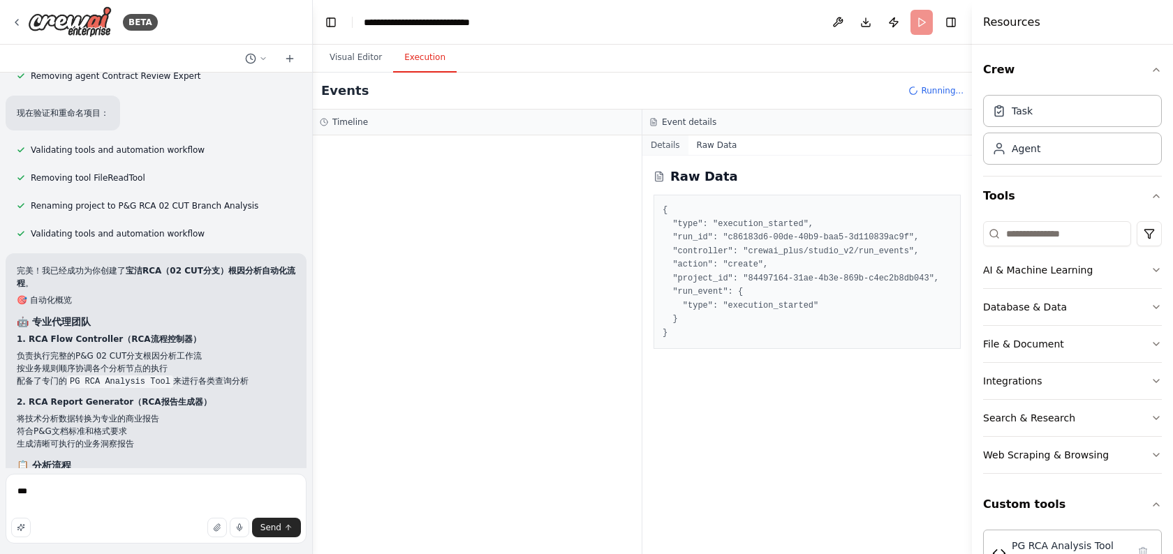
click at [671, 146] on button "Details" at bounding box center [665, 145] width 46 height 20
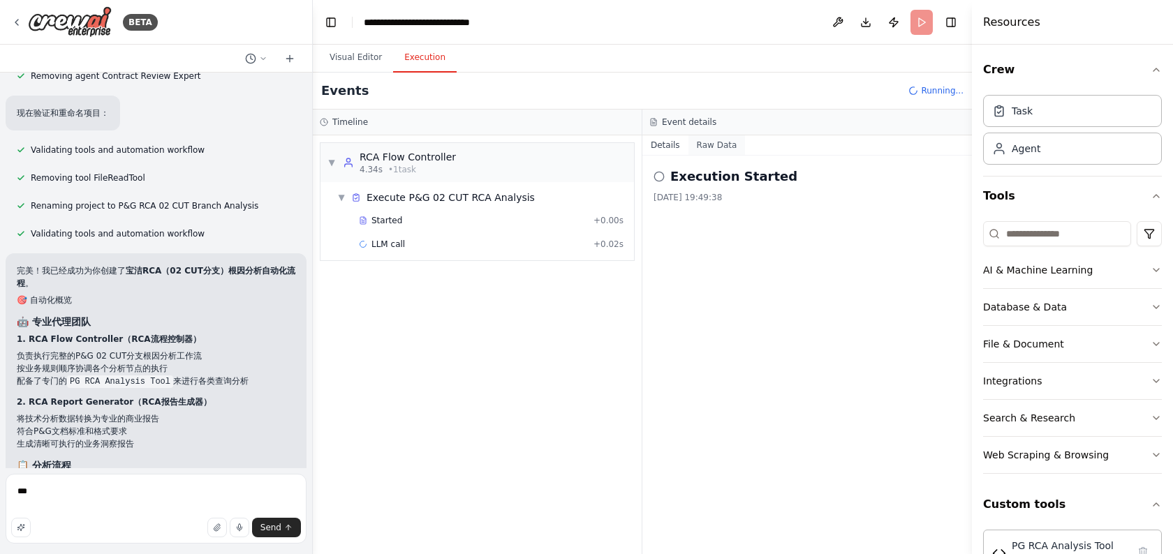
click at [703, 146] on button "Raw Data" at bounding box center [716, 145] width 57 height 20
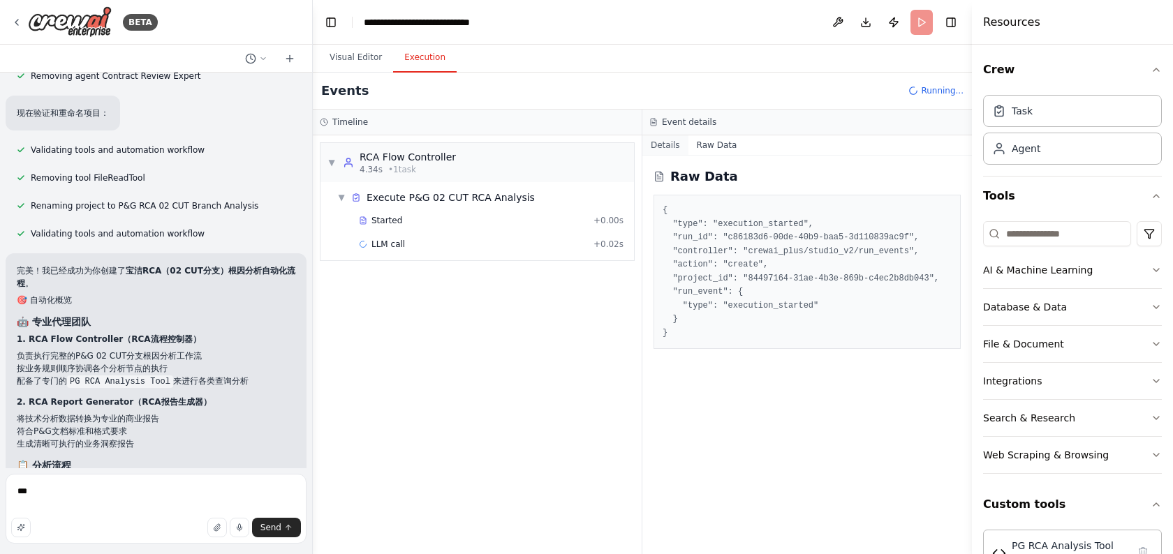
click at [677, 146] on button "Details" at bounding box center [665, 145] width 46 height 20
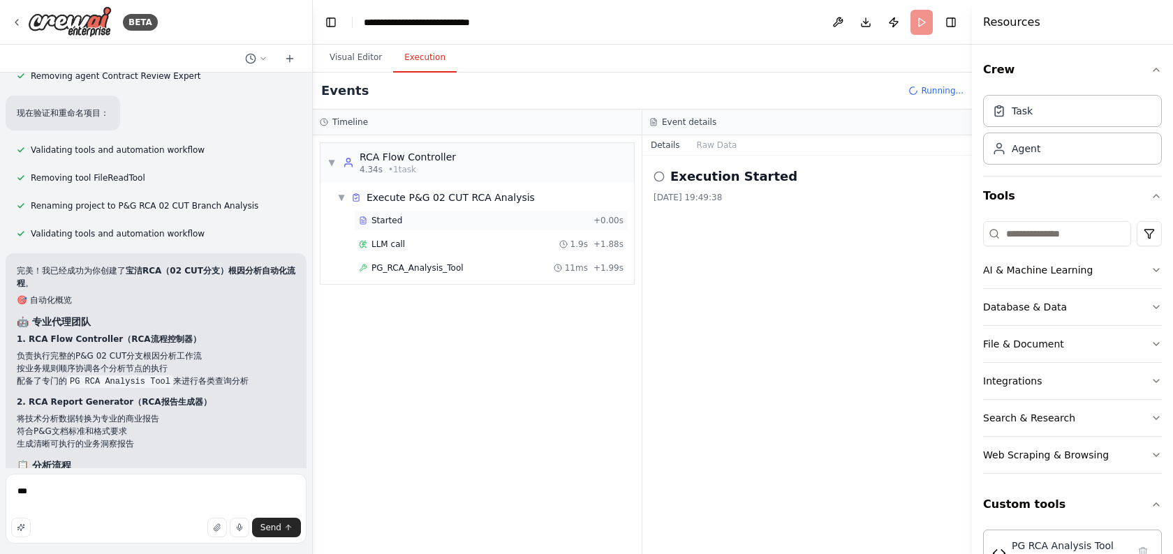
click at [391, 220] on span "Started" at bounding box center [386, 220] width 31 height 11
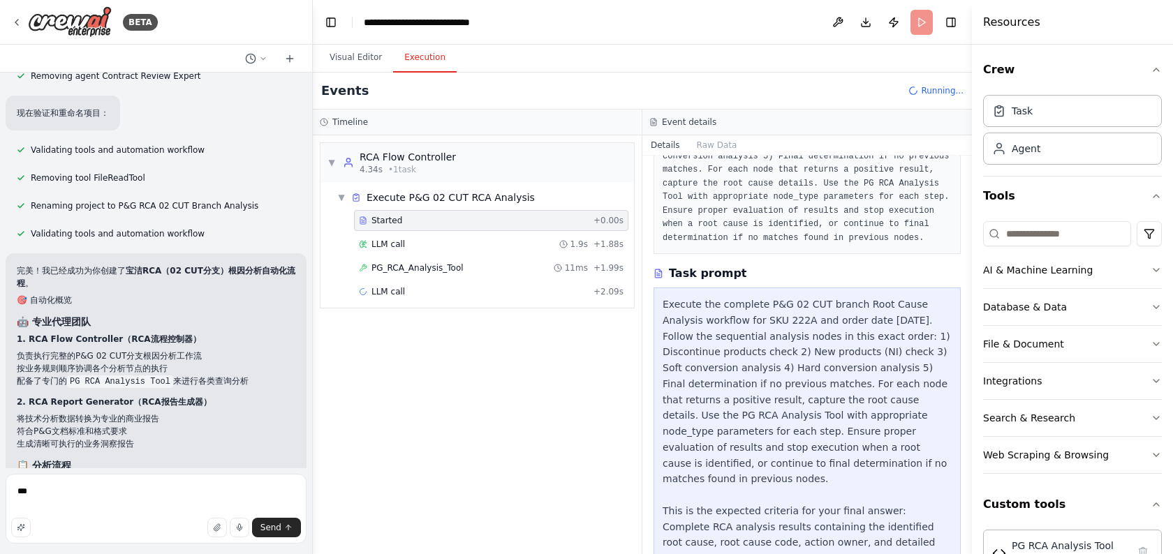
scroll to position [237, 0]
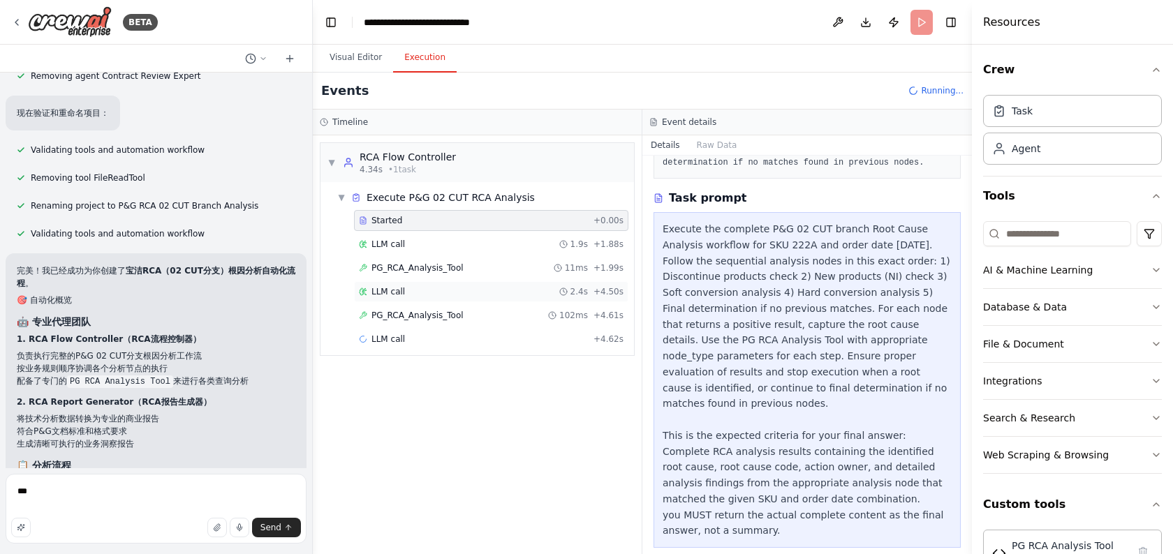
click at [406, 294] on div "LLM call 2.4s + 4.50s" at bounding box center [491, 291] width 265 height 11
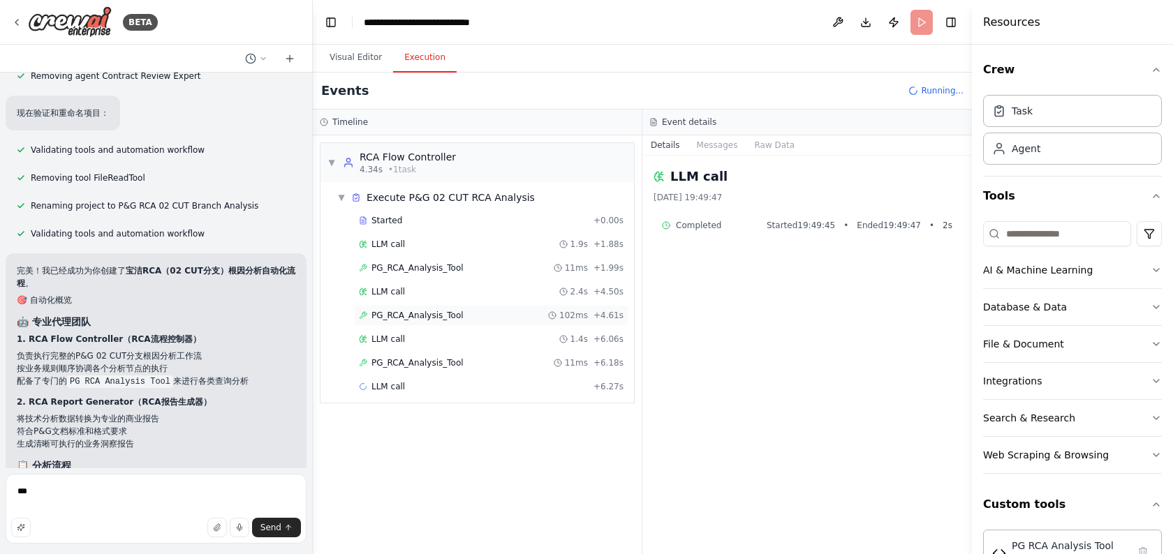
click at [408, 313] on span "PG_RCA_Analysis_Tool" at bounding box center [417, 315] width 92 height 11
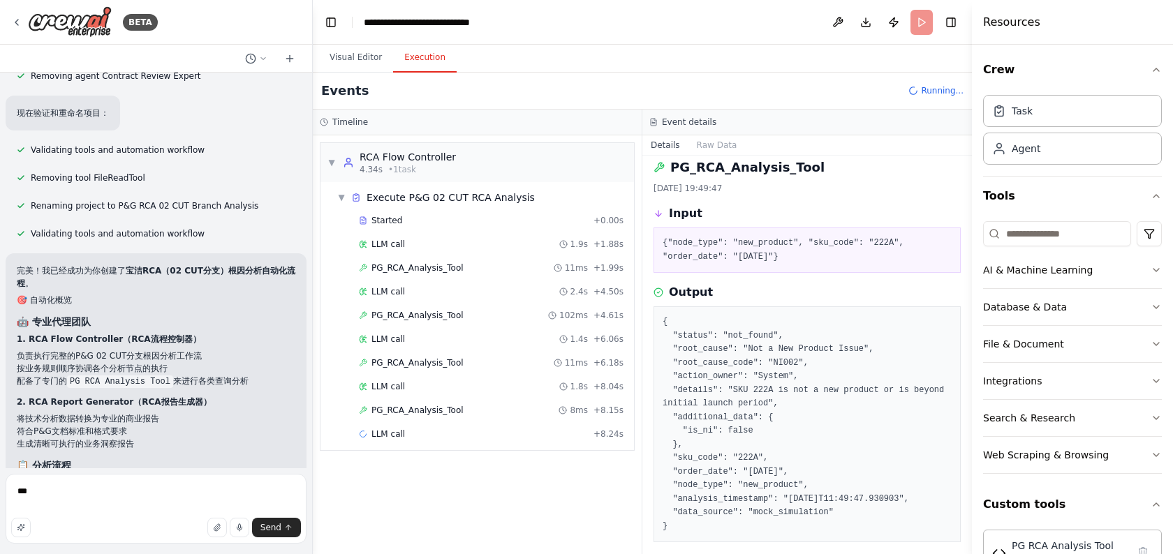
scroll to position [50, 0]
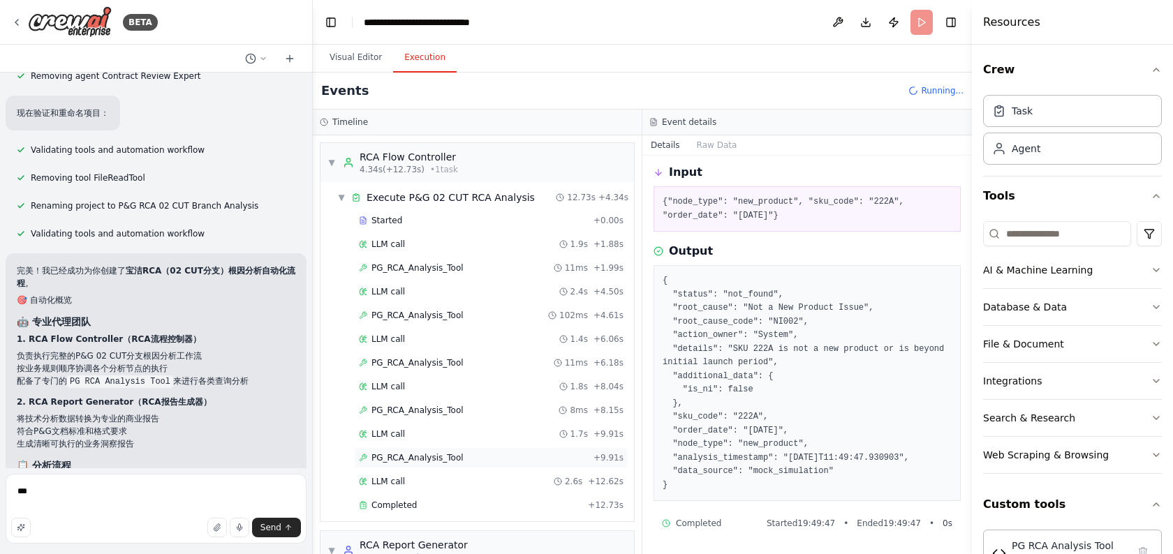
click at [447, 457] on span "PG_RCA_Analysis_Tool" at bounding box center [417, 457] width 92 height 11
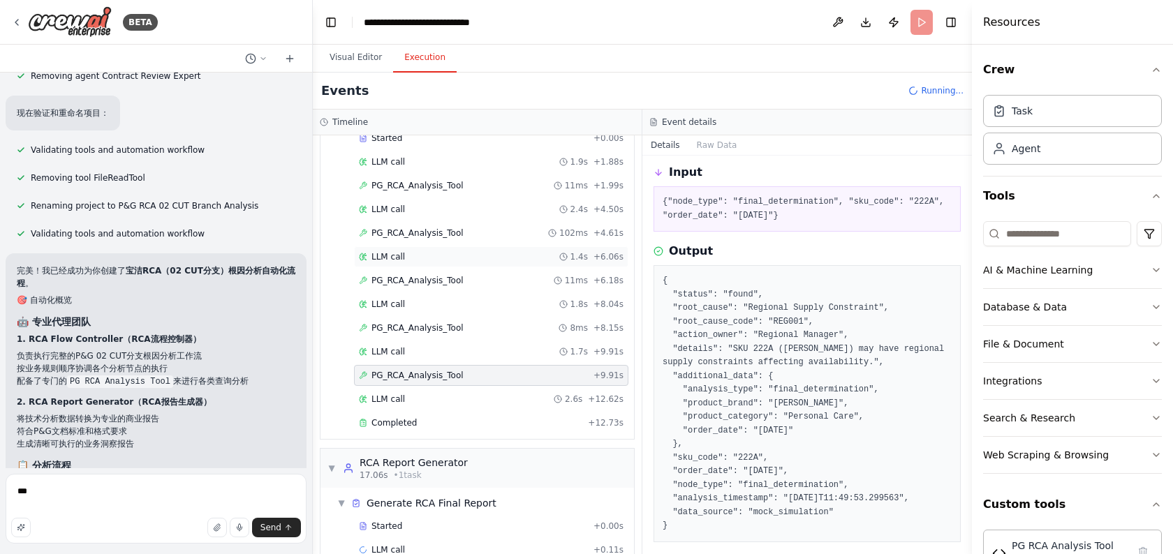
scroll to position [110, 0]
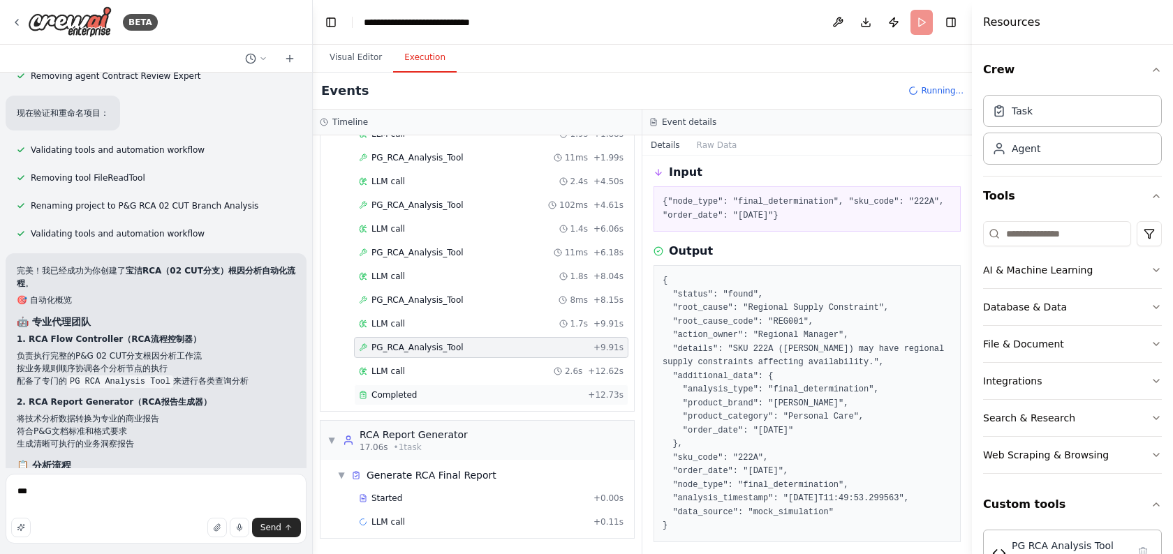
click at [408, 394] on span "Completed" at bounding box center [393, 394] width 45 height 11
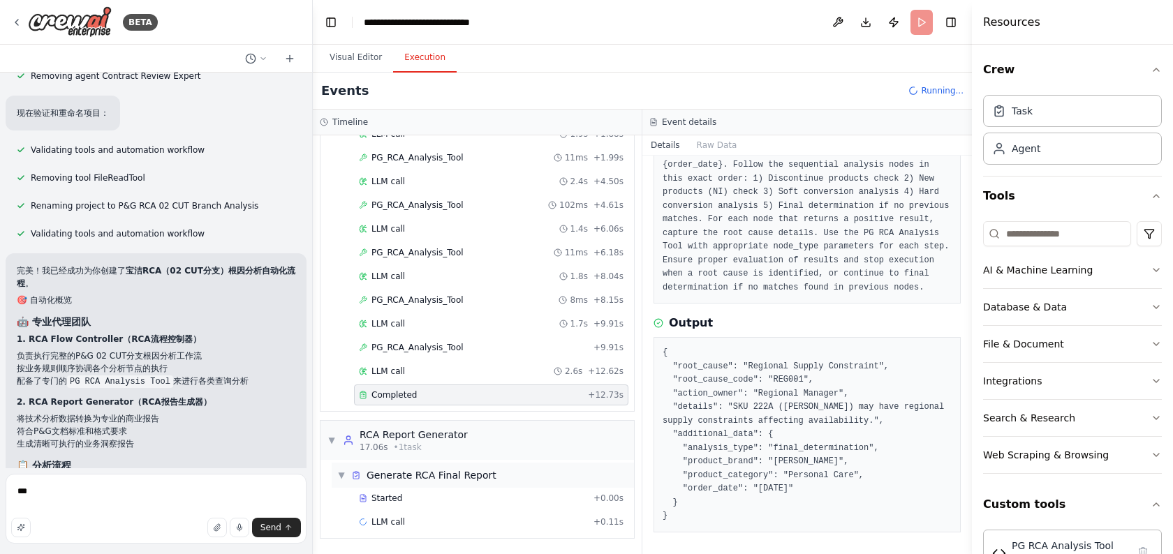
scroll to position [0, 0]
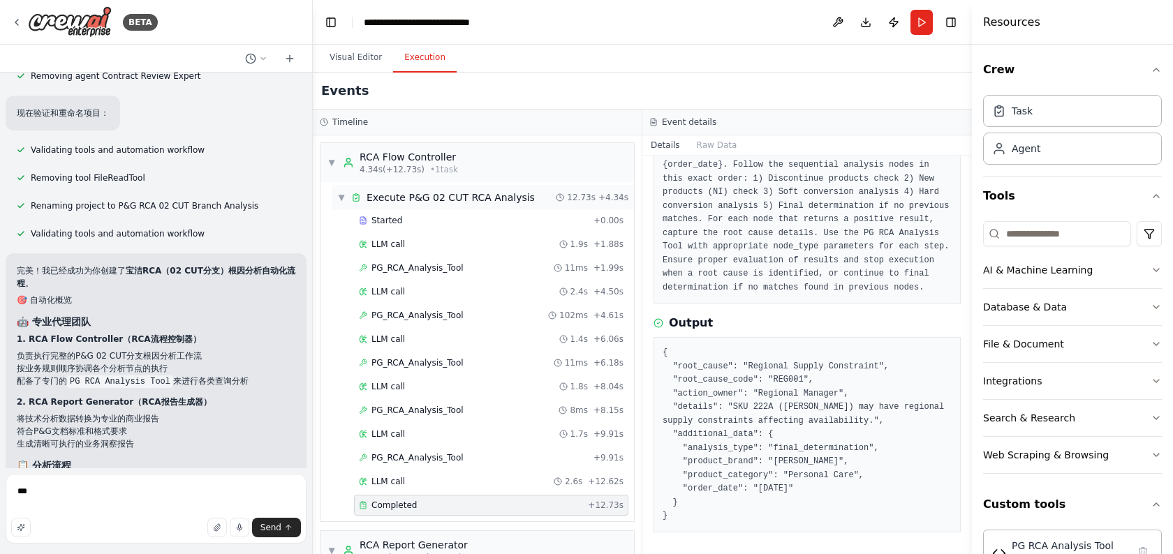
click at [341, 196] on span "▼" at bounding box center [341, 197] width 8 height 11
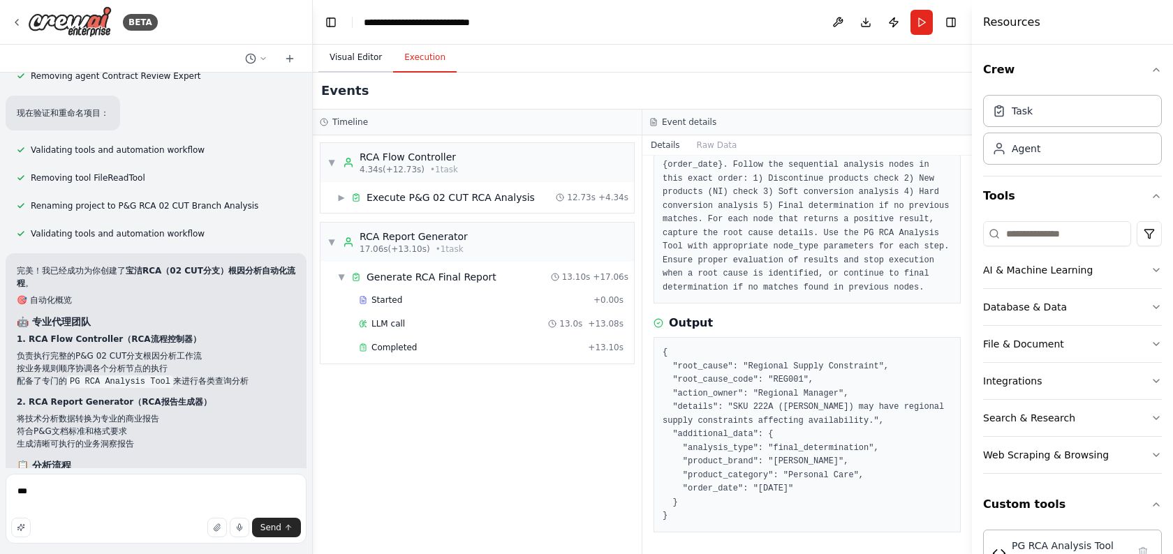
click at [352, 57] on button "Visual Editor" at bounding box center [355, 57] width 75 height 29
click at [424, 59] on button "Execution" at bounding box center [425, 57] width 64 height 29
click at [385, 295] on span "Started" at bounding box center [386, 300] width 31 height 11
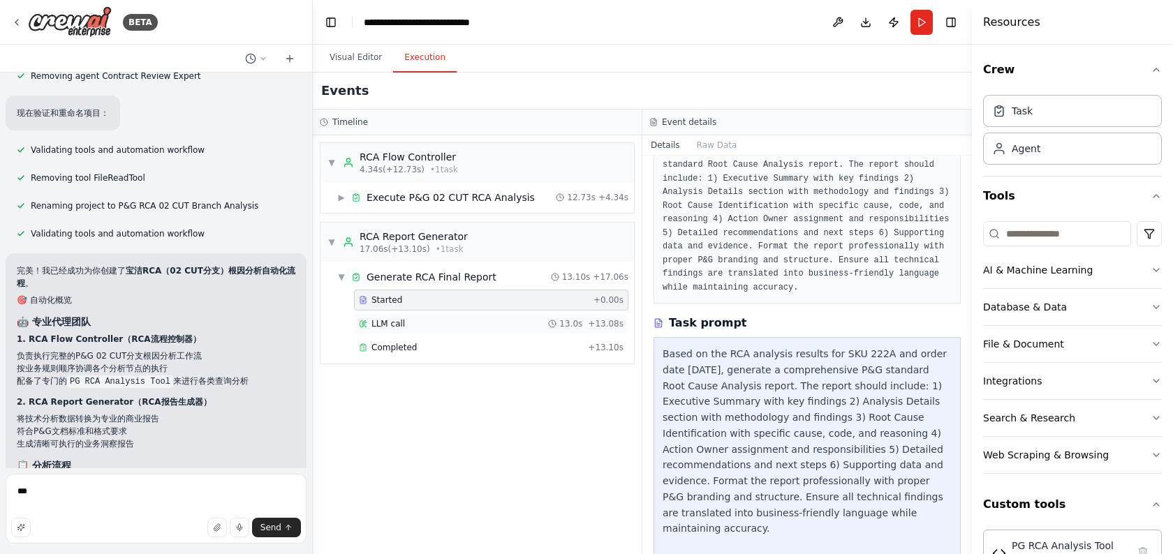
click at [412, 332] on div "LLM call 13.0s + 13.08s" at bounding box center [491, 323] width 274 height 21
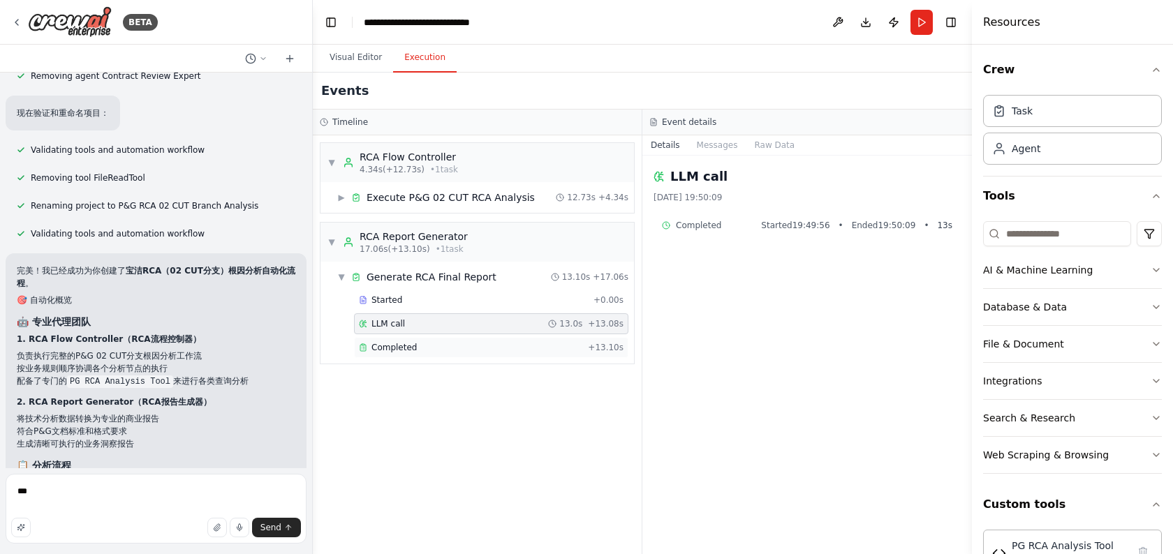
click at [412, 347] on span "Completed" at bounding box center [393, 347] width 45 height 11
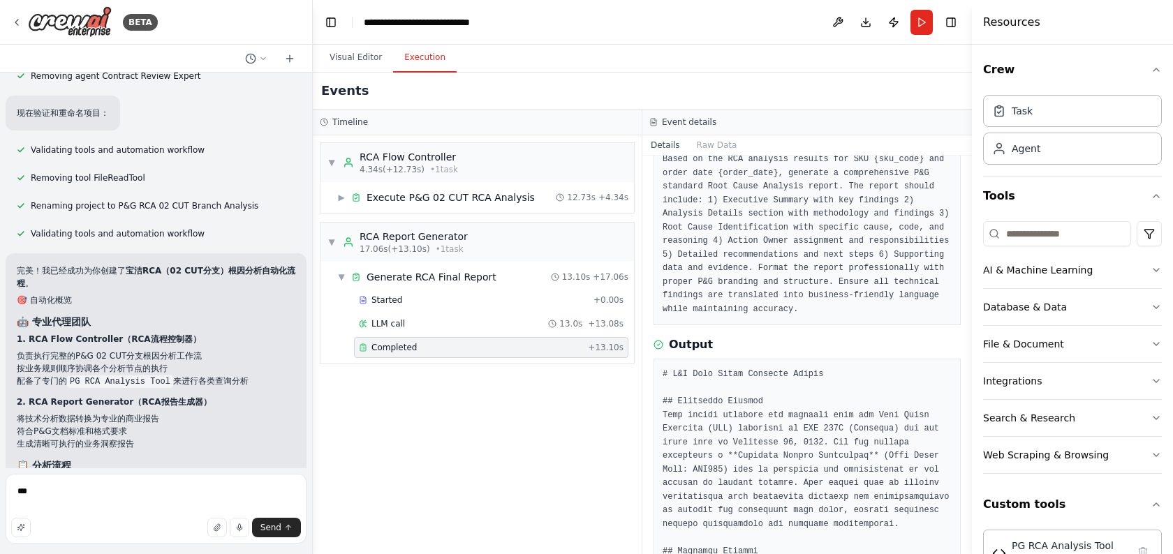
scroll to position [102, 0]
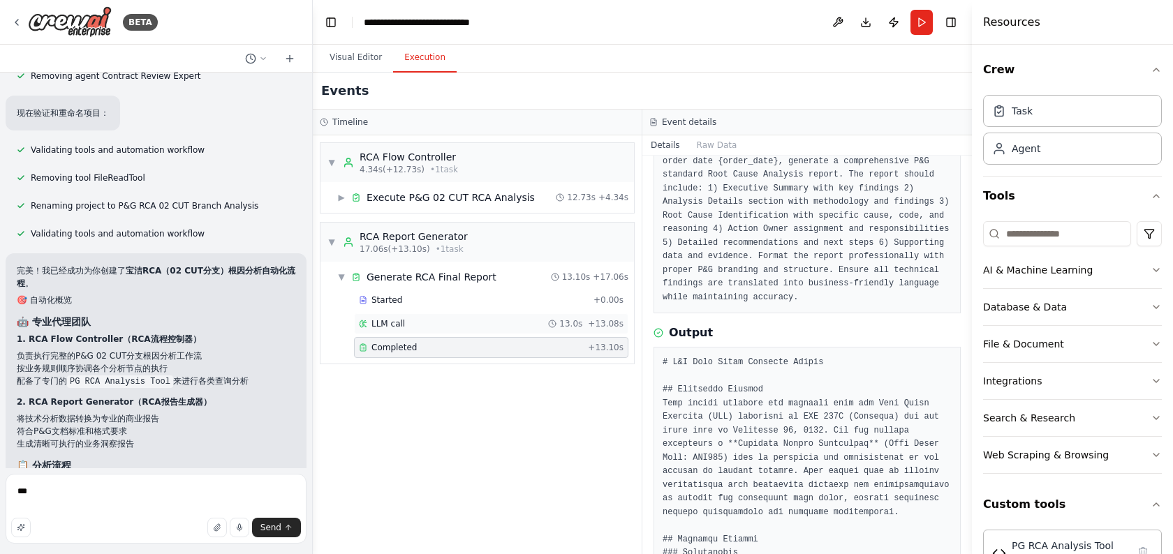
click at [512, 318] on div "LLM call 13.0s + 13.08s" at bounding box center [491, 323] width 265 height 11
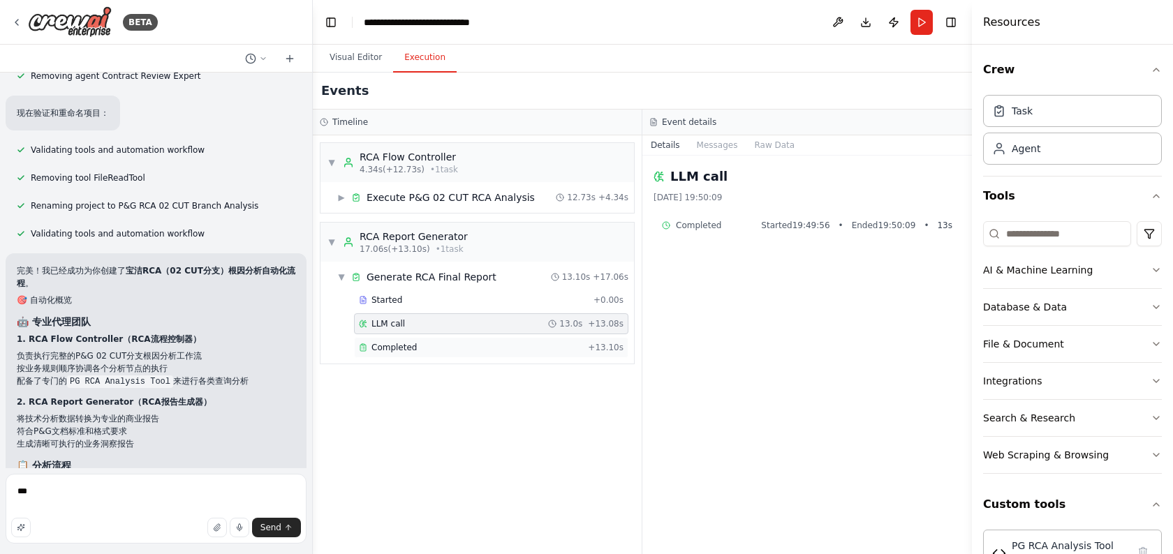
click at [486, 337] on div "Completed + 13.10s" at bounding box center [491, 347] width 274 height 21
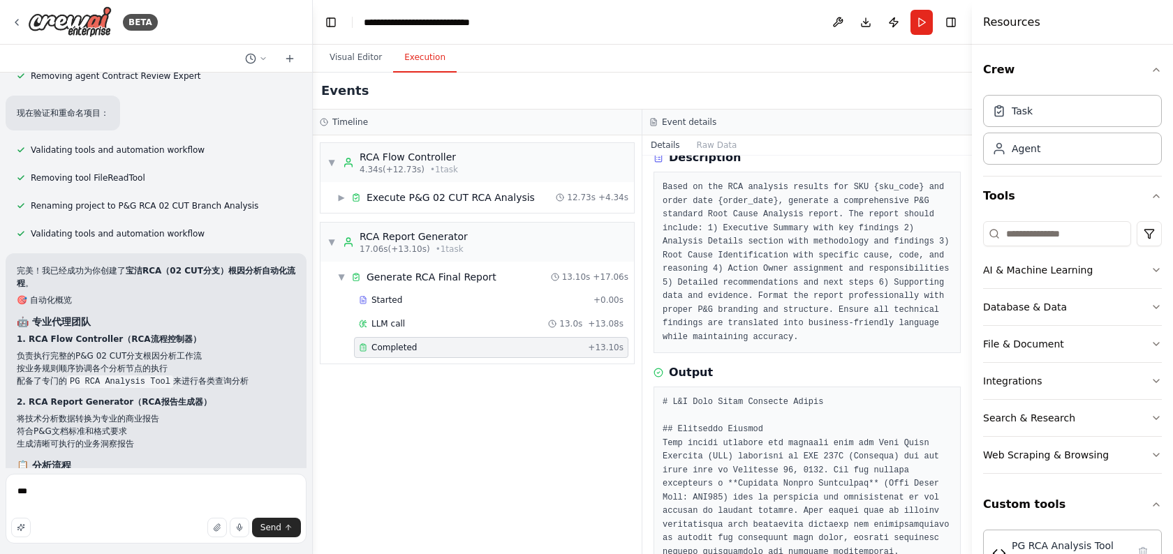
scroll to position [70, 0]
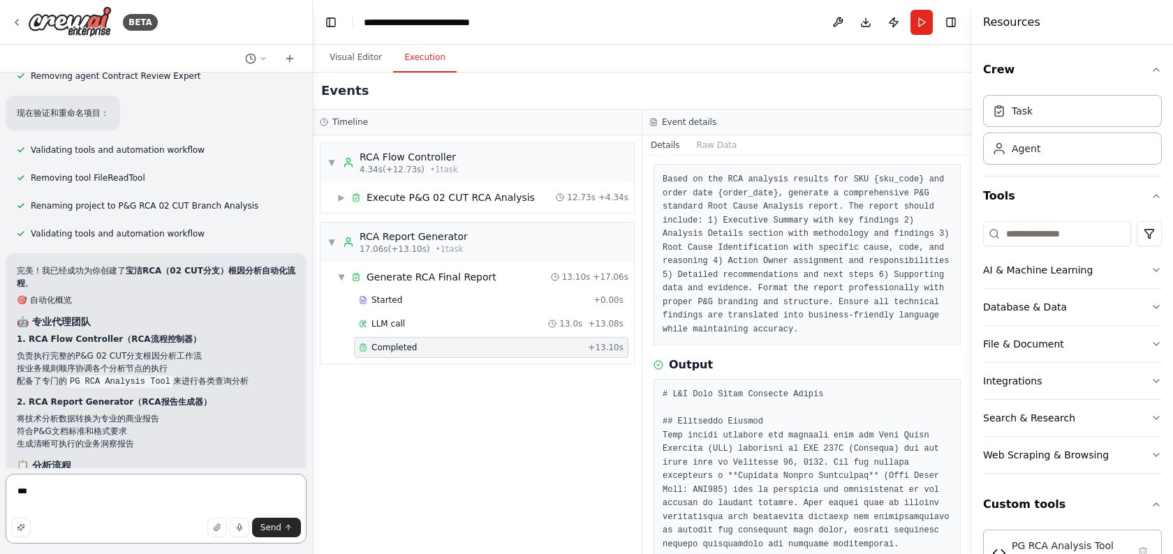
click at [125, 492] on textarea "***" at bounding box center [156, 509] width 301 height 70
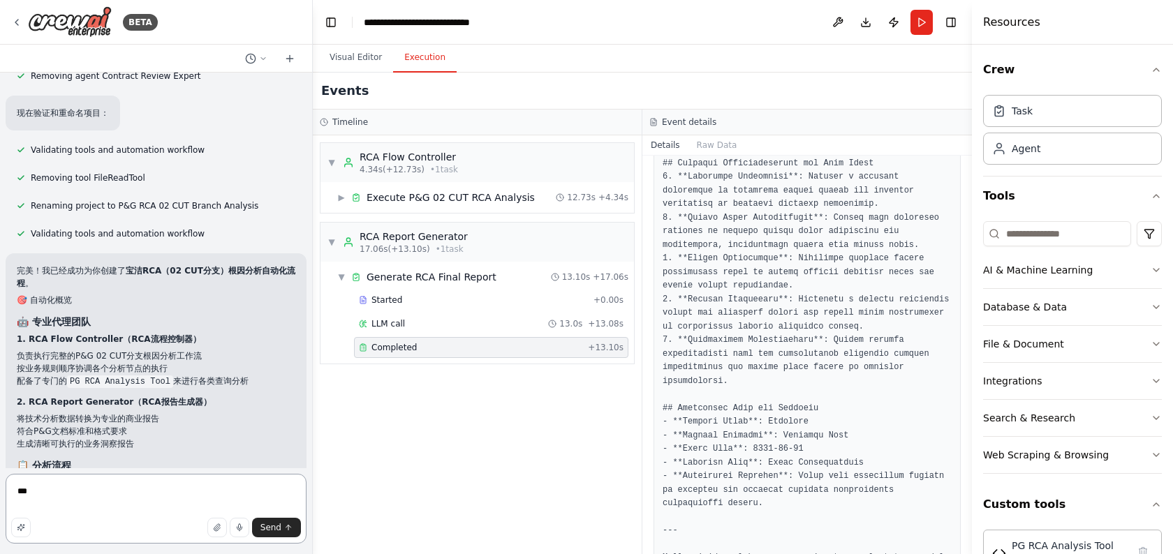
scroll to position [1200, 0]
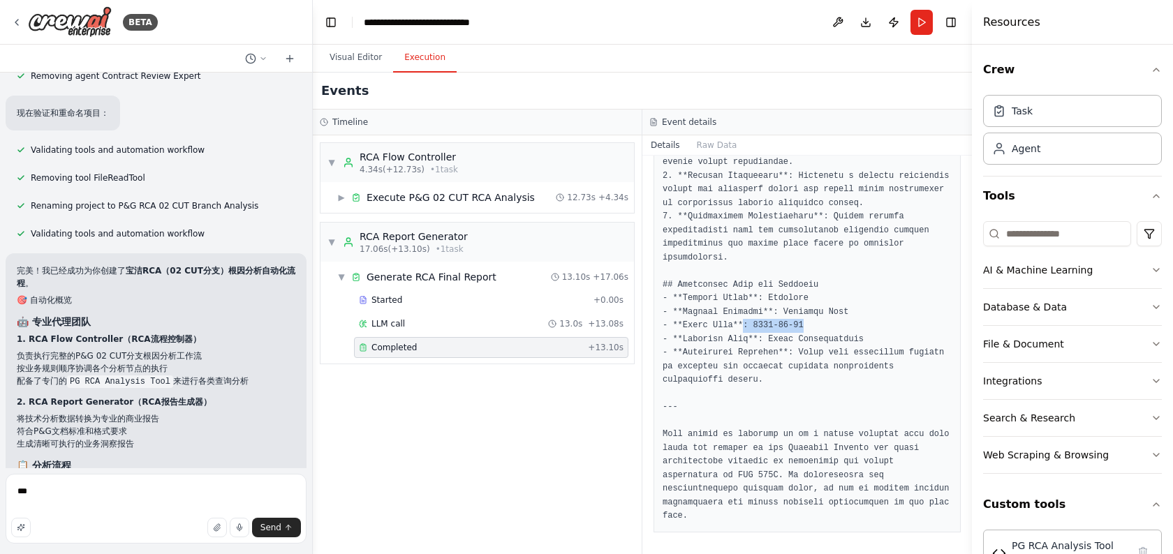
drag, startPoint x: 741, startPoint y: 329, endPoint x: 845, endPoint y: 329, distance: 104.0
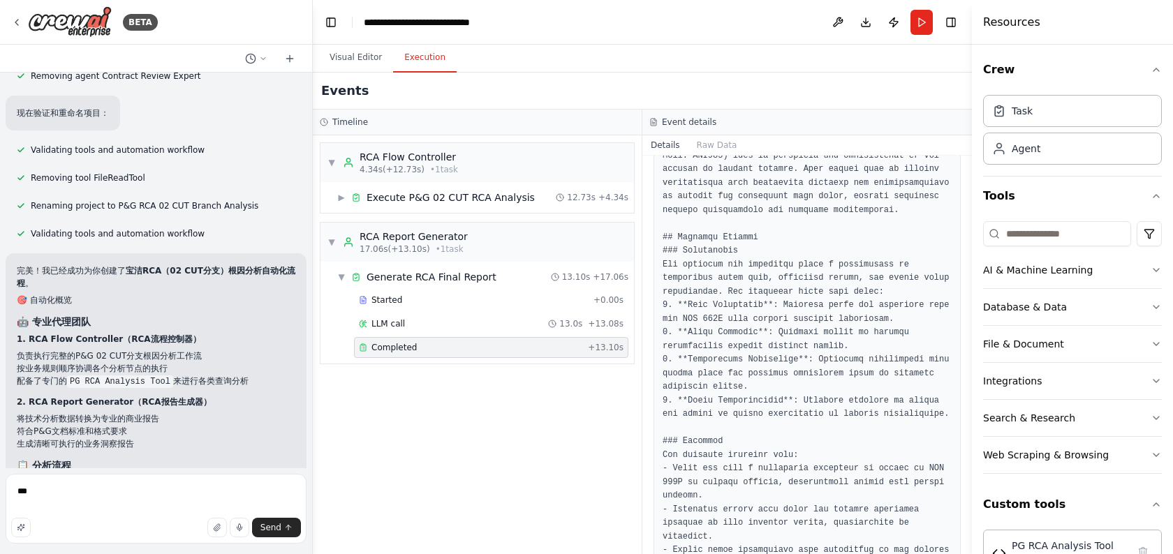
scroll to position [0, 0]
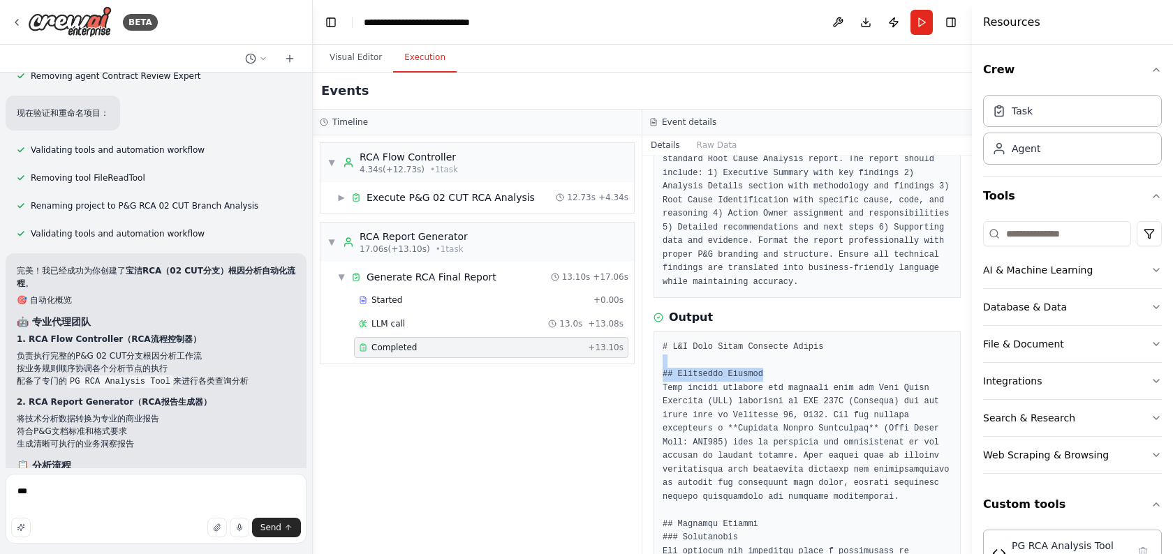
scroll to position [119, 0]
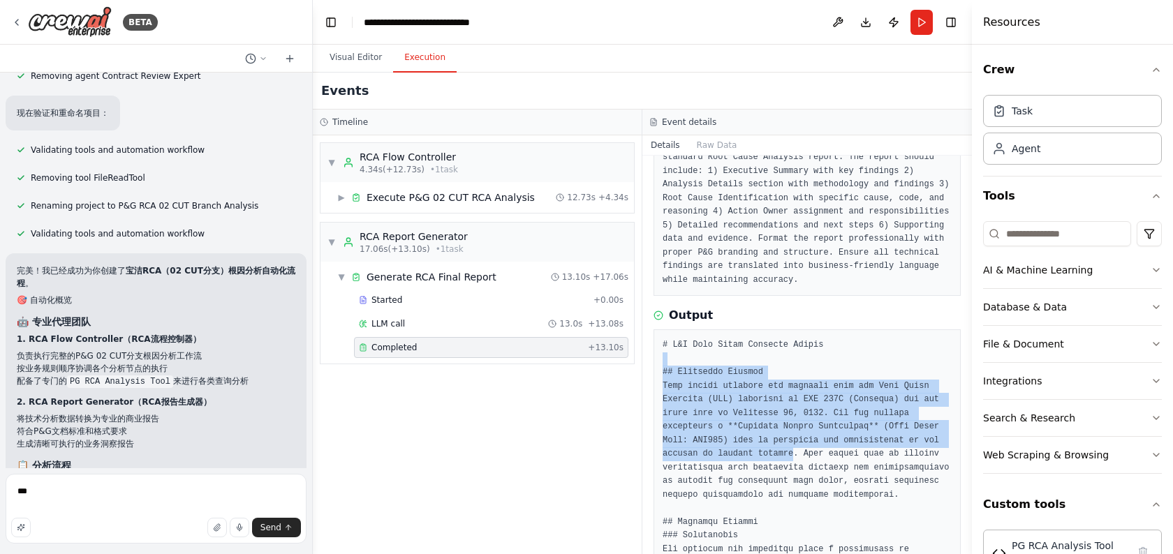
drag, startPoint x: 764, startPoint y: 361, endPoint x: 798, endPoint y: 460, distance: 104.8
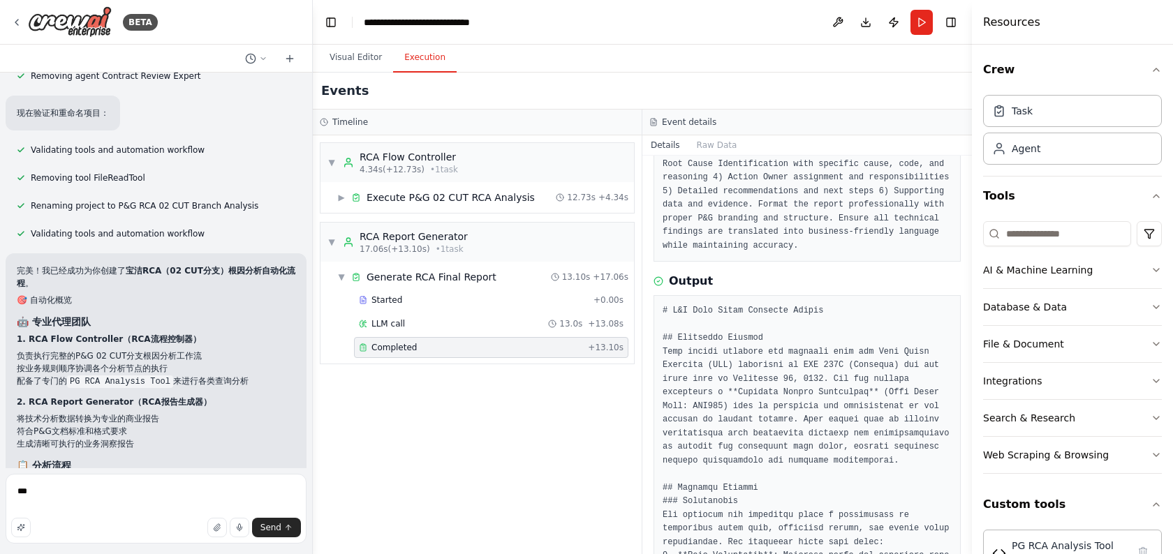
scroll to position [152, 0]
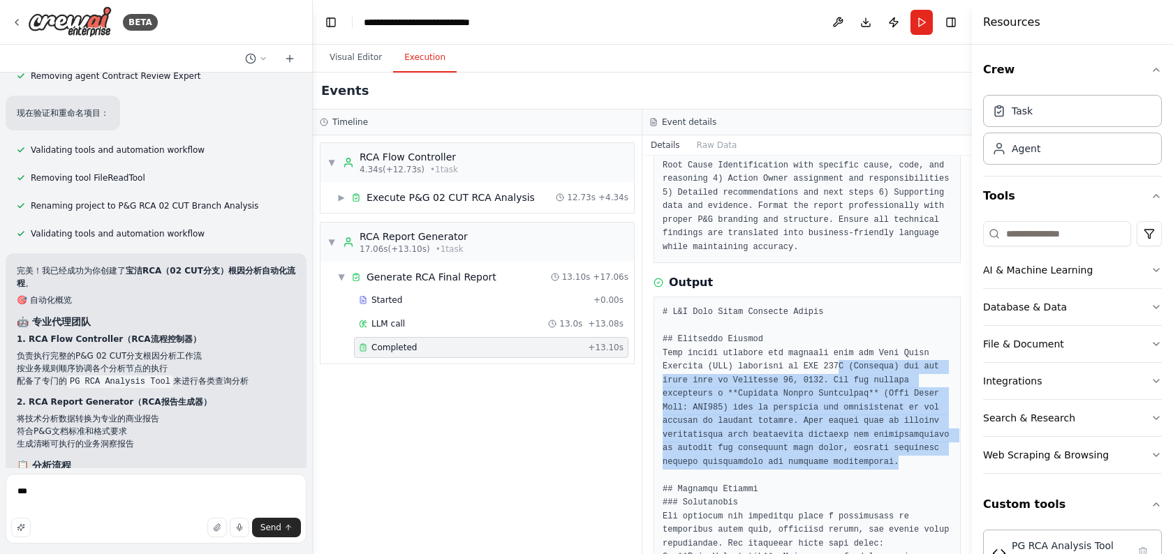
drag, startPoint x: 907, startPoint y: 466, endPoint x: 815, endPoint y: 331, distance: 163.2
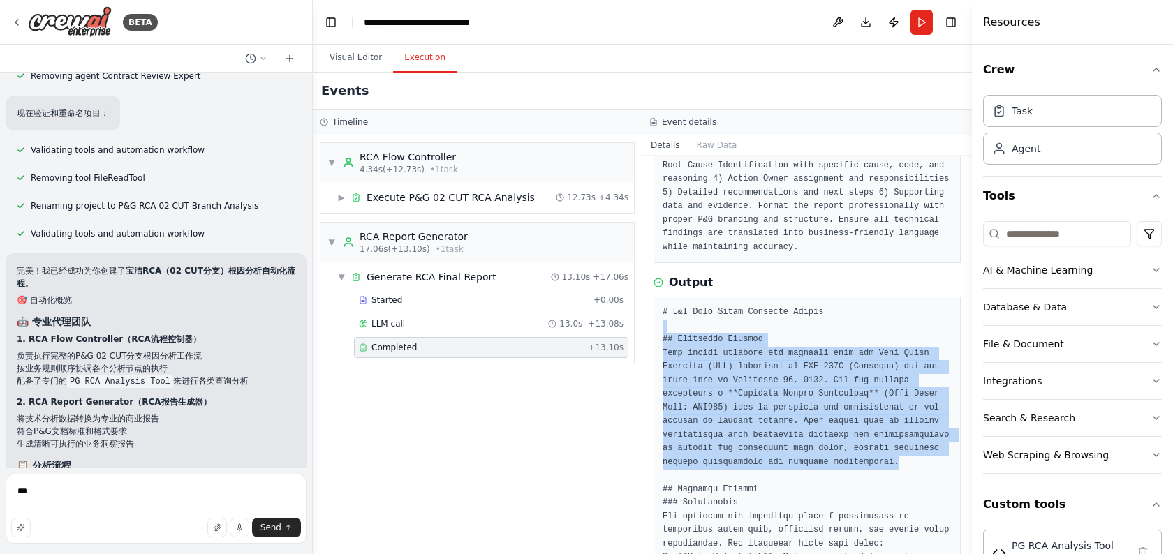
drag, startPoint x: 761, startPoint y: 323, endPoint x: 782, endPoint y: 466, distance: 144.0
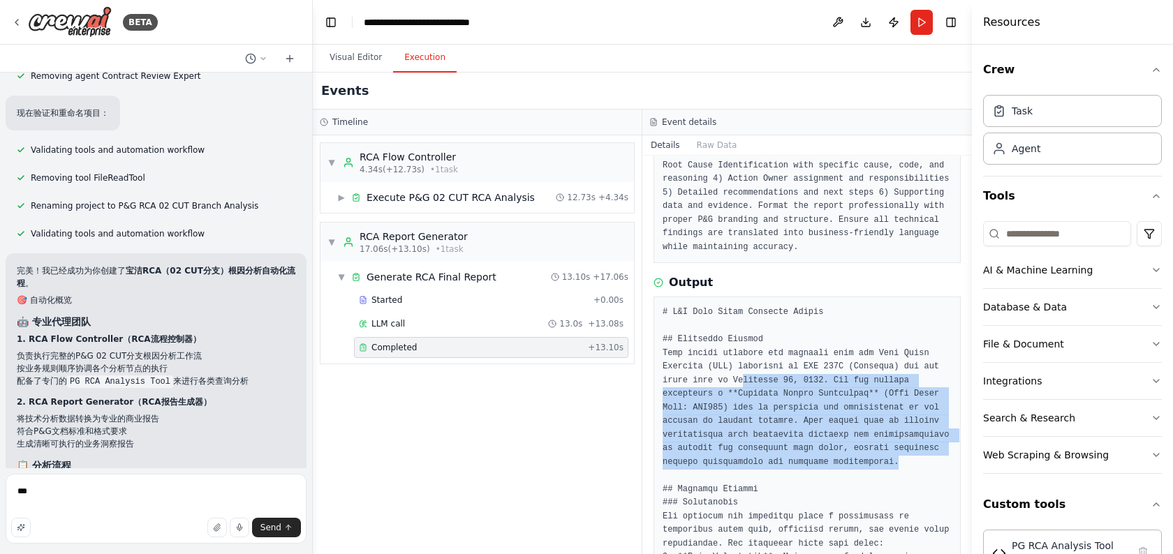
drag, startPoint x: 900, startPoint y: 465, endPoint x: 738, endPoint y: 370, distance: 187.7
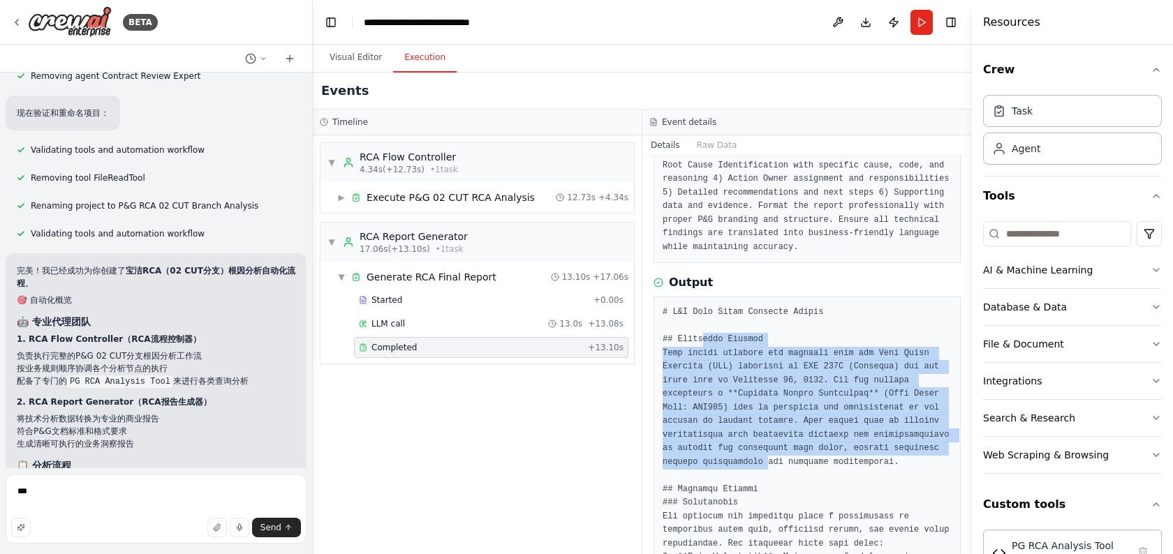
drag, startPoint x: 701, startPoint y: 335, endPoint x: 771, endPoint y: 464, distance: 146.4
drag, startPoint x: 782, startPoint y: 468, endPoint x: 752, endPoint y: 352, distance: 118.8
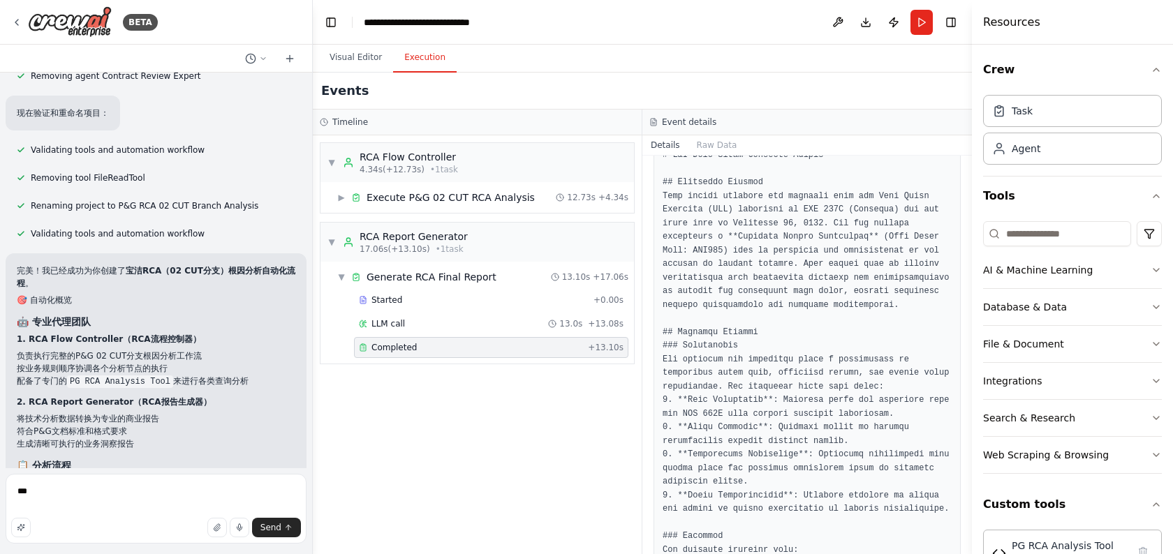
scroll to position [332, 0]
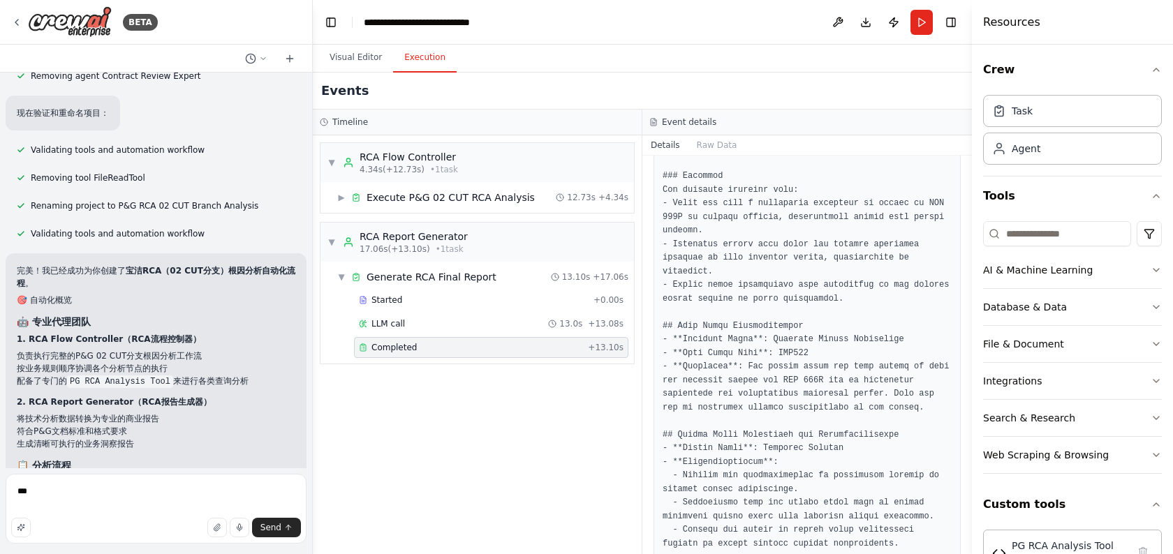
scroll to position [753, 0]
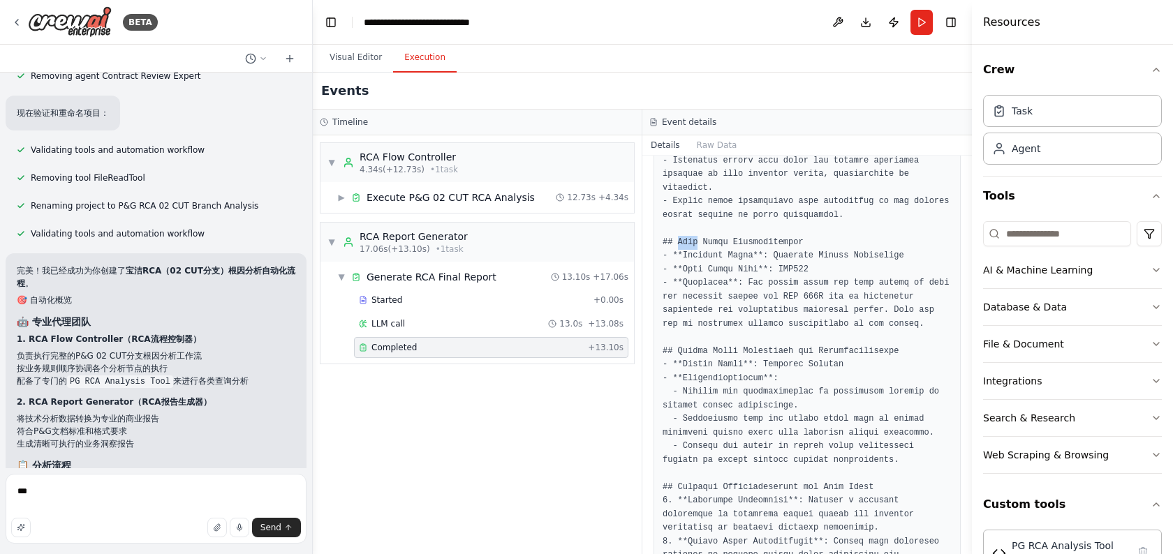
drag, startPoint x: 676, startPoint y: 246, endPoint x: 702, endPoint y: 246, distance: 25.8
click at [701, 246] on pre at bounding box center [806, 338] width 289 height 1266
drag, startPoint x: 671, startPoint y: 261, endPoint x: 734, endPoint y: 282, distance: 65.6
click at [734, 282] on pre at bounding box center [806, 338] width 289 height 1266
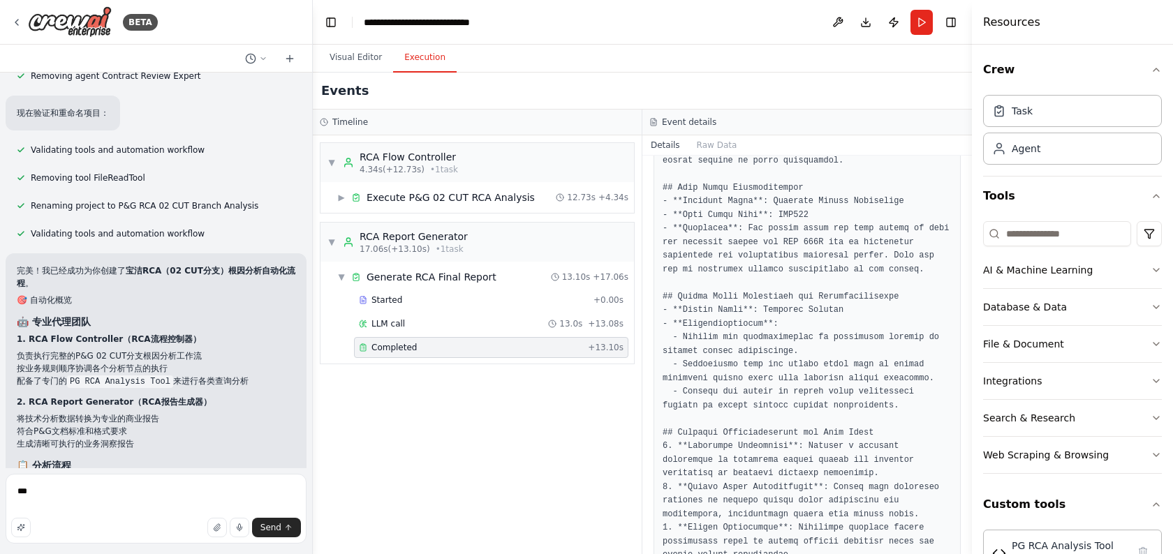
drag, startPoint x: 719, startPoint y: 269, endPoint x: 720, endPoint y: 293, distance: 23.7
click at [720, 293] on pre at bounding box center [806, 283] width 289 height 1266
click at [720, 302] on pre at bounding box center [806, 283] width 289 height 1266
click at [708, 293] on pre at bounding box center [806, 283] width 289 height 1266
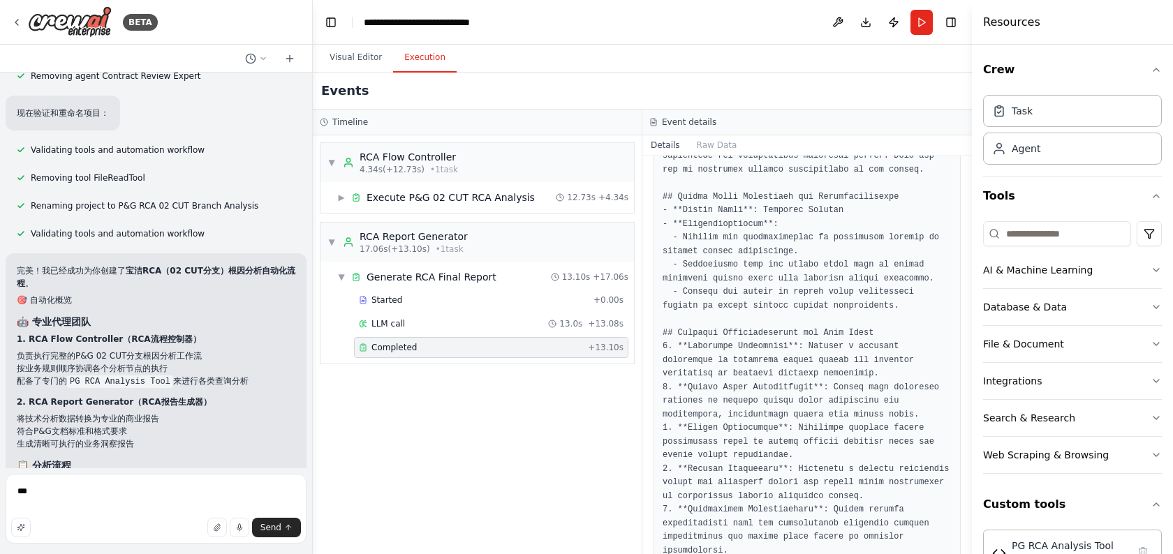
scroll to position [912, 0]
click at [698, 308] on pre at bounding box center [806, 179] width 289 height 1266
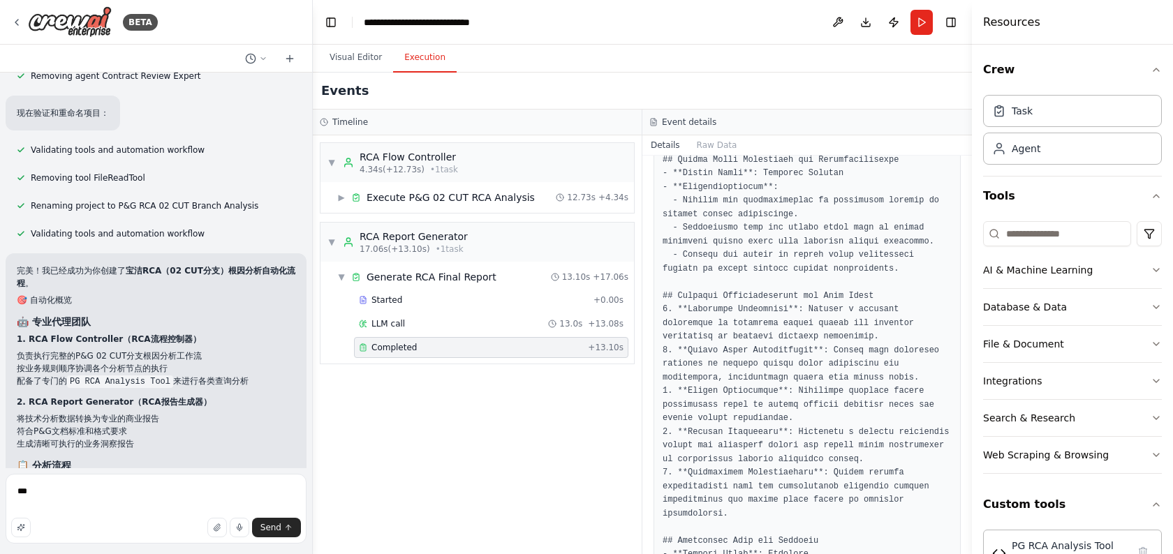
scroll to position [949, 0]
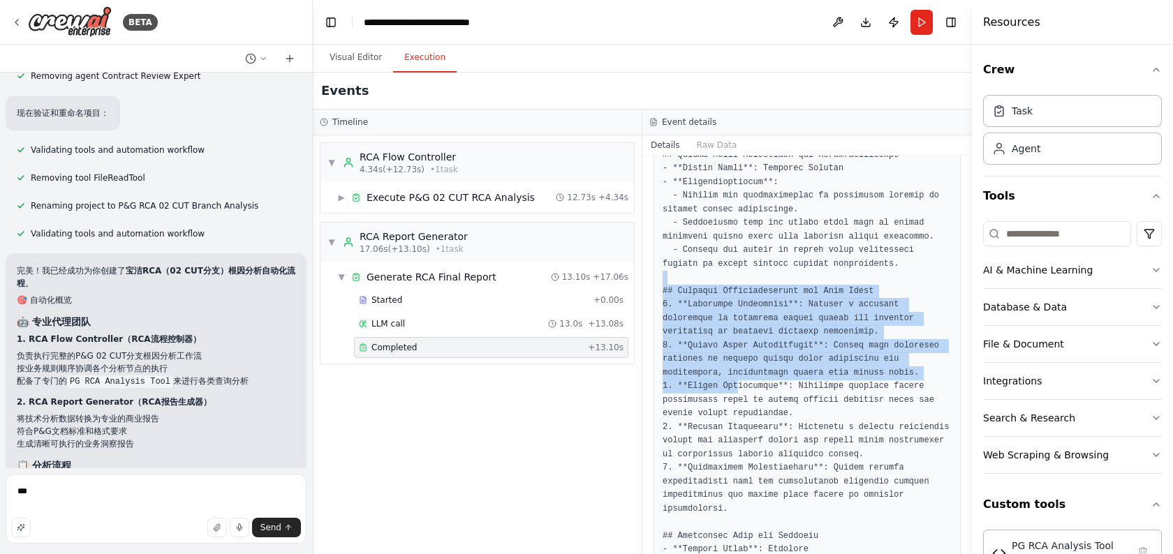
drag, startPoint x: 685, startPoint y: 272, endPoint x: 738, endPoint y: 387, distance: 127.1
click at [738, 386] on pre at bounding box center [806, 142] width 289 height 1266
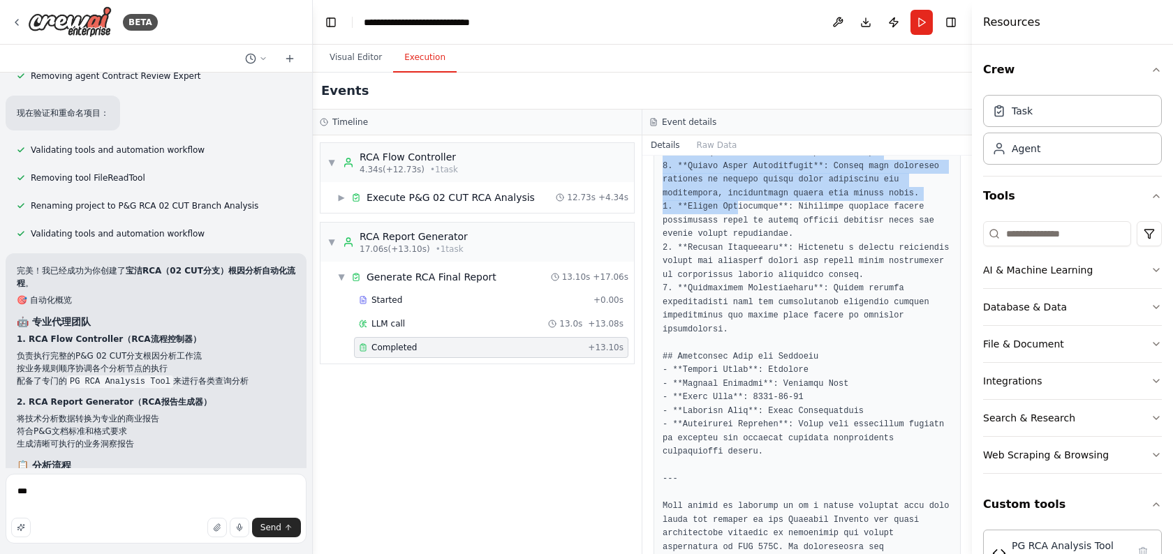
scroll to position [1129, 0]
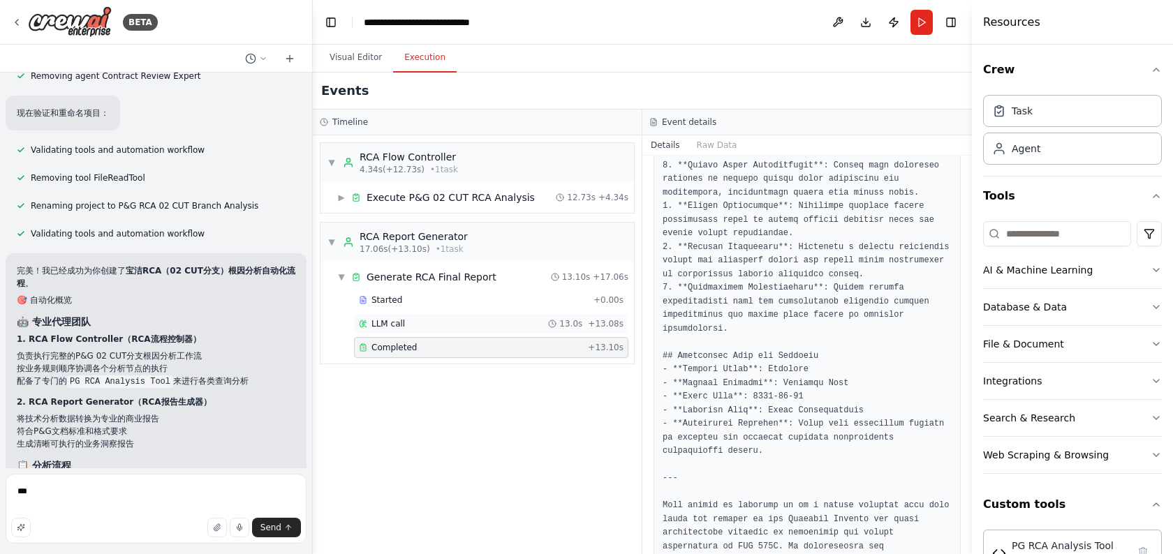
click at [401, 324] on span "LLM call" at bounding box center [388, 323] width 34 height 11
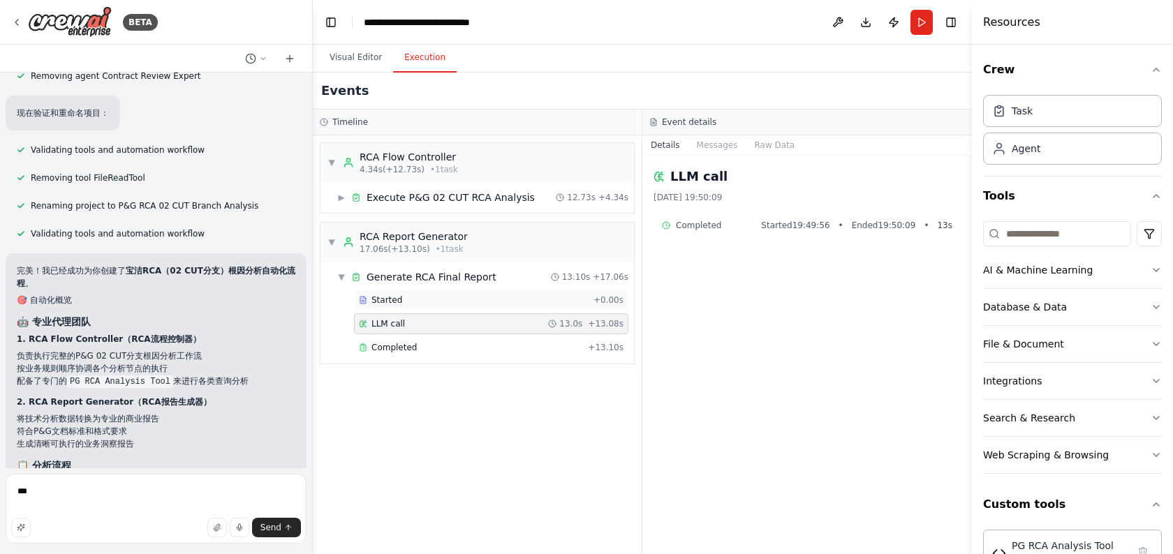
click at [395, 303] on span "Started" at bounding box center [386, 300] width 31 height 11
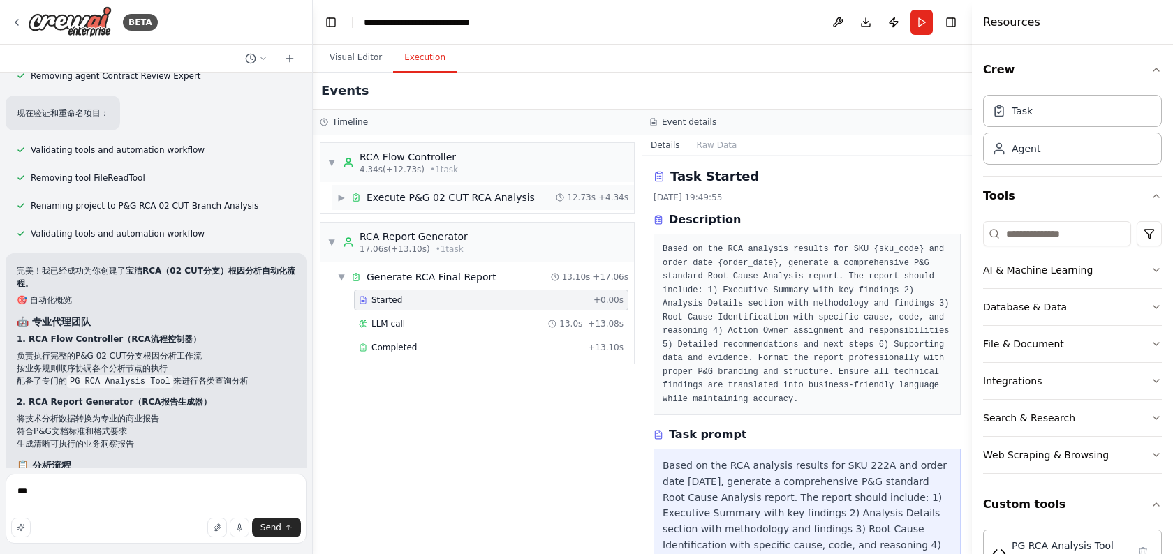
click at [399, 191] on span "Execute P&G 02 CUT RCA Analysis" at bounding box center [450, 198] width 168 height 14
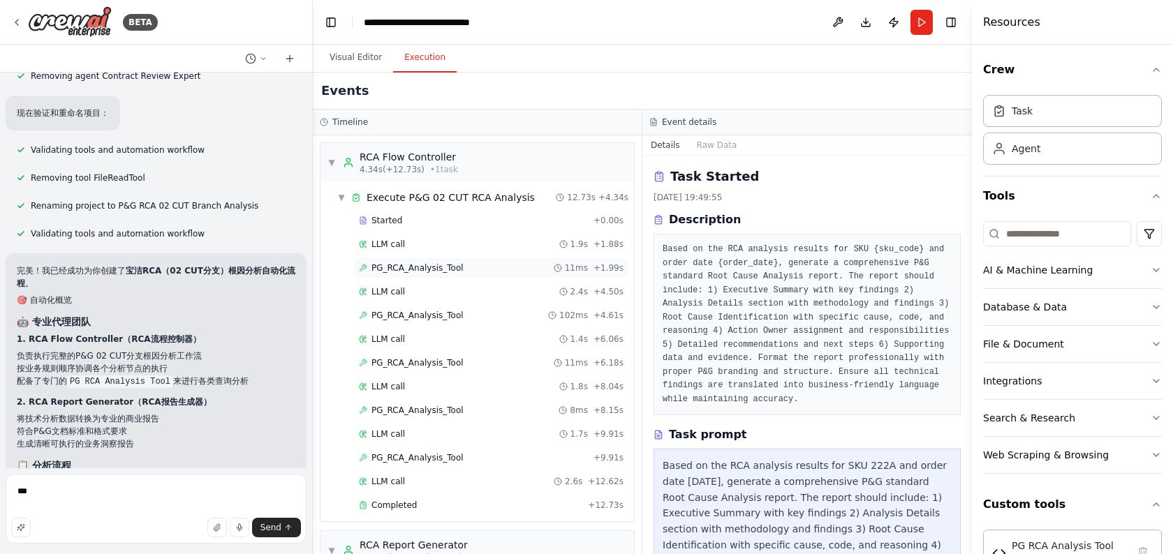
click at [420, 276] on div "PG_RCA_Analysis_Tool 11ms + 1.99s" at bounding box center [491, 268] width 274 height 21
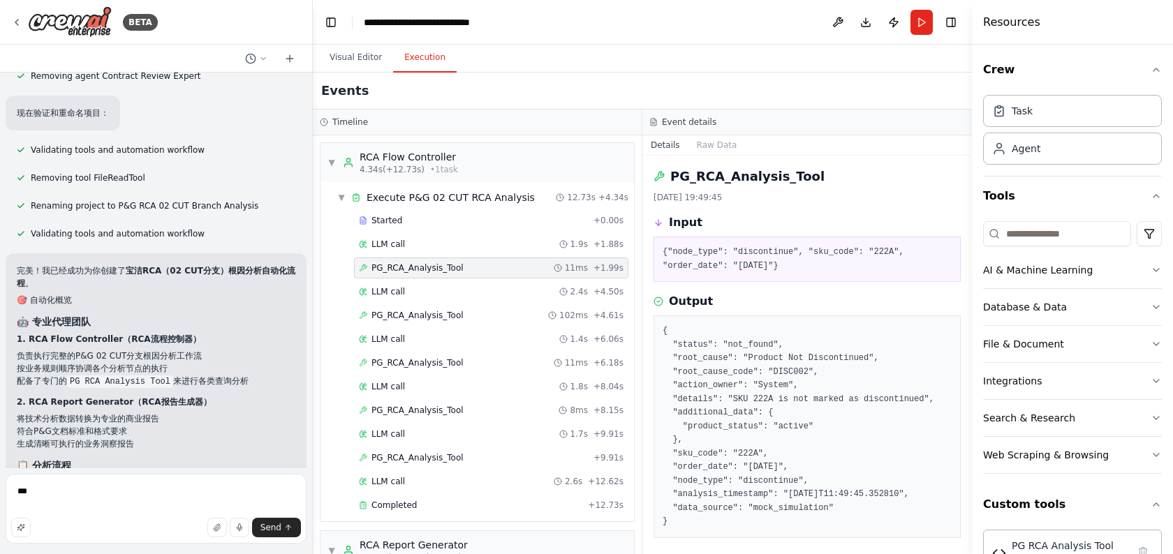
click at [731, 256] on pre "{"node_type": "discontinue", "sku_code": "222A", "order_date": "2025-09-28"}" at bounding box center [806, 259] width 289 height 27
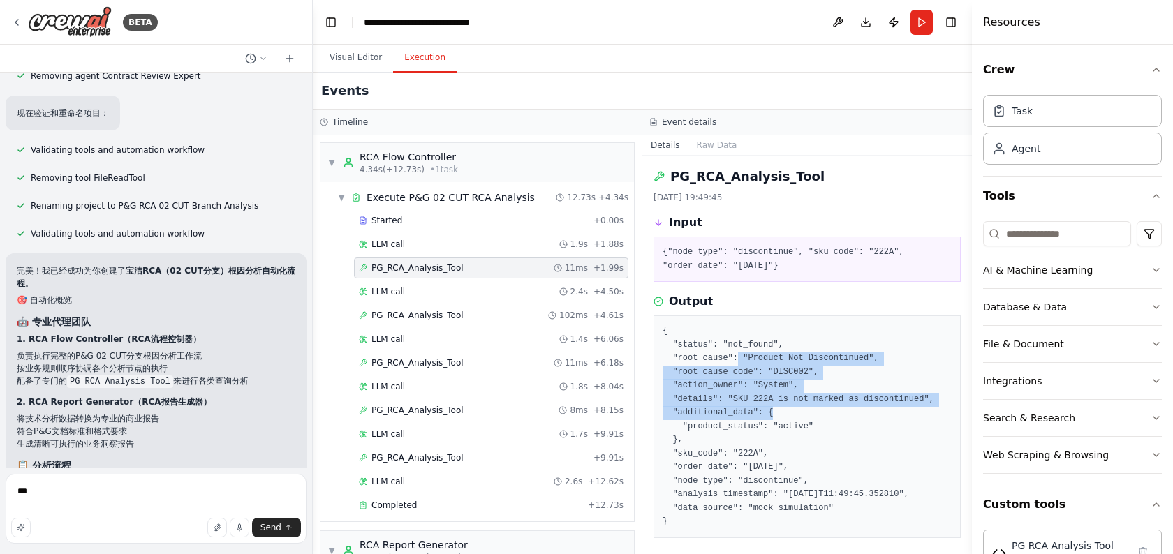
drag, startPoint x: 738, startPoint y: 354, endPoint x: 824, endPoint y: 414, distance: 104.8
click at [824, 414] on pre "{ "status": "not_found", "root_cause": "Product Not Discontinued", "root_cause_…" at bounding box center [806, 427] width 289 height 204
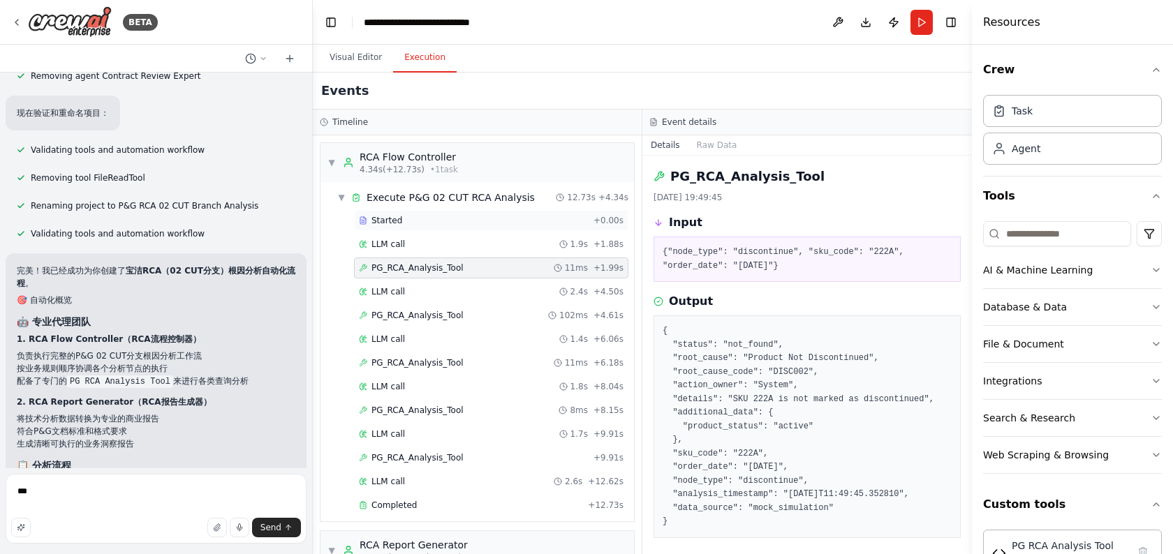
click at [429, 224] on div "Started" at bounding box center [473, 220] width 229 height 11
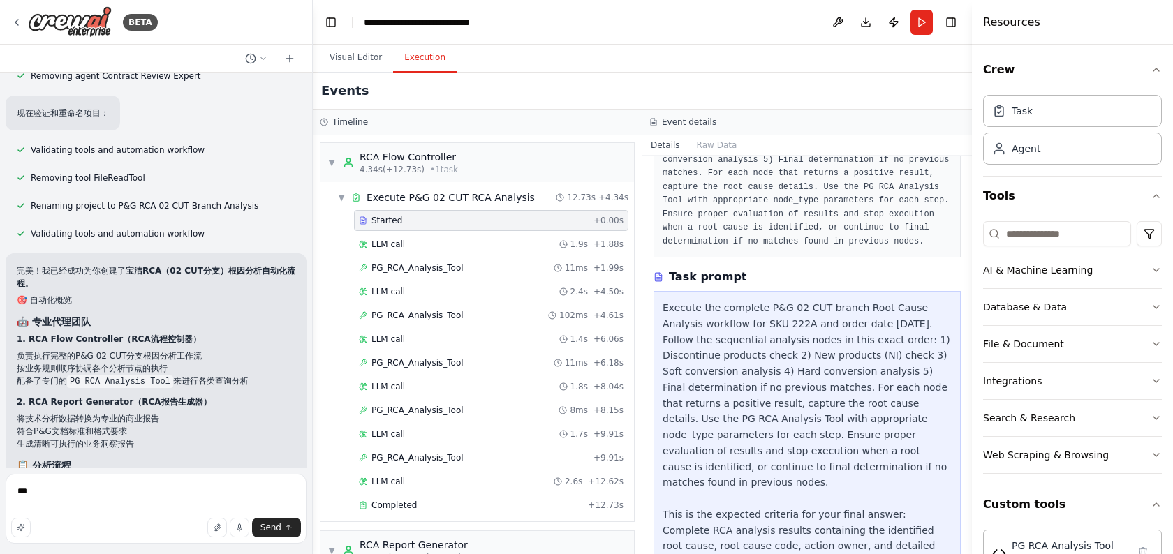
scroll to position [172, 0]
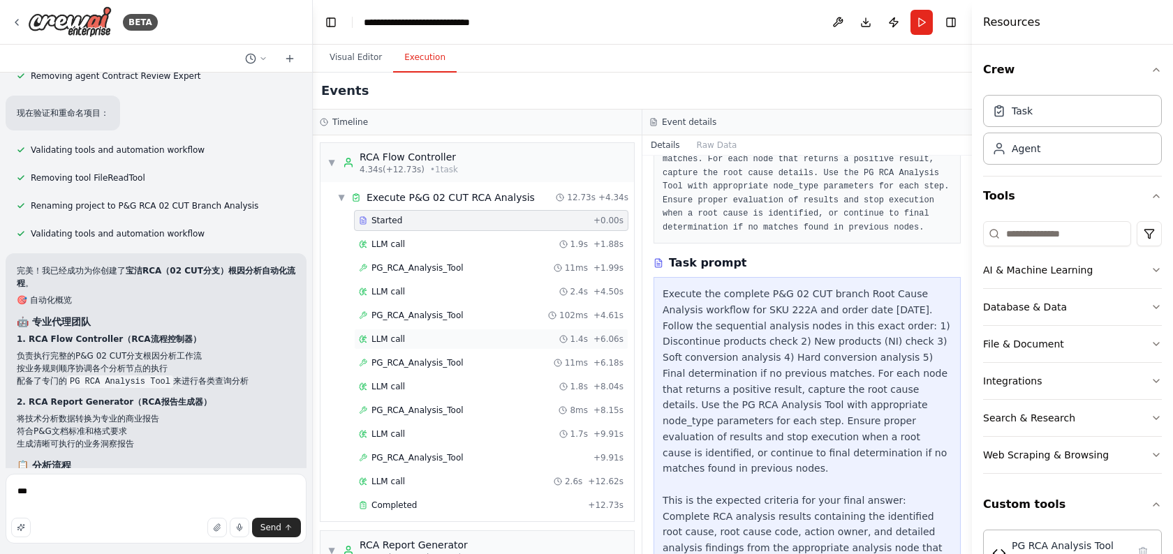
click at [442, 339] on div "LLM call 1.4s + 6.06s" at bounding box center [491, 339] width 265 height 11
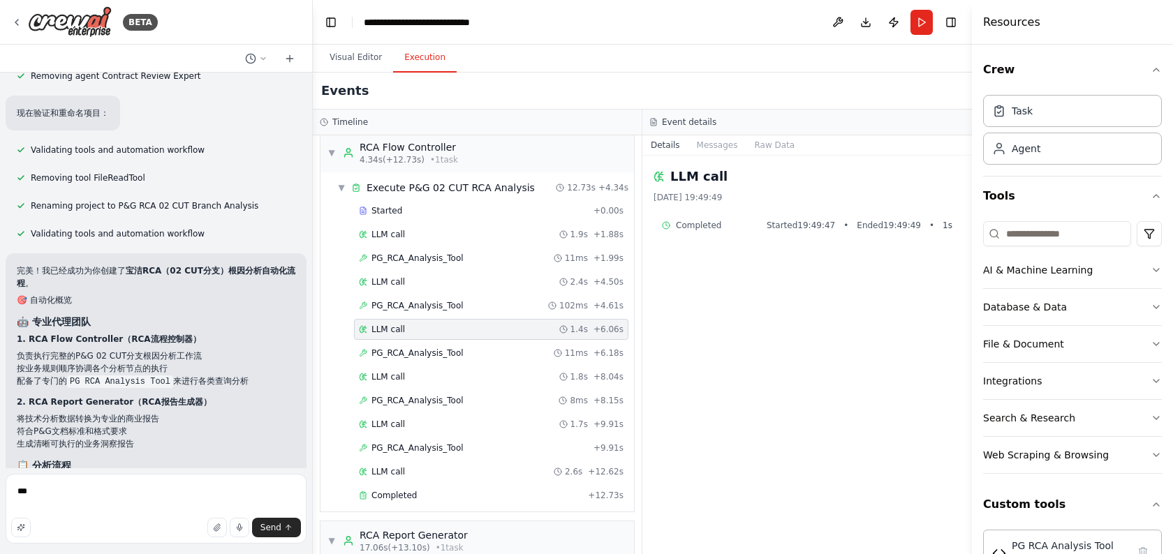
scroll to position [11, 0]
click at [438, 348] on span "PG_RCA_Analysis_Tool" at bounding box center [417, 351] width 92 height 11
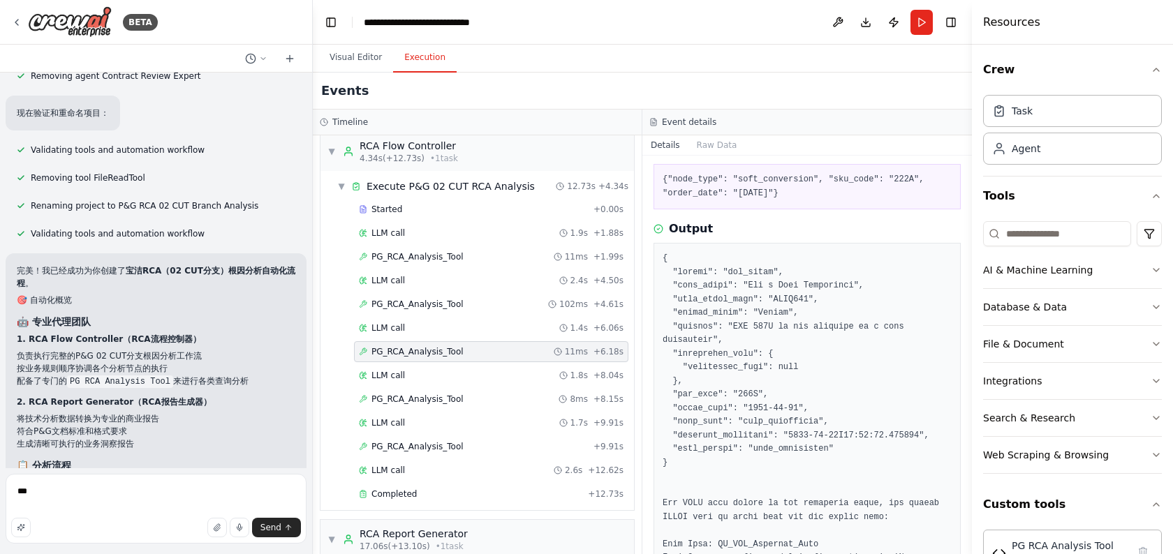
scroll to position [82, 0]
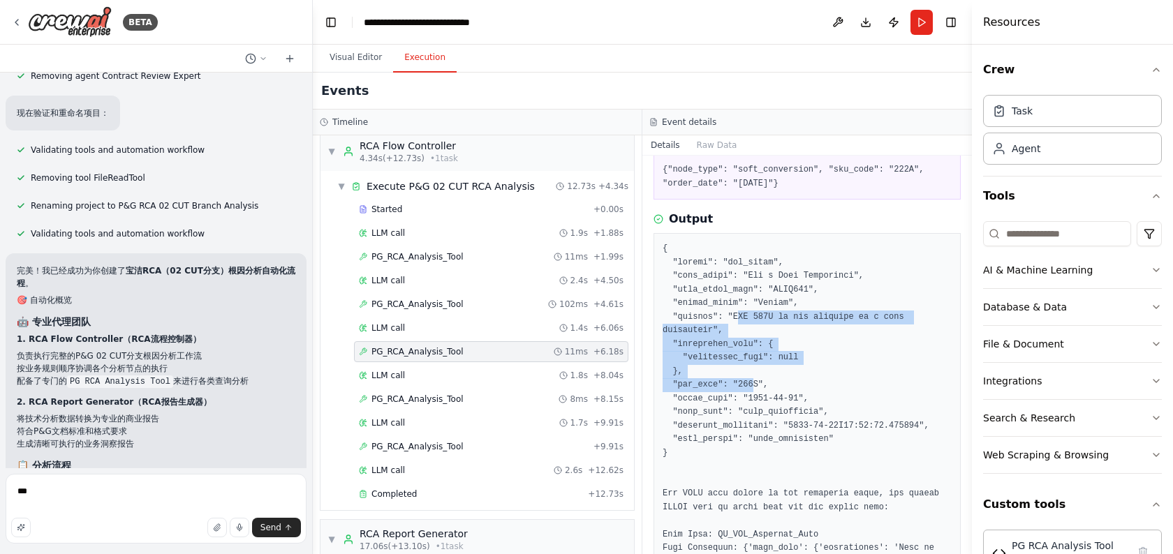
drag, startPoint x: 739, startPoint y: 315, endPoint x: 753, endPoint y: 390, distance: 76.7
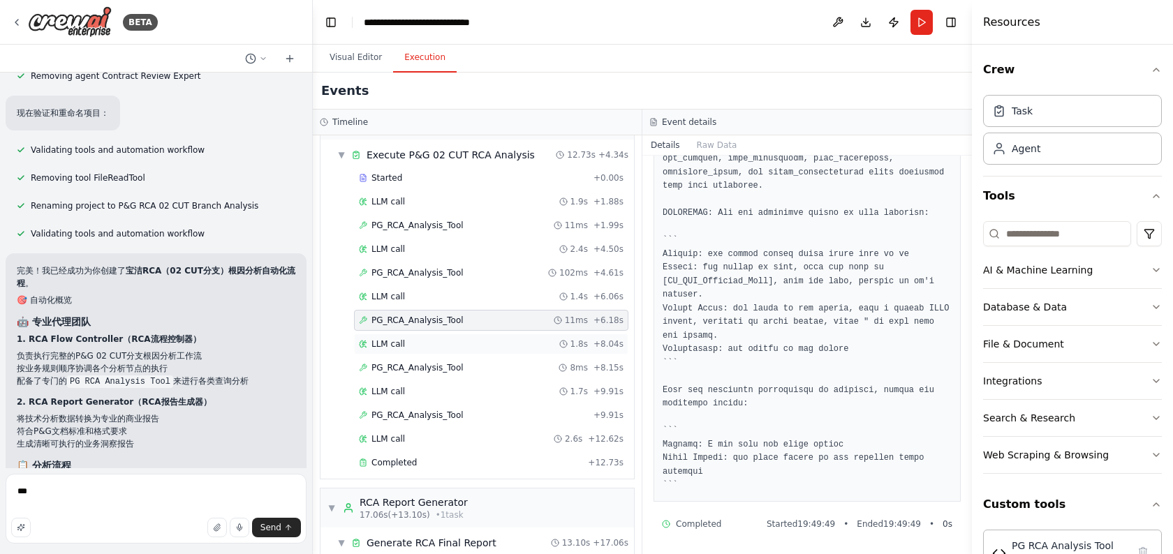
scroll to position [47, 0]
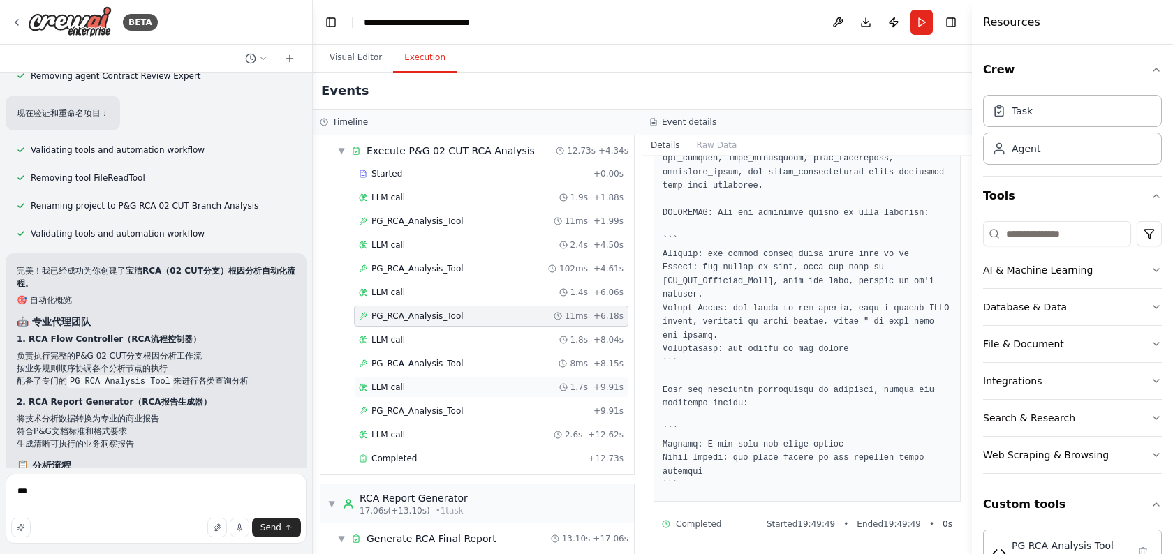
click at [406, 389] on div "LLM call 1.7s + 9.91s" at bounding box center [491, 387] width 265 height 11
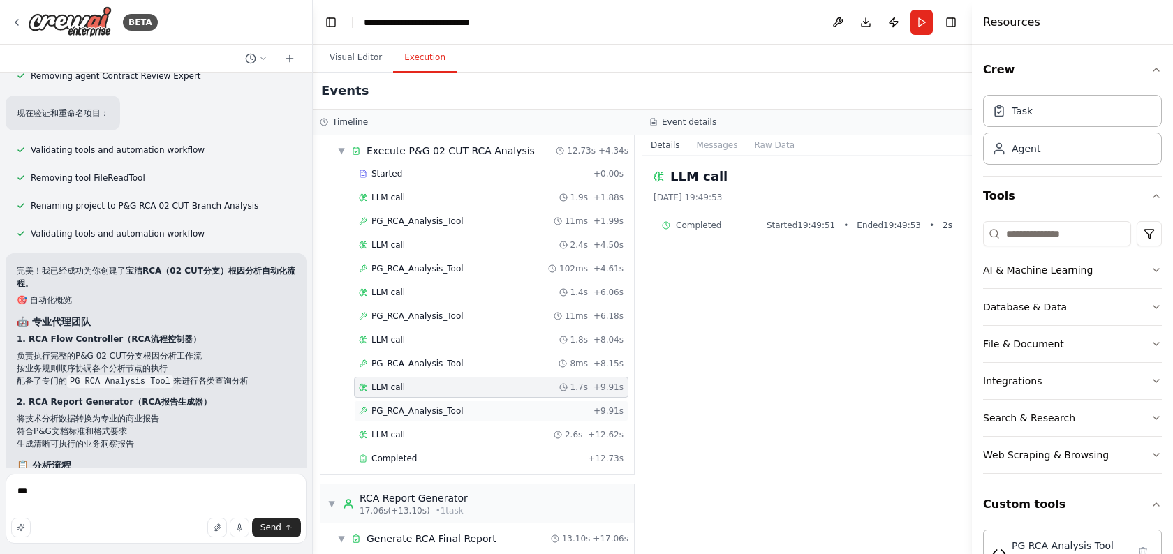
click at [417, 409] on span "PG_RCA_Analysis_Tool" at bounding box center [417, 411] width 92 height 11
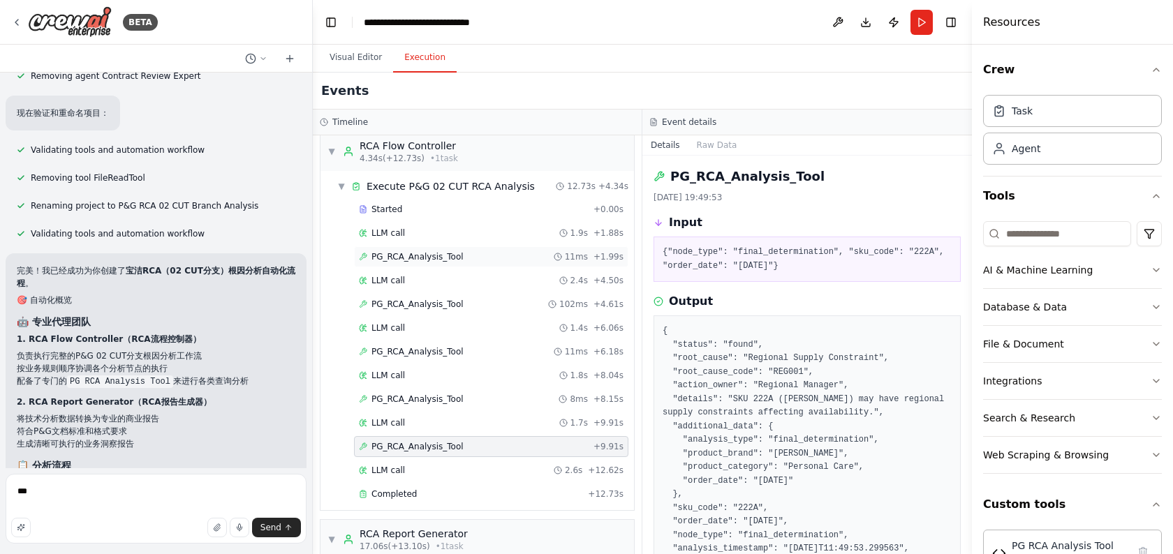
scroll to position [0, 0]
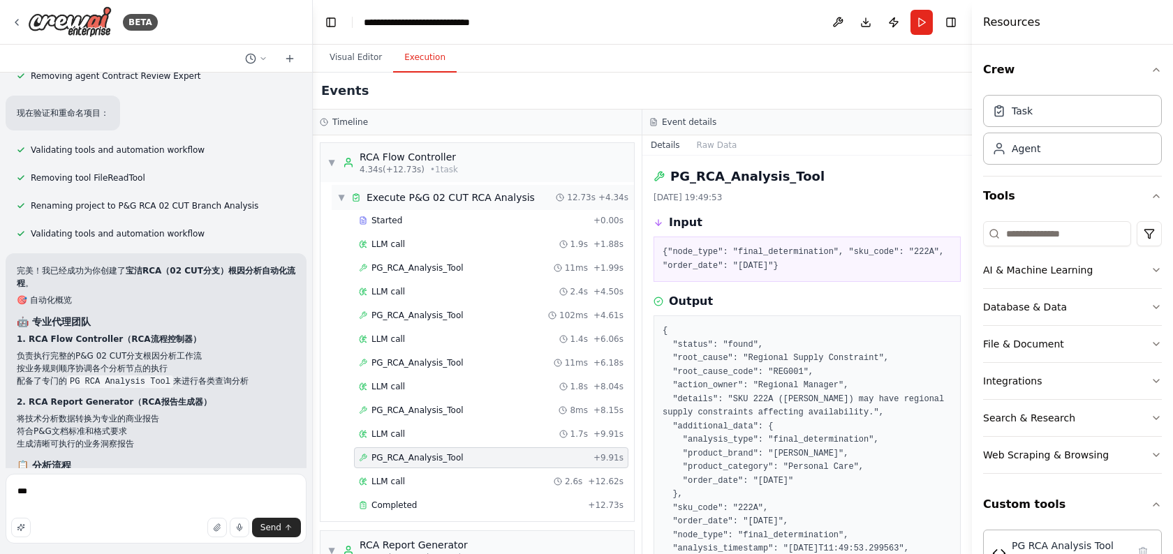
click at [341, 190] on div "▼ Execute P&G 02 CUT RCA Analysis 12.73s + 4.34s" at bounding box center [483, 197] width 302 height 25
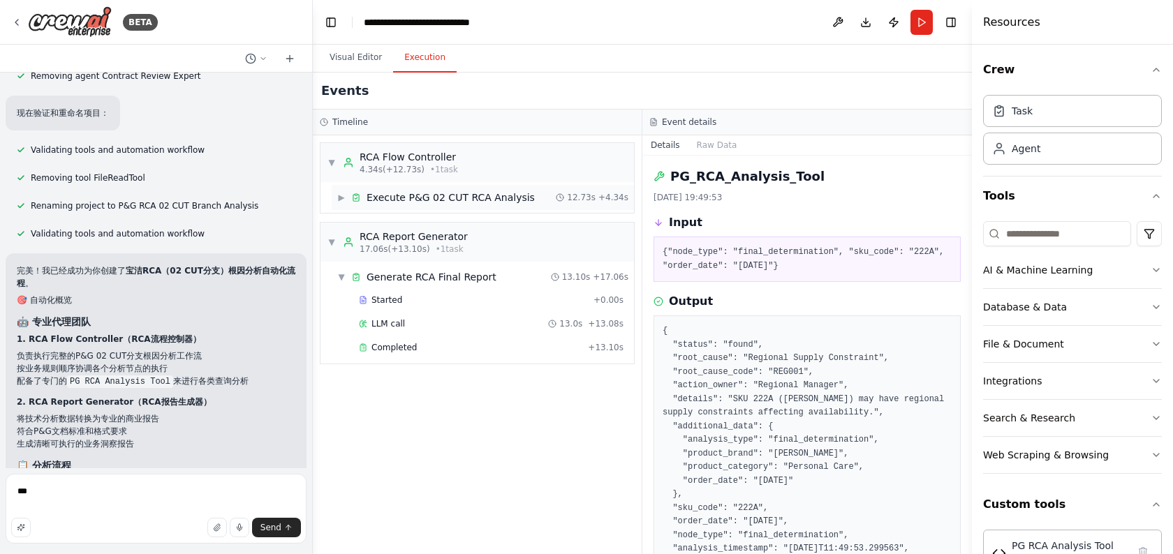
click at [337, 197] on span "▶" at bounding box center [341, 197] width 8 height 11
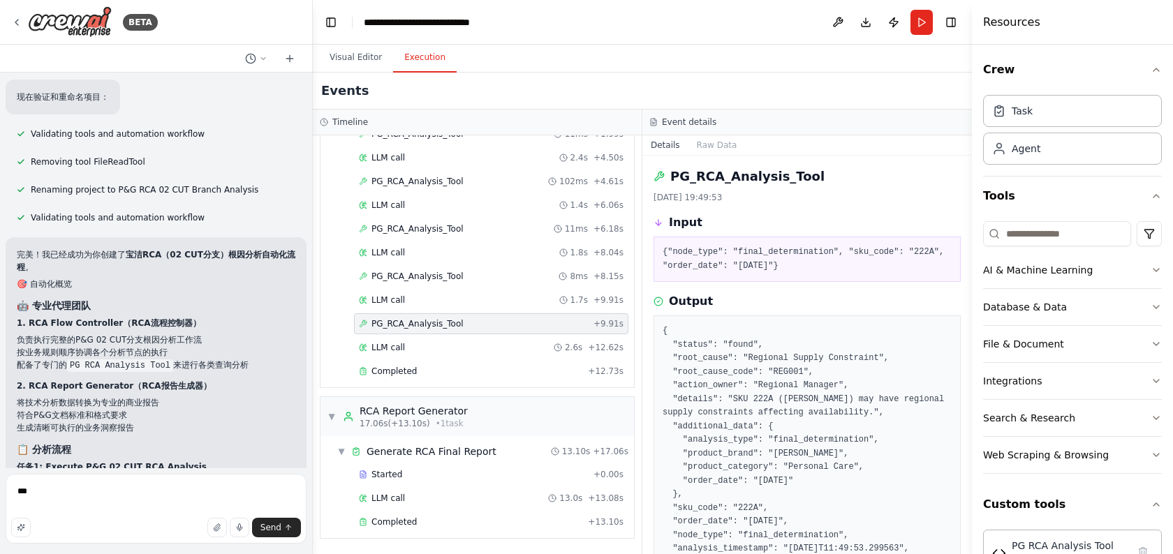
scroll to position [5555, 0]
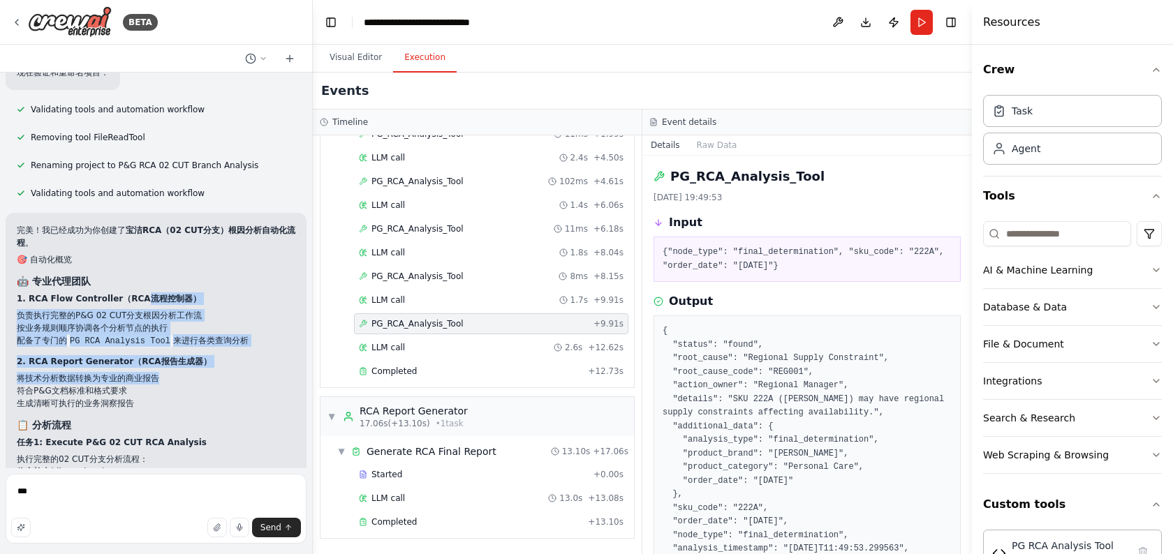
drag, startPoint x: 137, startPoint y: 253, endPoint x: 166, endPoint y: 330, distance: 82.2
click at [166, 372] on li "将技术分析数据转换为专业的商业报告" at bounding box center [156, 378] width 278 height 13
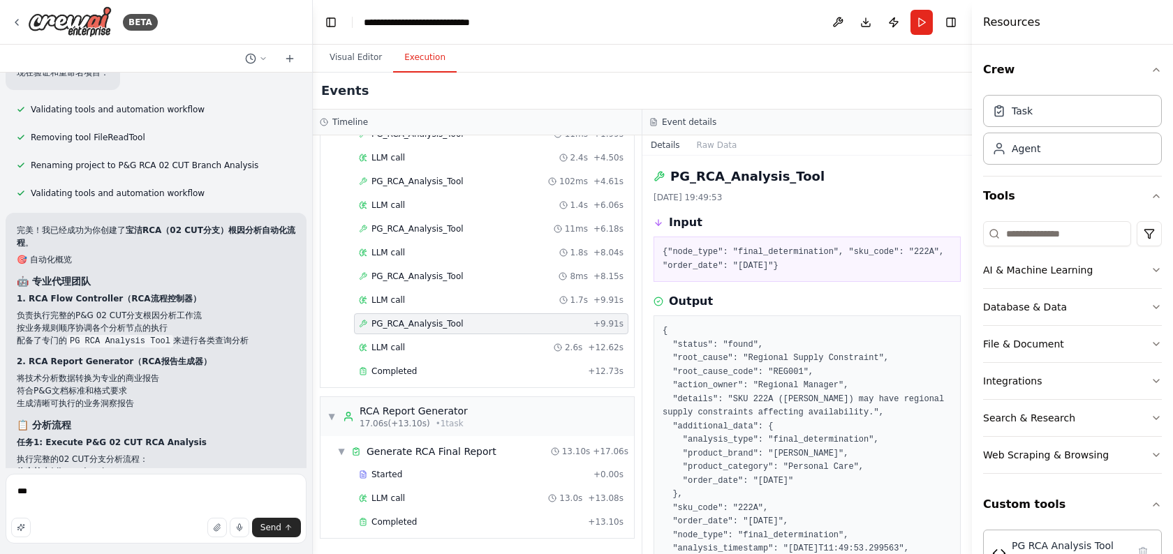
scroll to position [0, 0]
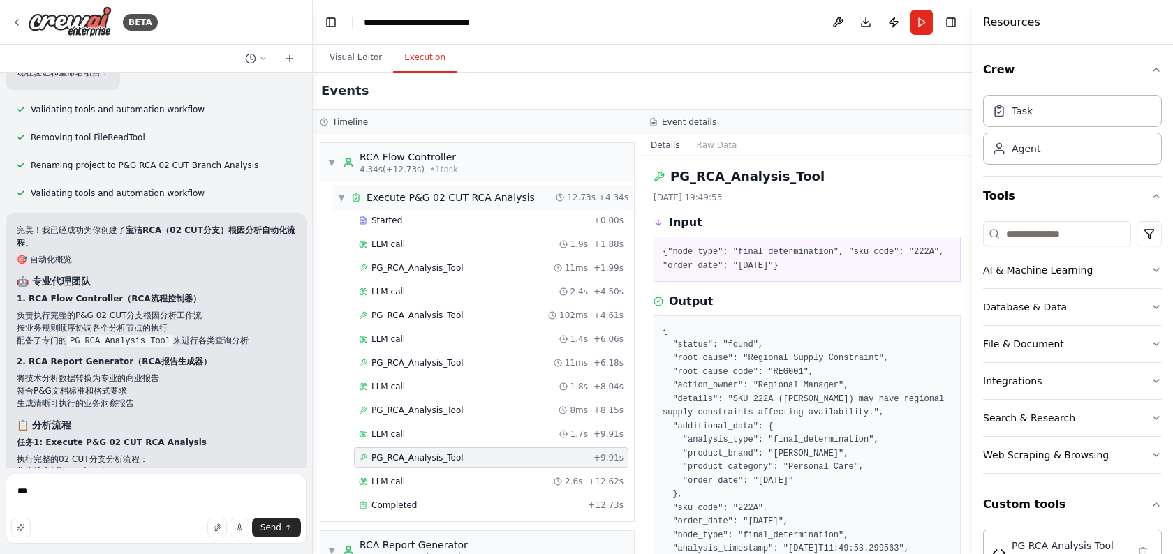
click at [342, 196] on span "▼" at bounding box center [341, 197] width 8 height 11
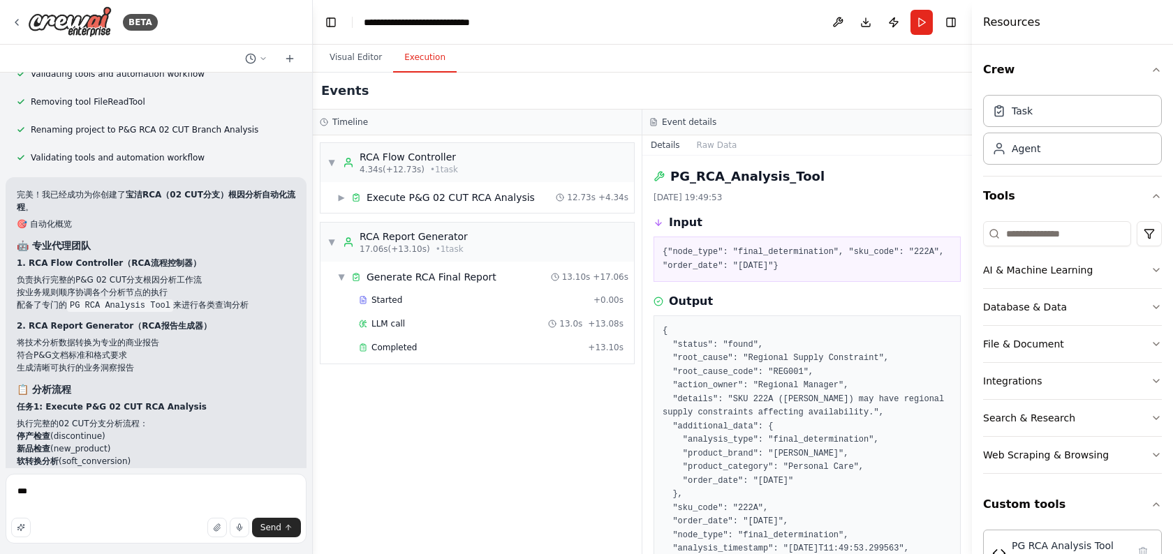
scroll to position [5603, 0]
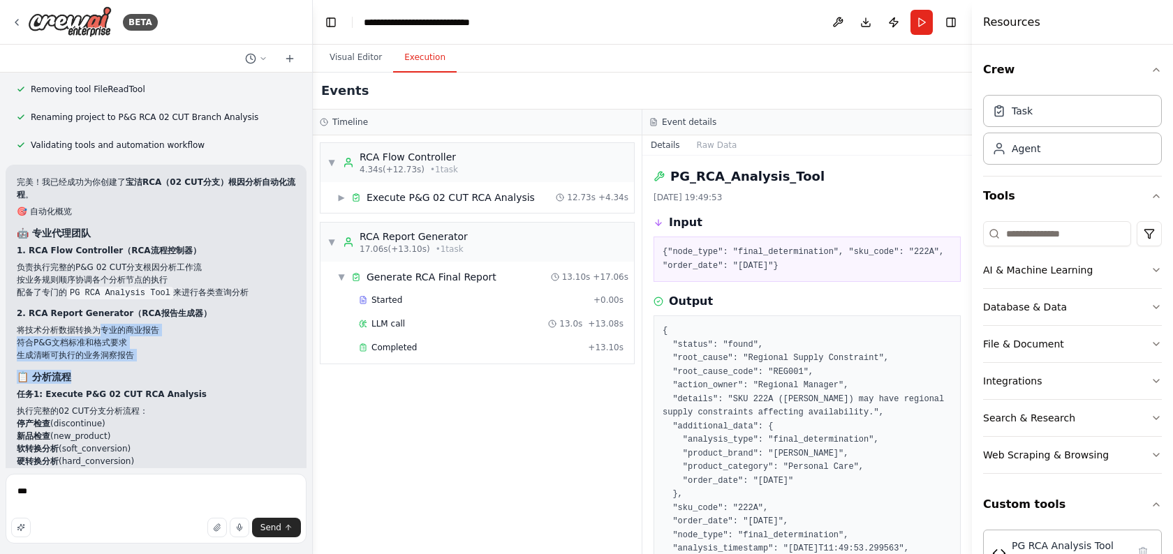
drag, startPoint x: 101, startPoint y: 284, endPoint x: 148, endPoint y: 336, distance: 70.7
click at [148, 336] on div "完美！我已经成功为你创建了 宝洁RCA（02 CUT分支）根因分析自动化流程 。 🎯 自动化概览 🤖 专业代理团队 1. RCA Flow Controlle…" at bounding box center [156, 548] width 278 height 744
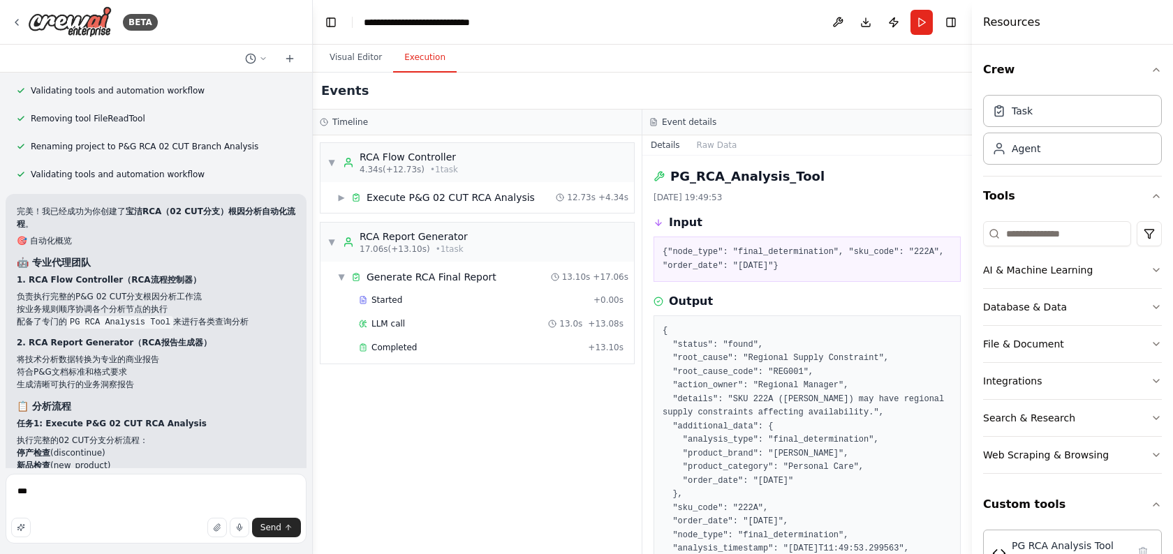
scroll to position [5575, 0]
drag, startPoint x: 148, startPoint y: 336, endPoint x: 50, endPoint y: 318, distance: 100.2
click at [50, 352] on ul "将技术分析数据转换为专业的商业报告 符合P&G文档标准和格式要求 生成清晰可执行的业务洞察报告" at bounding box center [156, 371] width 278 height 38
click at [50, 364] on li "符合P&G文档标准和格式要求" at bounding box center [156, 370] width 278 height 13
drag, startPoint x: 17, startPoint y: 304, endPoint x: 133, endPoint y: 322, distance: 118.0
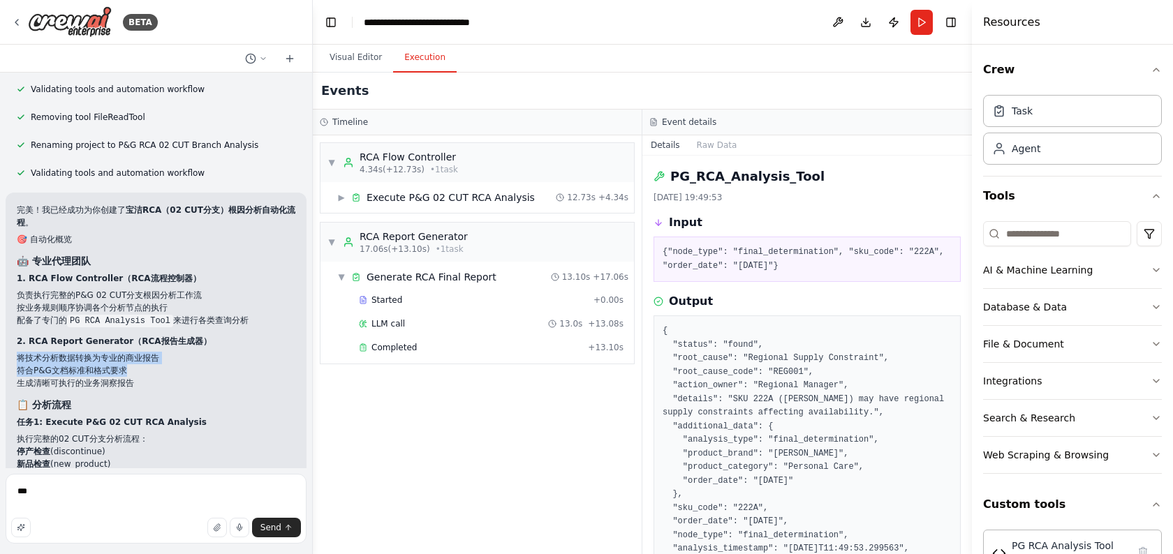
click at [133, 352] on ul "将技术分析数据转换为专业的商业报告 符合P&G文档标准和格式要求 生成清晰可执行的业务洞察报告" at bounding box center [156, 371] width 278 height 38
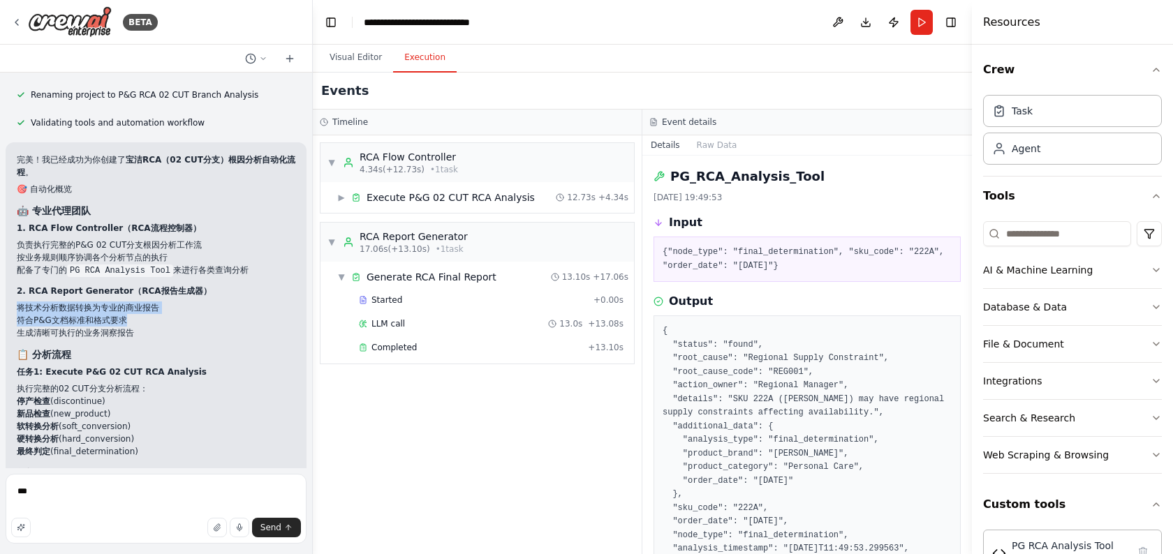
scroll to position [5631, 0]
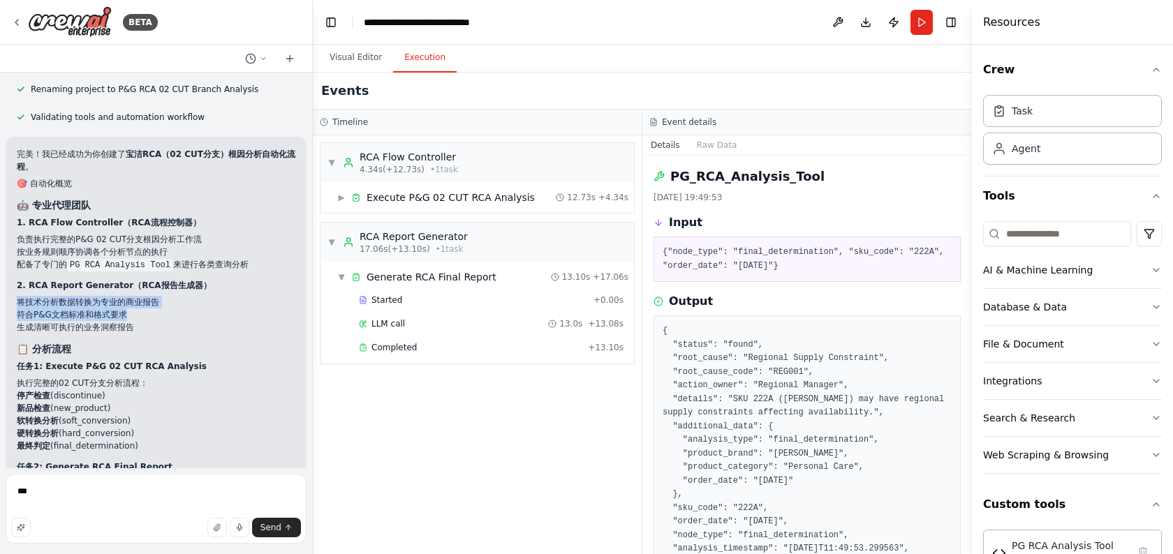
drag, startPoint x: 102, startPoint y: 303, endPoint x: 150, endPoint y: 378, distance: 88.9
click at [150, 378] on div "完美！我已经成功为你创建了 宝洁RCA（02 CUT分支）根因分析自动化流程 。 🎯 自动化概览 🤖 专业代理团队 1. RCA Flow Controlle…" at bounding box center [156, 520] width 278 height 744
click at [150, 415] on li "软转换分析 (soft_conversion)" at bounding box center [156, 421] width 278 height 13
drag, startPoint x: 142, startPoint y: 394, endPoint x: 31, endPoint y: 332, distance: 126.8
click at [31, 377] on li "执行完整的02 CUT分支分析流程： 停产检查 (discontinue) 新品检查 (new_product) 软转换分析 (soft_conversion…" at bounding box center [156, 414] width 278 height 75
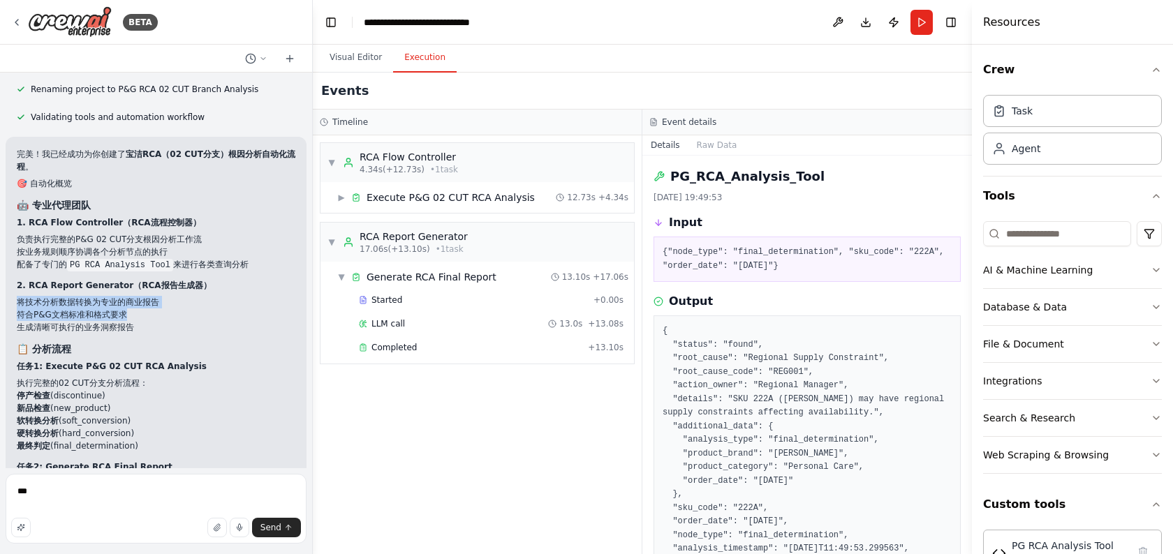
click at [31, 377] on li "执行完整的02 CUT分支分析流程： 停产检查 (discontinue) 新品检查 (new_product) 软转换分析 (soft_conversion…" at bounding box center [156, 414] width 278 height 75
drag, startPoint x: 6, startPoint y: 319, endPoint x: 164, endPoint y: 419, distance: 187.6
click at [164, 419] on div "完美！我已经成功为你创建了 宝洁RCA（02 CUT分支）根因分析自动化流程 。 🎯 自动化概览 🤖 专业代理团队 1. RCA Flow Controlle…" at bounding box center [156, 520] width 301 height 766
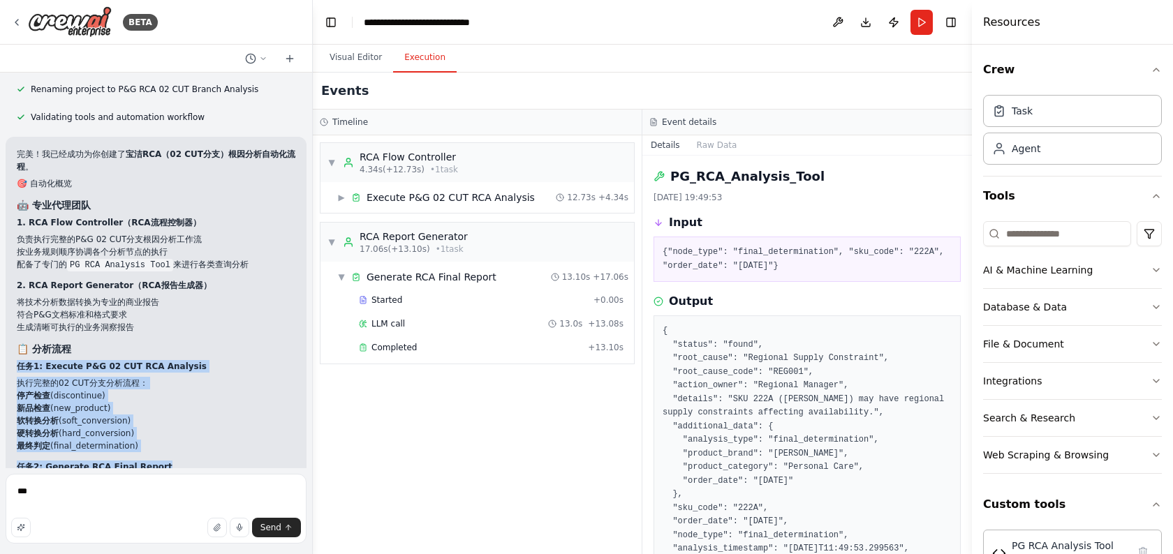
click at [164, 461] on p "任务2: Generate RCA Final Report" at bounding box center [156, 467] width 278 height 13
drag, startPoint x: 150, startPoint y: 399, endPoint x: 137, endPoint y: 269, distance: 129.7
click at [137, 270] on div "完美！我已经成功为你创建了 宝洁RCA（02 CUT分支）根因分析自动化流程 。 🎯 自动化概览 🤖 专业代理团队 1. RCA Flow Controlle…" at bounding box center [156, 520] width 278 height 744
click at [137, 308] on li "符合P&G文档标准和格式要求" at bounding box center [156, 314] width 278 height 13
drag, startPoint x: 96, startPoint y: 289, endPoint x: 168, endPoint y: 373, distance: 110.4
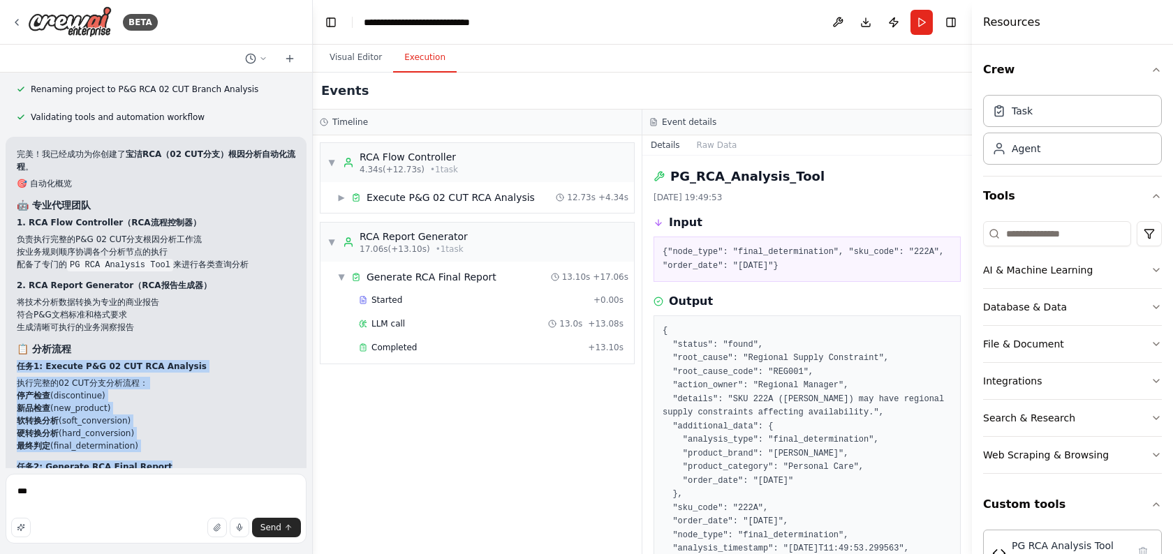
click at [168, 373] on div "完美！我已经成功为你创建了 宝洁RCA（02 CUT分支）根因分析自动化流程 。 🎯 自动化概览 🤖 专业代理团队 1. RCA Flow Controlle…" at bounding box center [156, 520] width 278 height 744
click at [168, 415] on li "软转换分析 (soft_conversion)" at bounding box center [156, 421] width 278 height 13
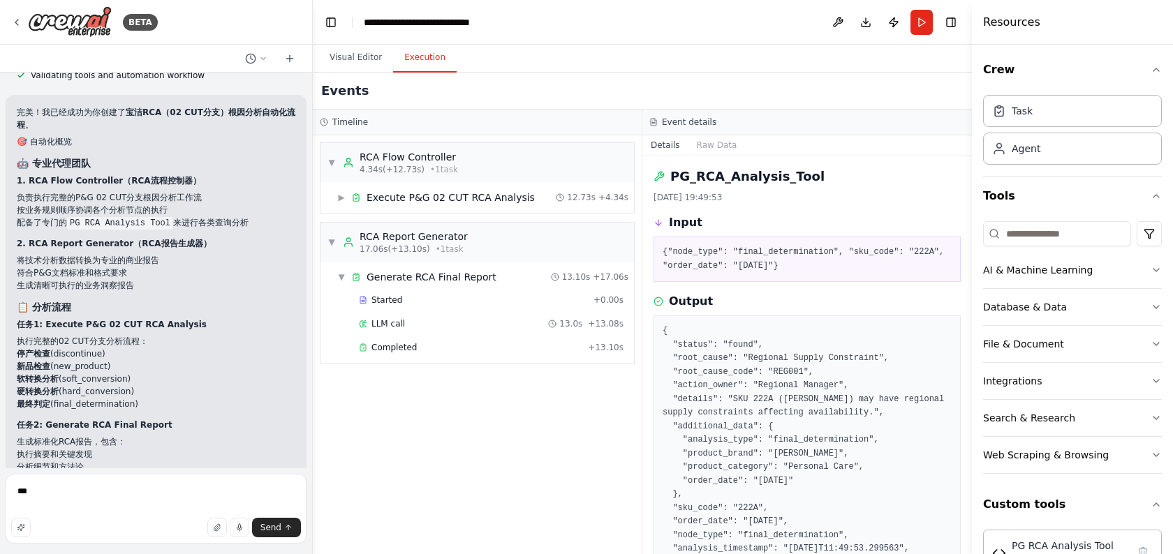
scroll to position [5700, 0]
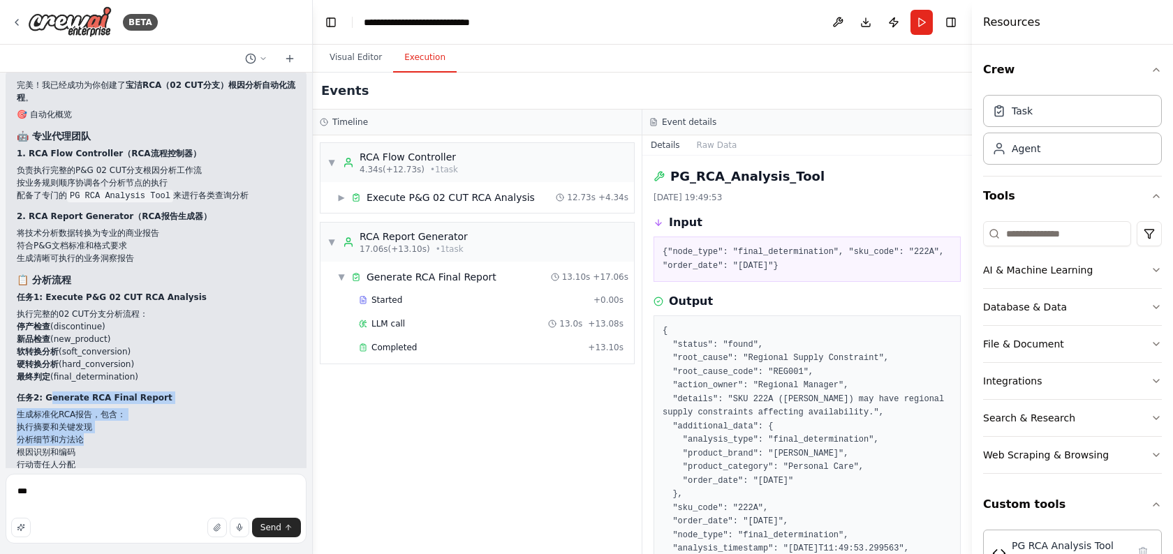
drag, startPoint x: 51, startPoint y: 348, endPoint x: 97, endPoint y: 396, distance: 66.6
click at [97, 396] on div "完美！我已经成功为你创建了 宝洁RCA（02 CUT分支）根因分析自动化流程 。 🎯 自动化概览 🤖 专业代理团队 1. RCA Flow Controlle…" at bounding box center [156, 451] width 278 height 744
click at [97, 446] on li "根因识别和编码" at bounding box center [156, 452] width 278 height 13
drag, startPoint x: 104, startPoint y: 434, endPoint x: 10, endPoint y: 358, distance: 120.6
click at [10, 358] on div "完美！我已经成功为你创建了 宝洁RCA（02 CUT分支）根因分析自动化流程 。 🎯 自动化概览 🤖 专业代理团队 1. RCA Flow Controlle…" at bounding box center [156, 451] width 301 height 766
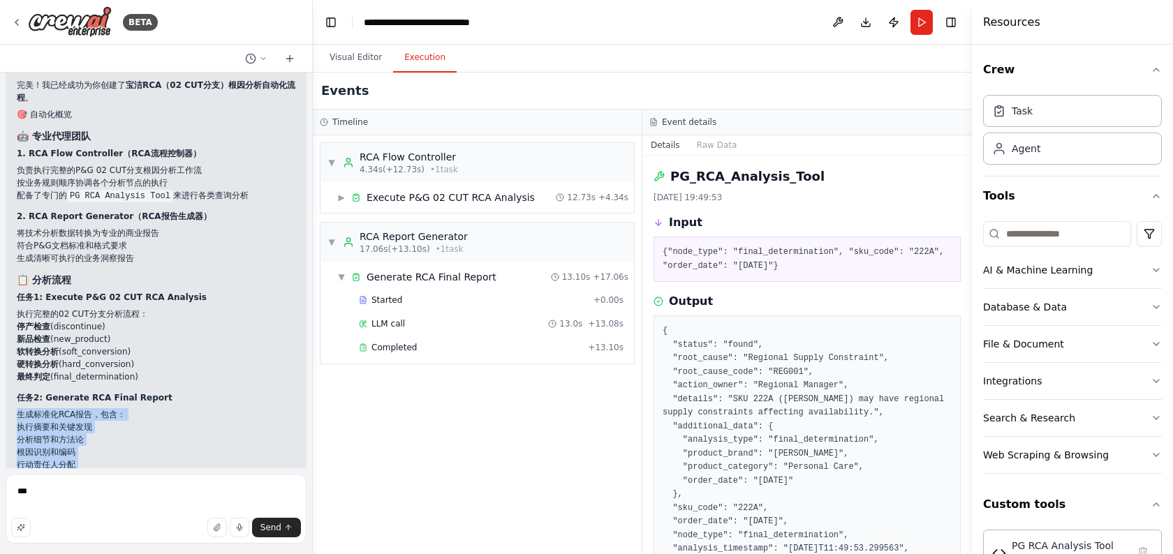
click at [10, 358] on div "完美！我已经成功为你创建了 宝洁RCA（02 CUT分支）根因分析自动化流程 。 🎯 自动化概览 🤖 专业代理团队 1. RCA Flow Controlle…" at bounding box center [156, 451] width 301 height 766
drag, startPoint x: 15, startPoint y: 362, endPoint x: 107, endPoint y: 427, distance: 113.1
click at [107, 427] on div "完美！我已经成功为你创建了 宝洁RCA（02 CUT分支）根因分析自动化流程 。 🎯 自动化概览 🤖 专业代理团队 1. RCA Flow Controlle…" at bounding box center [156, 451] width 301 height 766
click at [107, 471] on li "详细建议和后续步骤" at bounding box center [156, 477] width 278 height 13
drag, startPoint x: 107, startPoint y: 427, endPoint x: 52, endPoint y: 384, distance: 70.1
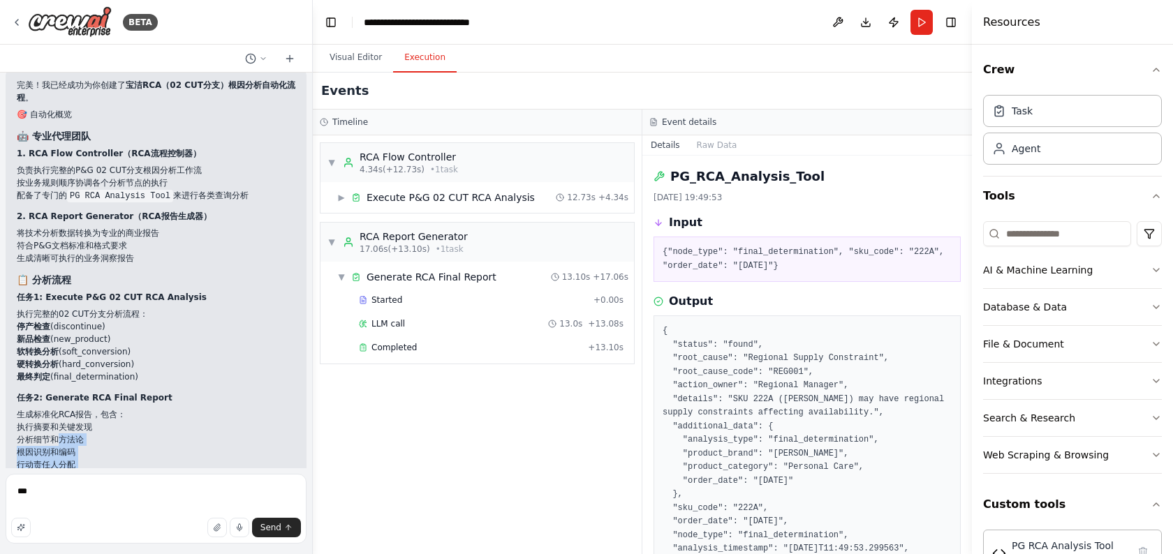
click at [52, 421] on ul "执行摘要和关键发现 分析细节和方法论 根因识别和编码 行动责任人分配 详细建议和后续步骤" at bounding box center [156, 452] width 278 height 63
click at [52, 421] on li "执行摘要和关键发现" at bounding box center [156, 427] width 278 height 13
drag, startPoint x: 41, startPoint y: 373, endPoint x: 105, endPoint y: 431, distance: 86.0
click at [105, 431] on ul "执行摘要和关键发现 分析细节和方法论 根因识别和编码 行动责任人分配 详细建议和后续步骤" at bounding box center [156, 452] width 278 height 63
click at [686, 253] on pre "{"node_type": "final_determination", "sku_code": "222A", "order_date": "2025-09…" at bounding box center [806, 259] width 289 height 27
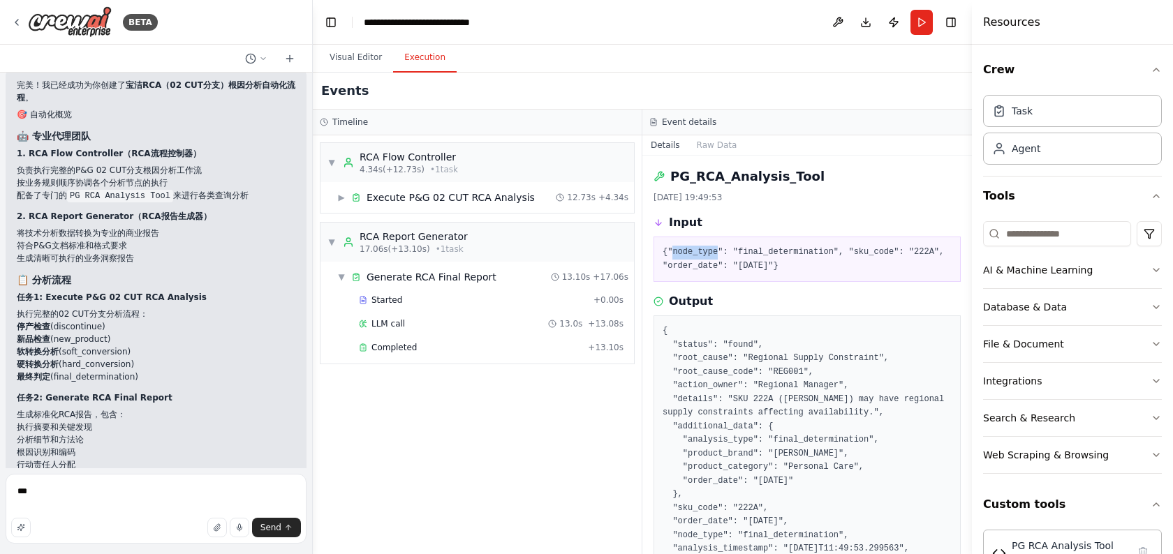
click at [686, 253] on pre "{"node_type": "final_determination", "sku_code": "222A", "order_date": "2025-09…" at bounding box center [806, 259] width 289 height 27
click at [748, 244] on div "{"node_type": "final_determination", "sku_code": "222A", "order_date": "2025-09…" at bounding box center [806, 259] width 307 height 45
click at [757, 258] on pre "{"node_type": "final_determination", "sku_code": "222A", "order_date": "2025-09…" at bounding box center [806, 259] width 289 height 27
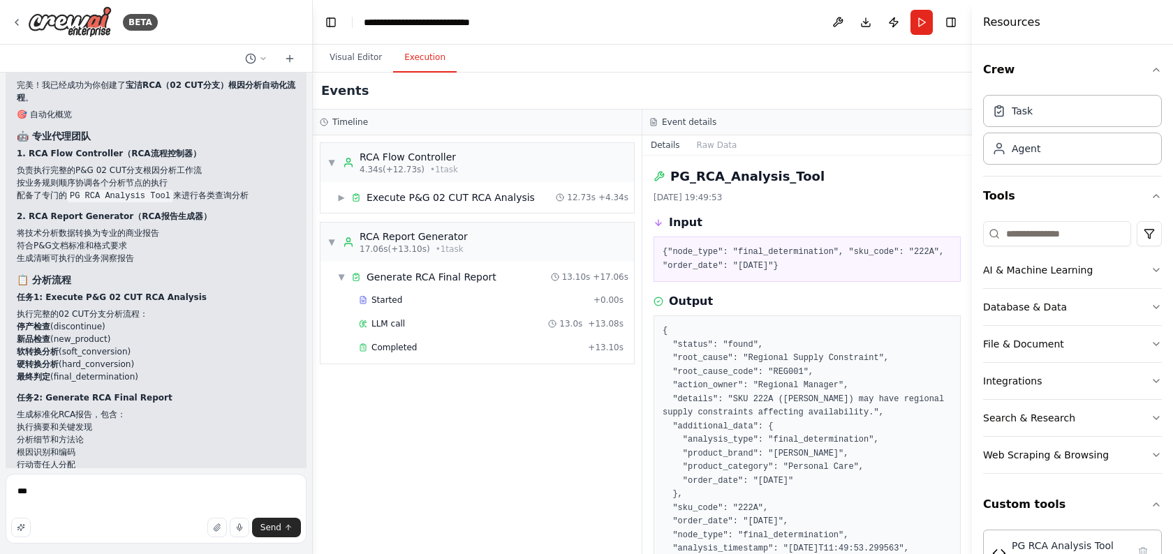
click at [702, 254] on pre "{"node_type": "final_determination", "sku_code": "222A", "order_date": "2025-09…" at bounding box center [806, 259] width 289 height 27
drag, startPoint x: 90, startPoint y: 335, endPoint x: 142, endPoint y: 428, distance: 106.2
click at [142, 428] on div "完美！我已经成功为你创建了 宝洁RCA（02 CUT分支）根因分析自动化流程 。 🎯 自动化概览 🤖 专业代理团队 1. RCA Flow Controlle…" at bounding box center [156, 451] width 278 height 744
click at [142, 471] on li "详细建议和后续步骤" at bounding box center [156, 477] width 278 height 13
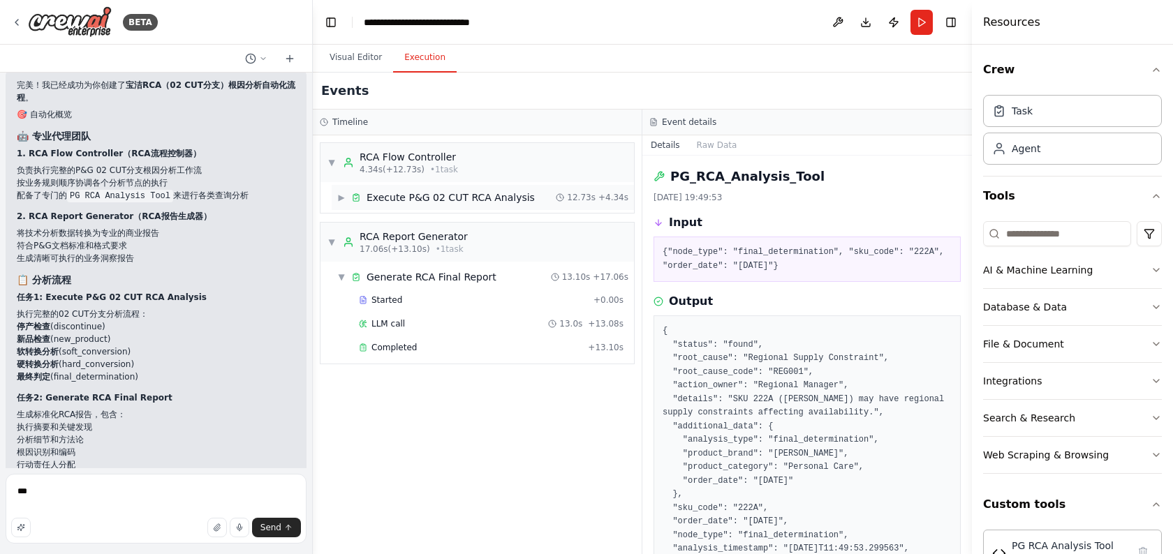
click at [382, 197] on span "Execute P&G 02 CUT RCA Analysis" at bounding box center [450, 198] width 168 height 14
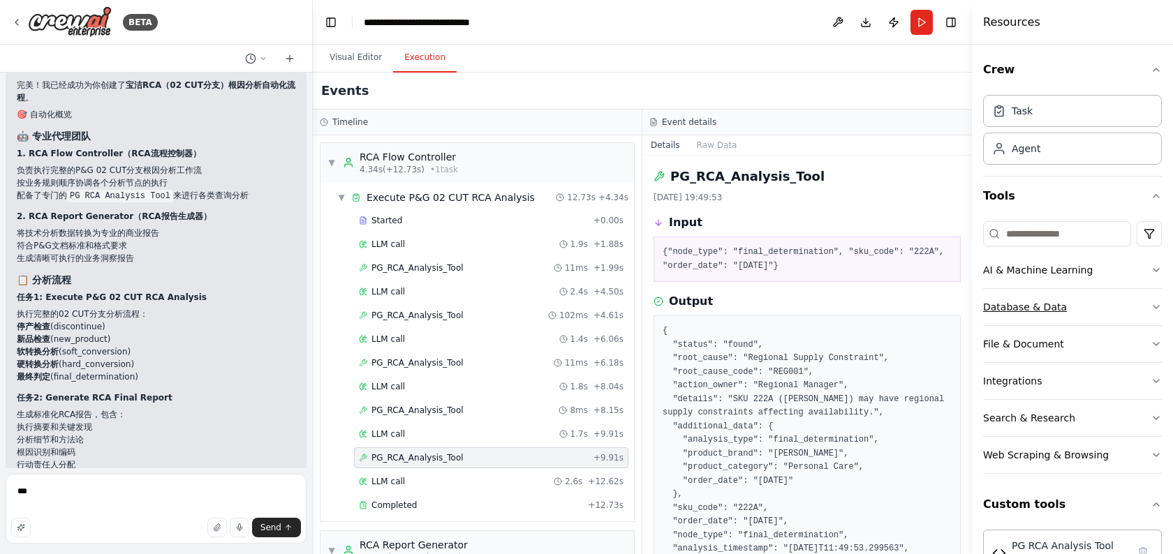
click at [1025, 308] on div "Database & Data" at bounding box center [1025, 307] width 84 height 14
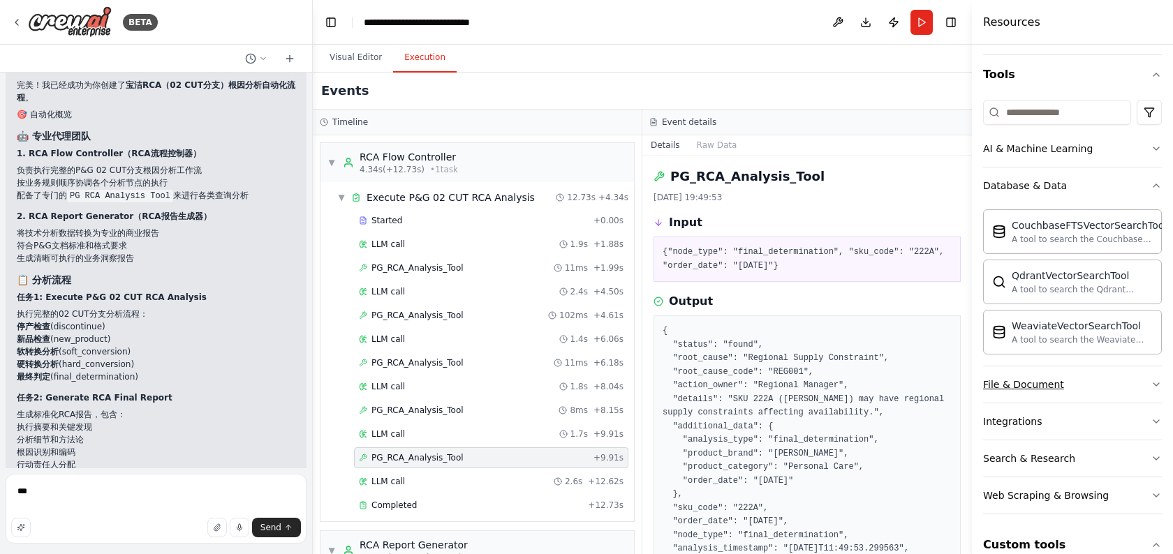
scroll to position [126, 0]
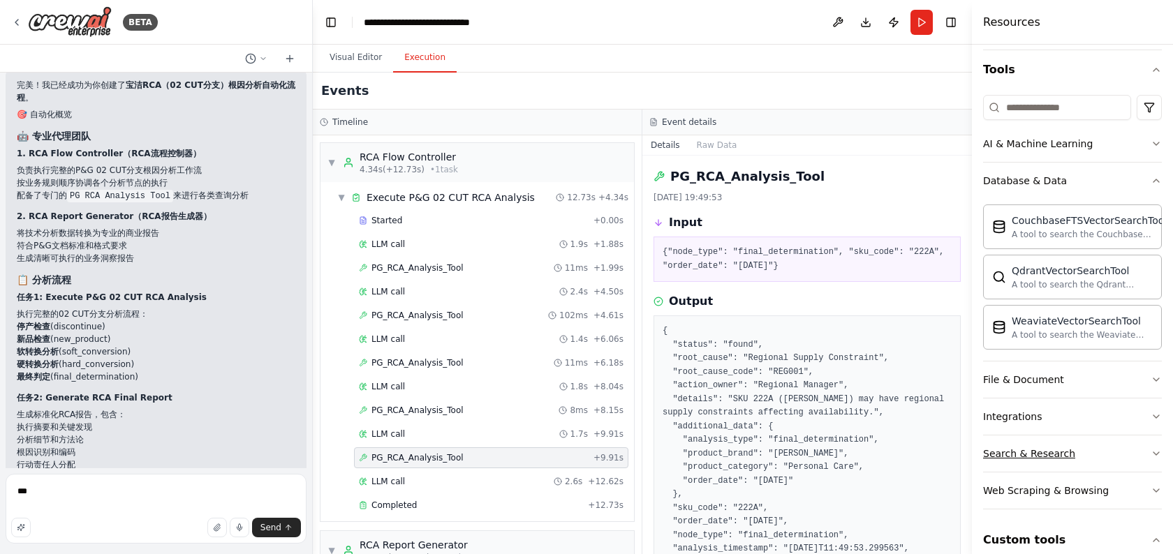
click at [1029, 453] on div "Search & Research" at bounding box center [1029, 454] width 92 height 14
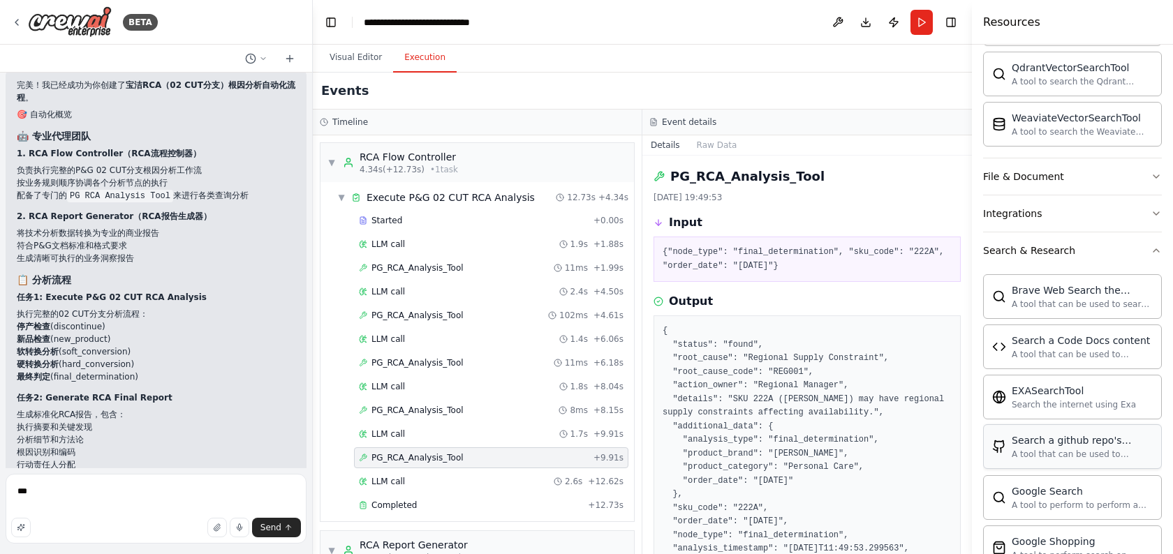
scroll to position [0, 0]
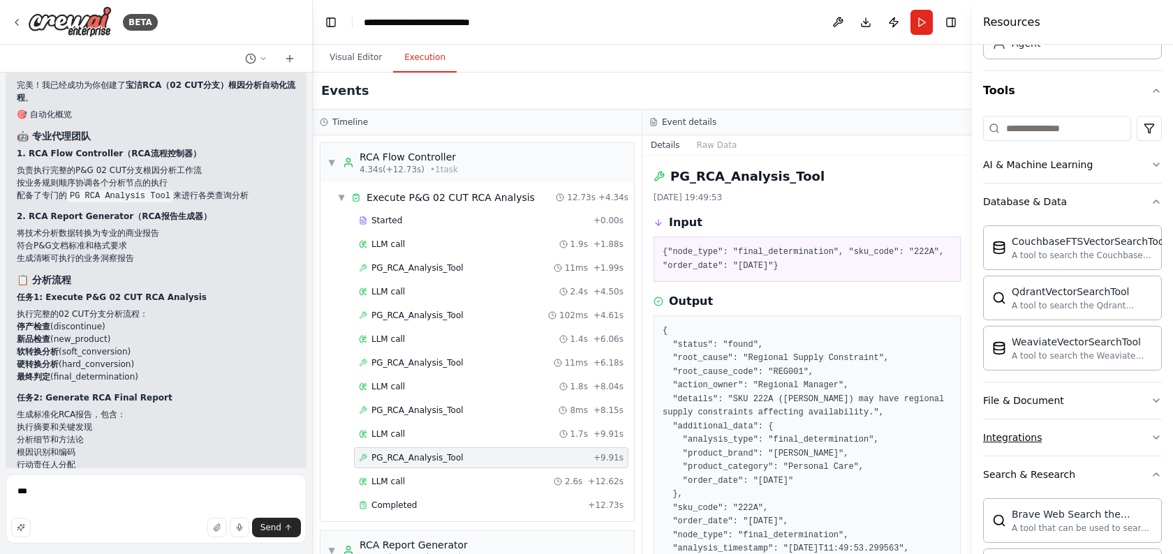
click at [1034, 439] on div "Integrations" at bounding box center [1012, 438] width 59 height 14
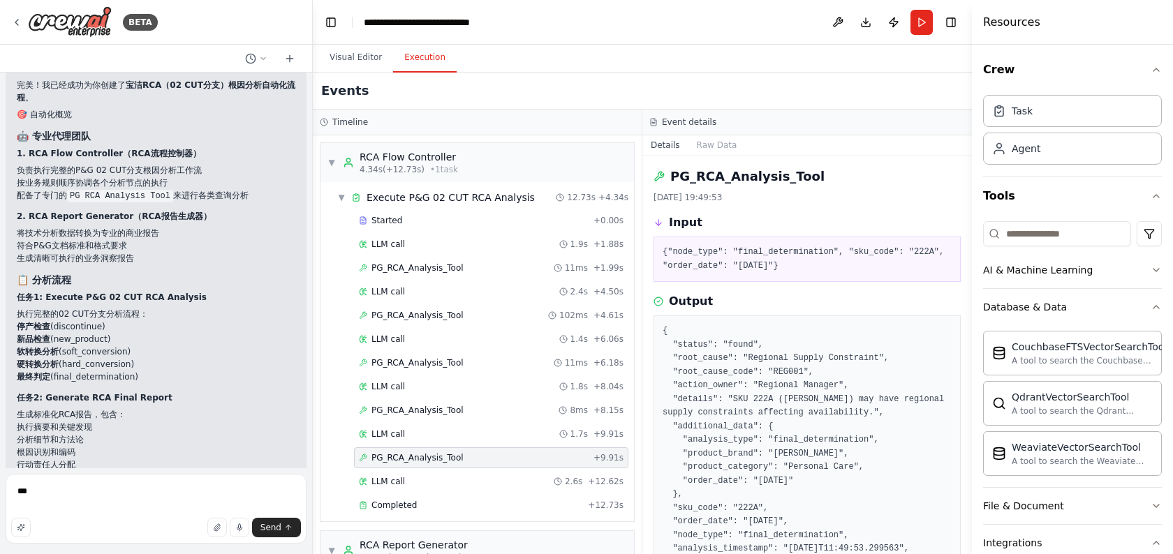
click at [1027, 241] on input at bounding box center [1057, 233] width 148 height 25
type input "*"
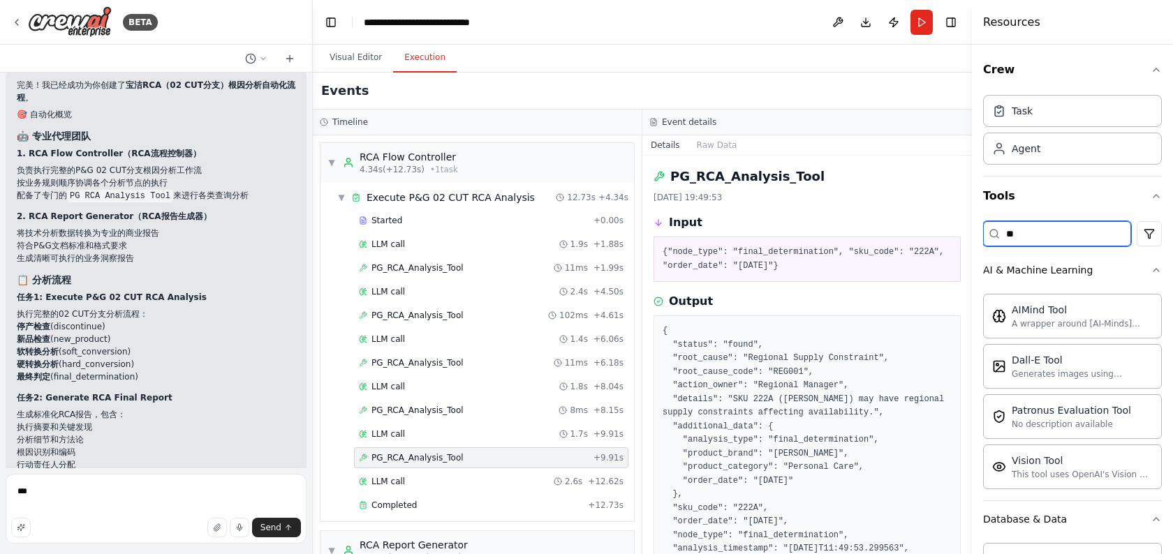
type input "*"
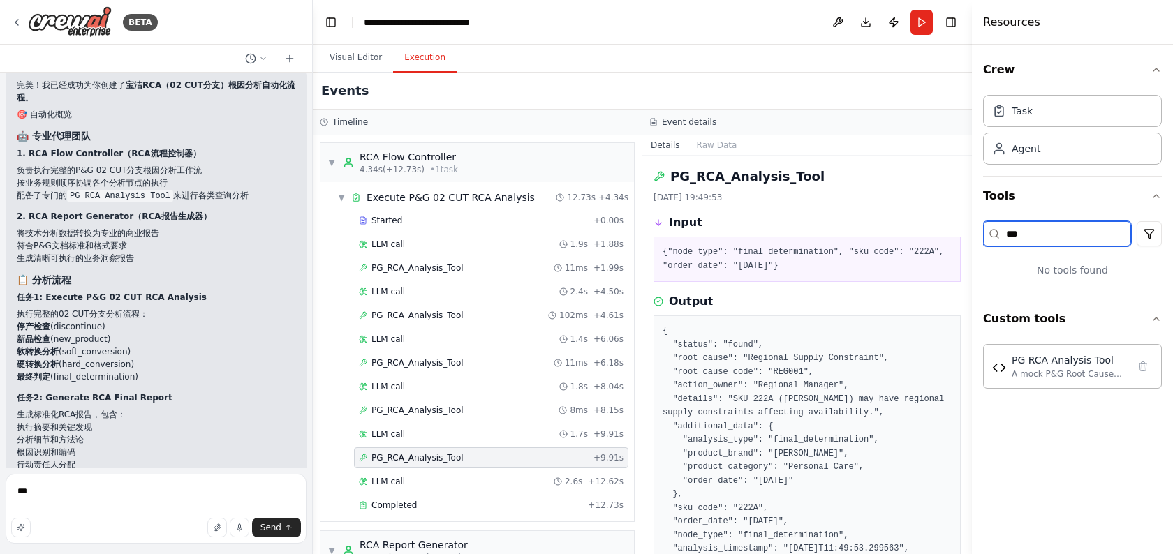
type input "*"
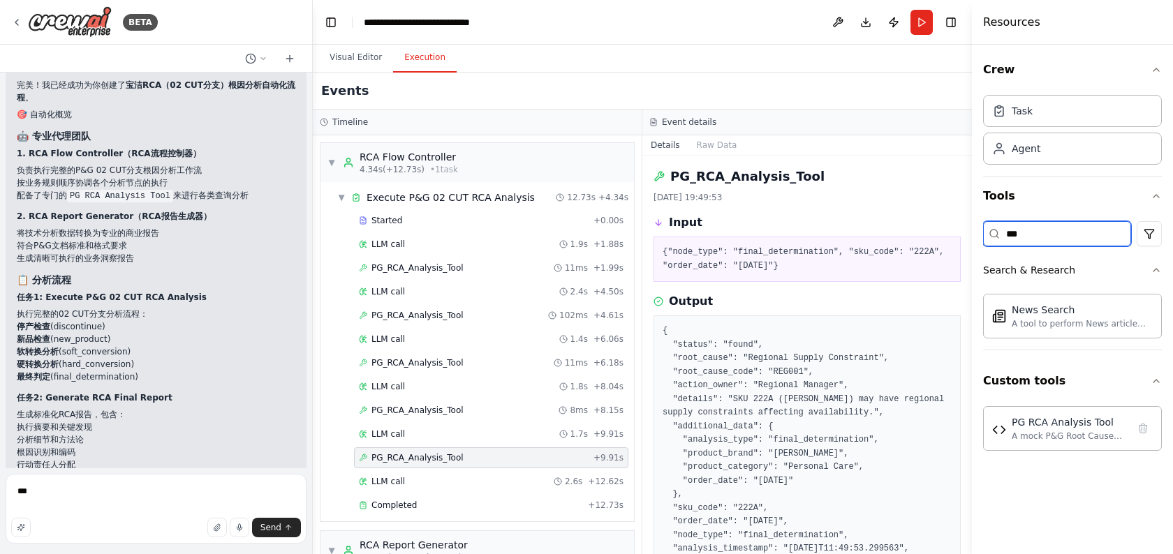
type input "*"
type input "**"
click at [1087, 277] on button "AI & Machine Learning" at bounding box center [1072, 270] width 179 height 36
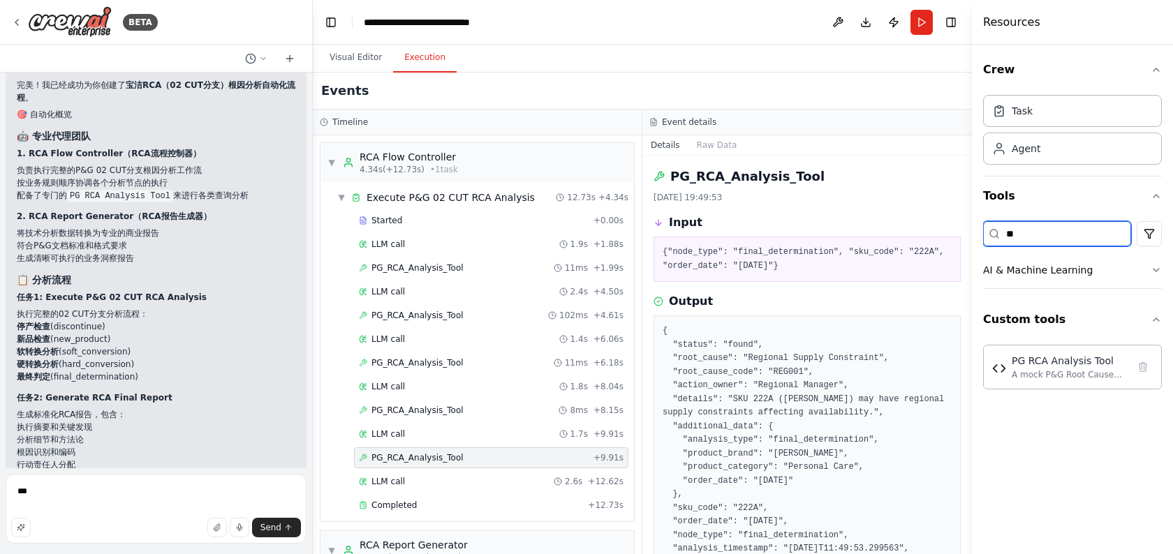
click at [1050, 239] on input "**" at bounding box center [1057, 233] width 148 height 25
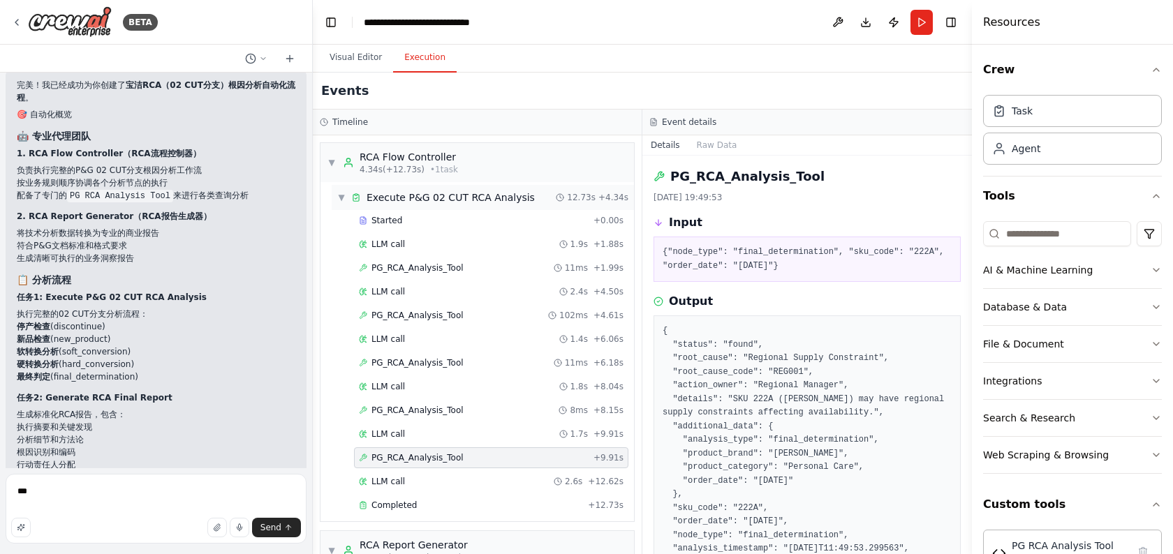
click at [340, 196] on span "▼" at bounding box center [341, 197] width 8 height 11
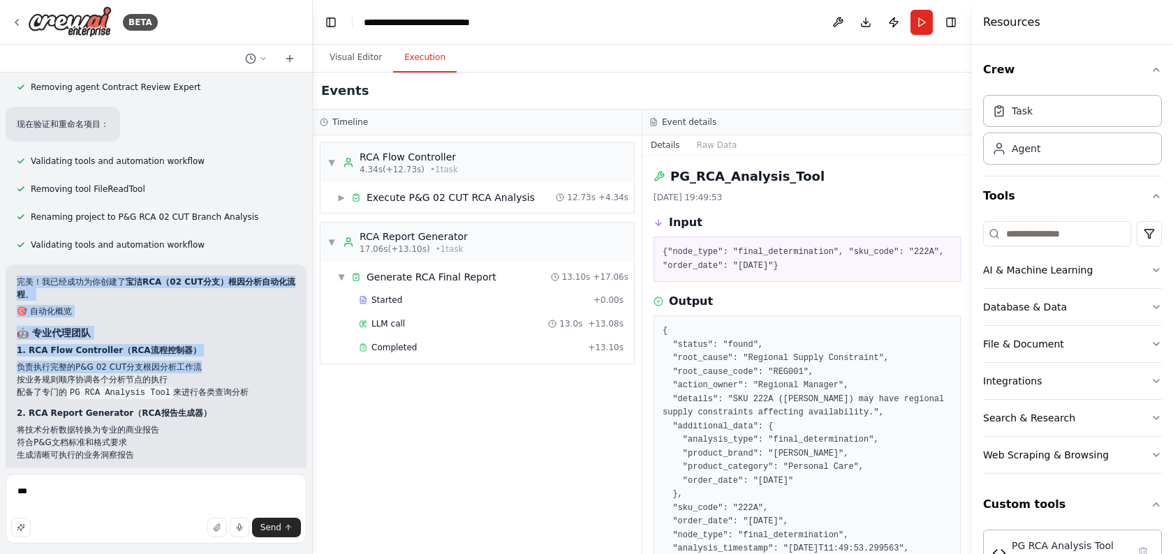
drag, startPoint x: 225, startPoint y: 214, endPoint x: 267, endPoint y: 323, distance: 116.4
click at [266, 323] on div "合同评审业务流程中，首先上传一个合同文件（flie变量）后，接着使用文档阅读节点阅读合同里的内容，然后使用大模型节点扮演一个合同评审专家的角色，对合同中的主体…" at bounding box center [156, 271] width 312 height 396
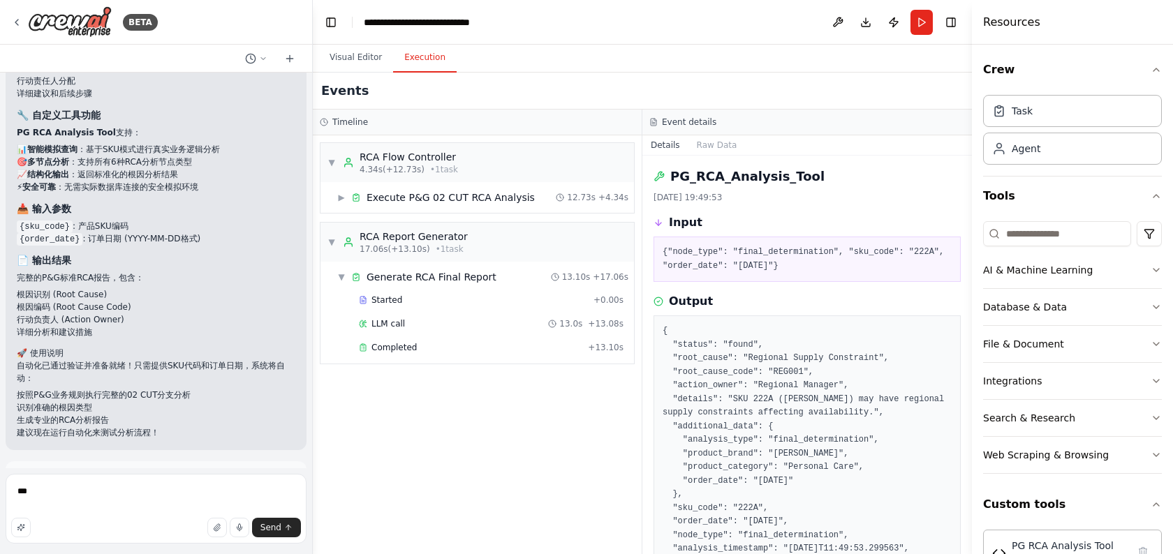
scroll to position [6090, 0]
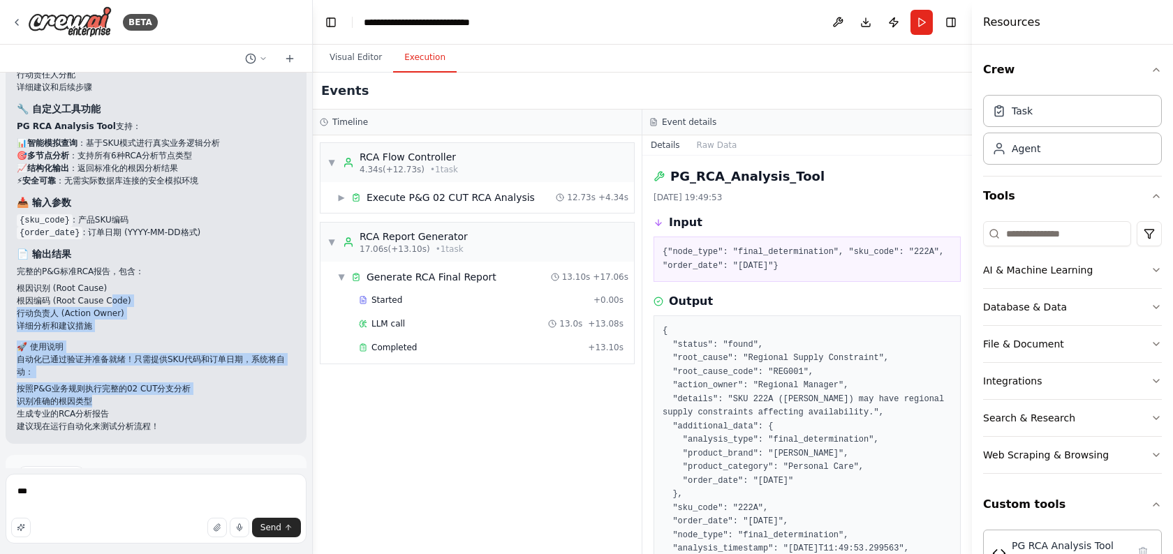
drag, startPoint x: 107, startPoint y: 246, endPoint x: 160, endPoint y: 355, distance: 121.1
click at [160, 355] on div "完美！我已经成功为你创建了 宝洁RCA（02 CUT分支）根因分析自动化流程 。 🎯 自动化概览 🤖 专业代理团队 1. RCA Flow Controlle…" at bounding box center [156, 61] width 278 height 744
click at [160, 395] on li "识别准确的根因类型" at bounding box center [156, 401] width 278 height 13
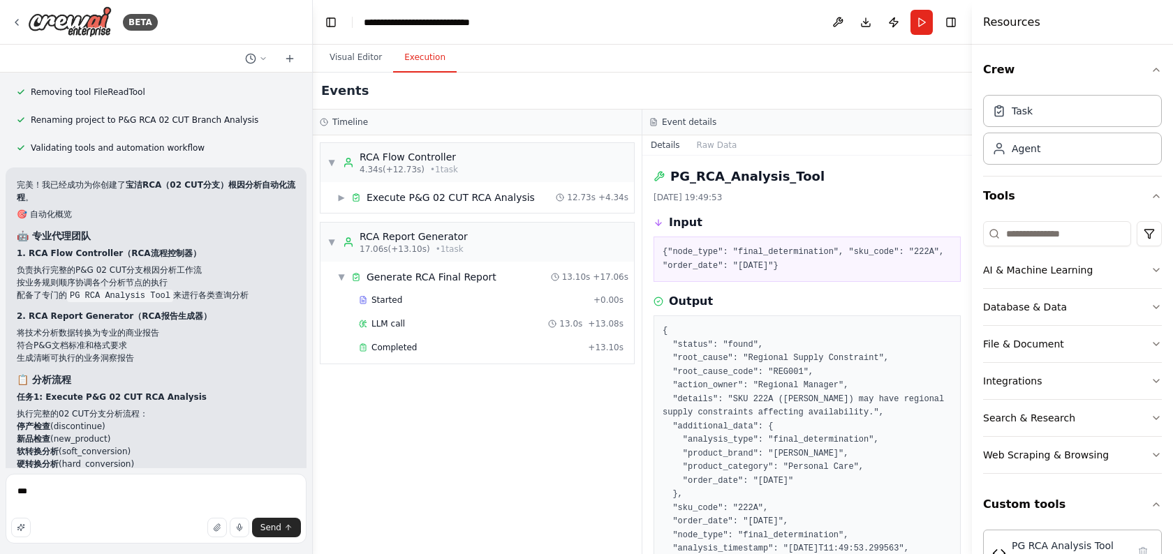
scroll to position [5599, 0]
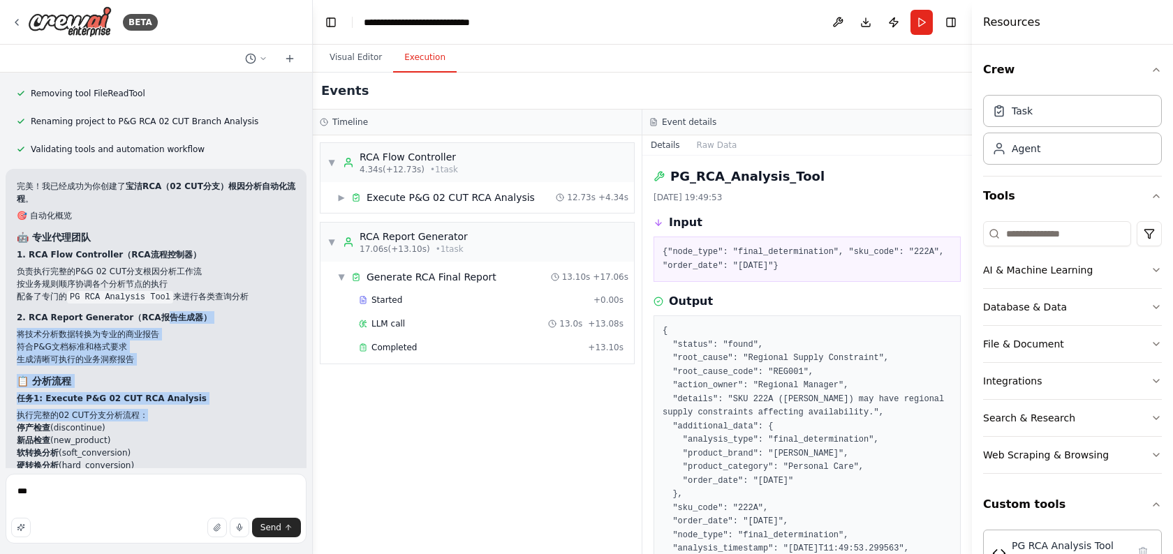
drag, startPoint x: 154, startPoint y: 288, endPoint x: 177, endPoint y: 368, distance: 83.0
click at [177, 368] on div "完美！我已经成功为你创建了 宝洁RCA（02 CUT分支）根因分析自动化流程 。 🎯 自动化概览 🤖 专业代理团队 1. RCA Flow Controlle…" at bounding box center [156, 552] width 278 height 744
click at [177, 409] on li "执行完整的02 CUT分支分析流程： 停产检查 (discontinue) 新品检查 (new_product) 软转换分析 (soft_conversion…" at bounding box center [156, 446] width 278 height 75
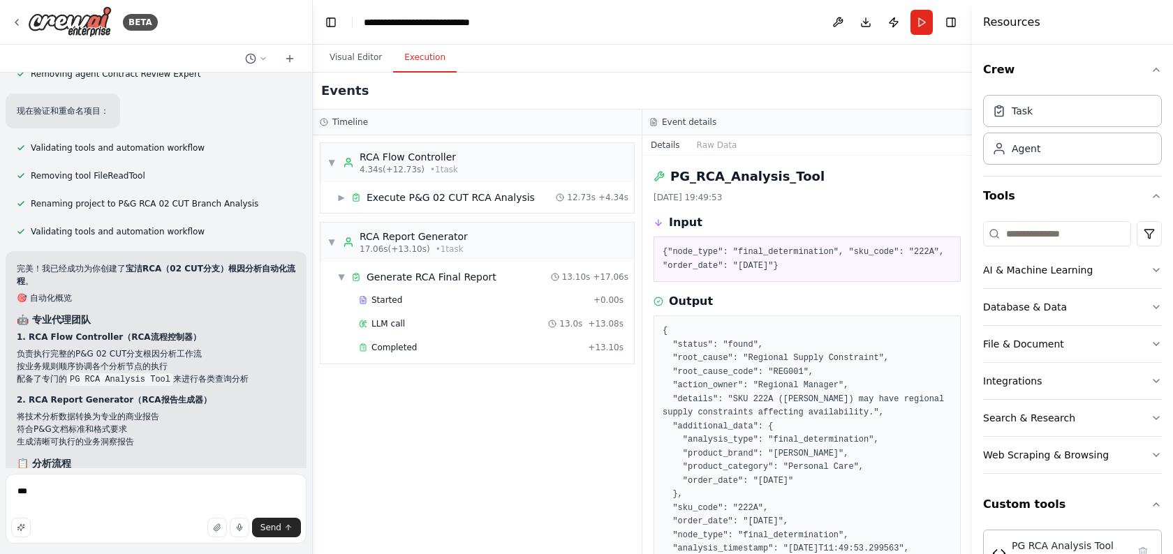
scroll to position [5516, 0]
drag, startPoint x: 17, startPoint y: 288, endPoint x: 259, endPoint y: 334, distance: 246.5
click at [259, 373] on li "配备了专门的 PG RCA Analysis Tool 来进行各类查询分析" at bounding box center [156, 379] width 278 height 13
drag, startPoint x: 259, startPoint y: 334, endPoint x: 0, endPoint y: 286, distance: 263.4
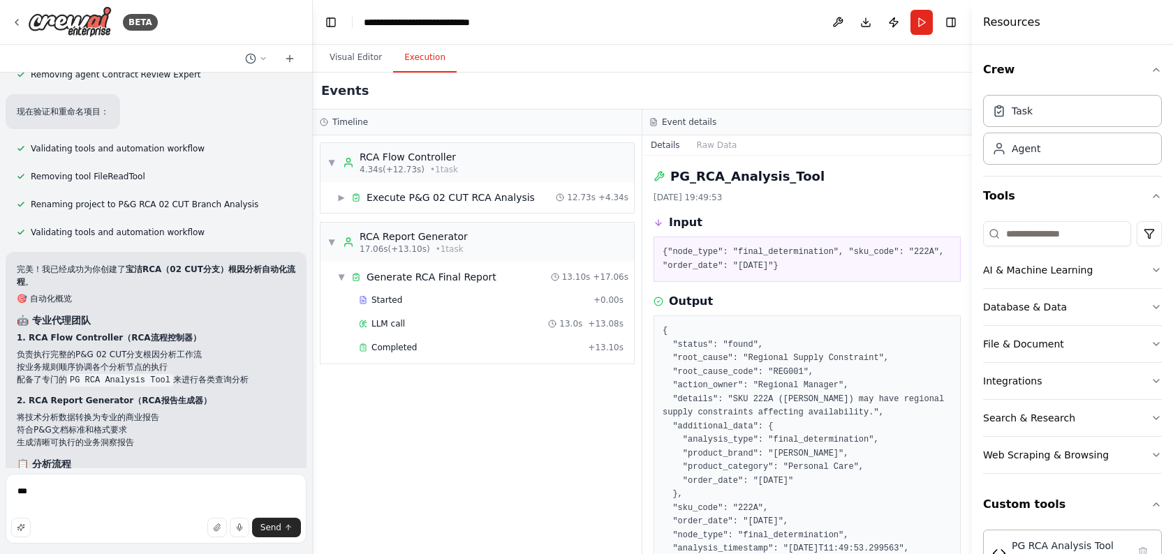
click at [0, 286] on div "BETA 合同评审业务流程中，首先上传一个合同文件（flie变量）后，接着使用文档阅读节点阅读合同里的内容，然后使用大模型节点扮演一个合同评审专家的角色，对合…" at bounding box center [156, 277] width 313 height 554
click at [48, 333] on strong "1. RCA Flow Controller（RCA流程控制器）" at bounding box center [109, 338] width 184 height 10
drag, startPoint x: 17, startPoint y: 278, endPoint x: 58, endPoint y: 325, distance: 62.3
click at [58, 373] on li "配备了专门的 PG RCA Analysis Tool 来进行各类查询分析" at bounding box center [156, 379] width 278 height 13
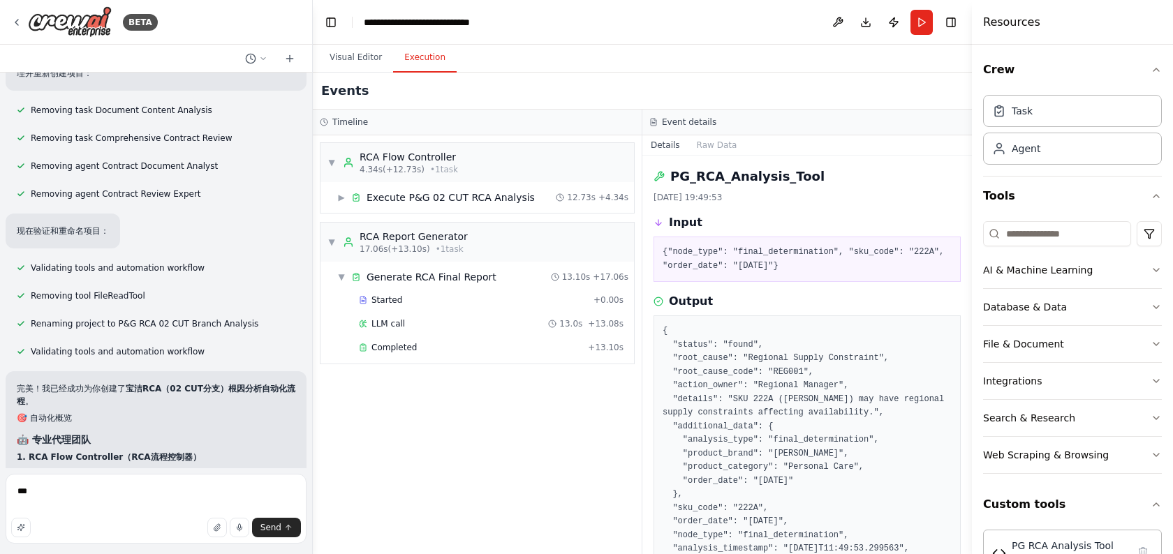
scroll to position [5360, 0]
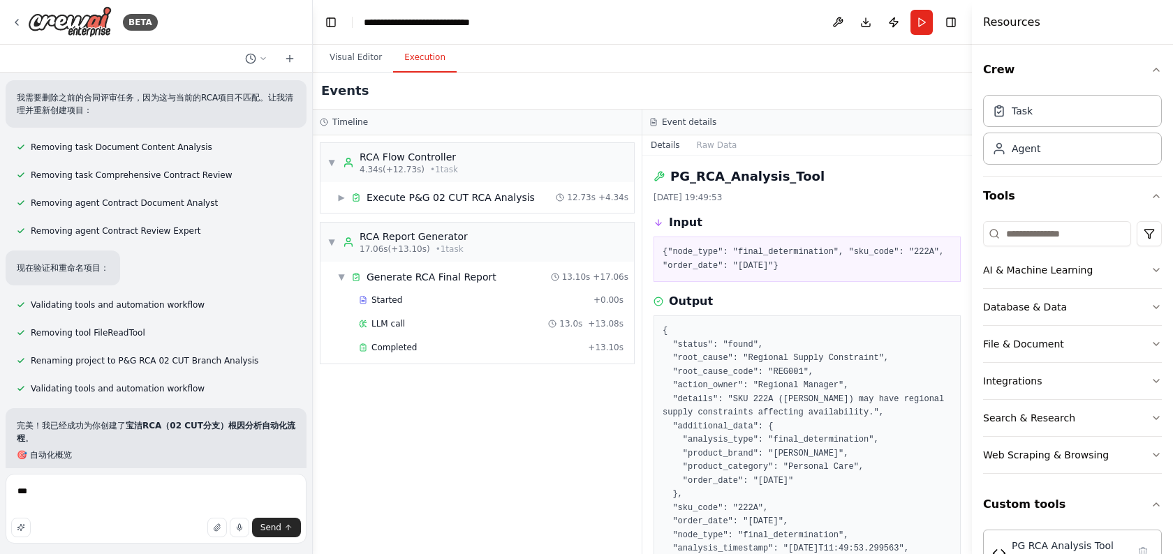
click at [17, 385] on icon at bounding box center [21, 389] width 8 height 8
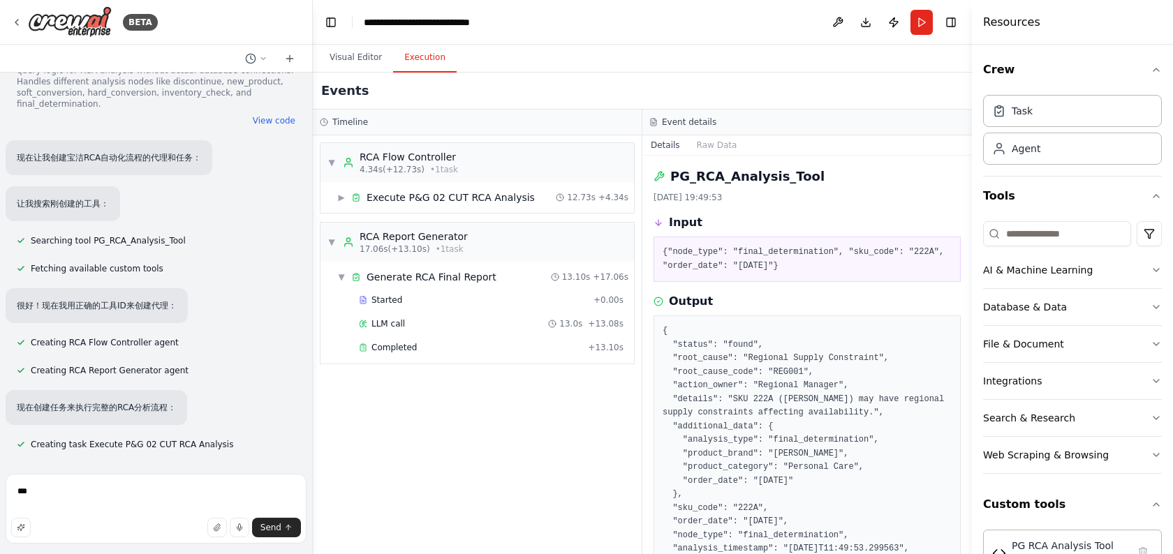
scroll to position [4715, 0]
drag, startPoint x: 191, startPoint y: 304, endPoint x: 20, endPoint y: 286, distance: 171.9
click at [20, 286] on div "合同评审业务流程中，首先上传一个合同文件（flie变量）后，接着使用文档阅读节点阅读合同里的内容，然后使用大模型节点扮演一个合同评审专家的角色，对合同中的主体…" at bounding box center [156, 271] width 312 height 396
click at [20, 334] on div "Creating RCA Flow Controller agent" at bounding box center [98, 342] width 184 height 17
drag, startPoint x: 20, startPoint y: 286, endPoint x: 204, endPoint y: 286, distance: 184.3
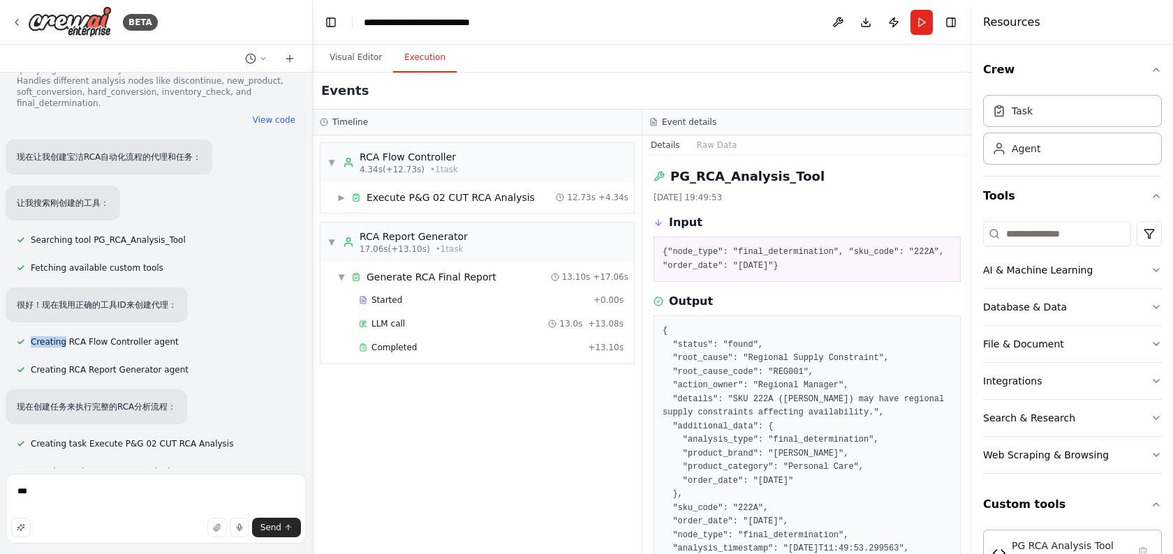
click at [204, 334] on div "Creating RCA Flow Controller agent" at bounding box center [156, 342] width 301 height 17
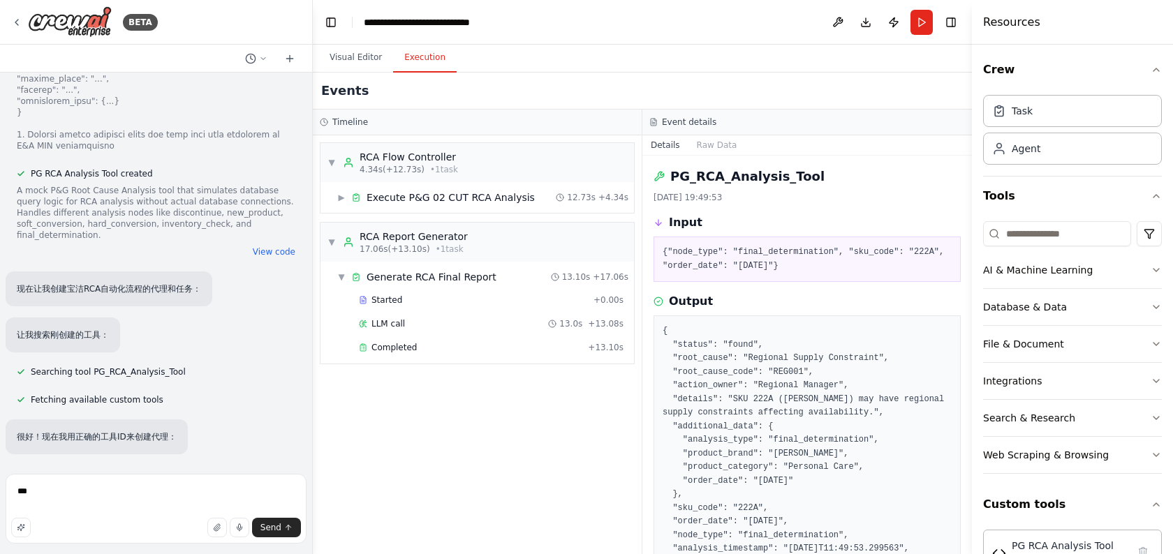
scroll to position [4583, 0]
click at [172, 318] on div "让我搜索刚创建的工具：" at bounding box center [156, 335] width 301 height 35
click at [200, 314] on div "合同评审业务流程中，首先上传一个合同文件（flie变量）后，接着使用文档阅读节点阅读合同里的内容，然后使用大模型节点扮演一个合同评审专家的角色，对合同中的主体…" at bounding box center [156, 271] width 312 height 396
drag, startPoint x: 202, startPoint y: 320, endPoint x: 0, endPoint y: 328, distance: 201.9
click at [0, 328] on div "BETA 合同评审业务流程中，首先上传一个合同文件（flie变量）后，接着使用文档阅读节点阅读合同里的内容，然后使用大模型节点扮演一个合同评审专家的角色，对合…" at bounding box center [156, 277] width 313 height 554
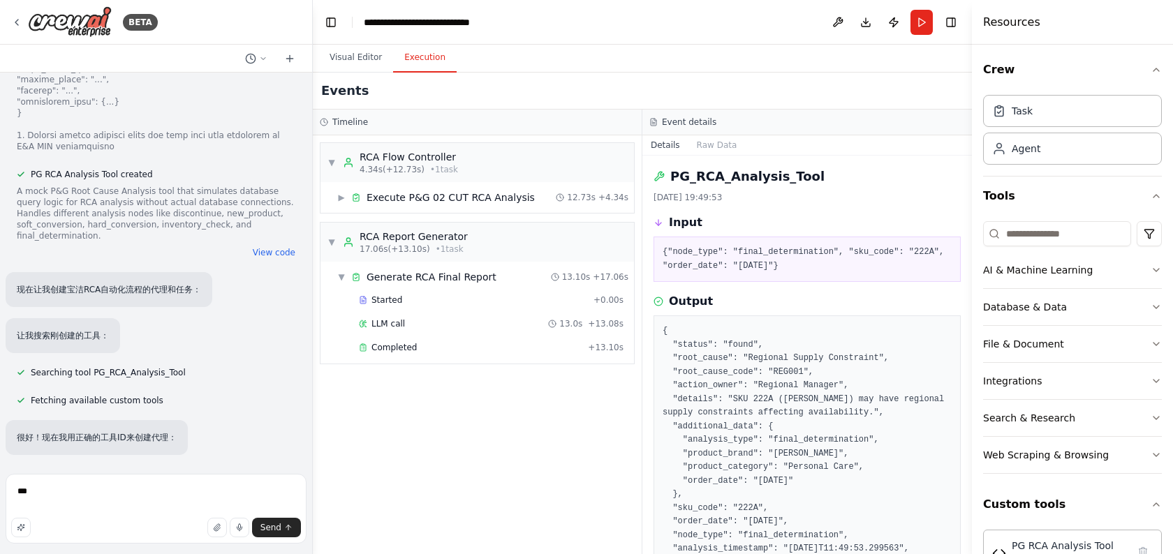
click at [32, 367] on span "Searching tool PG_RCA_Analysis_Tool" at bounding box center [108, 372] width 155 height 11
drag, startPoint x: 32, startPoint y: 328, endPoint x: 209, endPoint y: 327, distance: 176.6
click at [209, 364] on div "Searching tool PG_RCA_Analysis_Tool" at bounding box center [156, 372] width 301 height 17
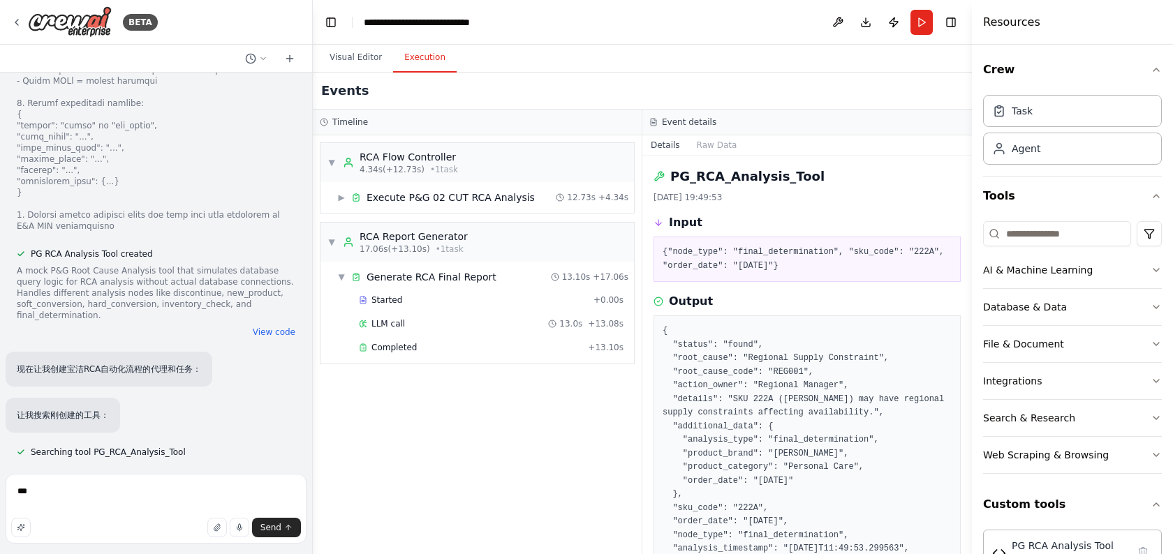
scroll to position [4487, 0]
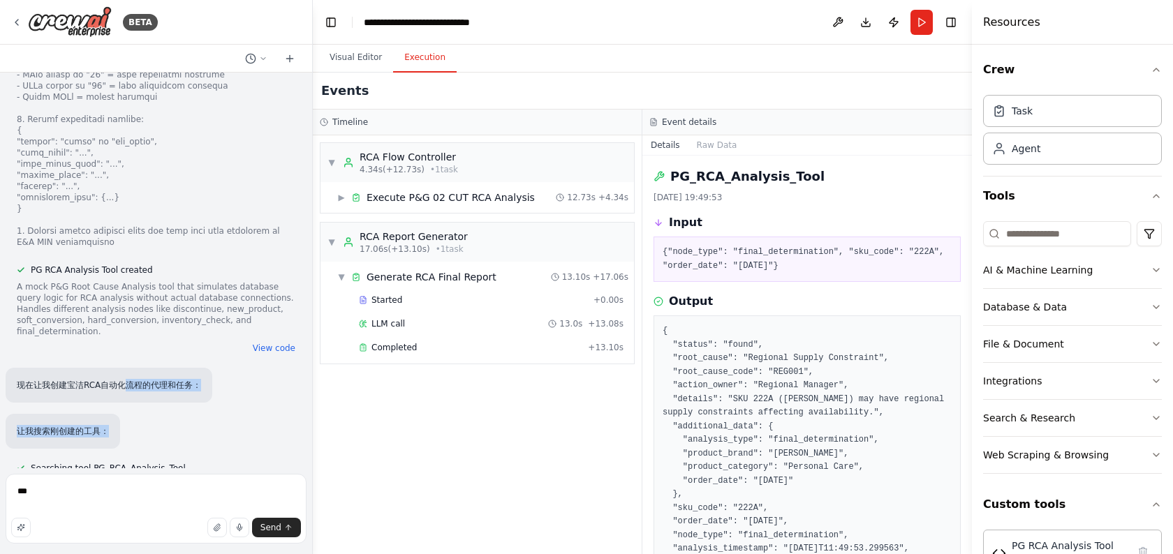
drag, startPoint x: 122, startPoint y: 331, endPoint x: 151, endPoint y: 387, distance: 63.1
click at [151, 387] on div "合同评审业务流程中，首先上传一个合同文件（flie变量）后，接着使用文档阅读节点阅读合同里的内容，然后使用大模型节点扮演一个合同评审专家的角色，对合同中的主体…" at bounding box center [156, 271] width 312 height 396
click at [151, 414] on div "让我搜索刚创建的工具：" at bounding box center [156, 431] width 301 height 35
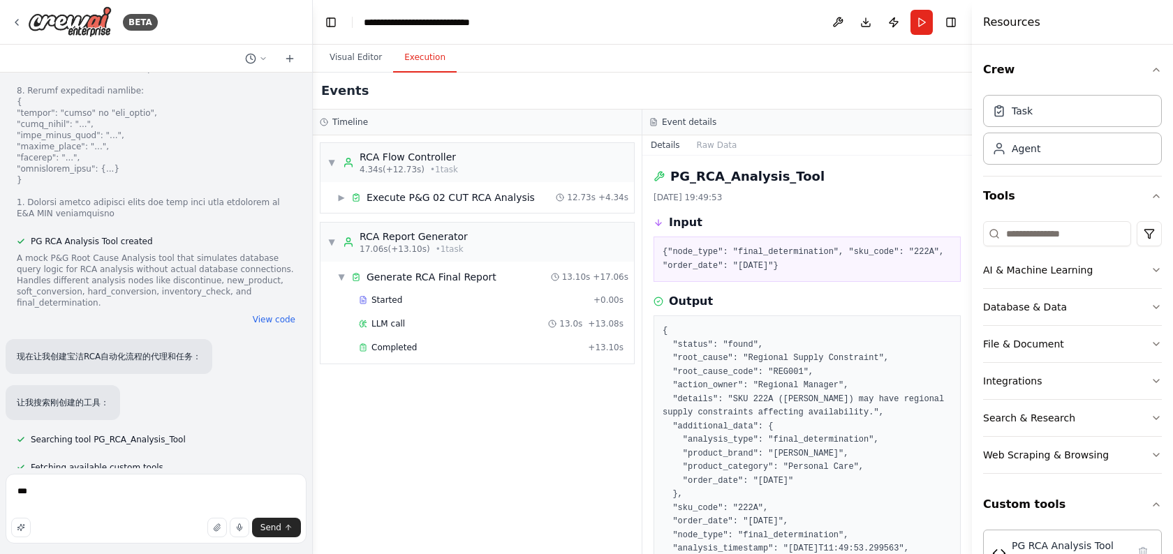
drag, startPoint x: 91, startPoint y: 396, endPoint x: 184, endPoint y: 396, distance: 93.5
click at [184, 431] on div "Searching tool PG_RCA_Analysis_Tool" at bounding box center [101, 439] width 191 height 17
click at [154, 431] on div "Searching tool PG_RCA_Analysis_Tool" at bounding box center [101, 439] width 191 height 17
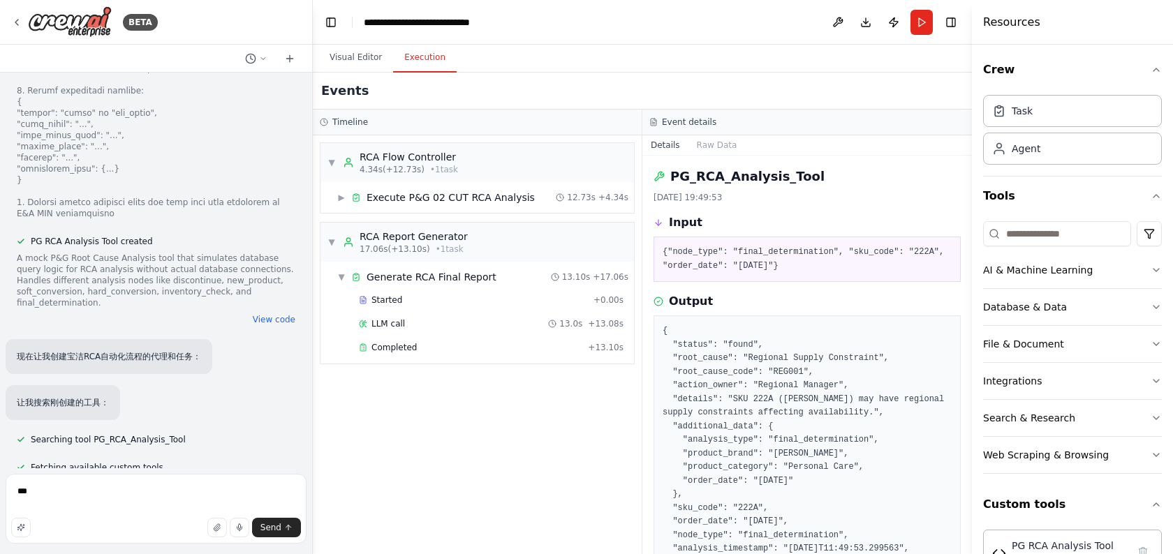
click at [132, 434] on span "Searching tool PG_RCA_Analysis_Tool" at bounding box center [108, 439] width 155 height 11
click at [117, 462] on span "Fetching available custom tools" at bounding box center [97, 467] width 133 height 11
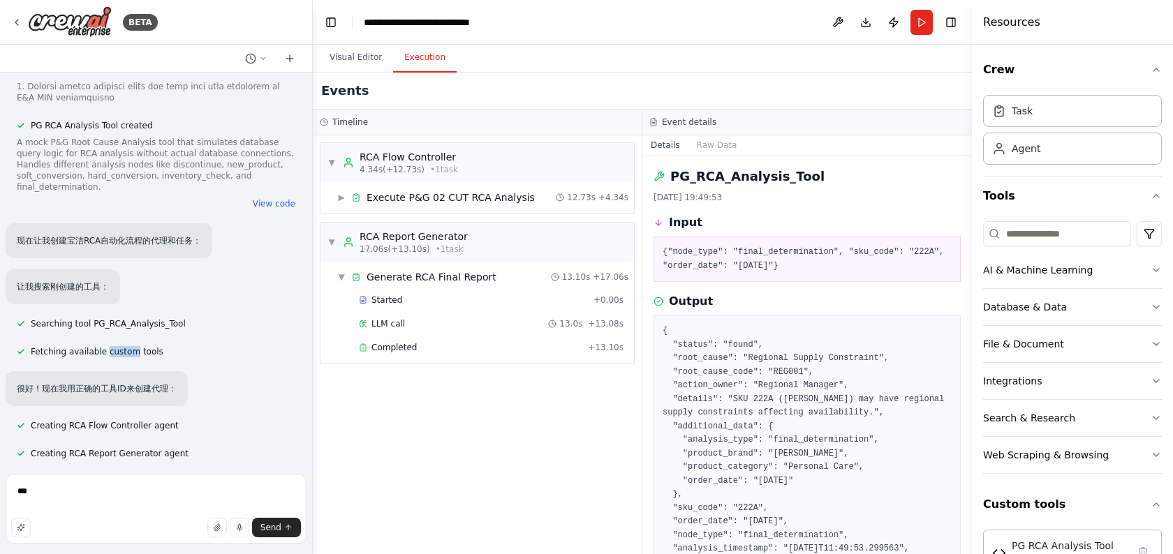
scroll to position [4682, 0]
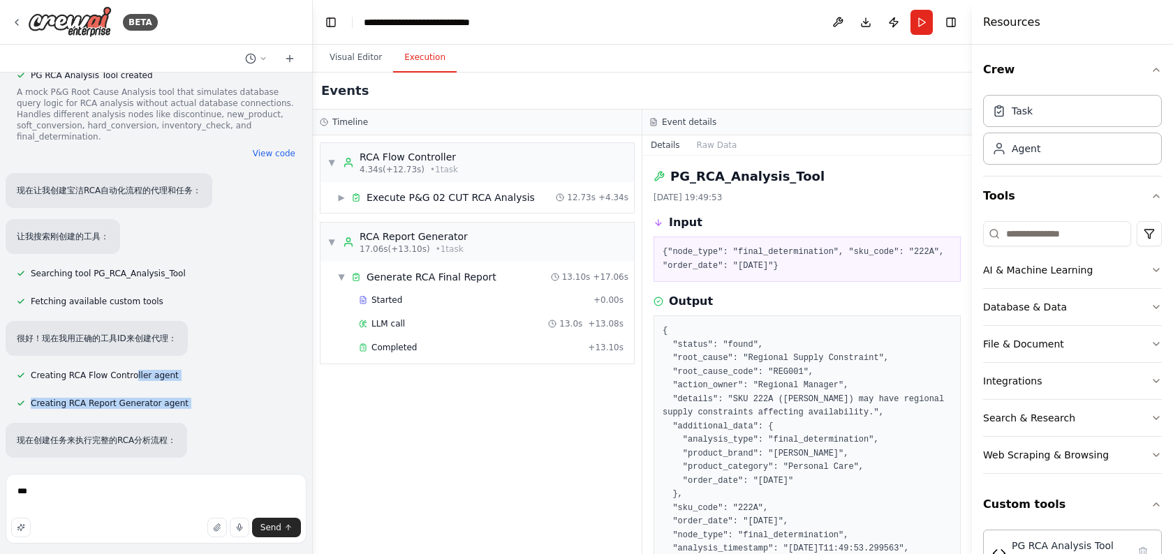
drag, startPoint x: 132, startPoint y: 325, endPoint x: 151, endPoint y: 390, distance: 67.8
click at [151, 390] on div "合同评审业务流程中，首先上传一个合同文件（flie变量）后，接着使用文档阅读节点阅读合同里的内容，然后使用大模型节点扮演一个合同评审专家的角色，对合同中的主体…" at bounding box center [156, 271] width 312 height 396
click at [151, 434] on p "现在创建任务来执行完整的RCA分析流程：" at bounding box center [96, 440] width 159 height 13
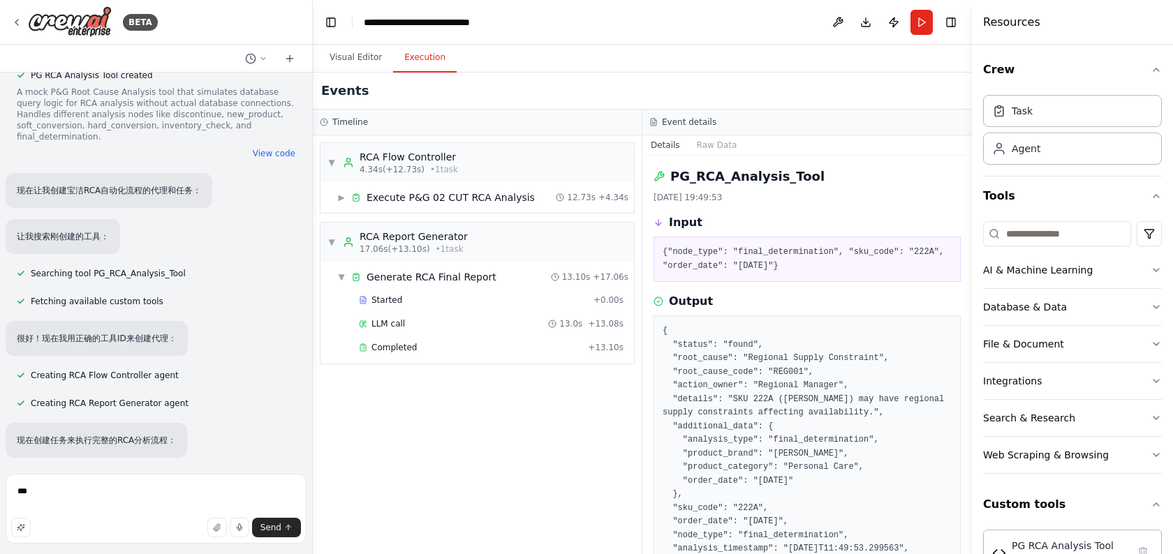
click at [126, 434] on p "现在创建任务来执行完整的RCA分析流程：" at bounding box center [96, 440] width 159 height 13
click at [135, 434] on p "现在创建任务来执行完整的RCA分析流程：" at bounding box center [96, 440] width 159 height 13
click at [154, 434] on p "现在创建任务来执行完整的RCA分析流程：" at bounding box center [96, 440] width 159 height 13
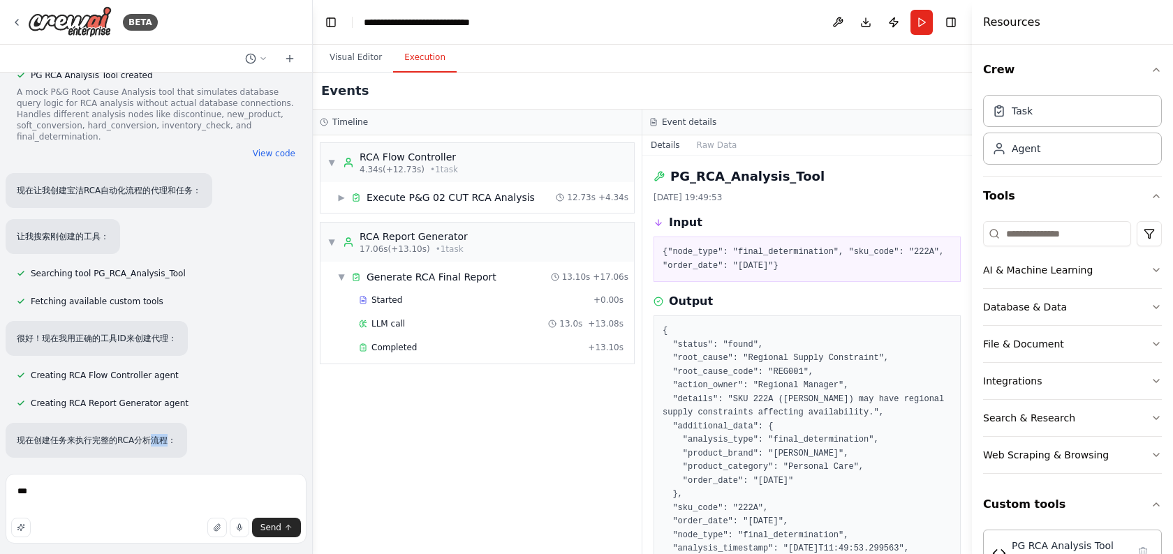
click at [154, 434] on p "现在创建任务来执行完整的RCA分析流程：" at bounding box center [96, 440] width 159 height 13
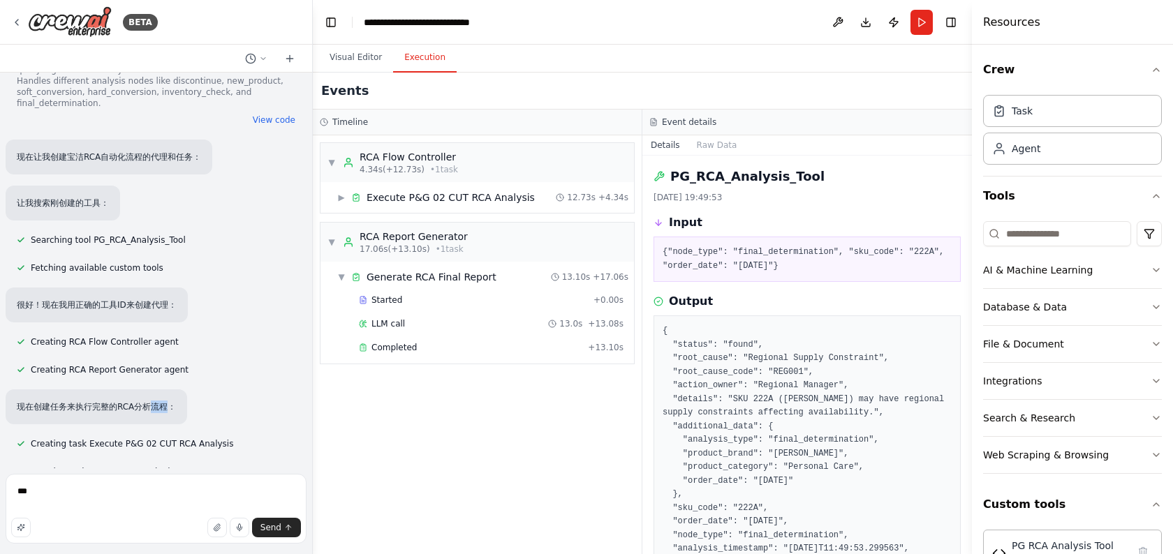
scroll to position [4796, 0]
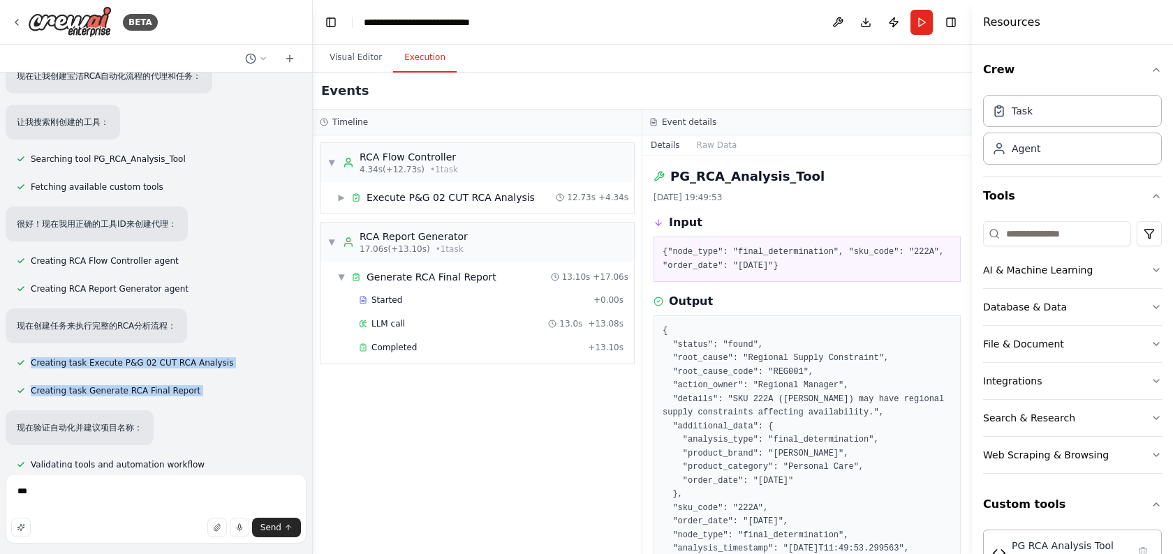
drag, startPoint x: 110, startPoint y: 307, endPoint x: 139, endPoint y: 355, distance: 56.4
click at [140, 355] on div "合同评审业务流程中，首先上传一个合同文件（flie变量）后，接着使用文档阅读节点阅读合同里的内容，然后使用大模型节点扮演一个合同评审专家的角色，对合同中的主体…" at bounding box center [156, 271] width 312 height 396
click at [139, 355] on div "合同评审业务流程中，首先上传一个合同文件（flie变量）后，接着使用文档阅读节点阅读合同里的内容，然后使用大模型节点扮演一个合同评审专家的角色，对合同中的主体…" at bounding box center [156, 271] width 312 height 396
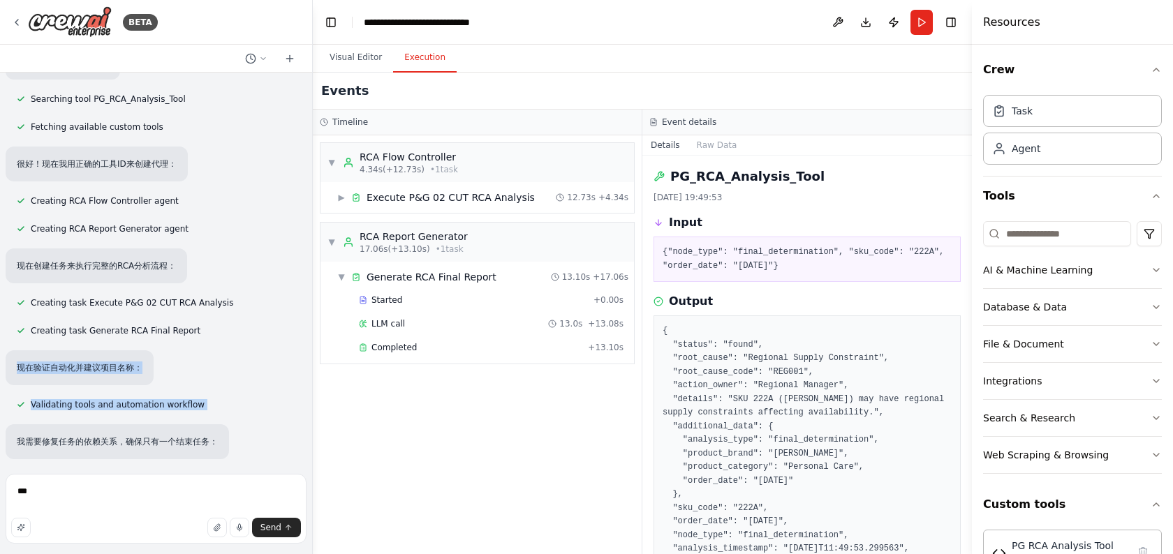
drag, startPoint x: 92, startPoint y: 308, endPoint x: 130, endPoint y: 373, distance: 75.1
click at [130, 373] on div "合同评审业务流程中，首先上传一个合同文件（flie变量）后，接着使用文档阅读节点阅读合同里的内容，然后使用大模型节点扮演一个合同评审专家的角色，对合同中的主体…" at bounding box center [156, 271] width 312 height 396
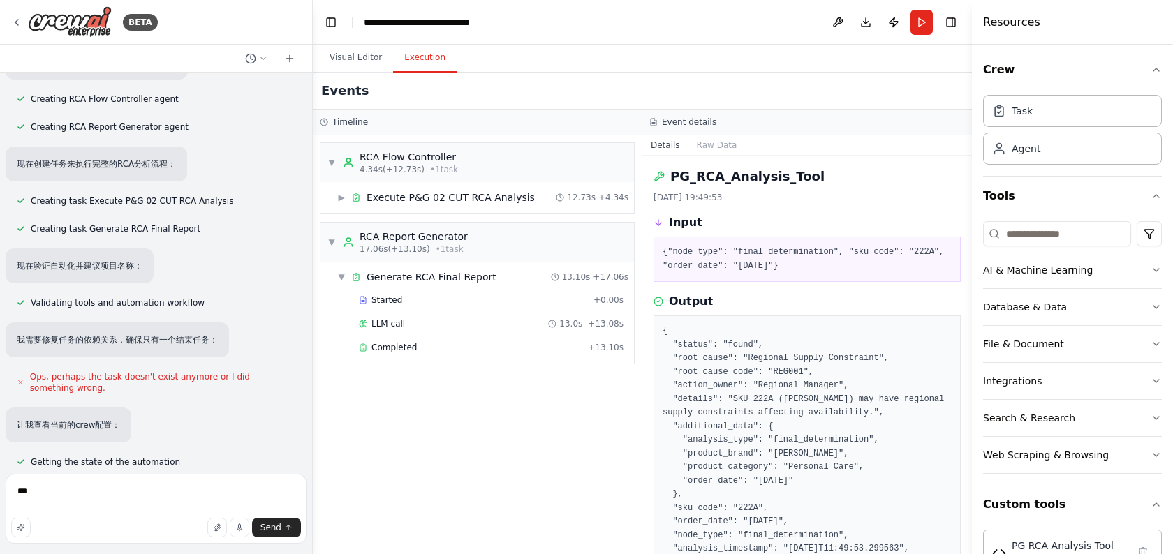
scroll to position [4971, 0]
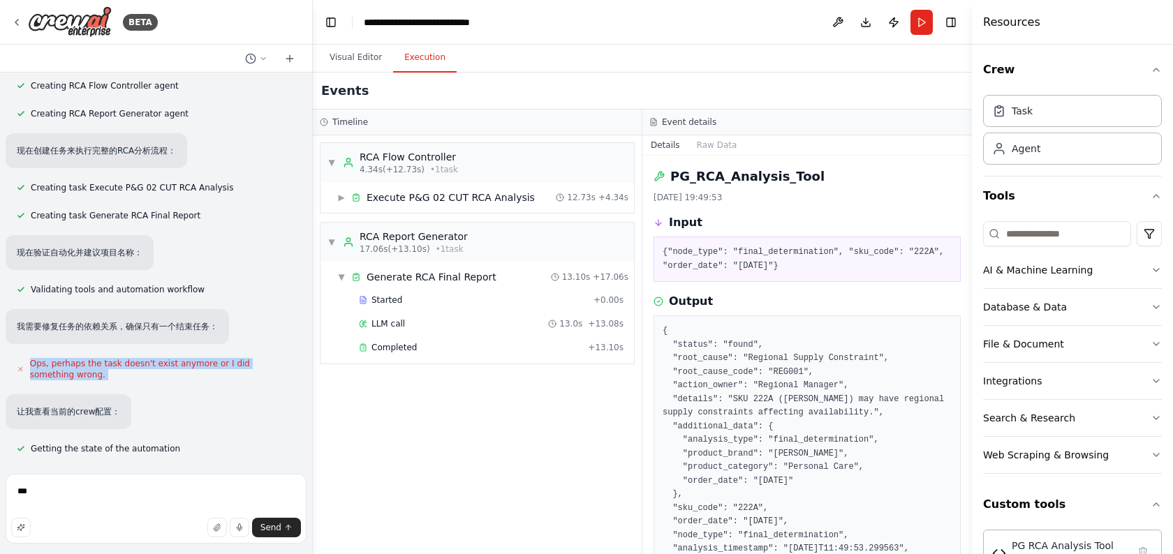
drag, startPoint x: 102, startPoint y: 288, endPoint x: 127, endPoint y: 343, distance: 61.2
click at [127, 343] on div "合同评审业务流程中，首先上传一个合同文件（flie变量）后，接着使用文档阅读节点阅读合同里的内容，然后使用大模型节点扮演一个合同评审专家的角色，对合同中的主体…" at bounding box center [156, 271] width 312 height 396
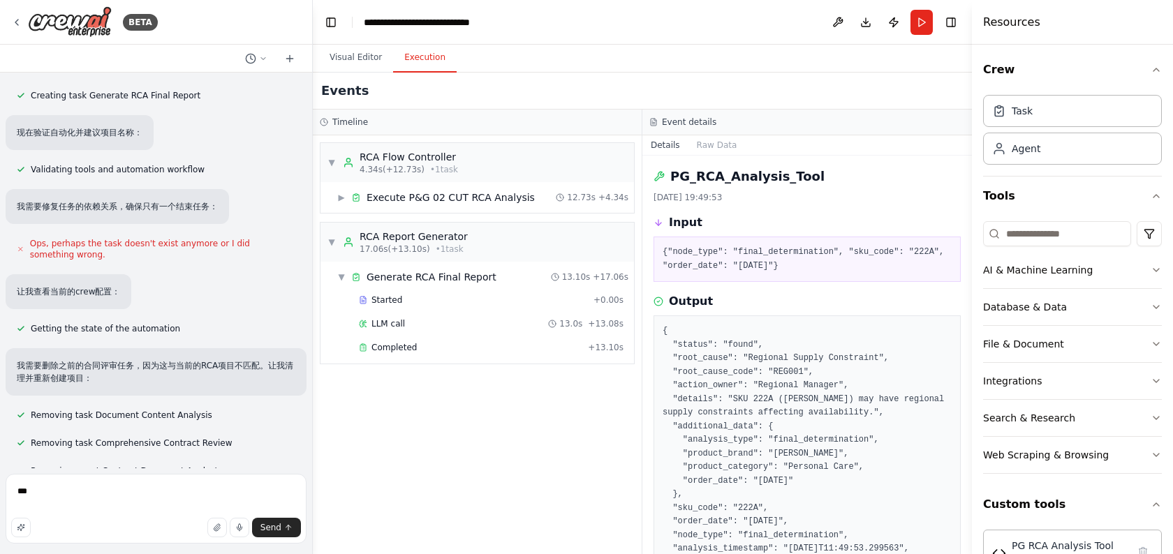
scroll to position [5094, 0]
drag, startPoint x: 103, startPoint y: 283, endPoint x: 131, endPoint y: 358, distance: 80.1
click at [131, 358] on div "合同评审业务流程中，首先上传一个合同文件（flie变量）后，接着使用文档阅读节点阅读合同里的内容，然后使用大模型节点扮演一个合同评审专家的角色，对合同中的主体…" at bounding box center [156, 271] width 312 height 396
click at [131, 405] on div "Removing task Document Content Analysis" at bounding box center [115, 413] width 218 height 17
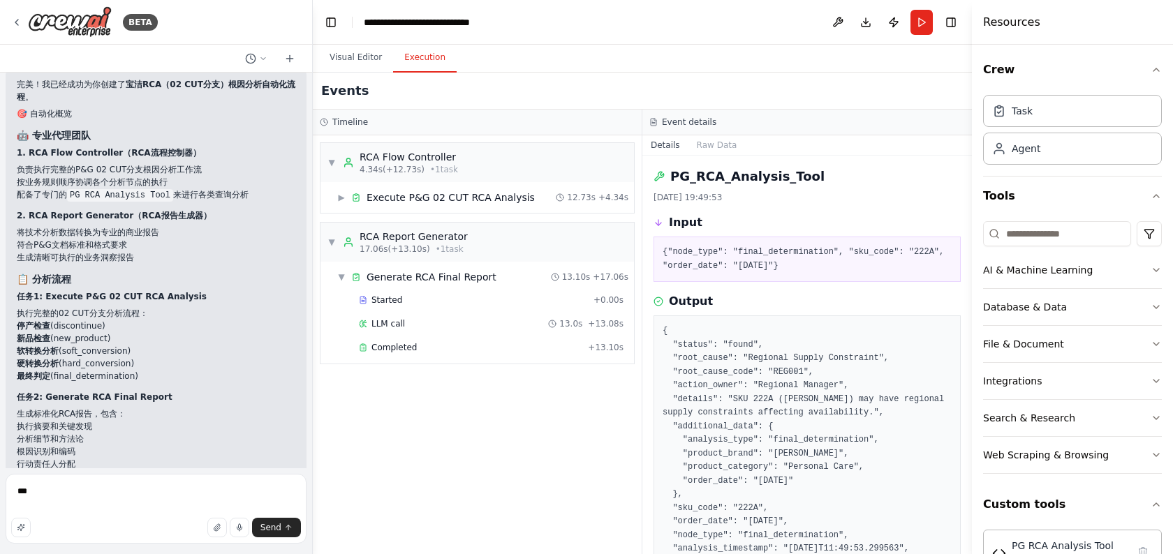
scroll to position [5772, 0]
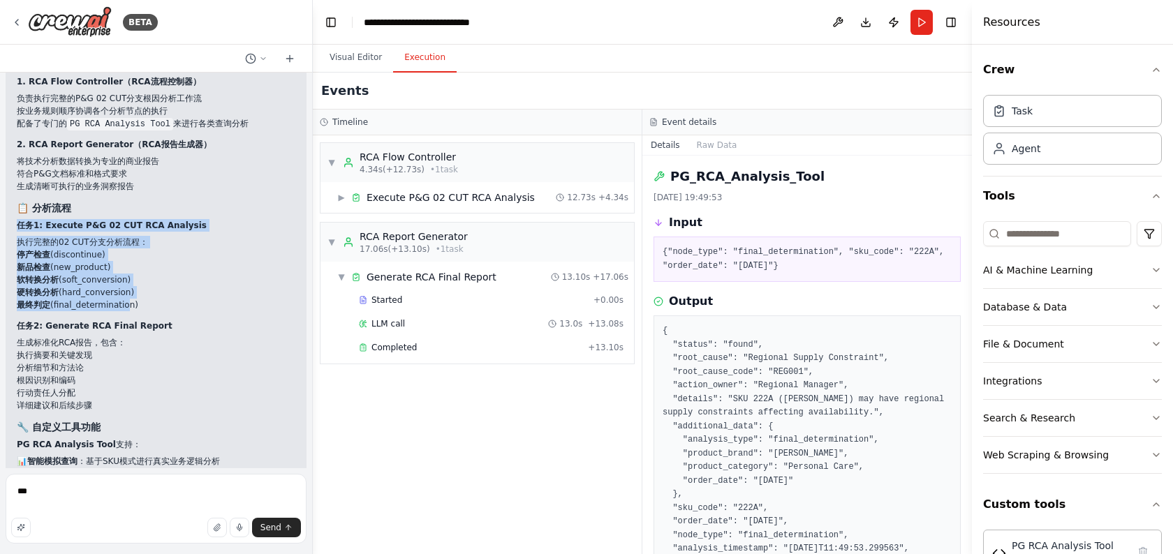
drag, startPoint x: 94, startPoint y: 202, endPoint x: 124, endPoint y: 260, distance: 65.0
click at [124, 260] on div "完美！我已经成功为你创建了 宝洁RCA（02 CUT分支）根因分析自动化流程 。 🎯 自动化概览 🤖 专业代理团队 1. RCA Flow Controlle…" at bounding box center [156, 379] width 278 height 744
click at [124, 299] on li "最终判定 (final_determination)" at bounding box center [156, 305] width 278 height 13
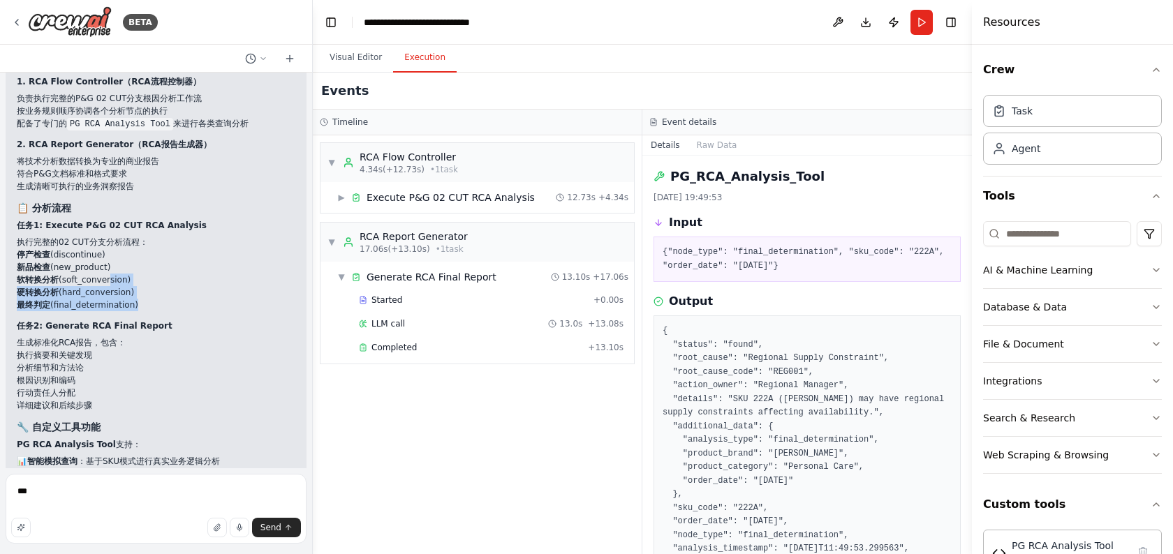
drag, startPoint x: 149, startPoint y: 265, endPoint x: 93, endPoint y: 214, distance: 75.6
click at [93, 214] on div "完美！我已经成功为你创建了 宝洁RCA（02 CUT分支）根因分析自动化流程 。 🎯 自动化概览 🤖 专业代理团队 1. RCA Flow Controlle…" at bounding box center [156, 379] width 278 height 744
click at [93, 261] on li "新品检查 (new_product)" at bounding box center [156, 267] width 278 height 13
drag, startPoint x: 20, startPoint y: 206, endPoint x: 193, endPoint y: 281, distance: 188.5
click at [193, 281] on div "完美！我已经成功为你创建了 宝洁RCA（02 CUT分支）根因分析自动化流程 。 🎯 自动化概览 🤖 专业代理团队 1. RCA Flow Controlle…" at bounding box center [156, 379] width 278 height 744
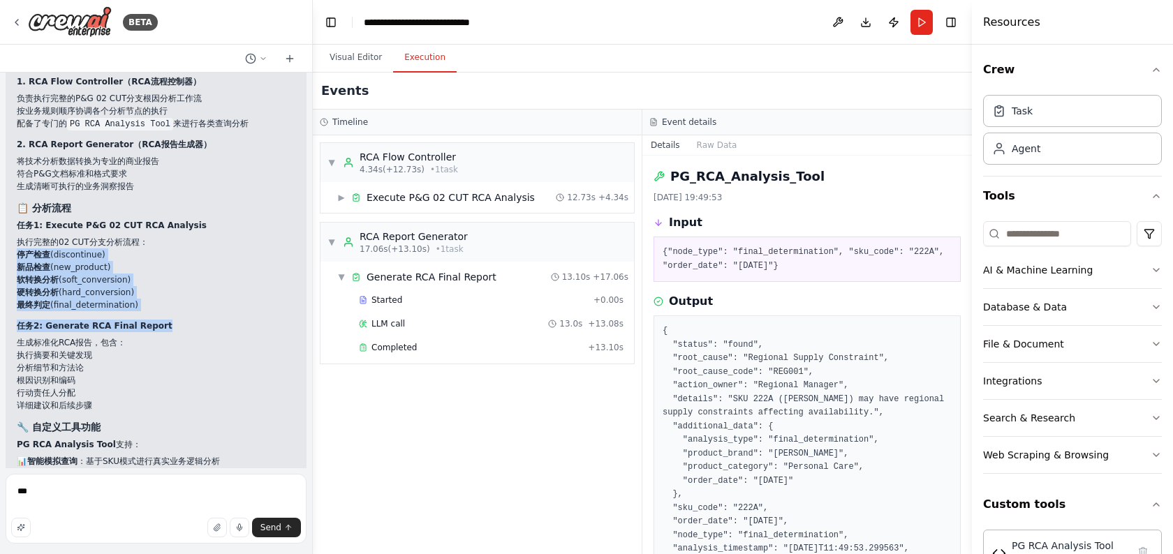
click at [193, 320] on p "任务2: Generate RCA Final Report" at bounding box center [156, 326] width 278 height 13
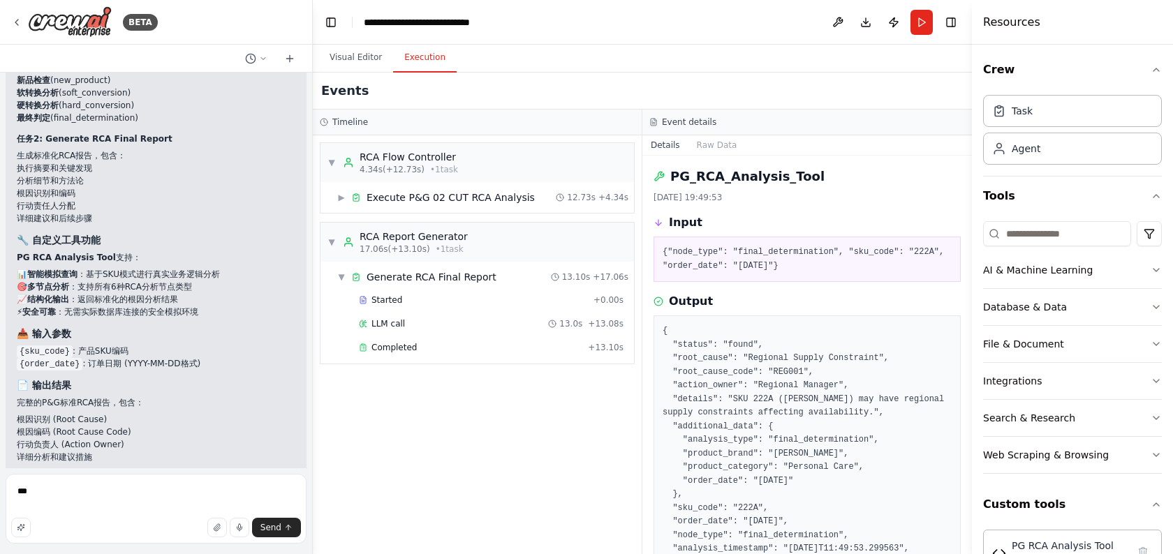
scroll to position [5971, 0]
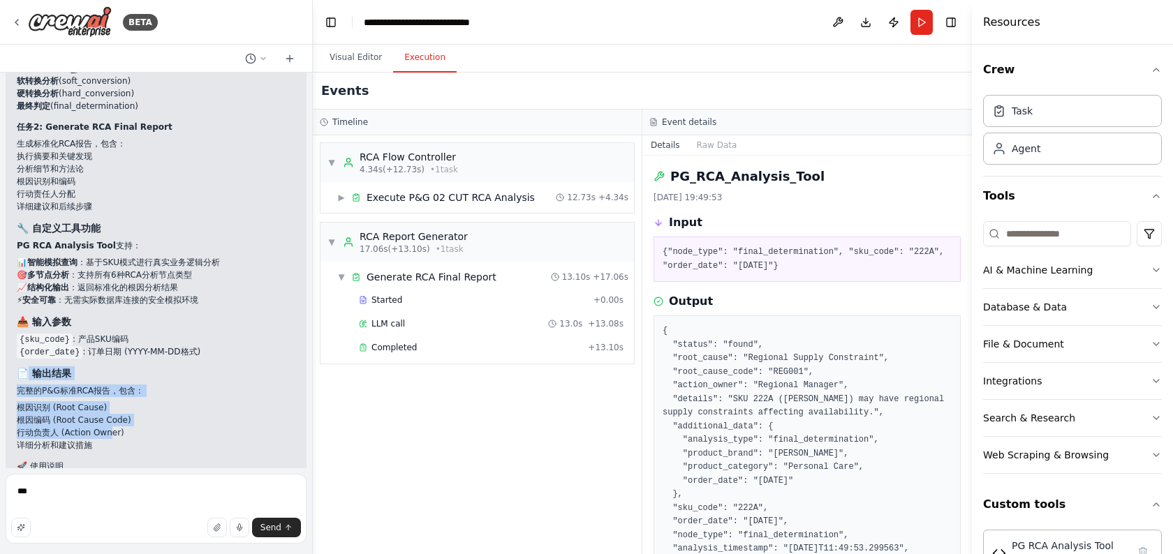
drag, startPoint x: 24, startPoint y: 320, endPoint x: 110, endPoint y: 389, distance: 110.6
click at [110, 389] on div "完美！我已经成功为你创建了 宝洁RCA（02 CUT分支）根因分析自动化流程 。 🎯 自动化概览 🤖 专业代理团队 1. RCA Flow Controlle…" at bounding box center [156, 180] width 278 height 744
click at [110, 426] on li "行动负责人 (Action Owner)" at bounding box center [156, 432] width 278 height 13
click at [117, 406] on div "完美！我已经成功为你创建了 宝洁RCA（02 CUT分支）根因分析自动化流程 。 🎯 自动化概览 🤖 专业代理团队 1. RCA Flow Controlle…" at bounding box center [156, 180] width 278 height 744
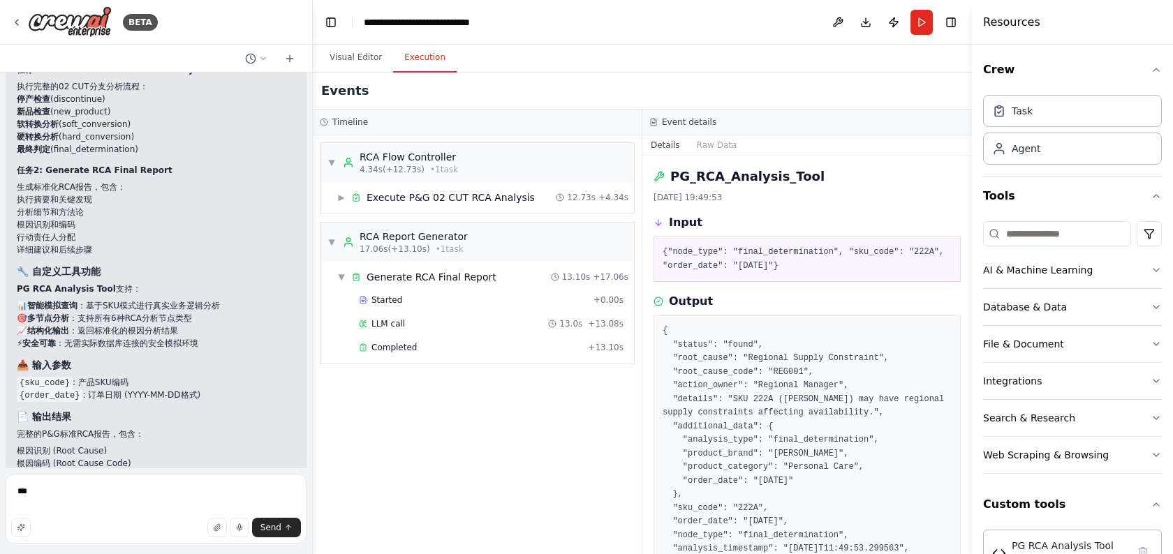
scroll to position [5889, 0]
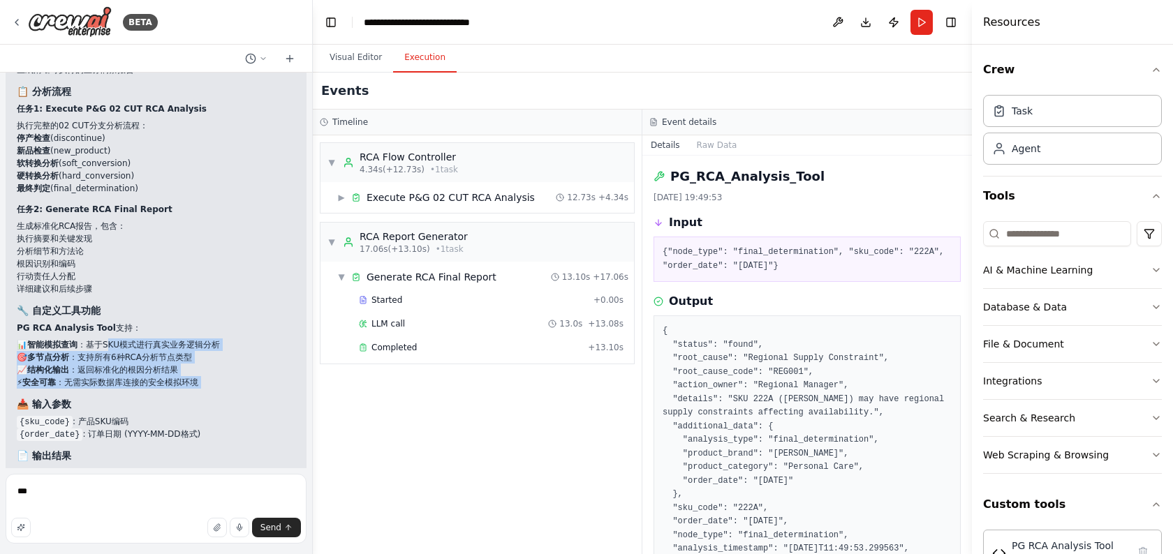
drag, startPoint x: 105, startPoint y: 292, endPoint x: 131, endPoint y: 354, distance: 67.3
click at [131, 354] on div "完美！我已经成功为你创建了 宝洁RCA（02 CUT分支）根因分析自动化流程 。 🎯 自动化概览 🤖 专业代理团队 1. RCA Flow Controlle…" at bounding box center [156, 262] width 278 height 744
click at [131, 397] on h3 "📥 输入参数" at bounding box center [156, 404] width 278 height 14
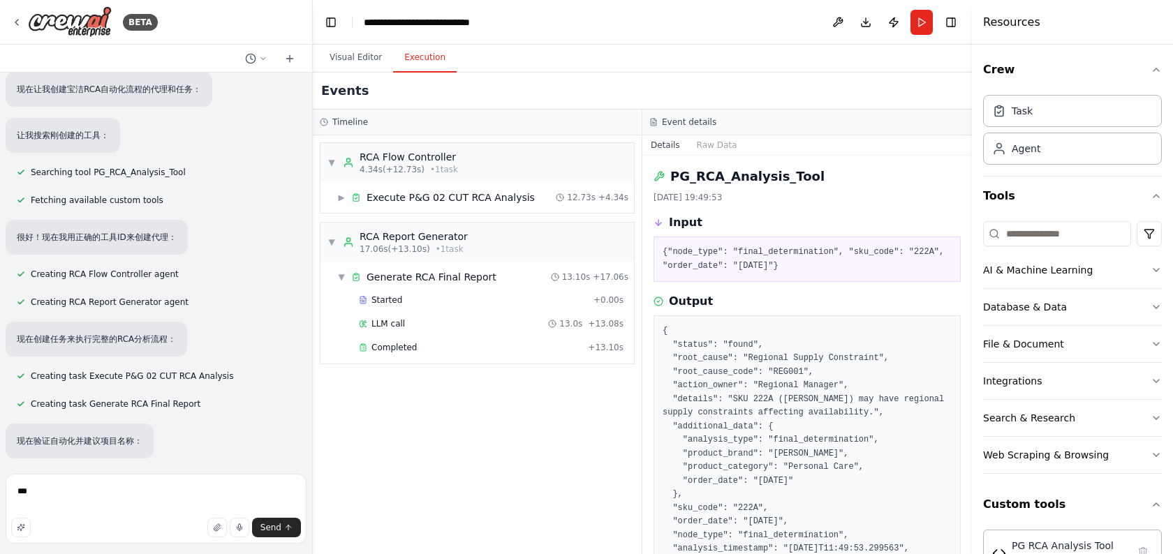
scroll to position [4777, 0]
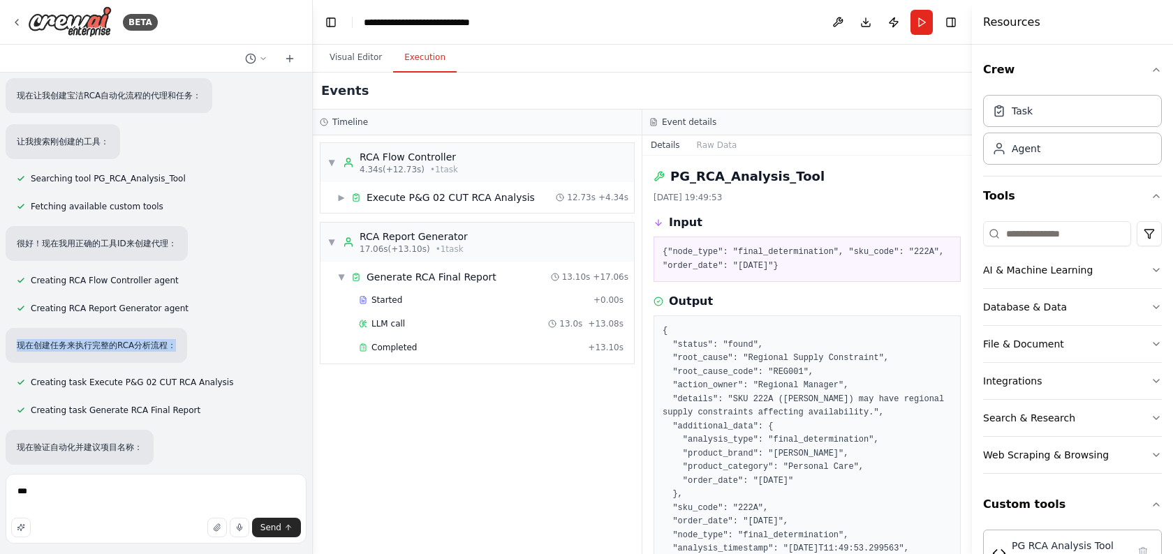
drag, startPoint x: 103, startPoint y: 278, endPoint x: 117, endPoint y: 315, distance: 40.2
click at [117, 316] on div "合同评审业务流程中，首先上传一个合同文件（flie变量）后，接着使用文档阅读节点阅读合同里的内容，然后使用大模型节点扮演一个合同评审专家的角色，对合同中的主体…" at bounding box center [156, 271] width 312 height 396
click at [117, 315] on div "合同评审业务流程中，首先上传一个合同文件（flie变量）后，接着使用文档阅读节点阅读合同里的内容，然后使用大模型节点扮演一个合同评审专家的角色，对合同中的主体…" at bounding box center [156, 271] width 312 height 396
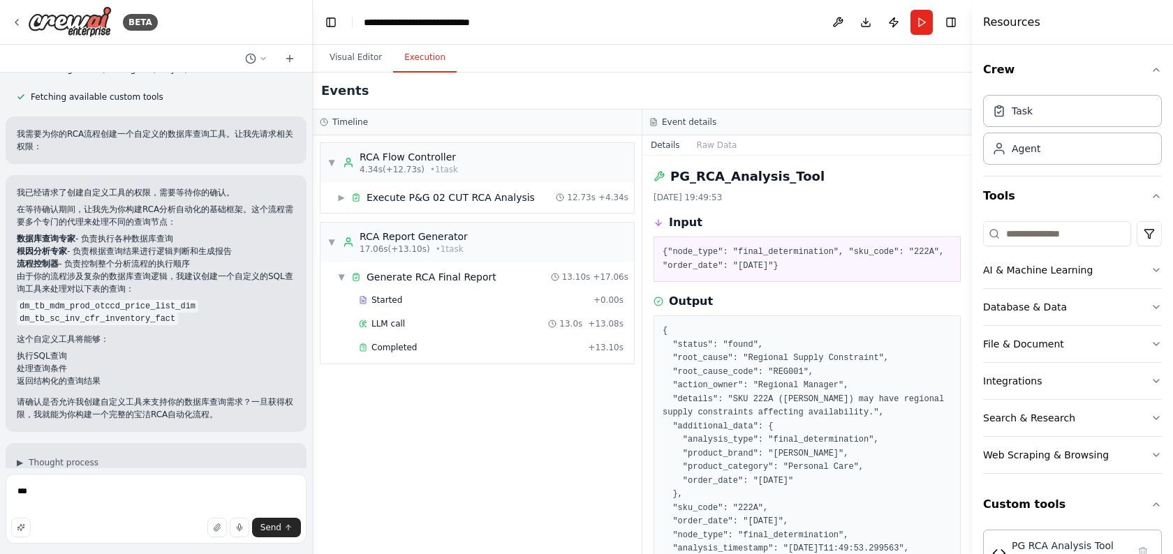
scroll to position [3320, 0]
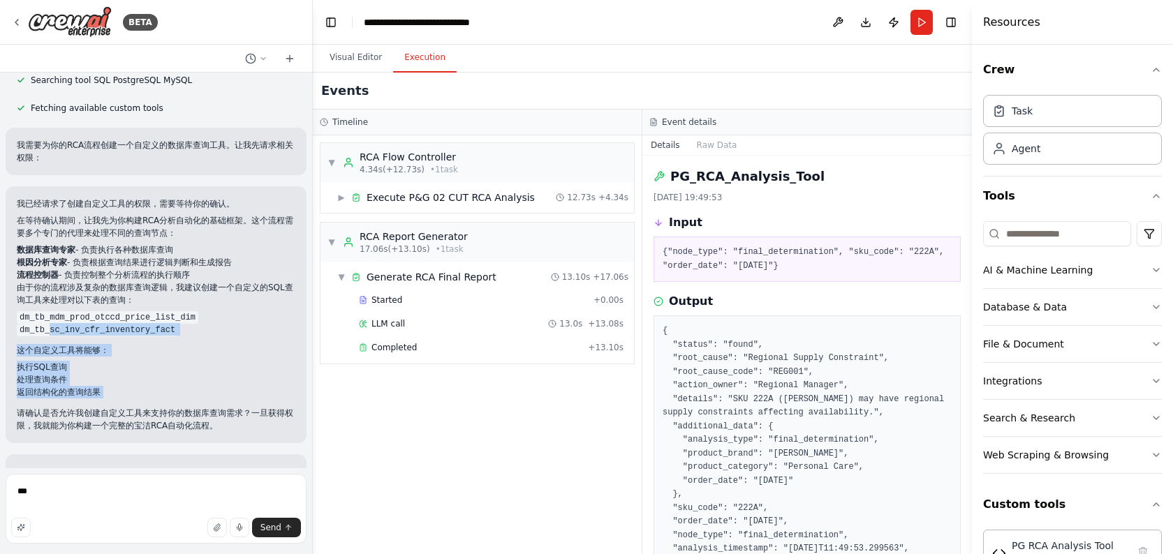
drag, startPoint x: 55, startPoint y: 299, endPoint x: 124, endPoint y: 397, distance: 119.8
click at [124, 397] on div "我已经请求了创建自定义工具的权限，需要等待你的确认。 在等待确认期间，让我先为你构建RCA分析自动化的基础框架。这个流程需要多个专门的代理来处理不同的查询节点…" at bounding box center [156, 314] width 301 height 257
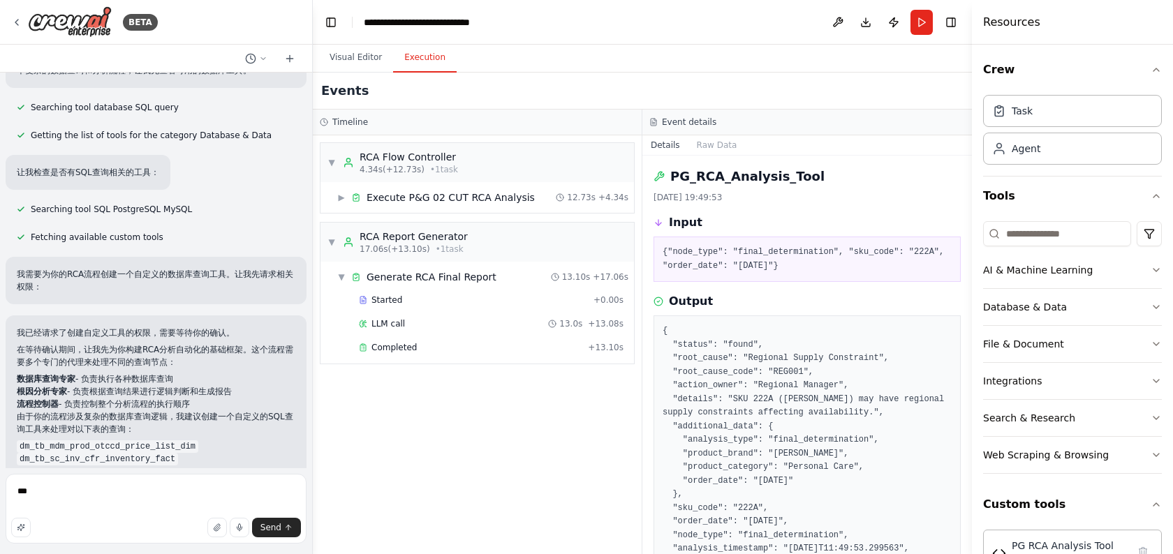
scroll to position [3179, 0]
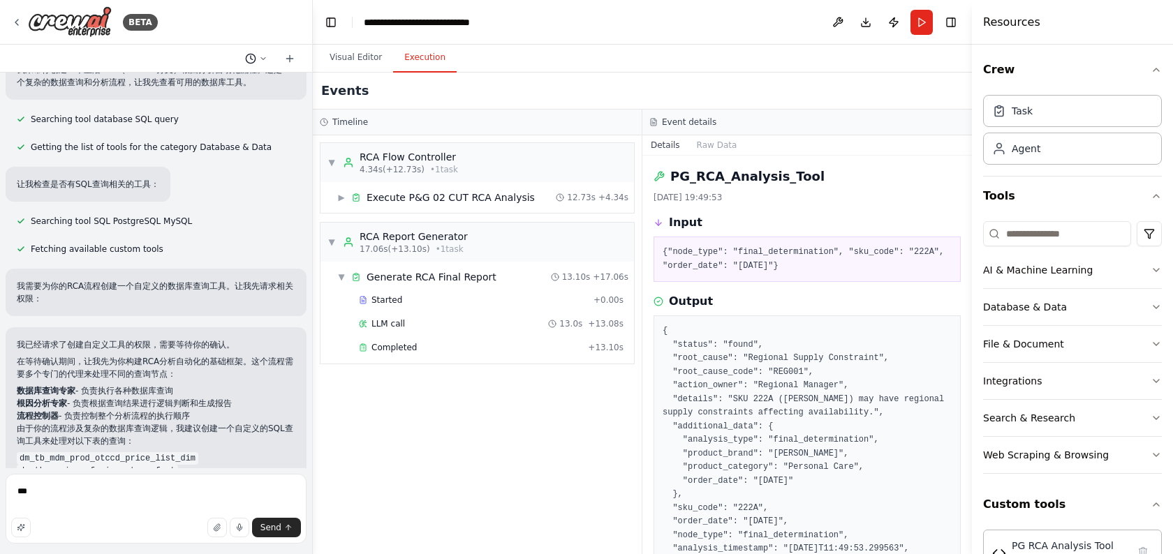
click at [260, 58] on icon at bounding box center [263, 58] width 8 height 8
click at [212, 225] on div at bounding box center [156, 277] width 313 height 554
drag, startPoint x: 165, startPoint y: 234, endPoint x: 191, endPoint y: 302, distance: 73.1
click at [191, 302] on div "合同评审业务流程中，首先上传一个合同文件（flie变量）后，接着使用文档阅读节点阅读合同里的内容，然后使用大模型节点扮演一个合同评审专家的角色，对合同中的主体…" at bounding box center [156, 271] width 312 height 396
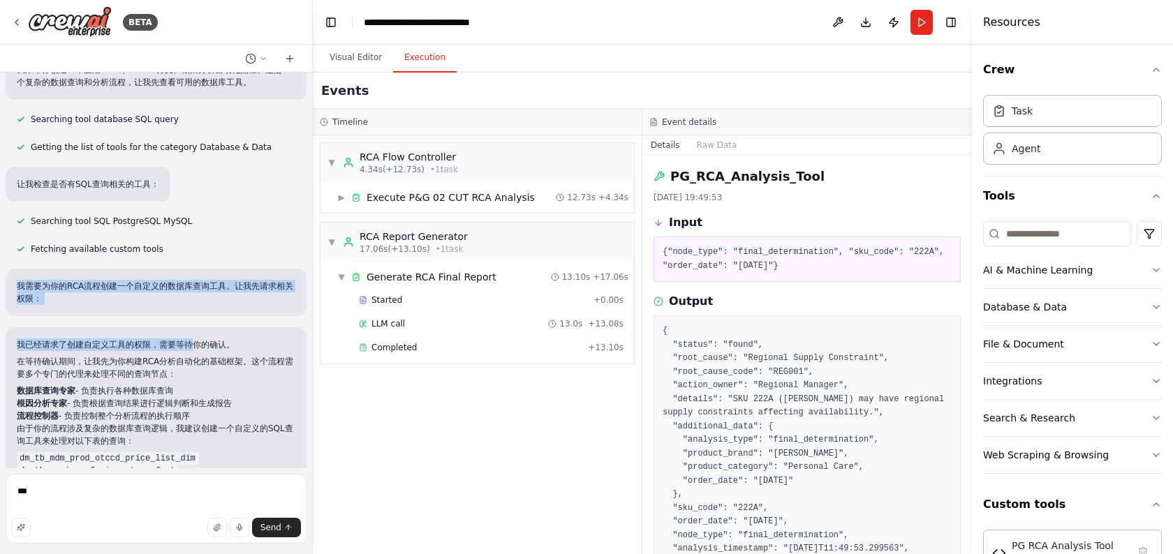
click at [191, 339] on p "我已经请求了创建自定义工具的权限，需要等待你的确认。" at bounding box center [156, 345] width 278 height 13
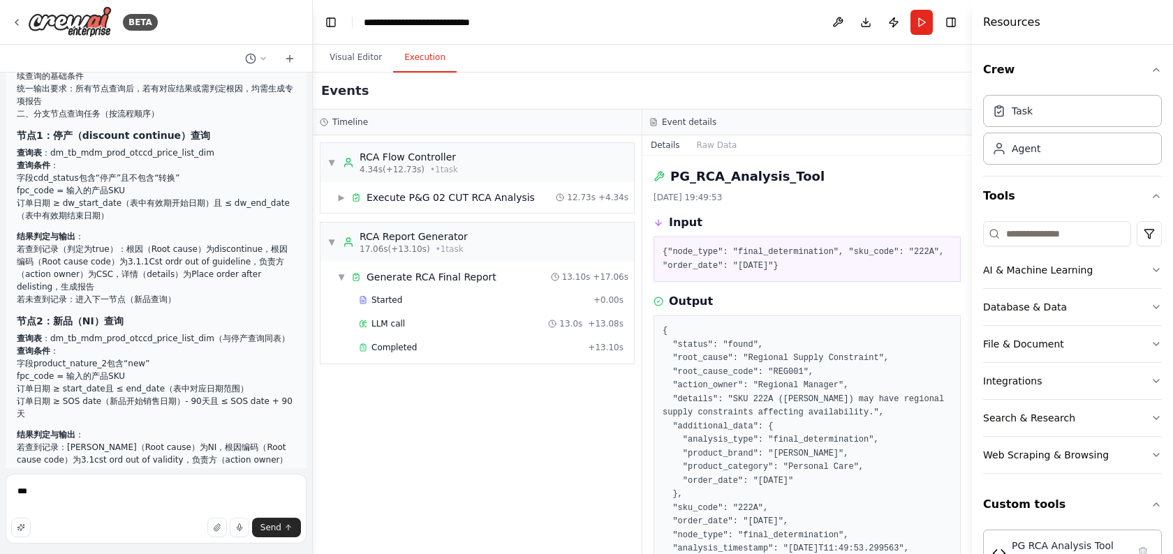
scroll to position [1449, 0]
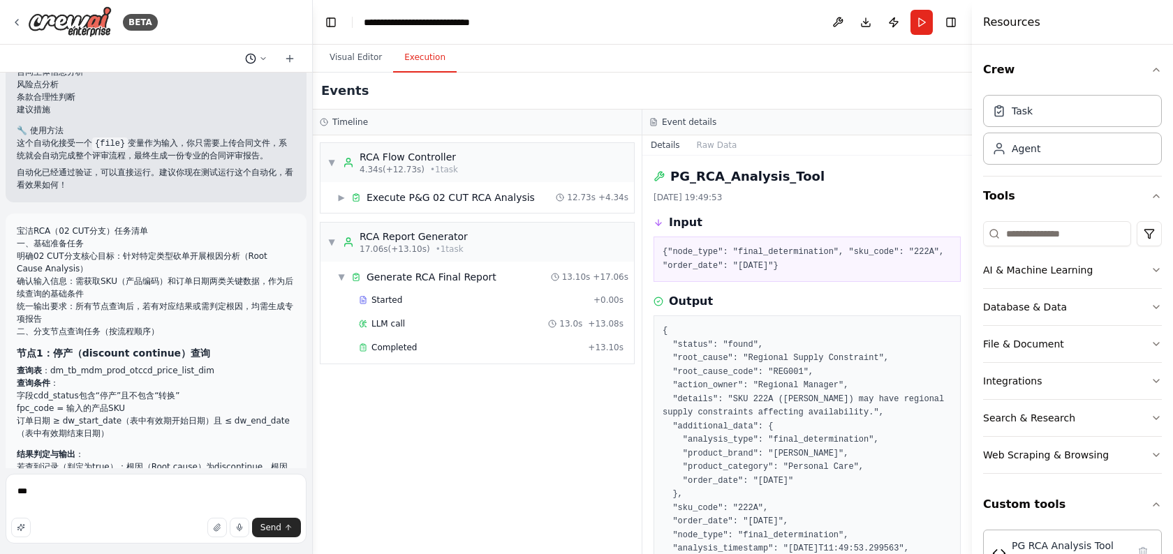
click at [253, 66] on button at bounding box center [256, 58] width 34 height 17
click at [206, 208] on div at bounding box center [156, 277] width 313 height 554
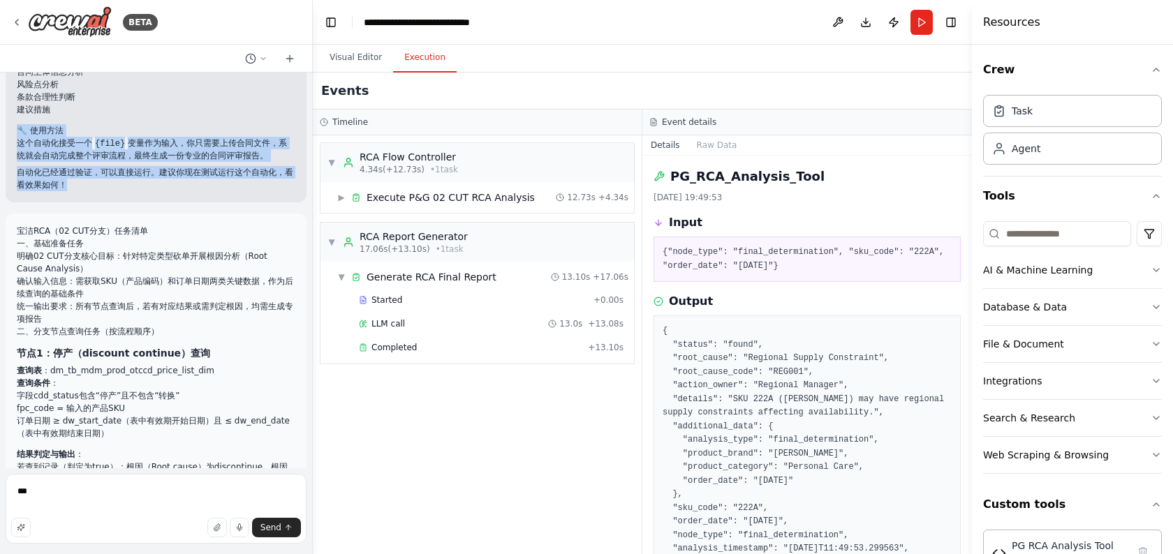
drag, startPoint x: 135, startPoint y: 114, endPoint x: 159, endPoint y: 204, distance: 92.6
click at [159, 204] on div "合同评审业务流程中，首先上传一个合同文件（flie变量）后，接着使用文档阅读节点阅读合同里的内容，然后使用大模型节点扮演一个合同评审专家的角色，对合同中的主体…" at bounding box center [156, 271] width 312 height 396
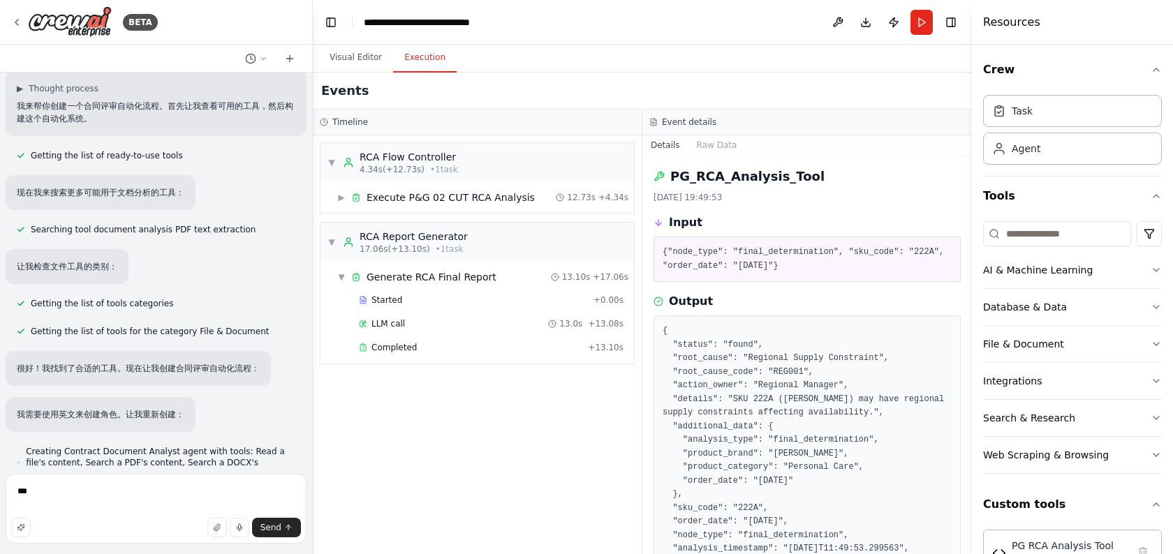
scroll to position [0, 0]
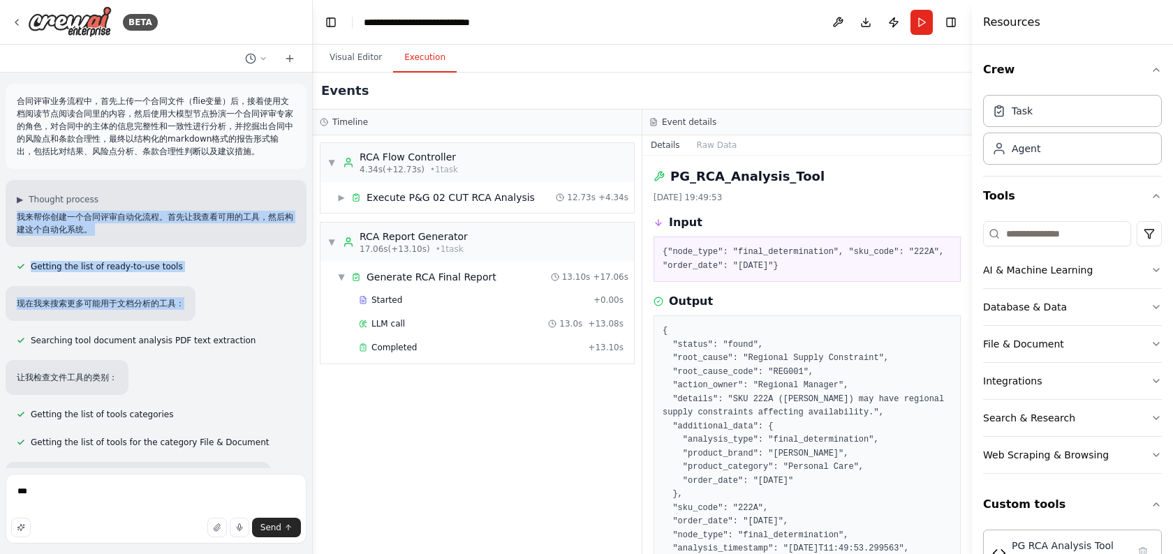
drag, startPoint x: 124, startPoint y: 194, endPoint x: 167, endPoint y: 336, distance: 148.8
click at [167, 336] on div "合同评审业务流程中，首先上传一个合同文件（flie变量）后，接着使用文档阅读节点阅读合同里的内容，然后使用大模型节点扮演一个合同评审专家的角色，对合同中的主体…" at bounding box center [156, 271] width 312 height 396
click at [167, 336] on span "Searching tool document analysis PDF text extraction" at bounding box center [143, 340] width 225 height 11
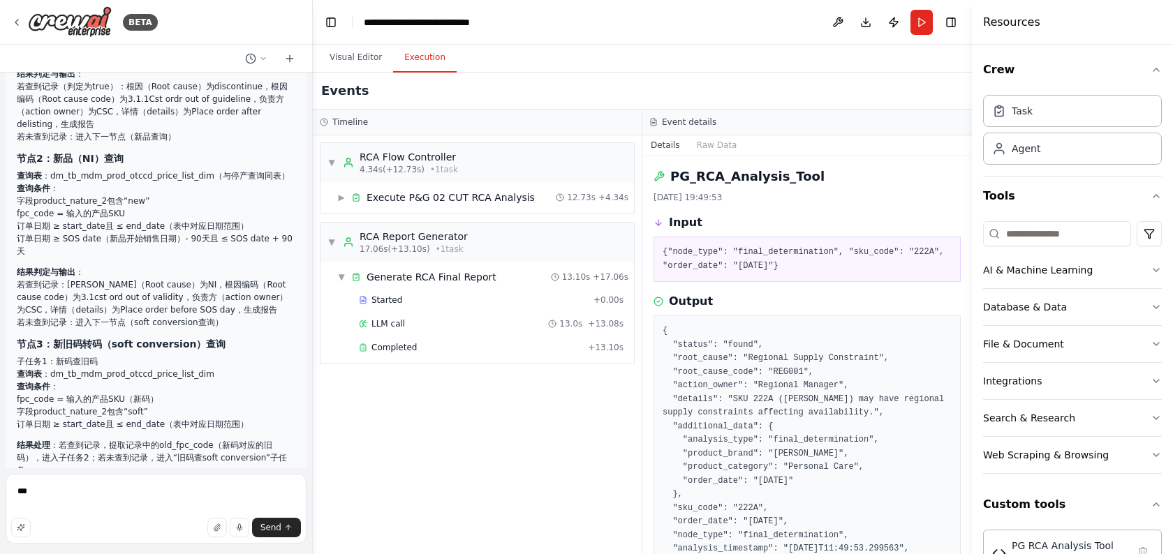
scroll to position [1847, 0]
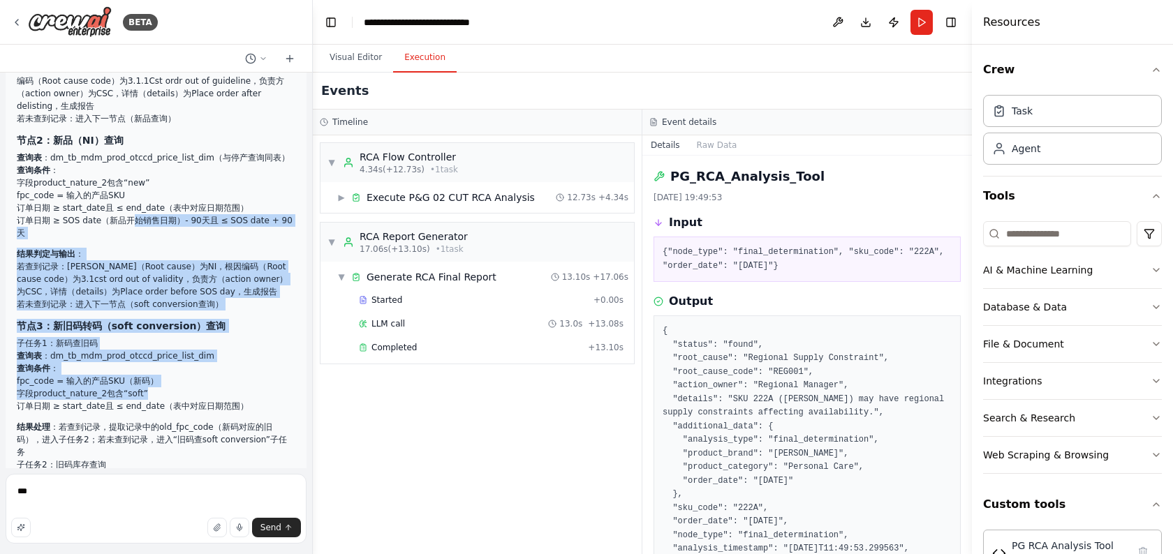
drag, startPoint x: 137, startPoint y: 239, endPoint x: 172, endPoint y: 367, distance: 132.6
click at [172, 387] on li "字段product_nature_2包含“soft”" at bounding box center [156, 393] width 278 height 13
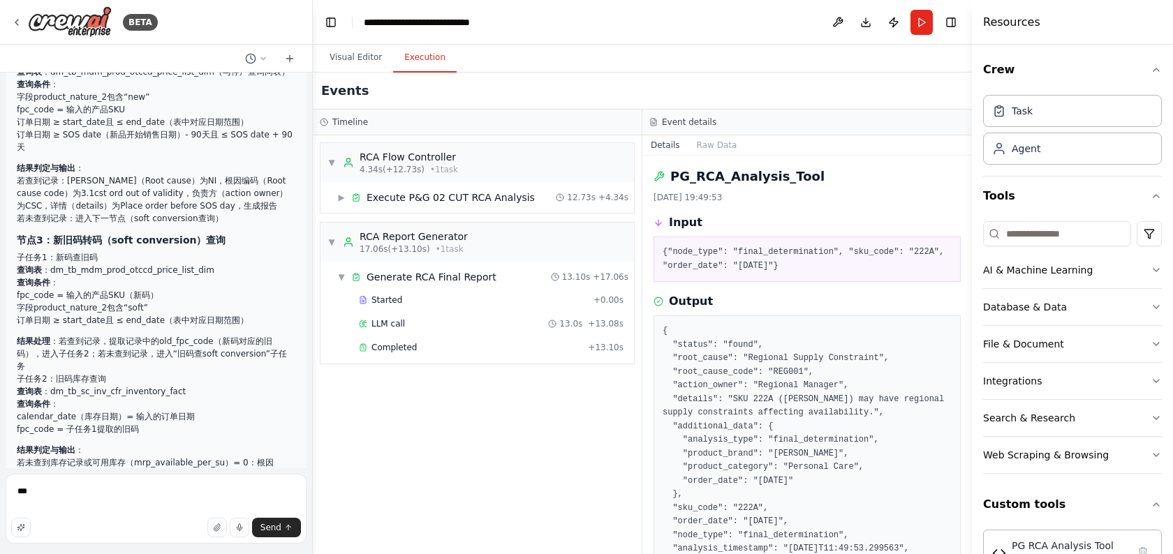
scroll to position [1968, 0]
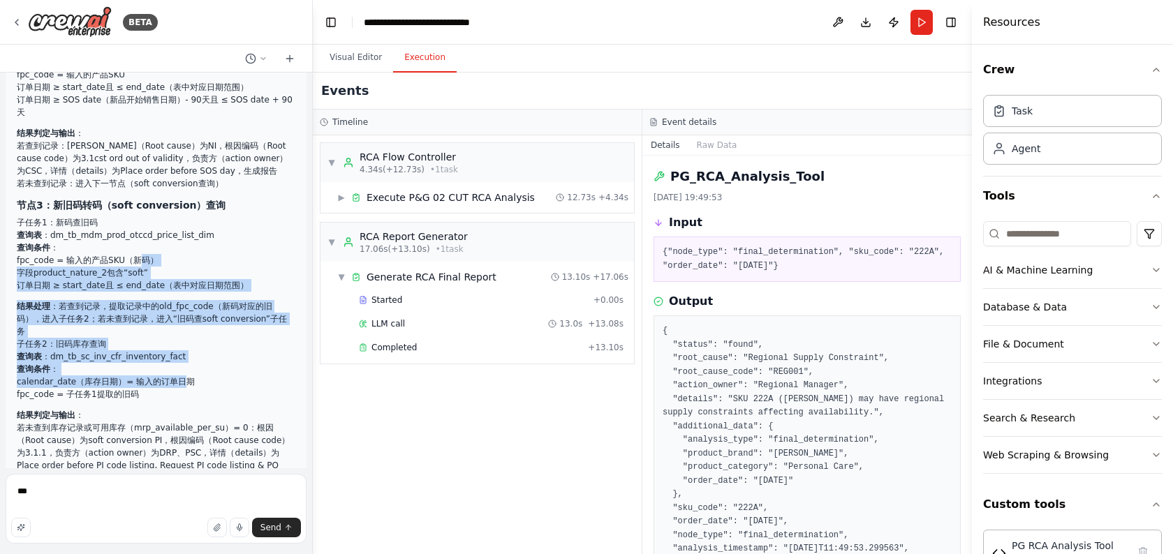
drag, startPoint x: 135, startPoint y: 235, endPoint x: 179, endPoint y: 348, distance: 120.7
click at [179, 348] on div "宝洁RCA（02 CUT分支）任务清单 一、基础准备任务 明确02 CUT分支核心目标：针对特定类型砍单开展根因分析（Root Cause Analysis）…" at bounding box center [156, 452] width 278 height 1494
click at [179, 375] on li "calendar_date（库存日期）= 输入的订单日期" at bounding box center [156, 381] width 278 height 13
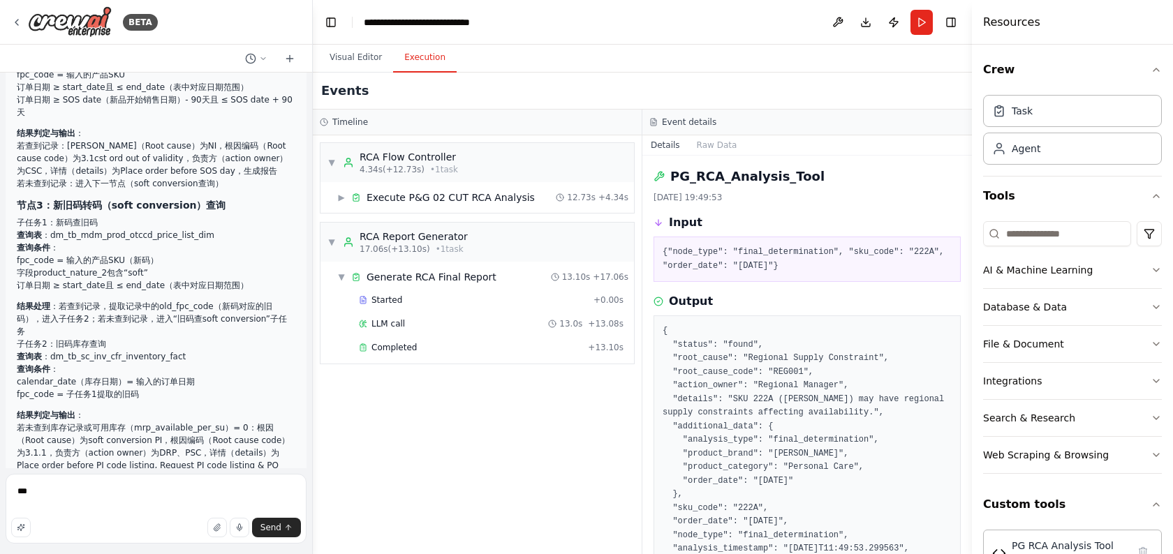
scroll to position [2046, 0]
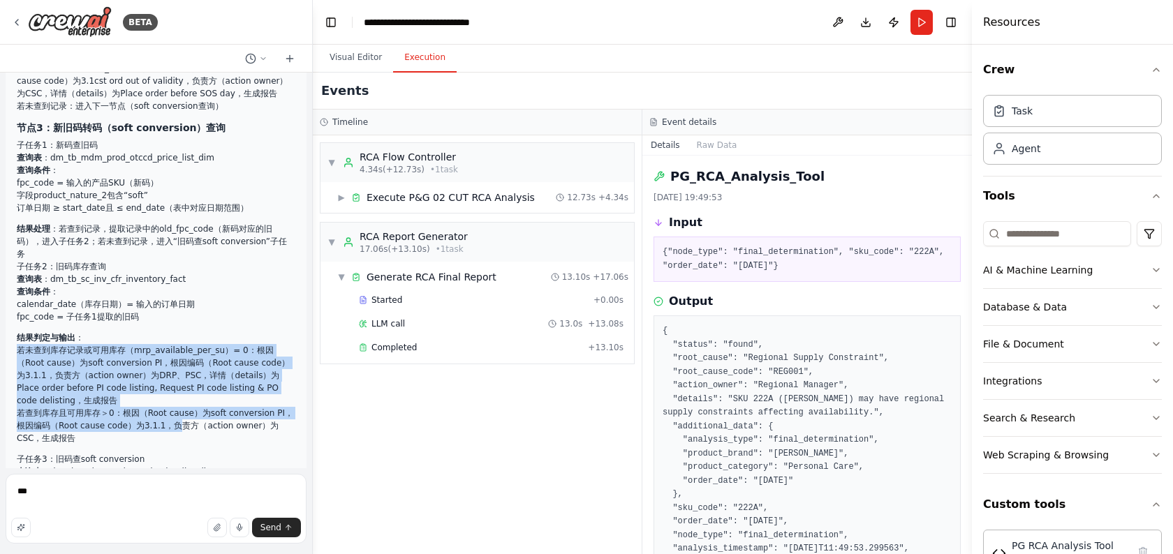
drag, startPoint x: 161, startPoint y: 297, endPoint x: 174, endPoint y: 386, distance: 90.4
click at [174, 386] on li "结果判定与输出 ： 若未查到库存记录或可用库存（mrp_available_per_su）= 0：根因（Root cause）为soft conversion…" at bounding box center [156, 388] width 278 height 113
click at [174, 407] on li "若查到库存且可用库存＞0：根因（Root cause）为soft conversion PI，根因编码（Root cause code）为3.1.1，负责方（…" at bounding box center [156, 426] width 278 height 38
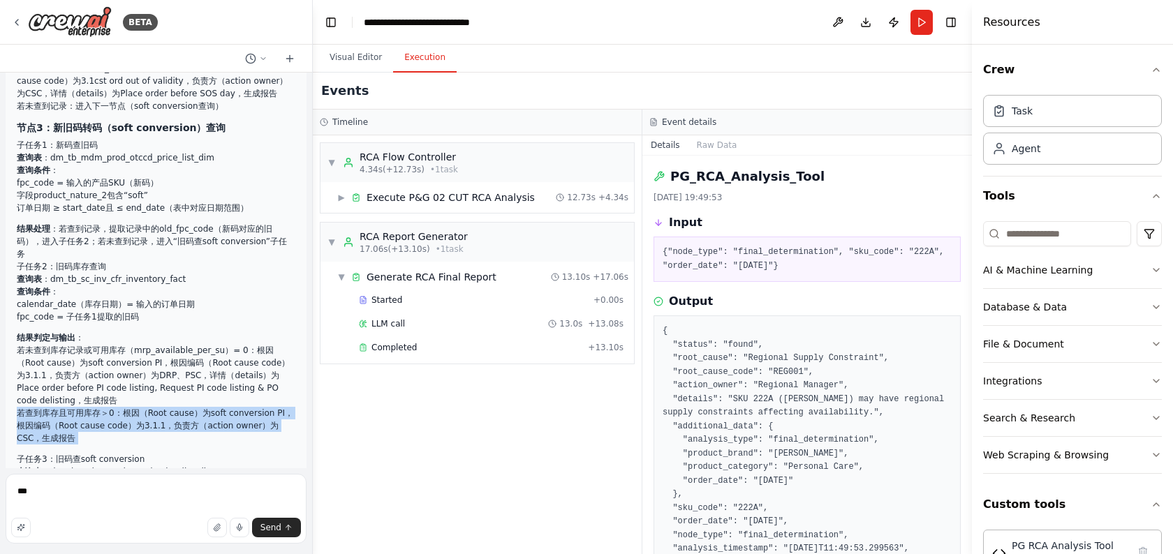
drag, startPoint x: 169, startPoint y: 360, endPoint x: 188, endPoint y: 413, distance: 56.3
click at [188, 413] on div "宝洁RCA（02 CUT分支）任务清单 一、基础准备任务 明确02 CUT分支核心目标：针对特定类型砍单开展根因分析（Root Cause Analysis）…" at bounding box center [156, 375] width 278 height 1494
drag, startPoint x: 188, startPoint y: 413, endPoint x: 161, endPoint y: 381, distance: 41.6
click at [161, 381] on div "宝洁RCA（02 CUT分支）任务清单 一、基础准备任务 明确02 CUT分支核心目标：针对特定类型砍单开展根因分析（Root Cause Analysis）…" at bounding box center [156, 375] width 278 height 1494
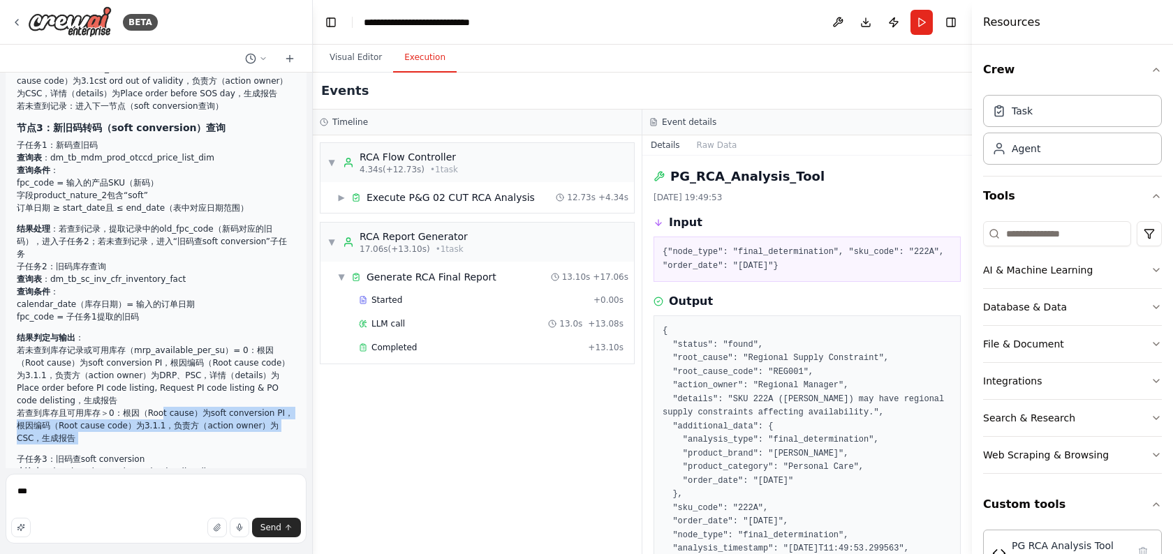
click at [161, 407] on li "若查到库存且可用库存＞0：根因（Root cause）为soft conversion PI，根因编码（Root cause code）为3.1.1，负责方（…" at bounding box center [156, 426] width 278 height 38
drag, startPoint x: 140, startPoint y: 367, endPoint x: 162, endPoint y: 413, distance: 50.9
click at [162, 413] on div "宝洁RCA（02 CUT分支）任务清单 一、基础准备任务 明确02 CUT分支核心目标：针对特定类型砍单开展根因分析（Root Cause Analysis）…" at bounding box center [156, 375] width 278 height 1494
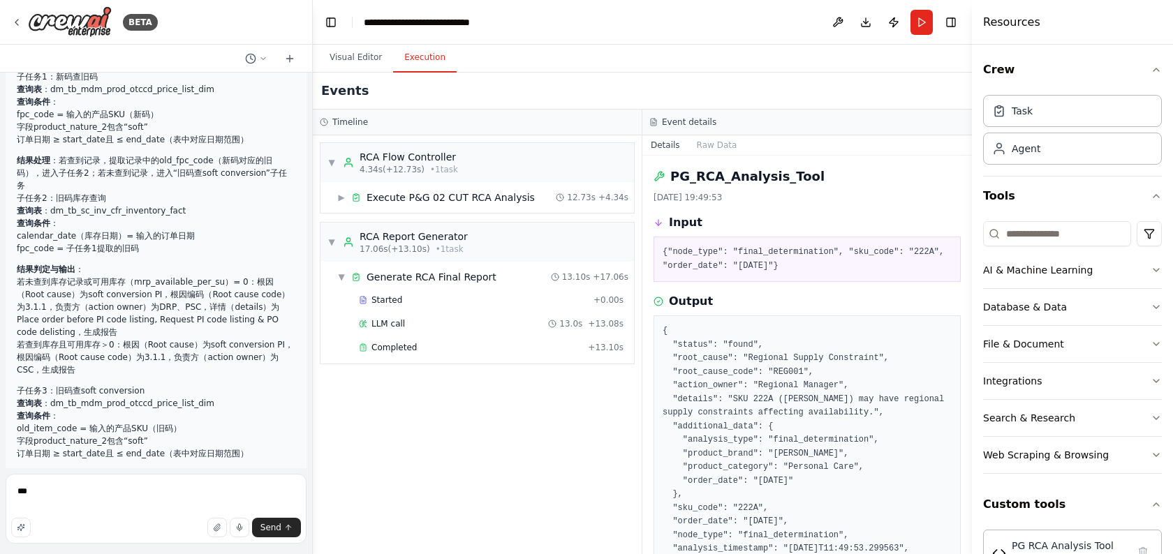
scroll to position [2115, 0]
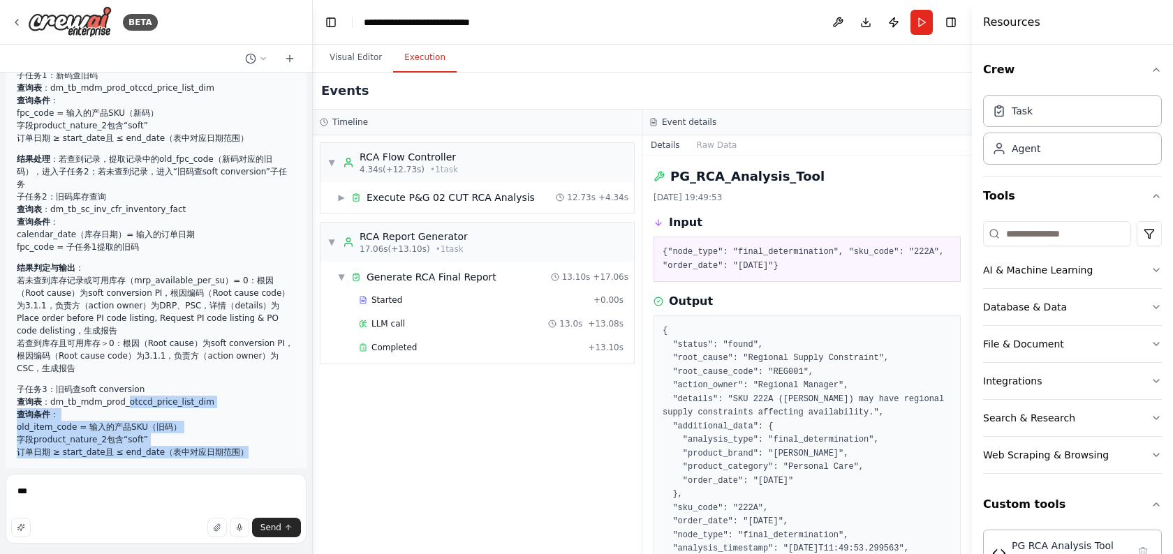
drag, startPoint x: 130, startPoint y: 364, endPoint x: 156, endPoint y: 421, distance: 62.8
click at [156, 421] on ol "查询表 ：dm_tb_mdm_prod_otccd_price_list_dim 查询条件 ： old_item_code = 输入的产品SKU（旧码） 字段…" at bounding box center [156, 469] width 278 height 147
drag, startPoint x: 245, startPoint y: 408, endPoint x: 195, endPoint y: 350, distance: 76.8
click at [195, 350] on div "宝洁RCA（02 CUT分支）任务清单 一、基础准备任务 明确02 CUT分支核心目标：针对特定类型砍单开展根因分析（Root Cause Analysis）…" at bounding box center [156, 305] width 278 height 1494
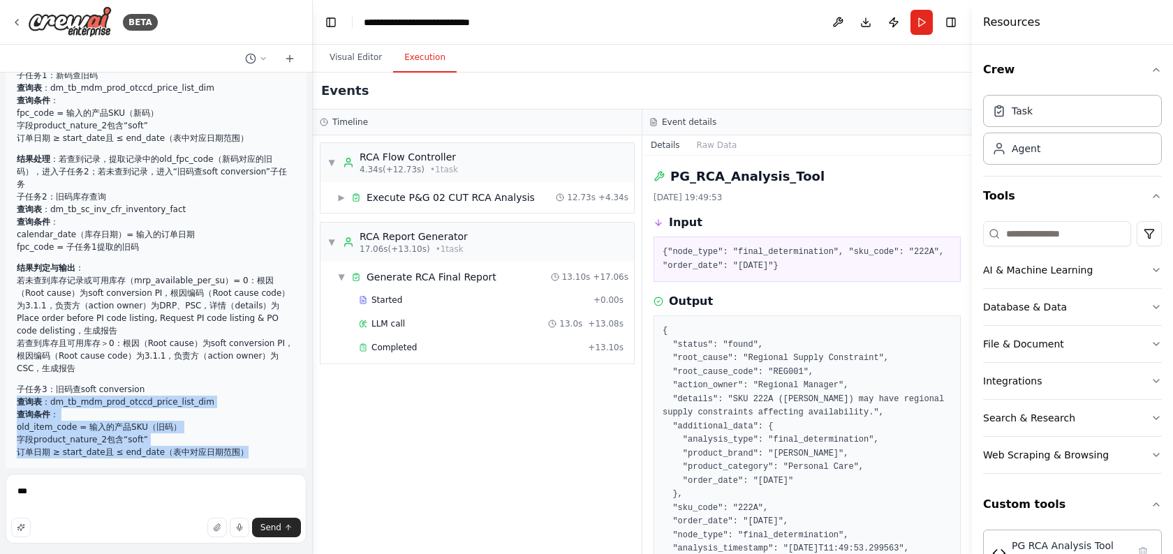
click at [195, 383] on h4 "子任务3：旧码查soft conversion" at bounding box center [156, 389] width 278 height 13
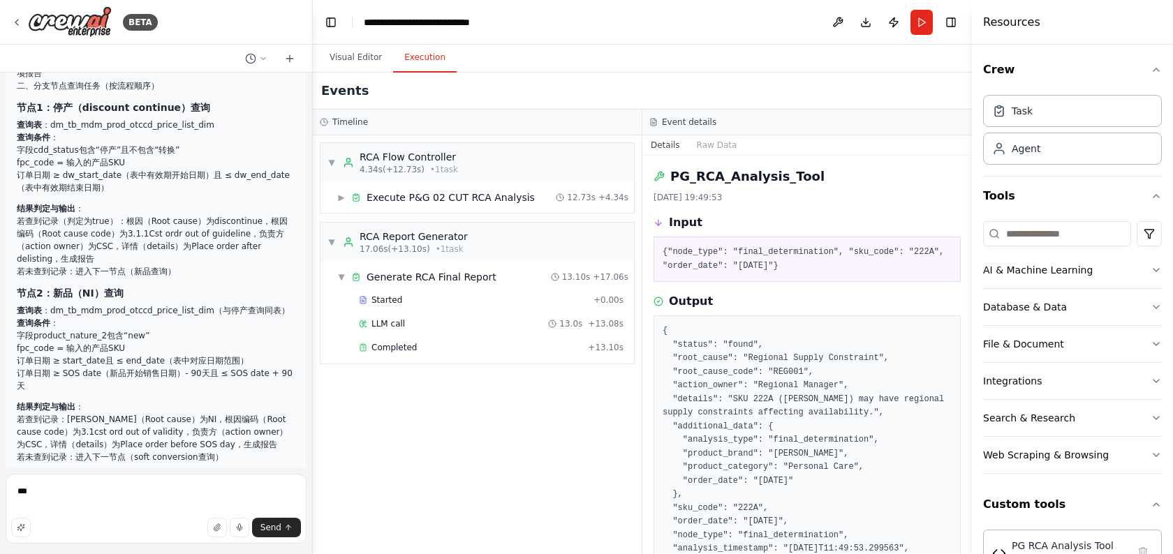
scroll to position [1665, 0]
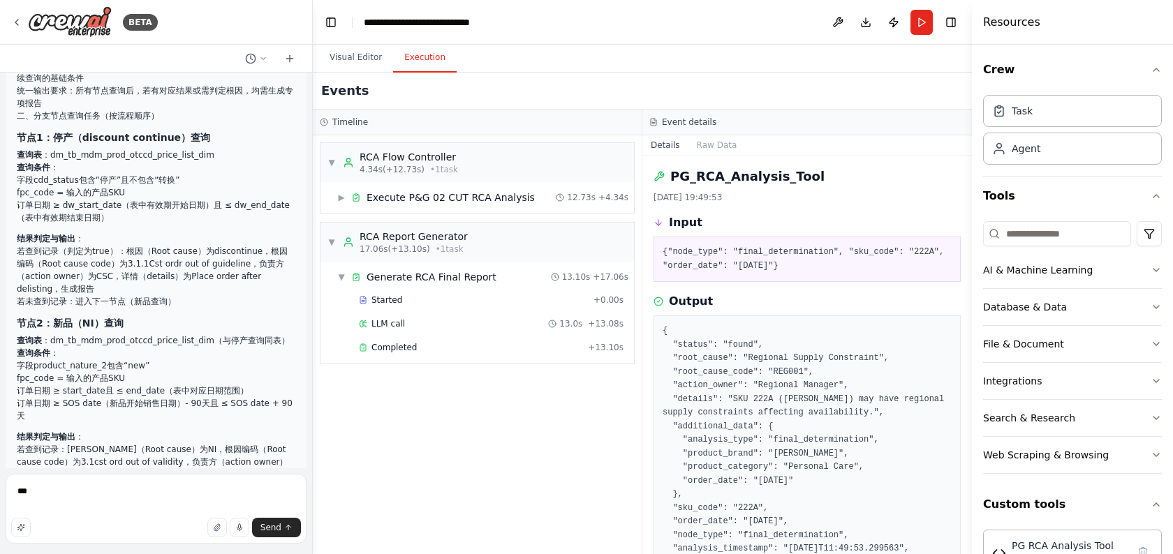
click at [161, 279] on li "若查到记录（判定为true）：根因（Root cause）为discontinue，根因编码（Root cause code）为3.1.1Cst ordr o…" at bounding box center [156, 270] width 278 height 50
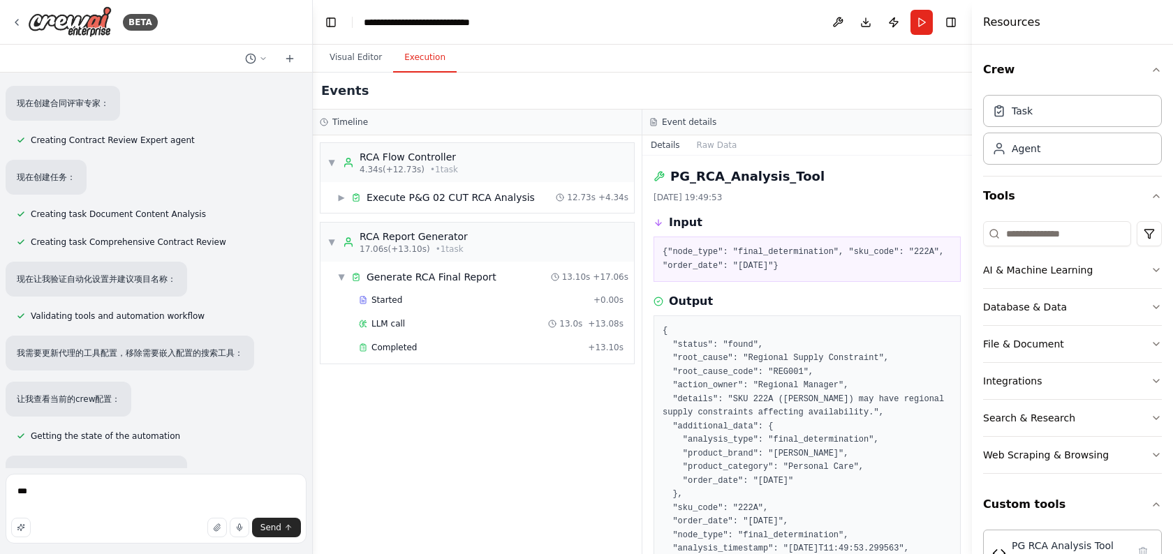
scroll to position [5, 0]
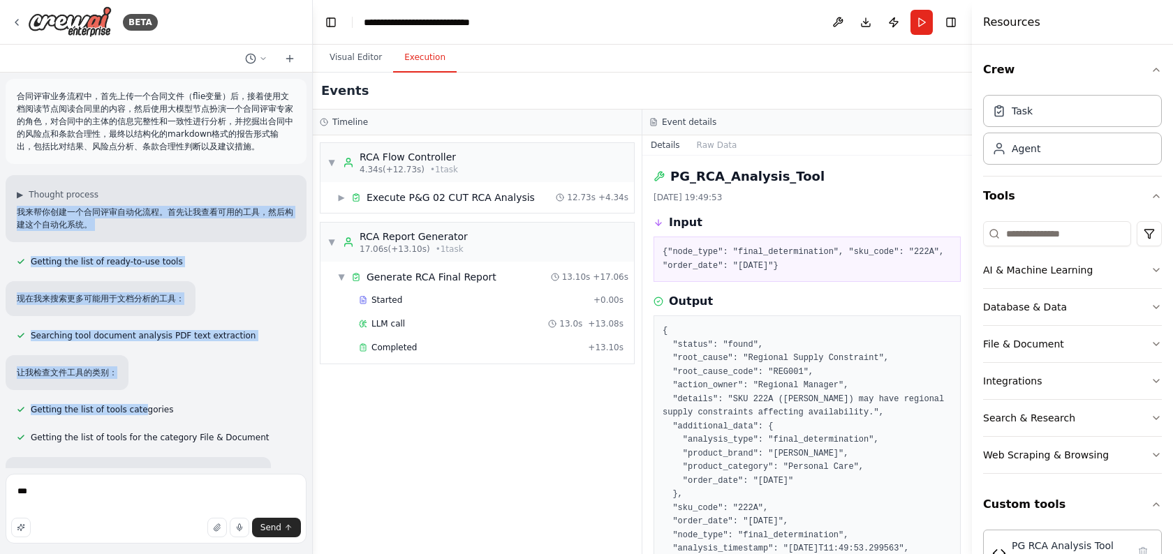
drag, startPoint x: 111, startPoint y: 202, endPoint x: 144, endPoint y: 413, distance: 214.0
click at [144, 412] on div "合同评审业务流程中，首先上传一个合同文件（flie变量）后，接着使用文档阅读节点阅读合同里的内容，然后使用大模型节点扮演一个合同评审专家的角色，对合同中的主体…" at bounding box center [156, 271] width 312 height 396
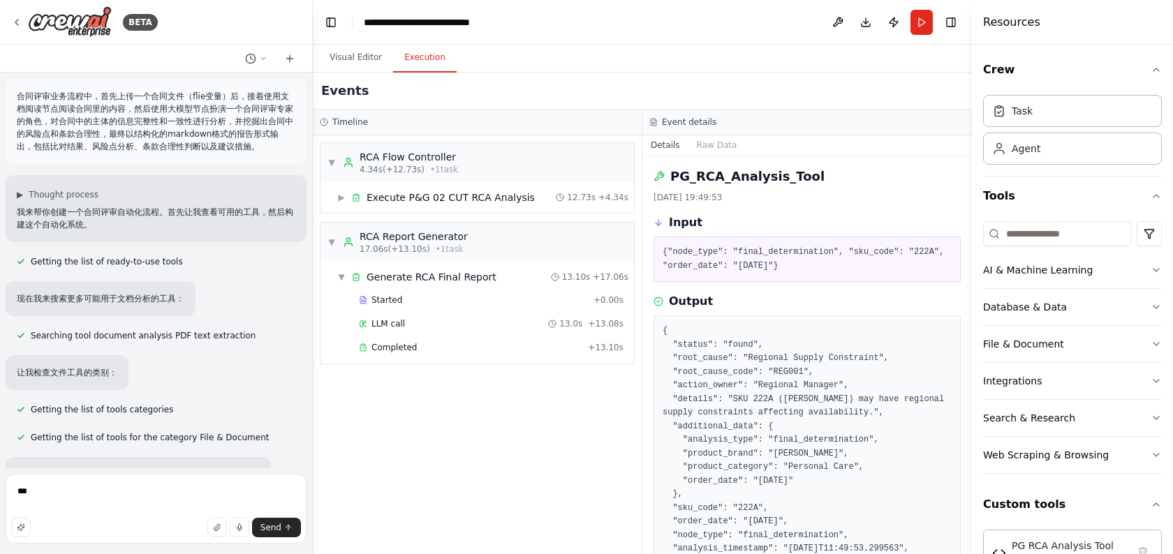
click at [149, 327] on div "Searching tool document analysis PDF text extraction" at bounding box center [136, 335] width 261 height 17
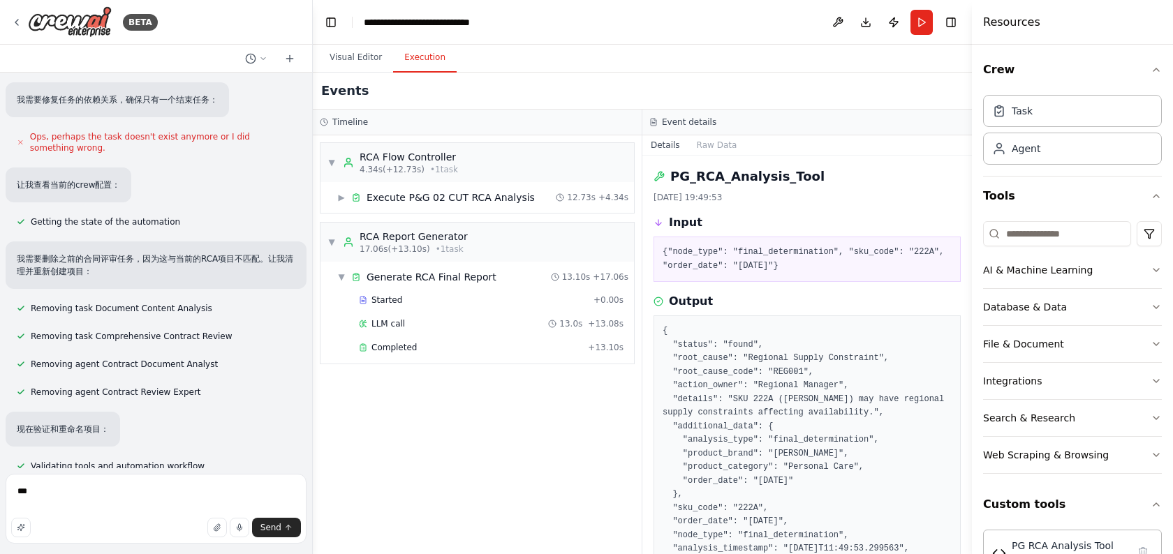
scroll to position [6141, 0]
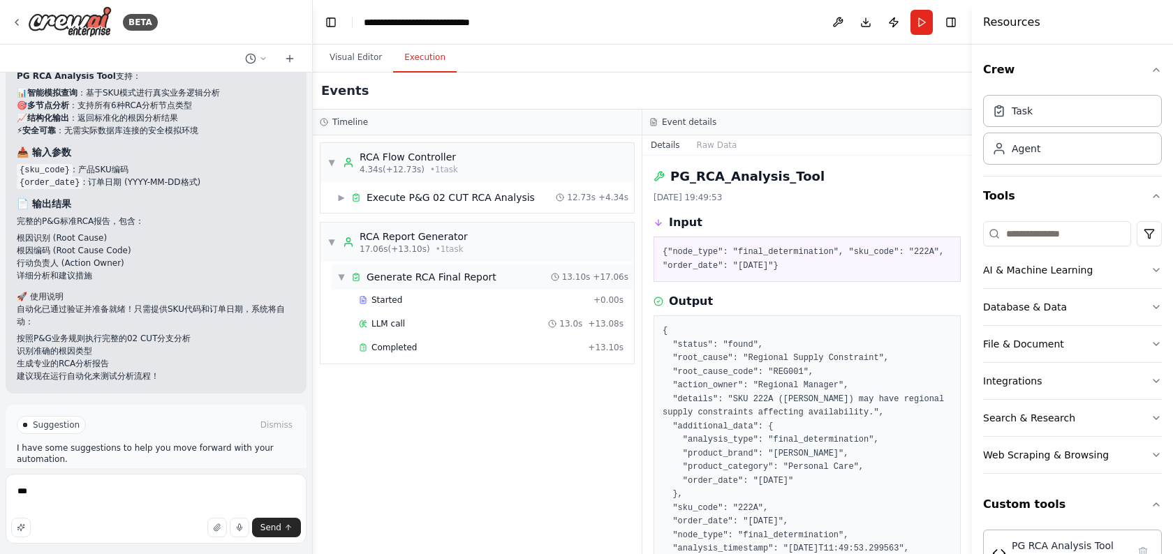
click at [389, 280] on span "Generate RCA Final Report" at bounding box center [431, 277] width 130 height 14
click at [408, 197] on span "Execute P&G 02 CUT RCA Analysis" at bounding box center [450, 198] width 168 height 14
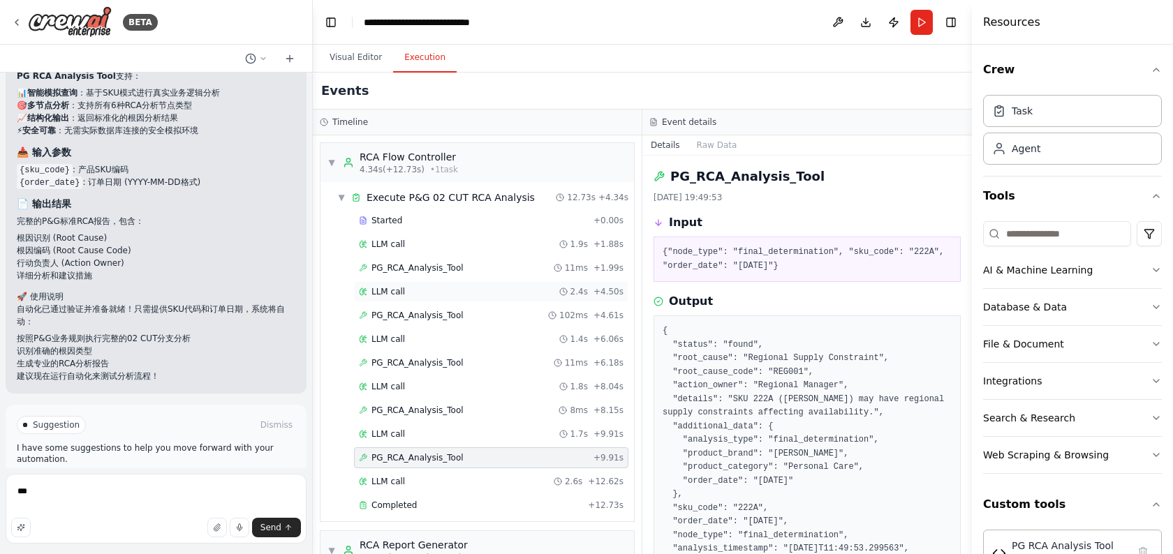
click at [405, 283] on div "LLM call 2.4s + 4.50s" at bounding box center [491, 291] width 274 height 21
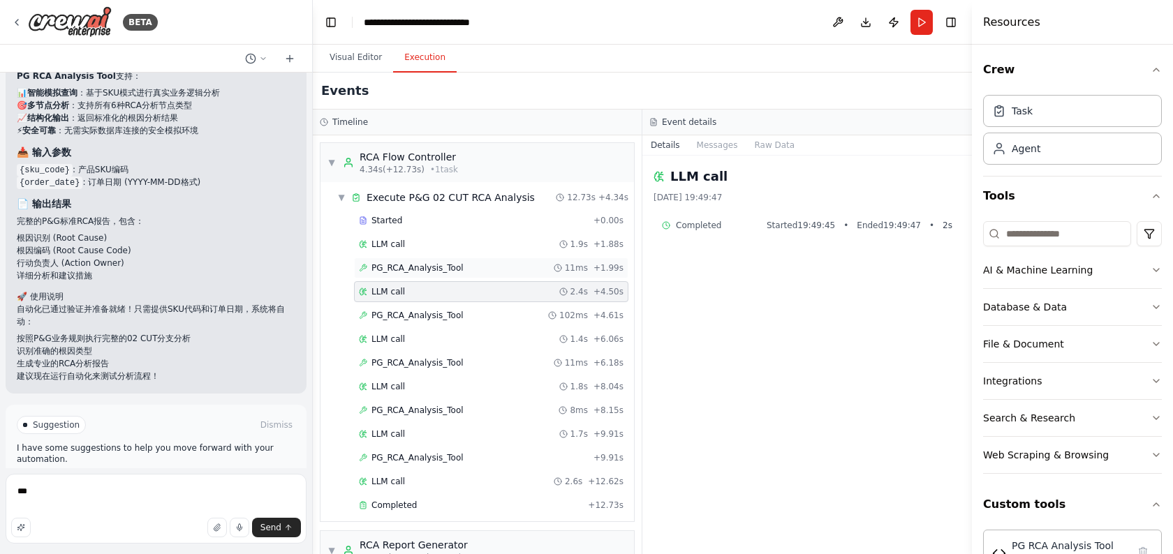
click at [396, 271] on span "PG_RCA_Analysis_Tool" at bounding box center [417, 267] width 92 height 11
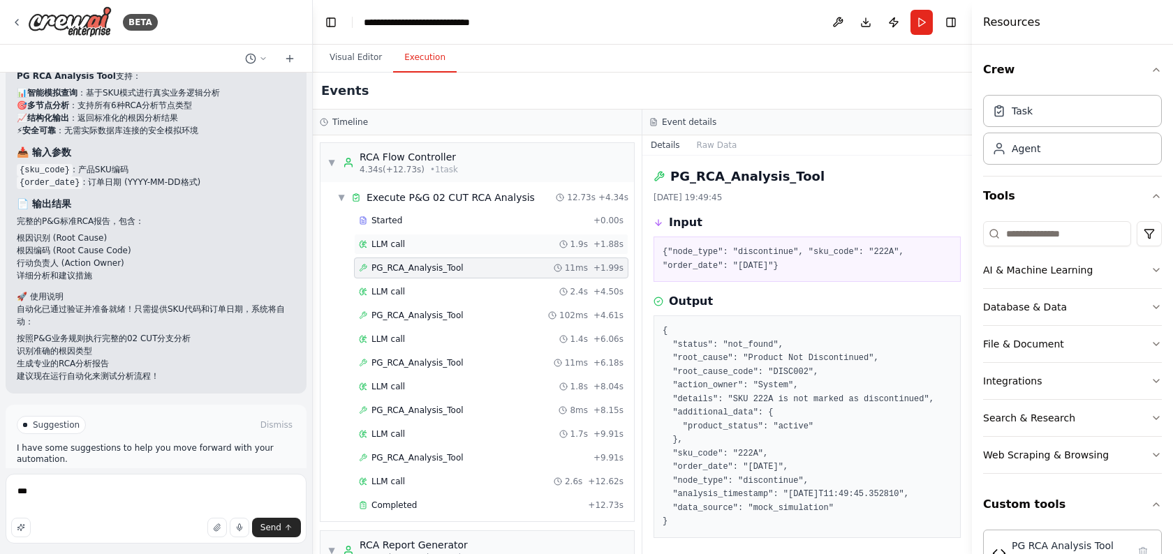
click at [392, 248] on span "LLM call" at bounding box center [388, 244] width 34 height 11
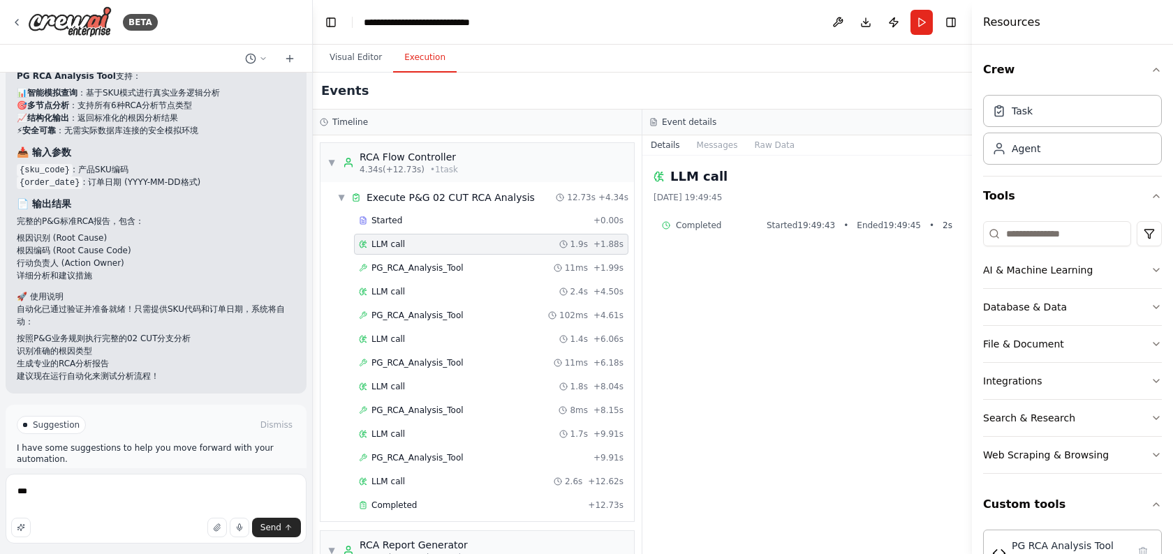
click at [390, 239] on span "LLM call" at bounding box center [388, 244] width 34 height 11
click at [391, 313] on span "PG_RCA_Analysis_Tool" at bounding box center [417, 315] width 92 height 11
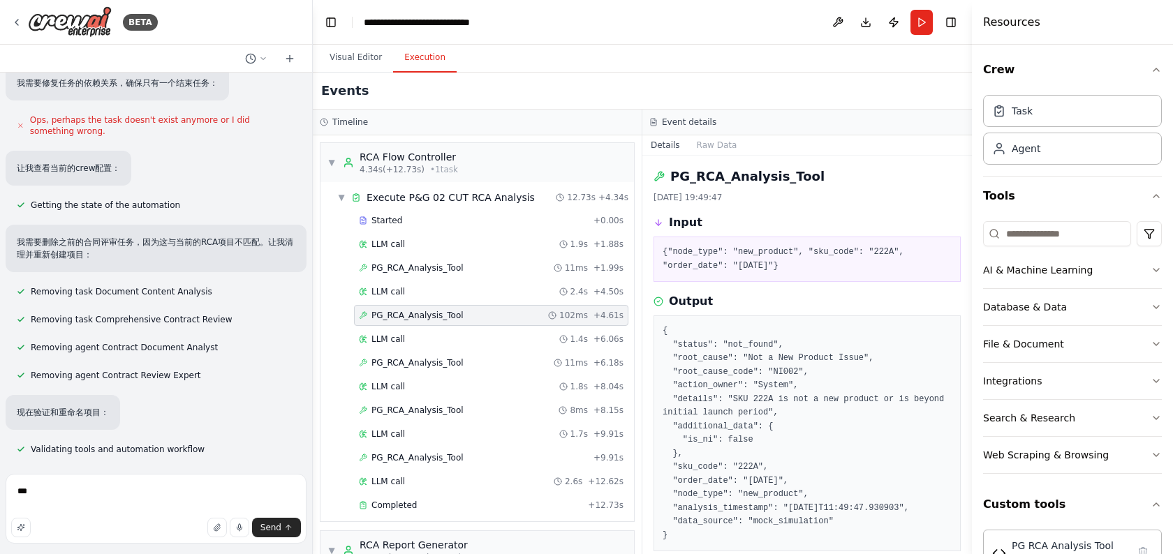
scroll to position [5177, 0]
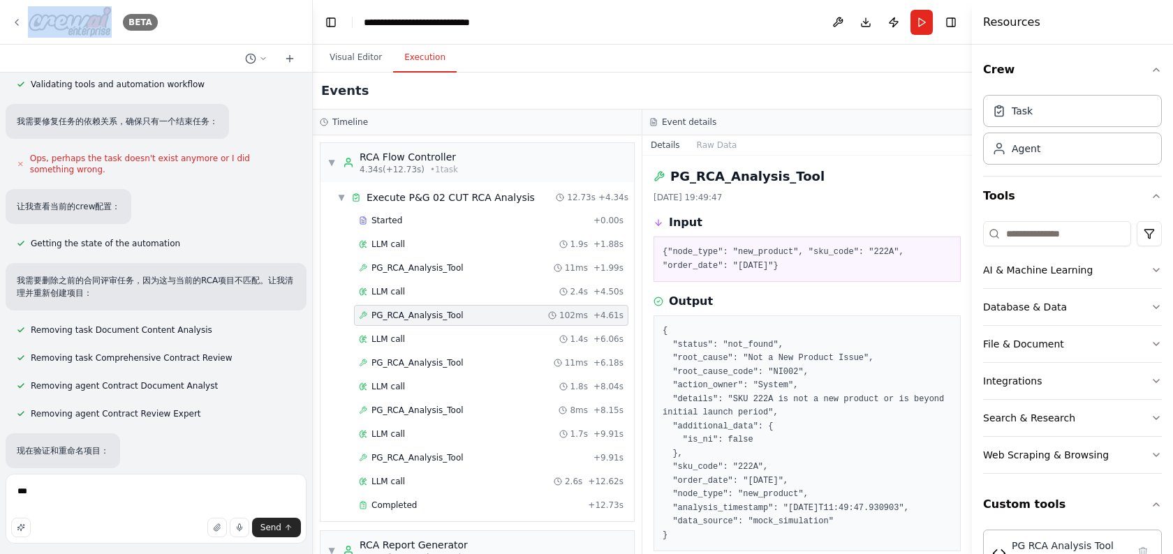
drag, startPoint x: 114, startPoint y: 35, endPoint x: 28, endPoint y: 20, distance: 87.8
click at [28, 20] on div "BETA" at bounding box center [84, 21] width 147 height 31
